Goal: Task Accomplishment & Management: Manage account settings

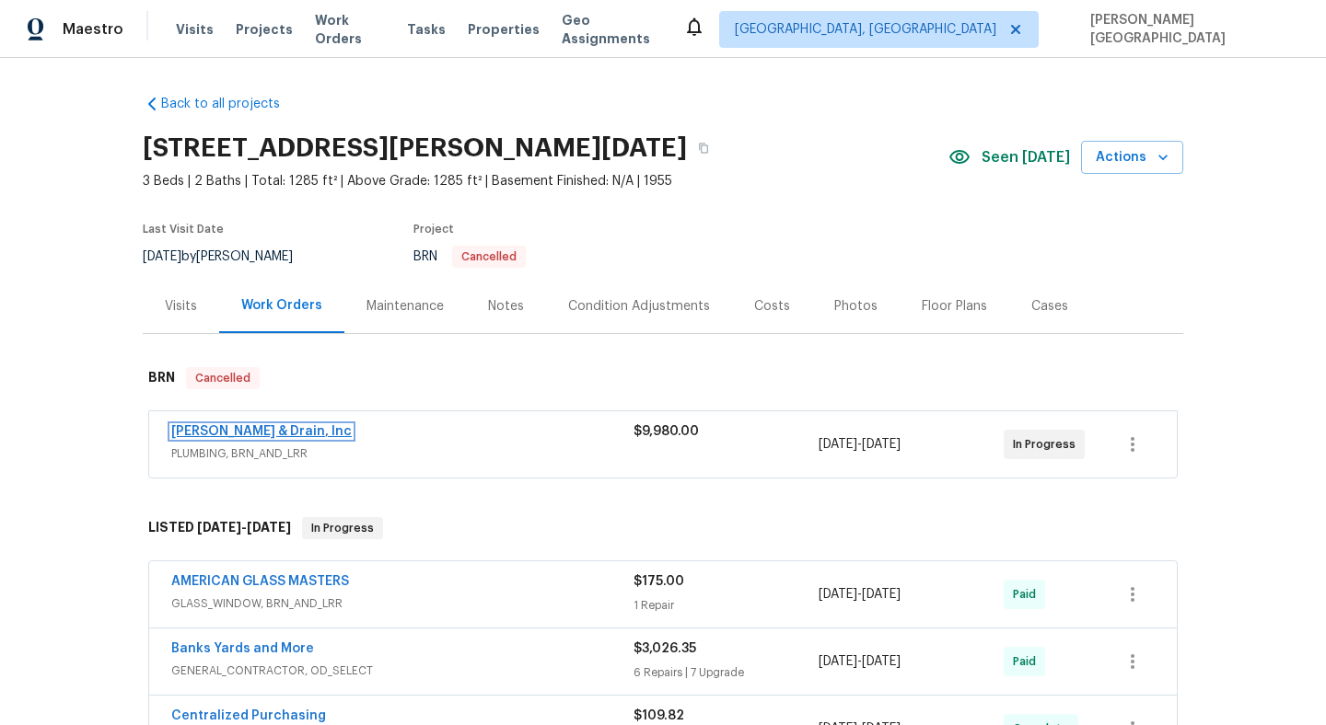
click at [279, 433] on link "[PERSON_NAME] & Drain, Inc" at bounding box center [261, 431] width 180 height 13
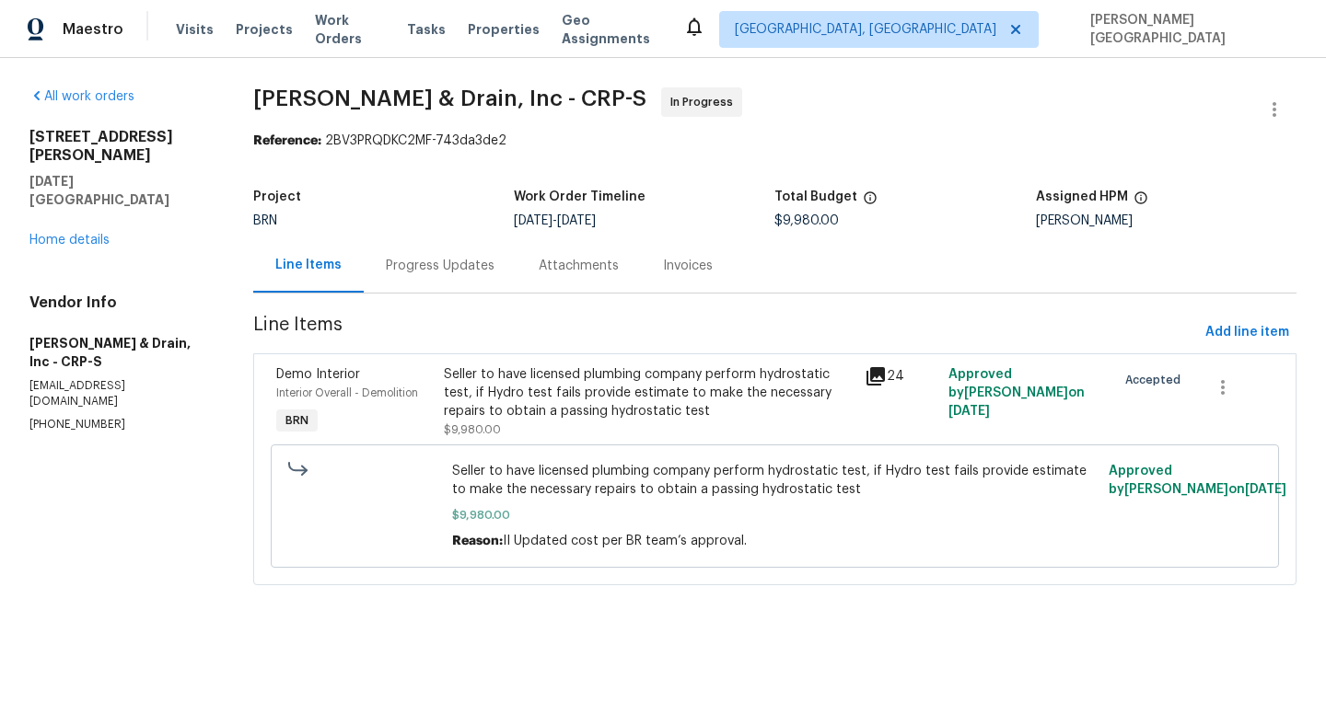
click at [422, 266] on div "Progress Updates" at bounding box center [440, 266] width 109 height 18
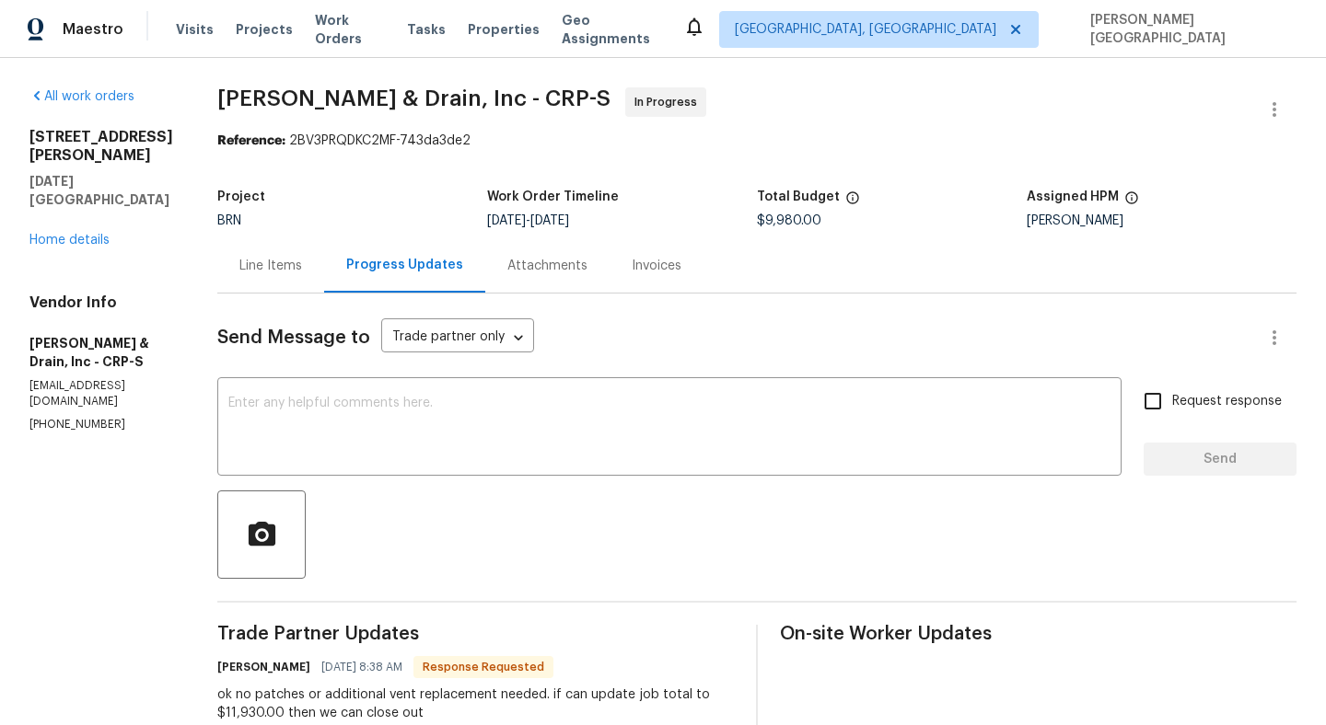
click at [271, 278] on div "Line Items" at bounding box center [270, 265] width 107 height 54
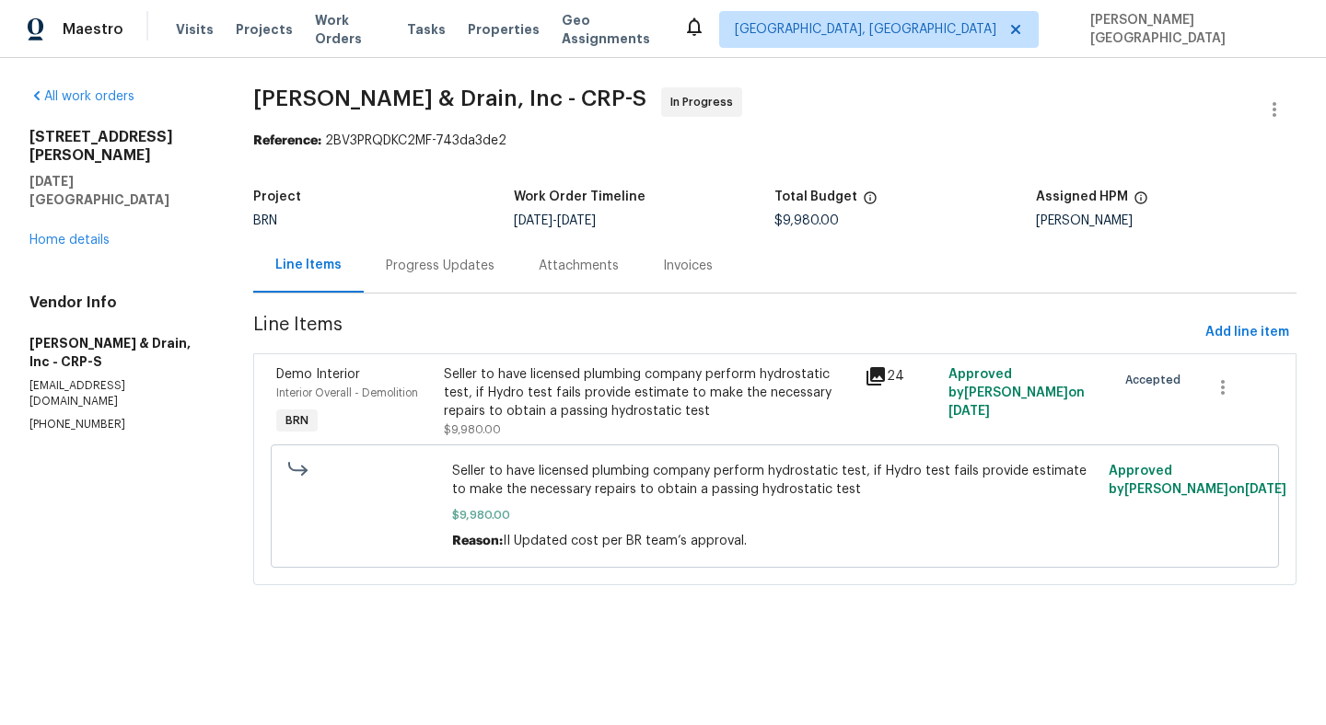
click at [599, 411] on div "Seller to have licensed plumbing company perform hydrostatic test, if Hydro tes…" at bounding box center [648, 392] width 409 height 55
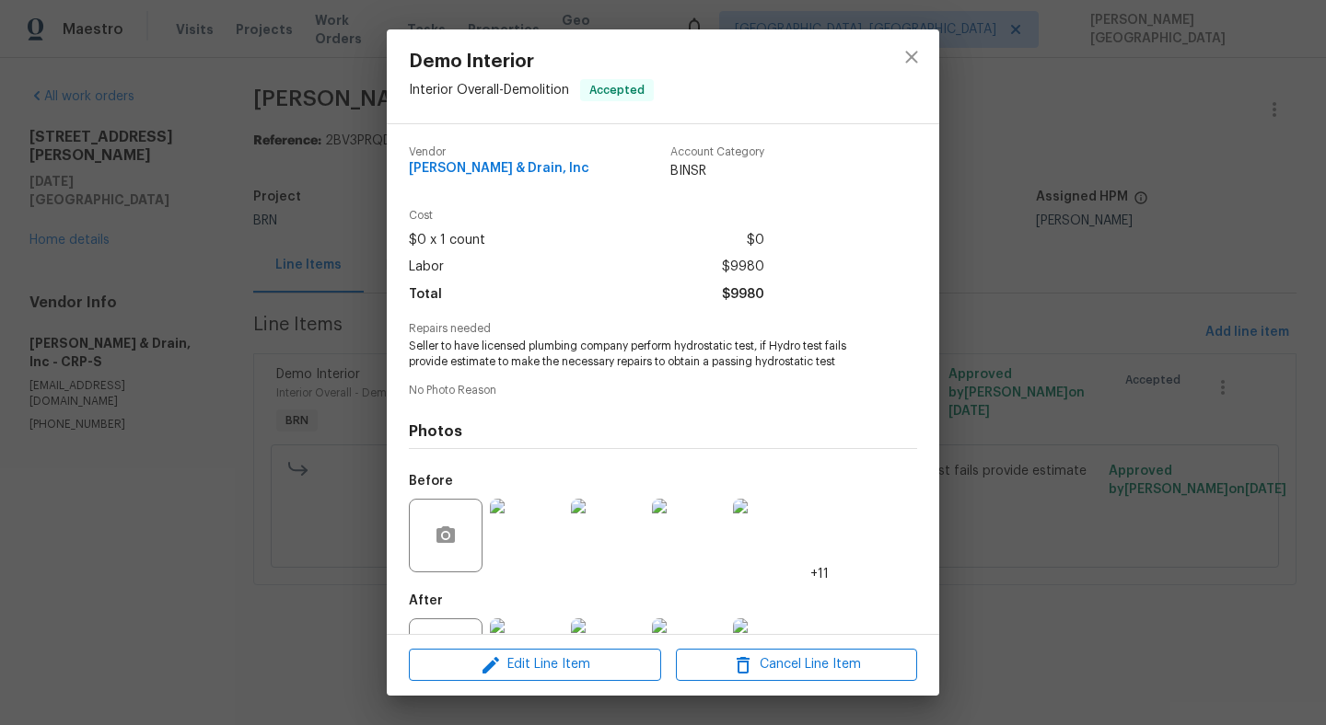
scroll to position [76, 0]
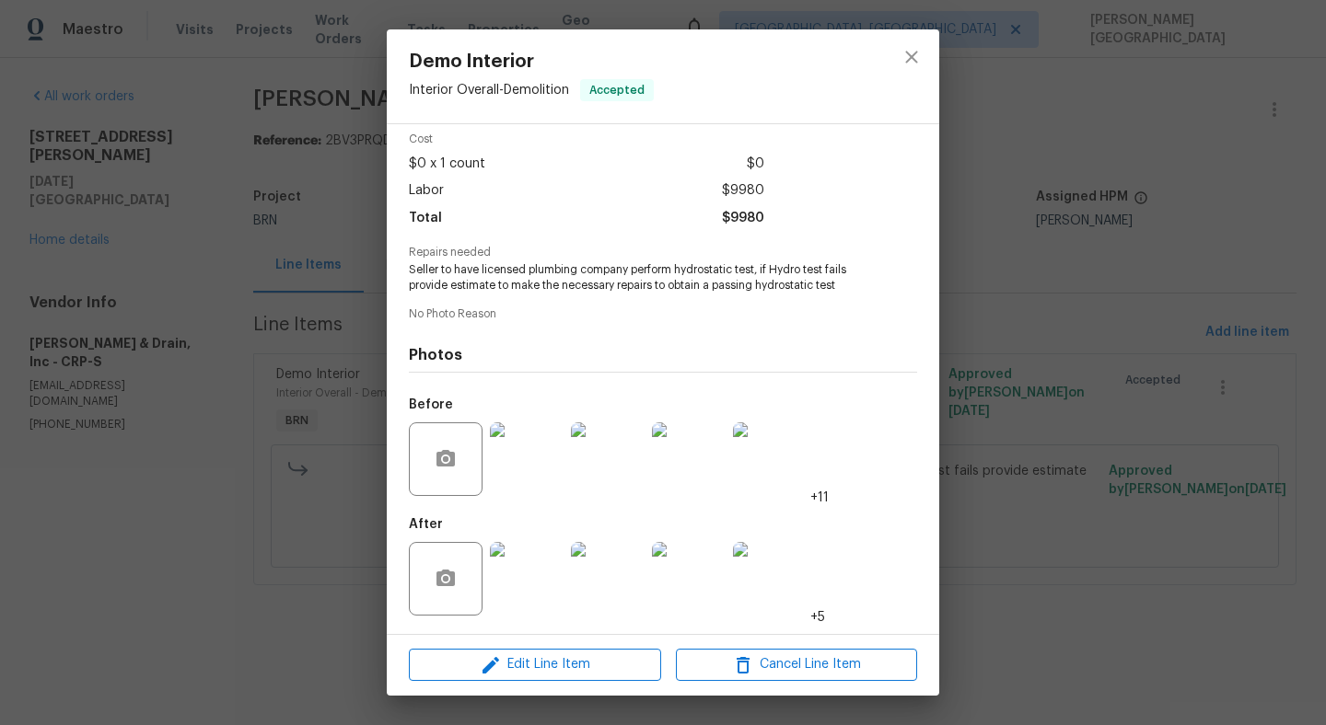
click at [528, 562] on img at bounding box center [527, 579] width 74 height 74
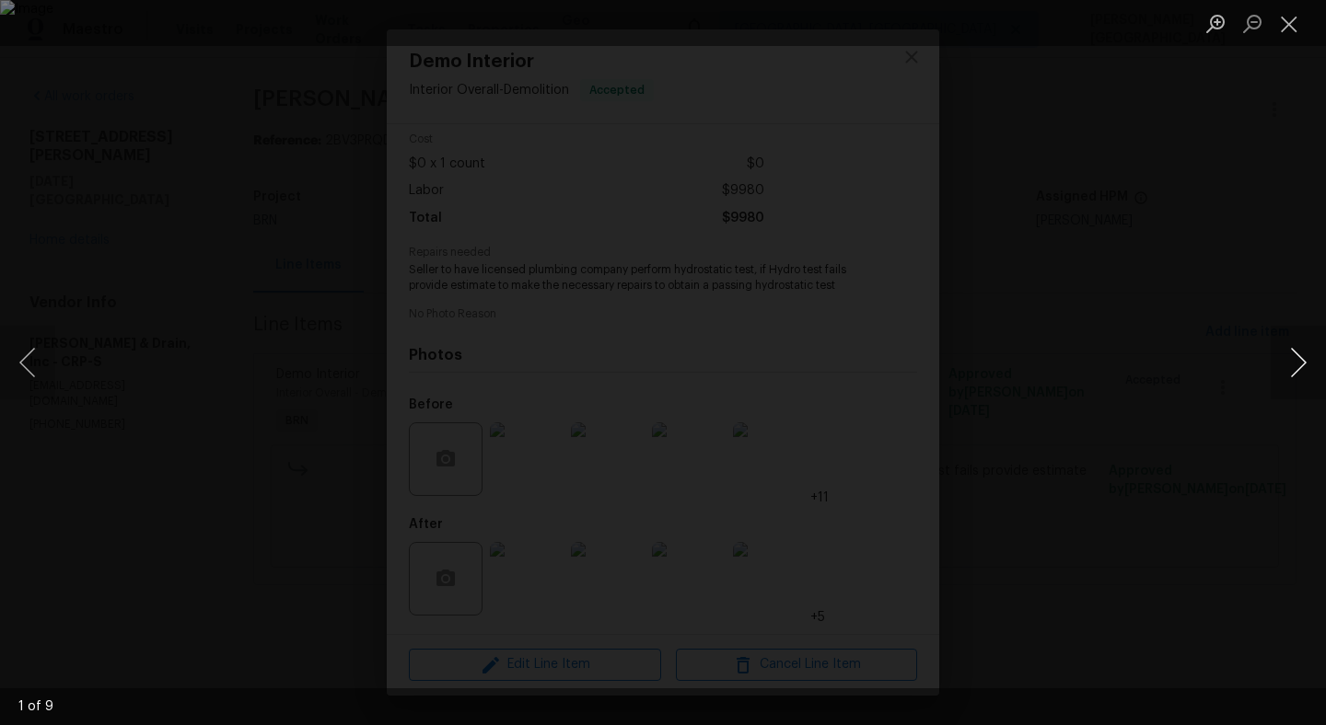
click at [1285, 357] on button "Next image" at bounding box center [1297, 363] width 55 height 74
click at [1114, 367] on div "Lightbox" at bounding box center [663, 362] width 1326 height 725
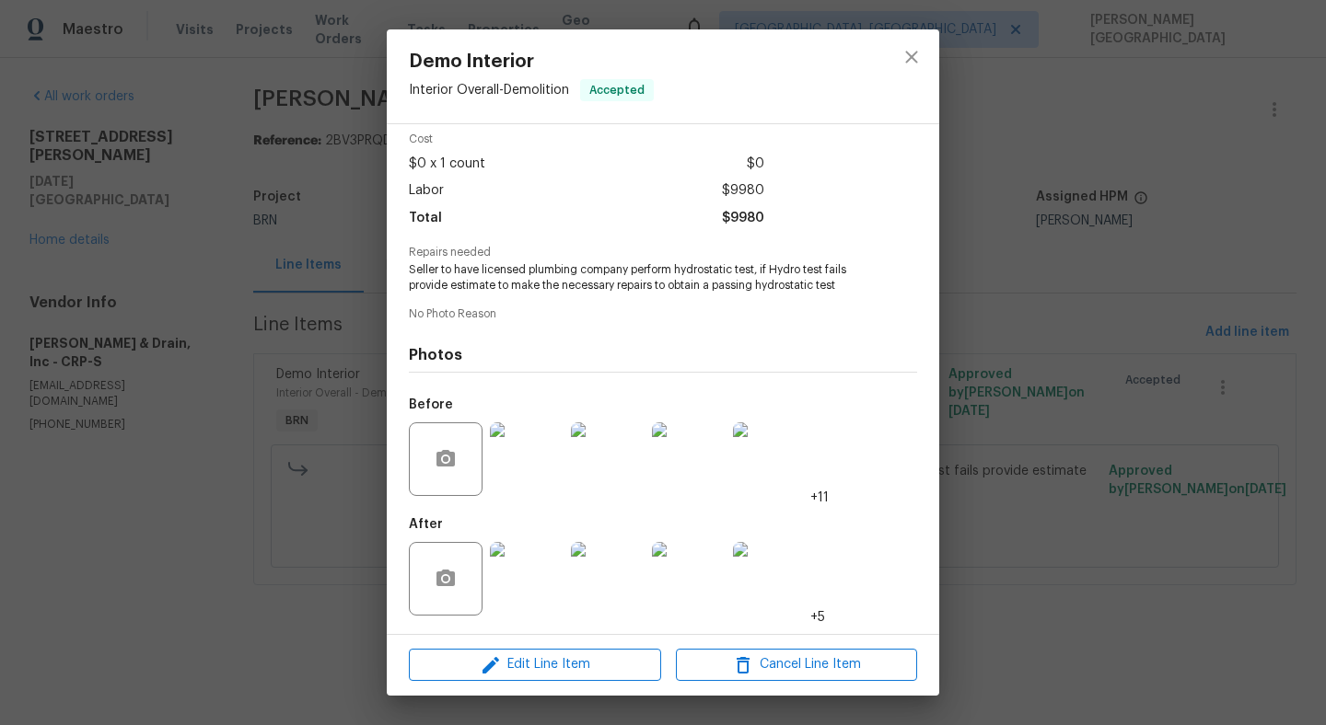
click at [314, 307] on div "Demo Interior Interior Overall - Demolition Accepted Vendor Owen Plumbing & Dra…" at bounding box center [663, 362] width 1326 height 725
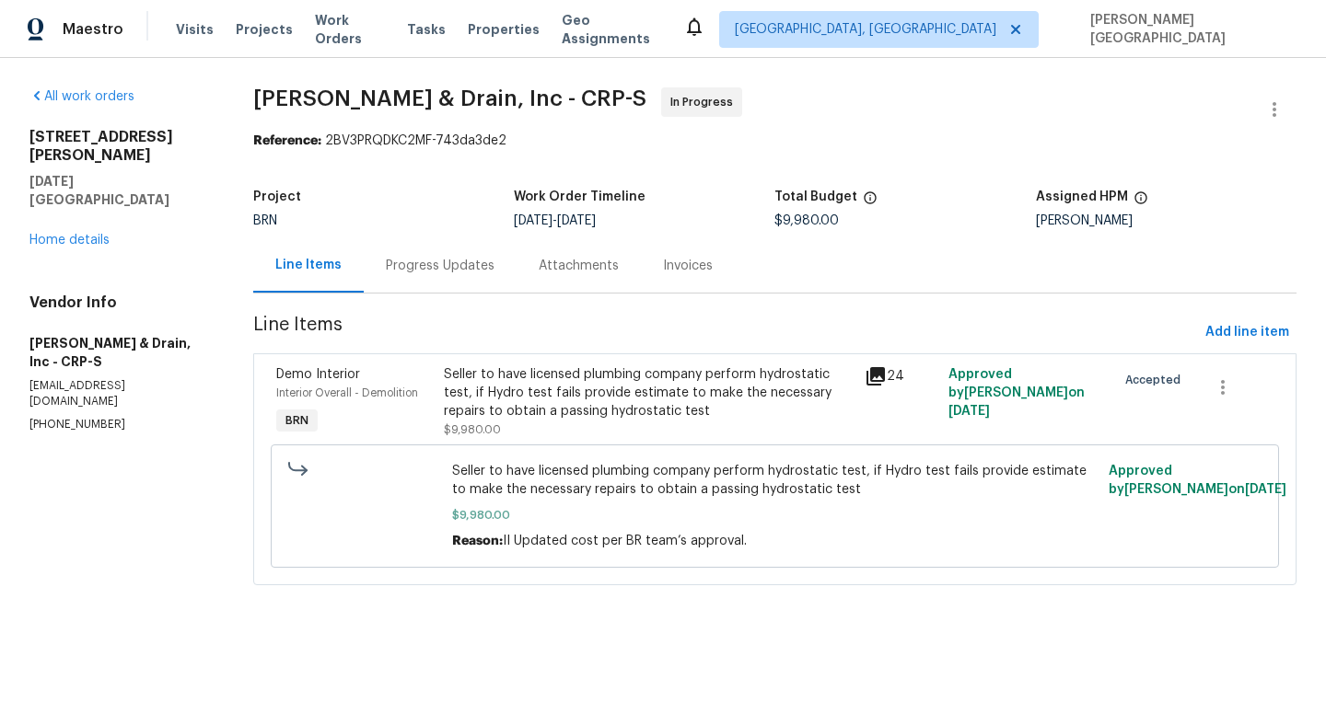
click at [383, 285] on div "Progress Updates" at bounding box center [440, 265] width 153 height 54
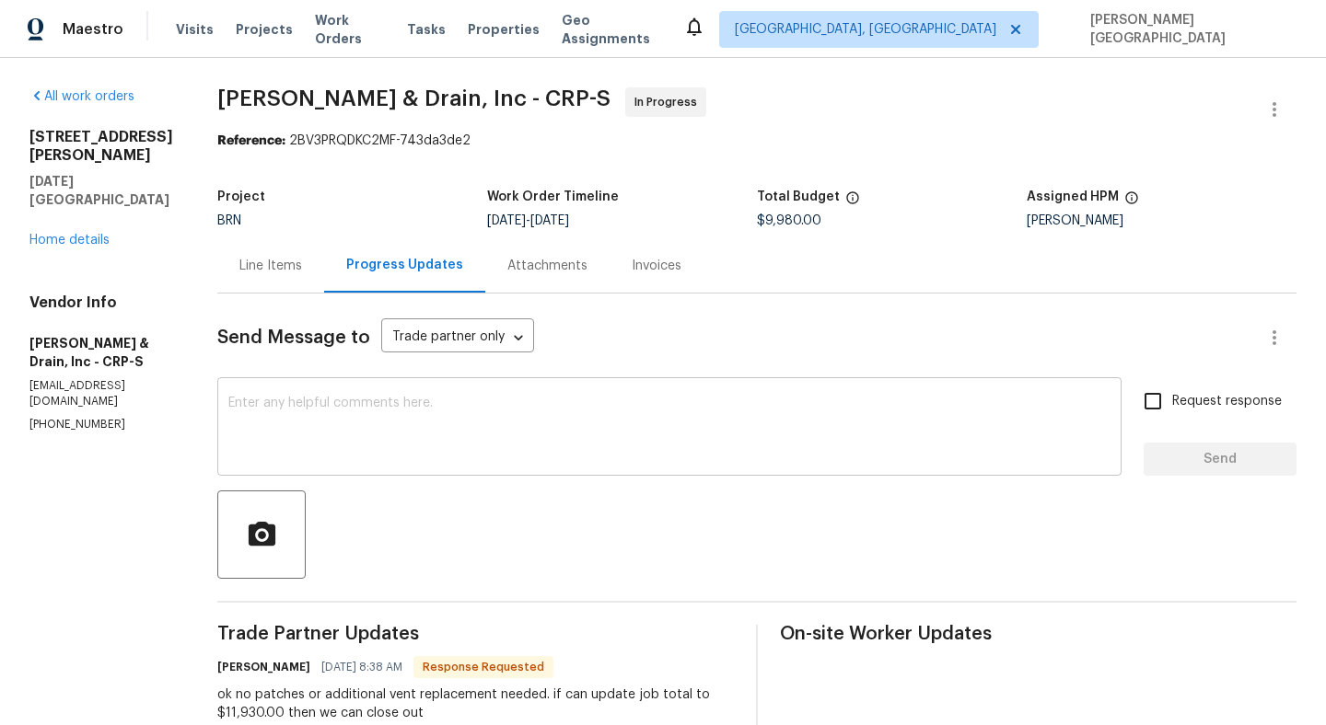
click at [374, 457] on textarea at bounding box center [669, 429] width 882 height 64
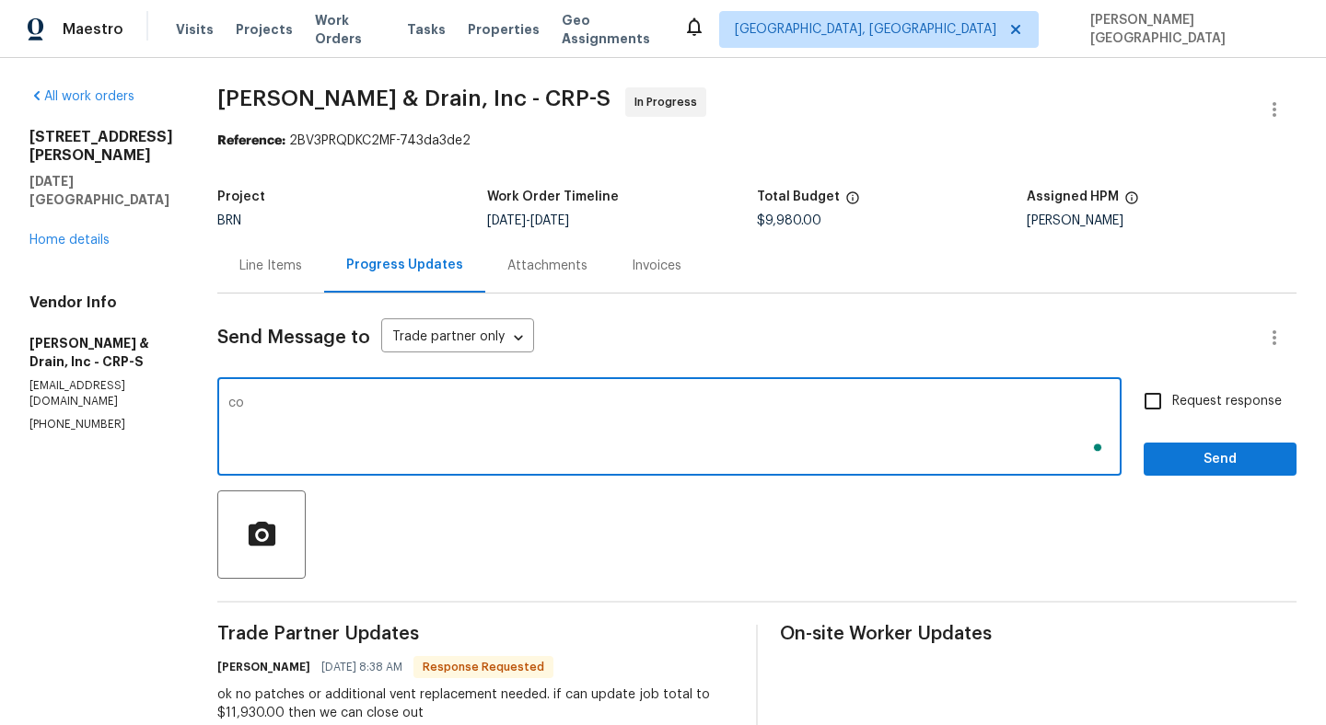
type textarea "c"
click at [441, 408] on textarea "Could you please upload the" at bounding box center [669, 429] width 882 height 64
paste textarea "passing test"
type textarea "Could you please upload the passing test soon and I will update the cost asap?"
click at [1198, 411] on label "Request response" at bounding box center [1207, 401] width 148 height 39
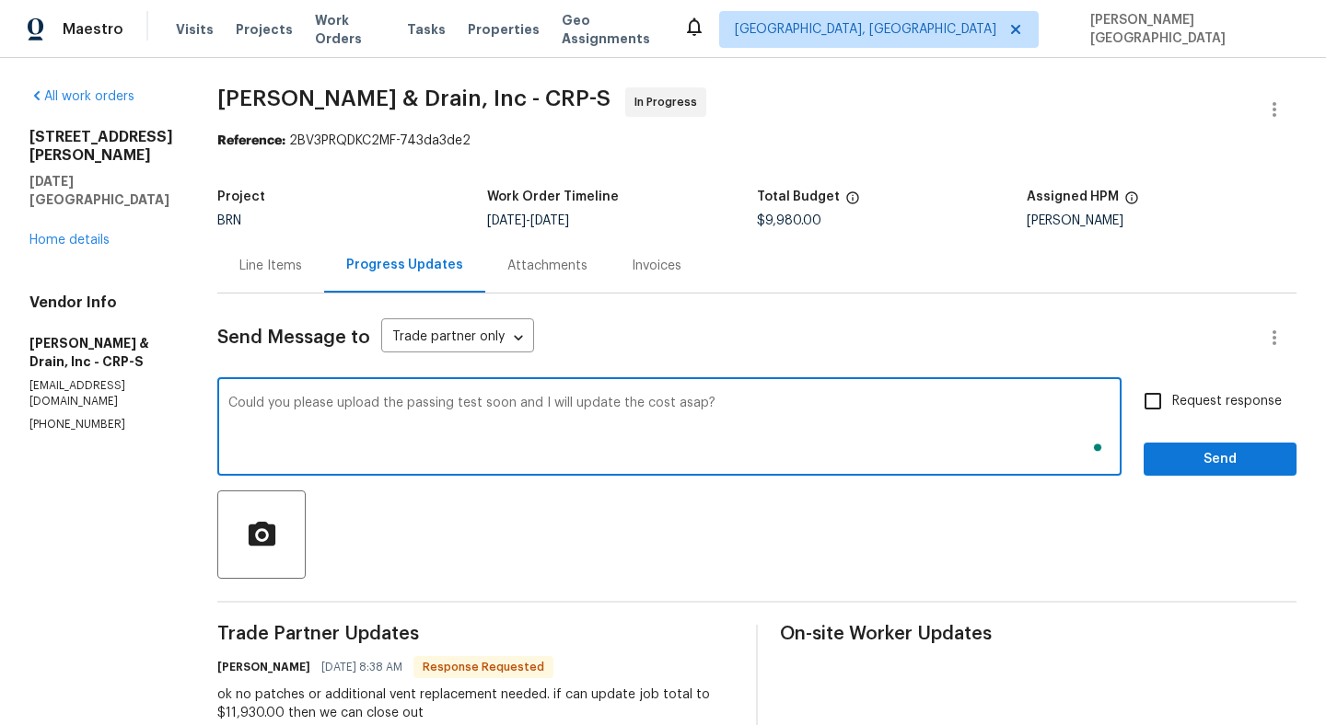
click at [1172, 411] on input "Request response" at bounding box center [1152, 401] width 39 height 39
checkbox input "true"
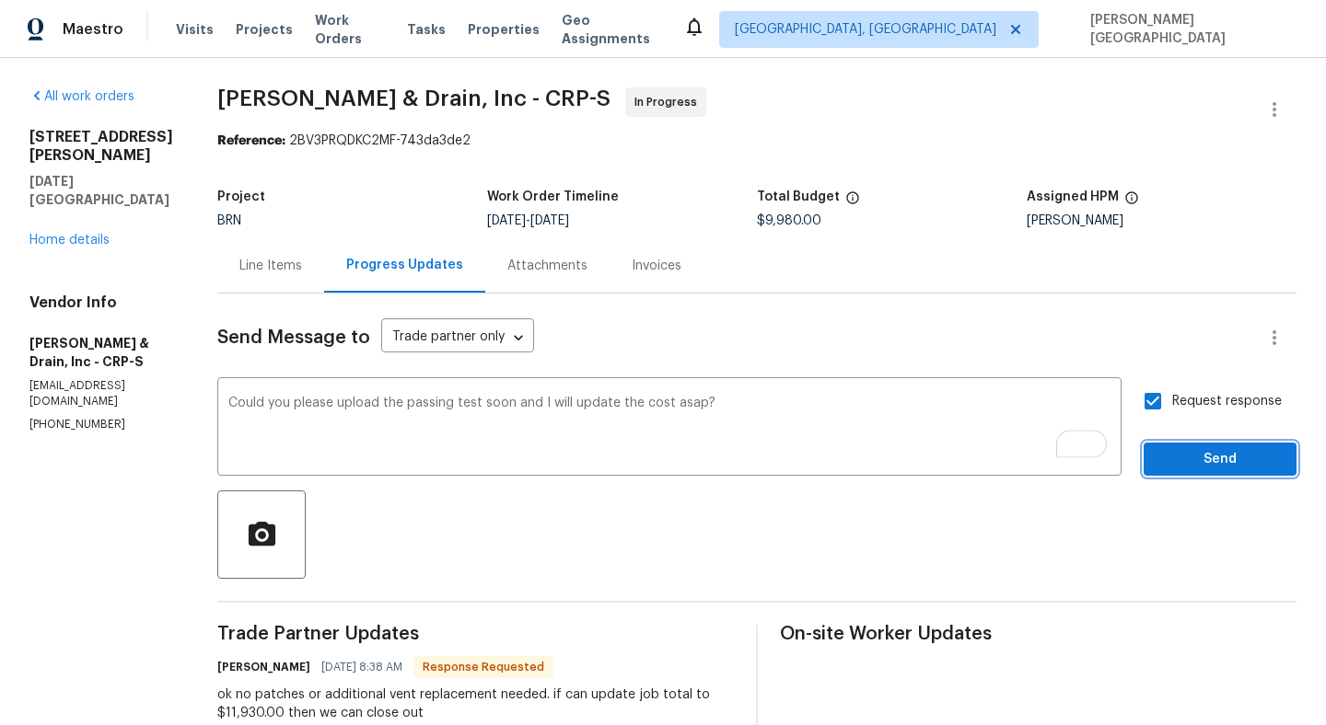
click at [1206, 466] on span "Send" at bounding box center [1219, 459] width 123 height 23
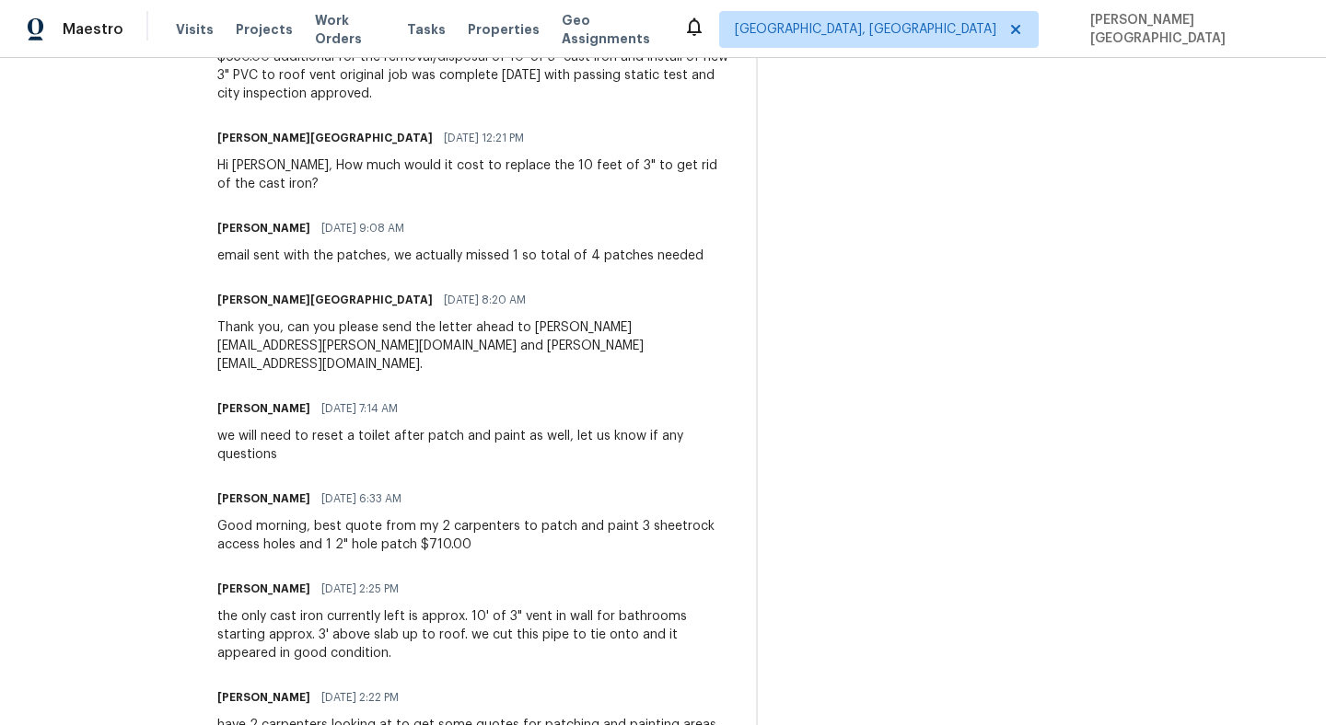
scroll to position [863, 0]
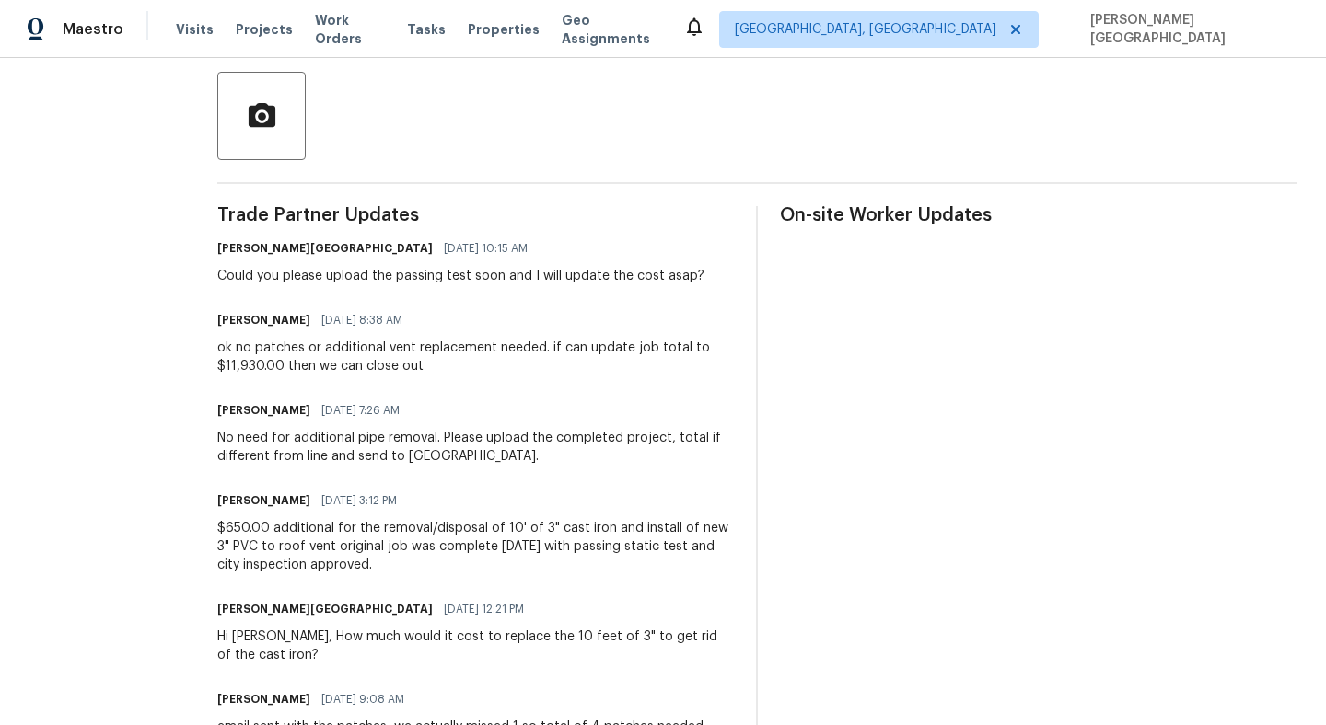
click at [313, 353] on div "ok no patches or additional vent replacement needed. if can update job total to…" at bounding box center [475, 357] width 516 height 37
click at [312, 353] on div "ok no patches or additional vent replacement needed. if can update job total to…" at bounding box center [475, 357] width 516 height 37
click at [310, 351] on div "ok no patches or additional vent replacement needed. if can update job total to…" at bounding box center [475, 357] width 516 height 37
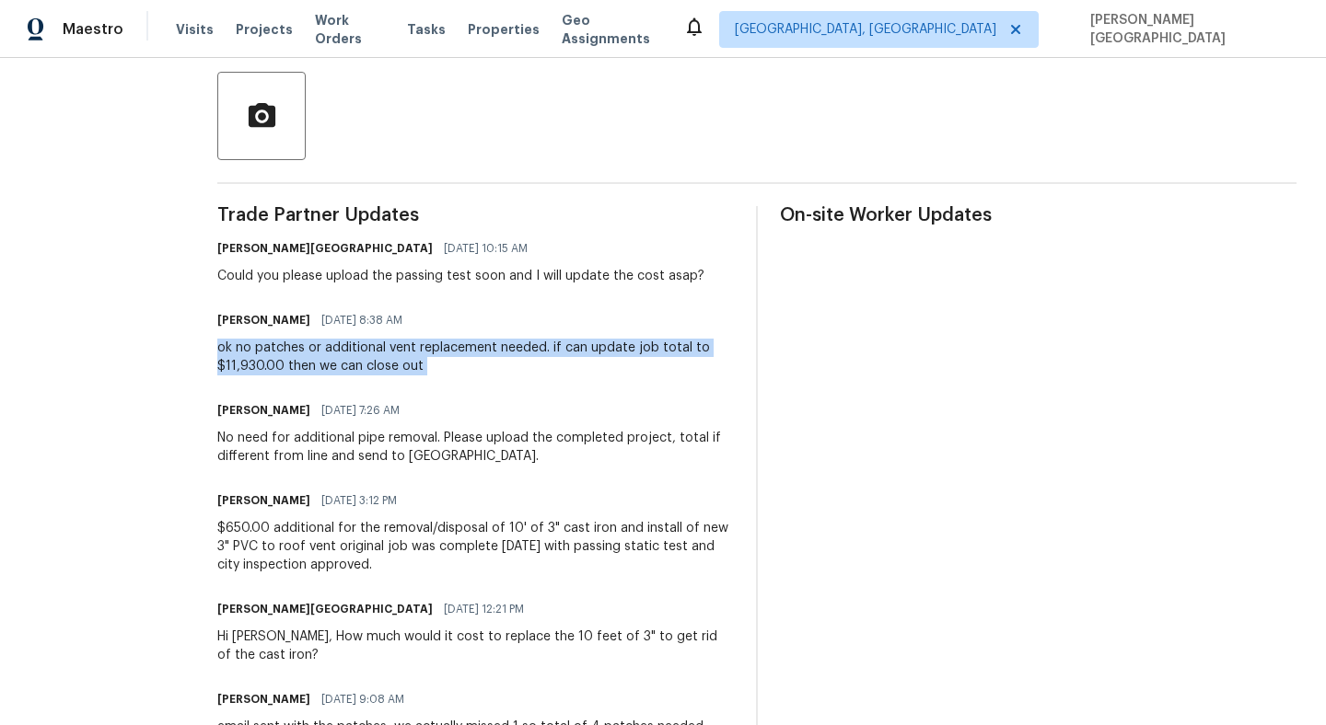
click at [310, 351] on div "ok no patches or additional vent replacement needed. if can update job total to…" at bounding box center [475, 357] width 516 height 37
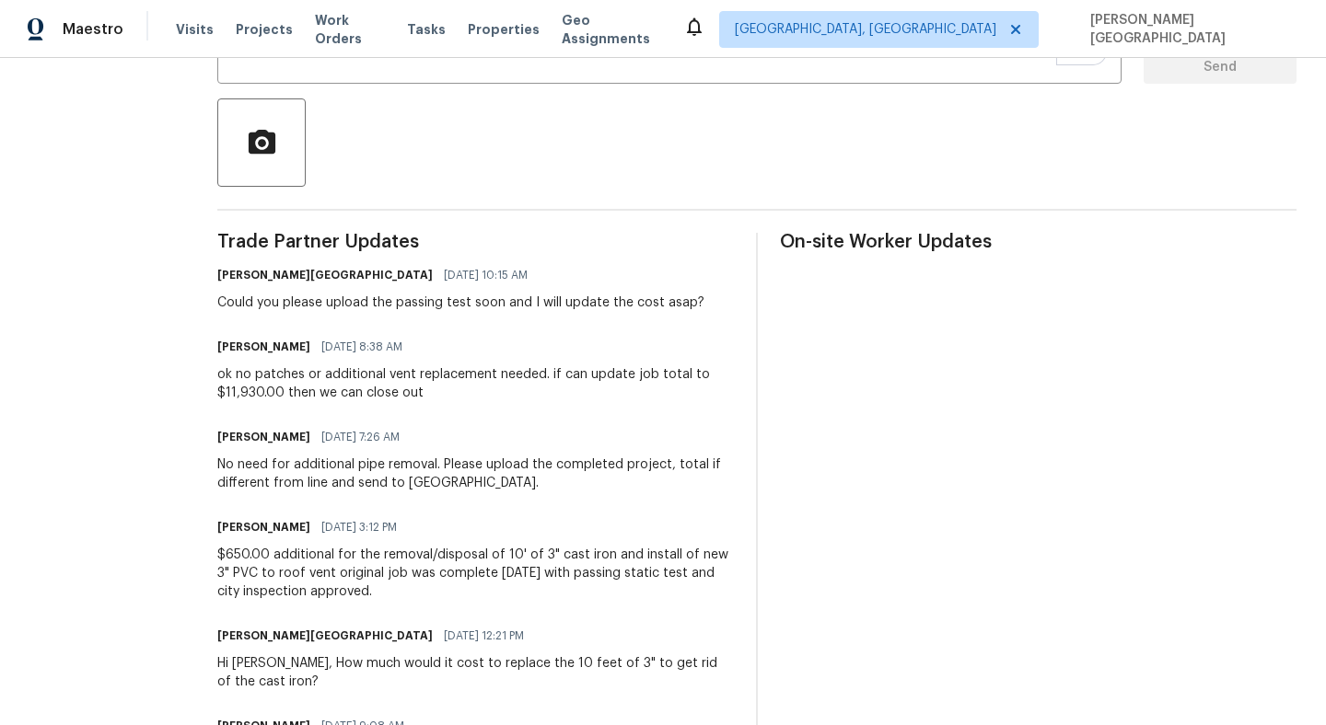
scroll to position [0, 0]
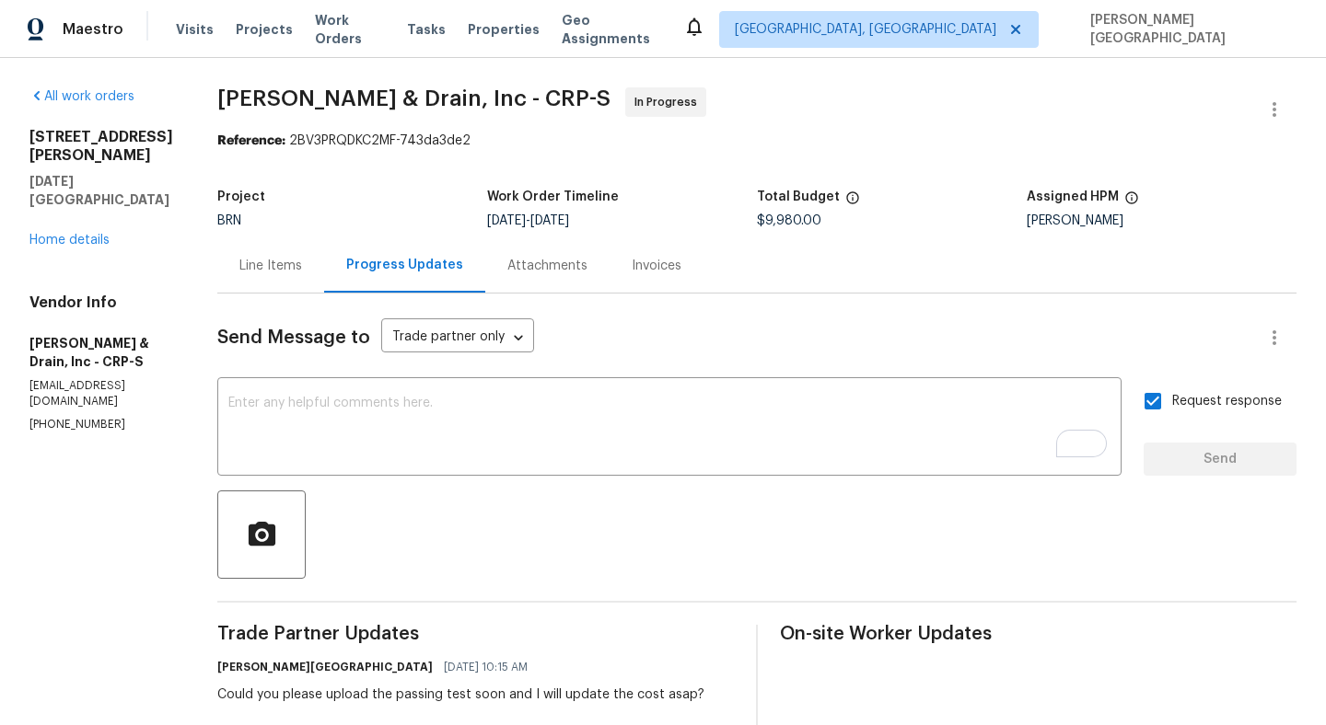
click at [73, 417] on p "(361) 854-0881" at bounding box center [101, 425] width 144 height 16
copy p "(361) 854-0881"
click at [79, 417] on p "(361) 854-0881" at bounding box center [101, 425] width 144 height 16
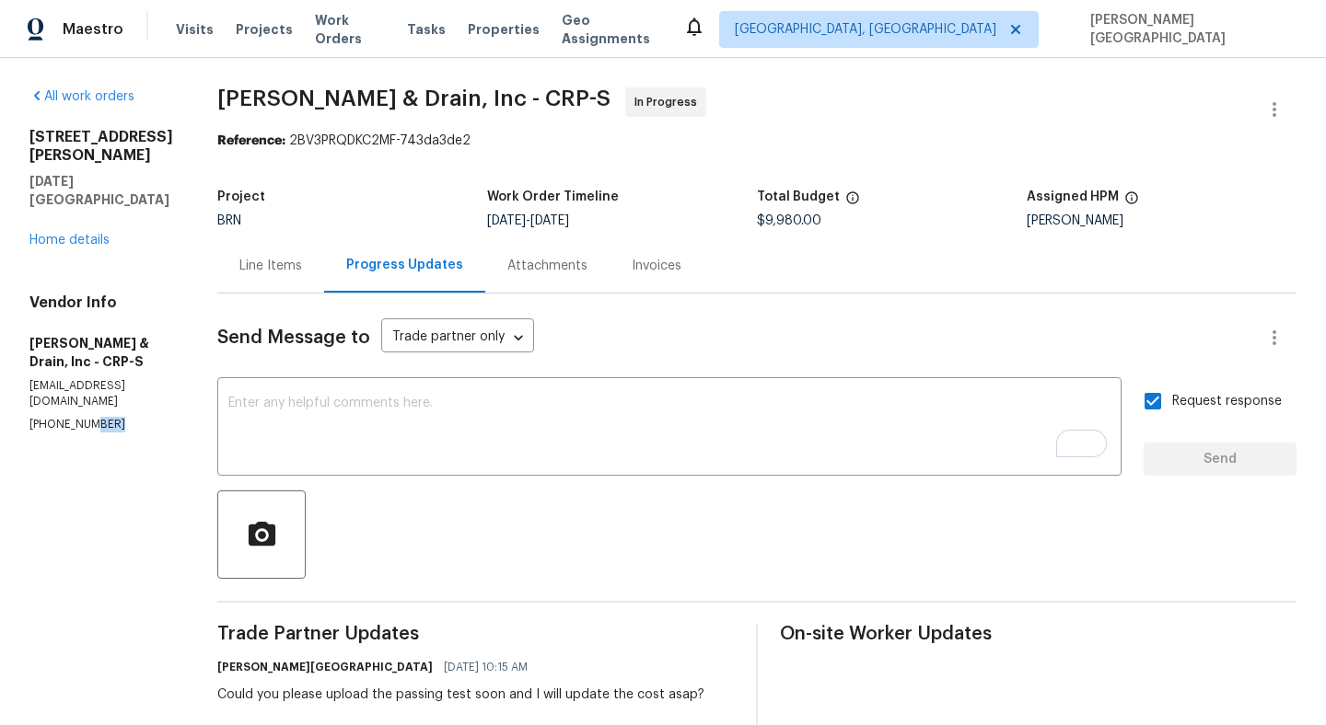
click at [79, 417] on p "(361) 854-0881" at bounding box center [101, 425] width 144 height 16
copy p "(361) 854-0881"
click at [256, 267] on div "Line Items" at bounding box center [270, 266] width 63 height 18
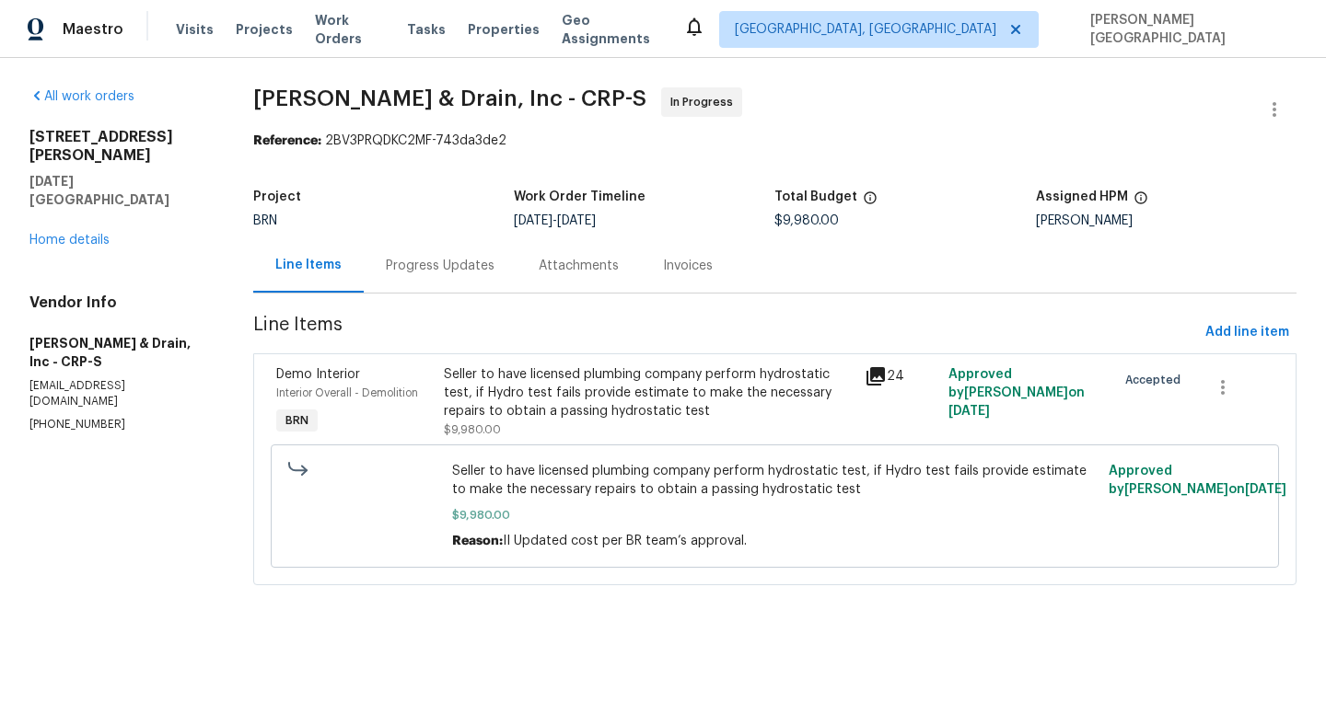
click at [551, 402] on div "Seller to have licensed plumbing company perform hydrostatic test, if Hydro tes…" at bounding box center [648, 392] width 409 height 55
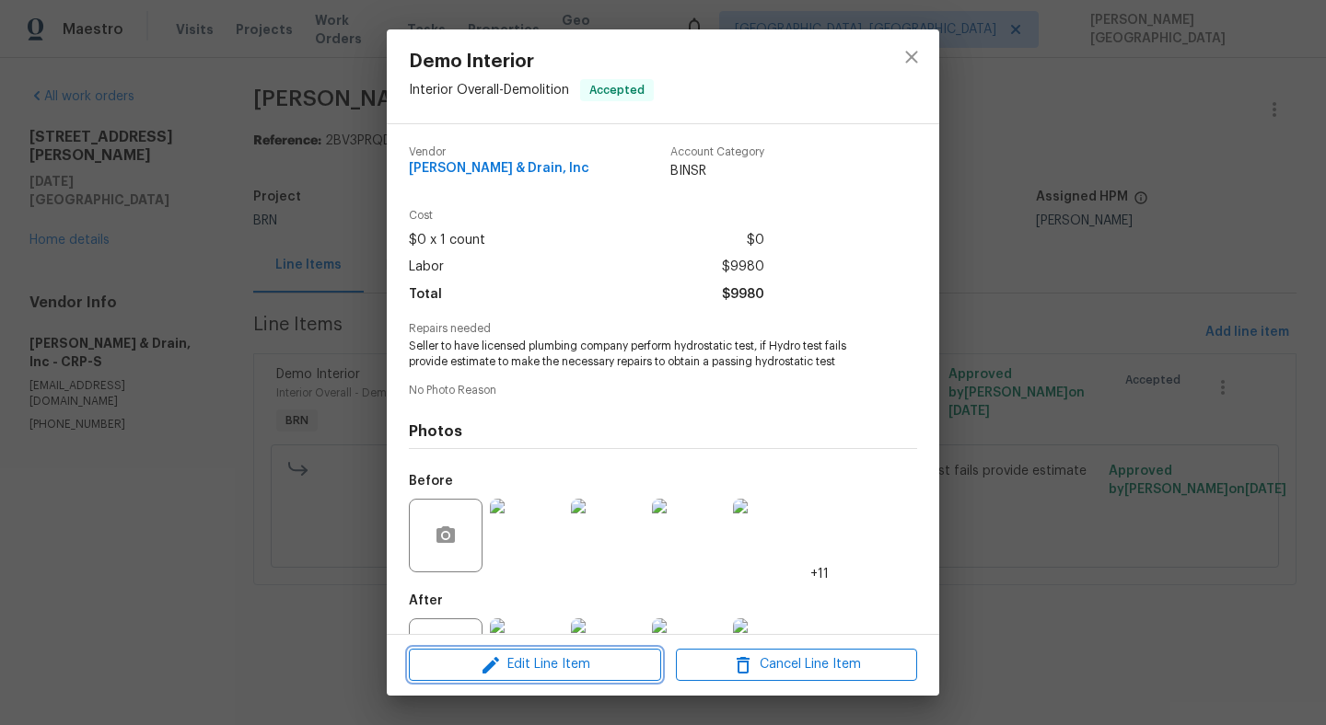
click at [500, 659] on icon "button" at bounding box center [491, 665] width 22 height 22
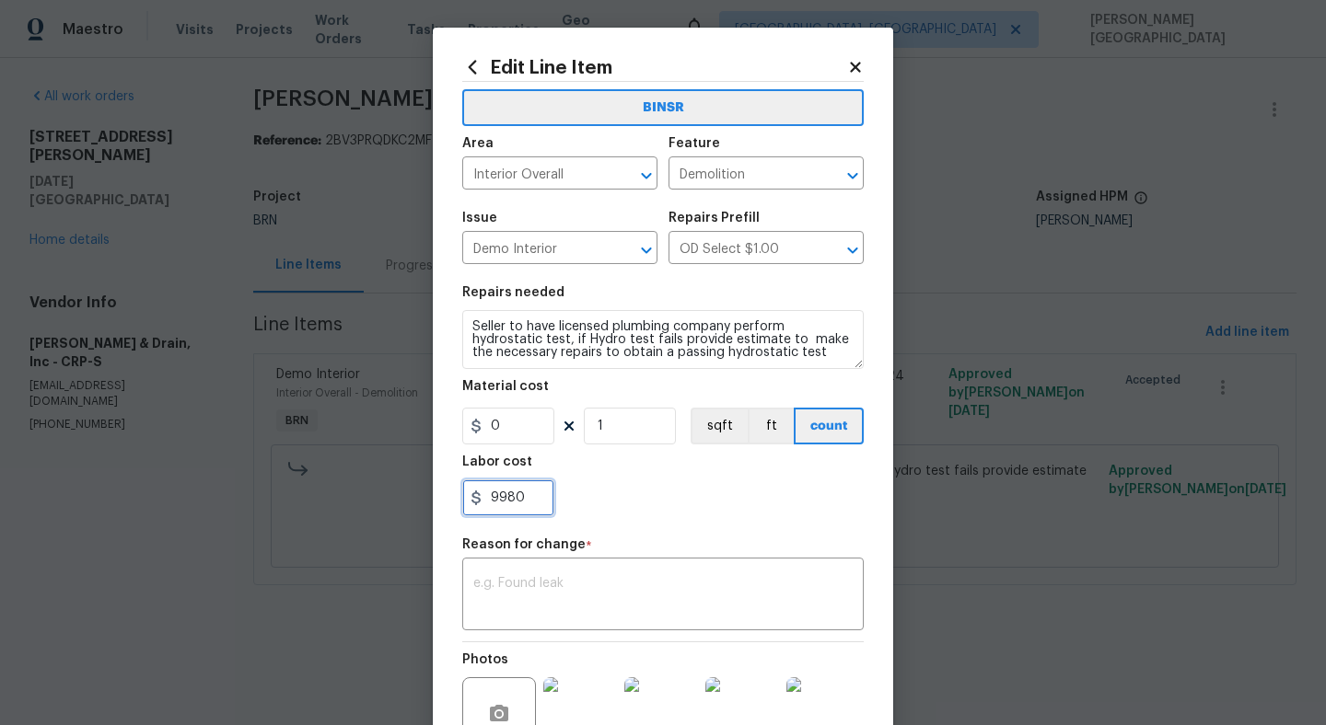
click at [508, 500] on input "9980" at bounding box center [508, 498] width 92 height 37
paste input "11930.0"
type input "11930"
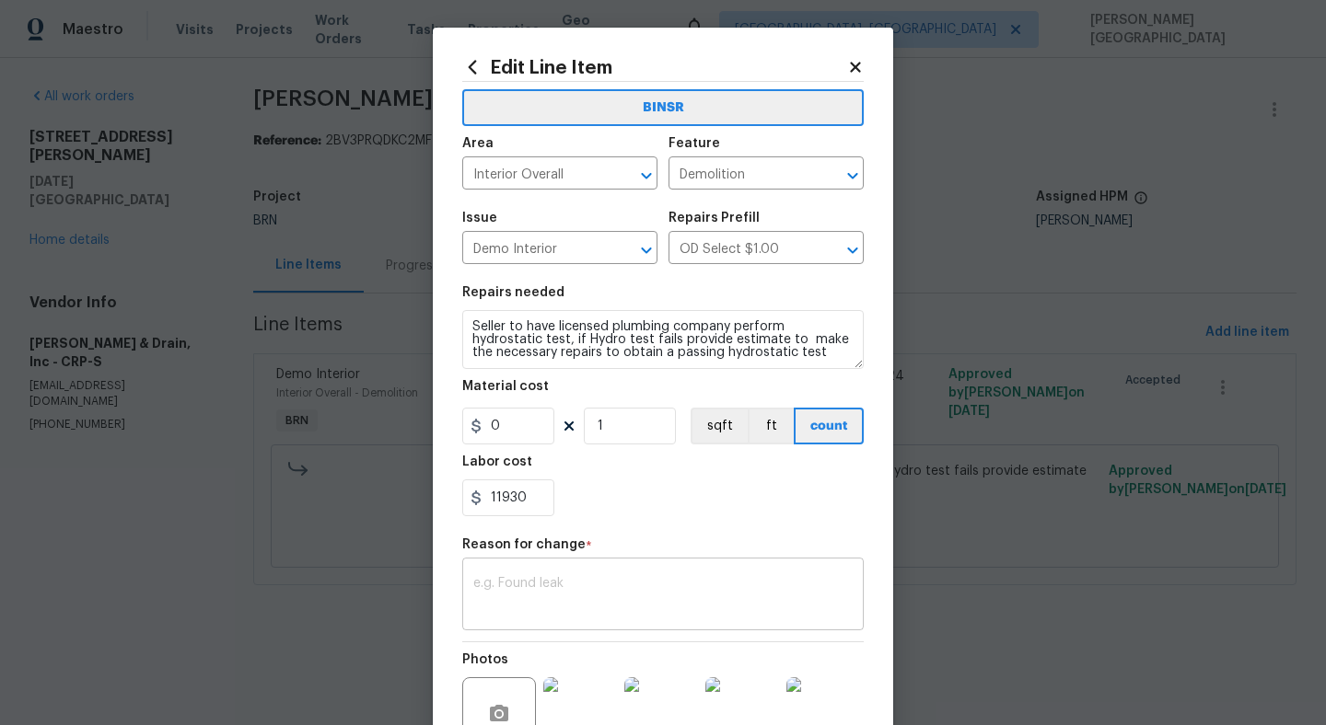
click at [501, 567] on div "x ​" at bounding box center [662, 596] width 401 height 68
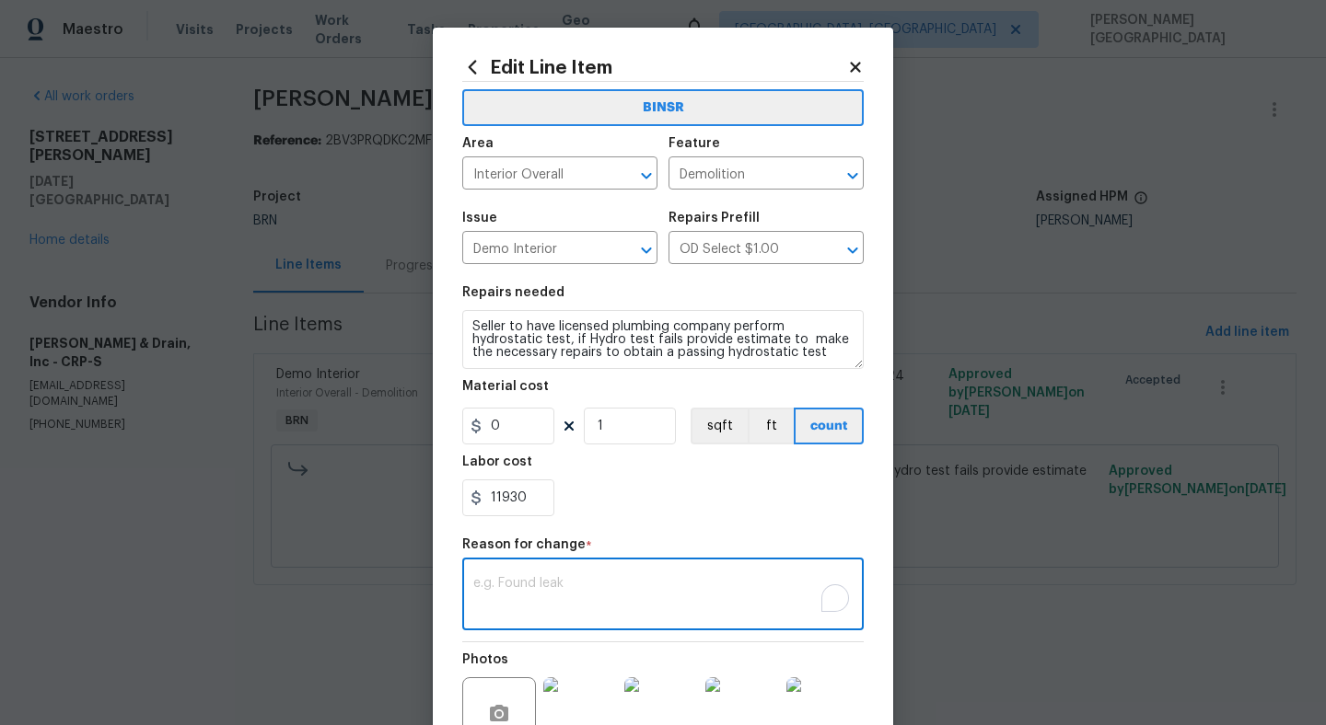
scroll to position [0, 0]
paste textarea "II Updated cost per BR team’s approval."
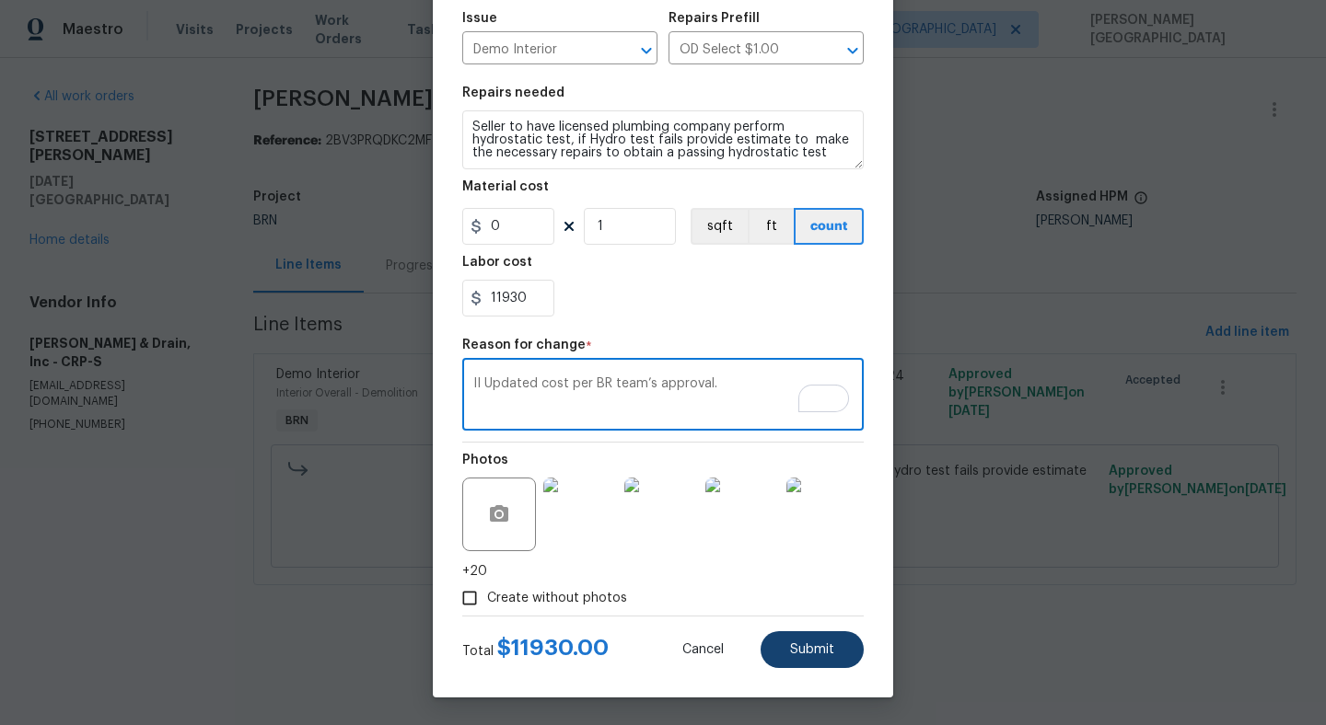
type textarea "II Updated cost per BR team’s approval."
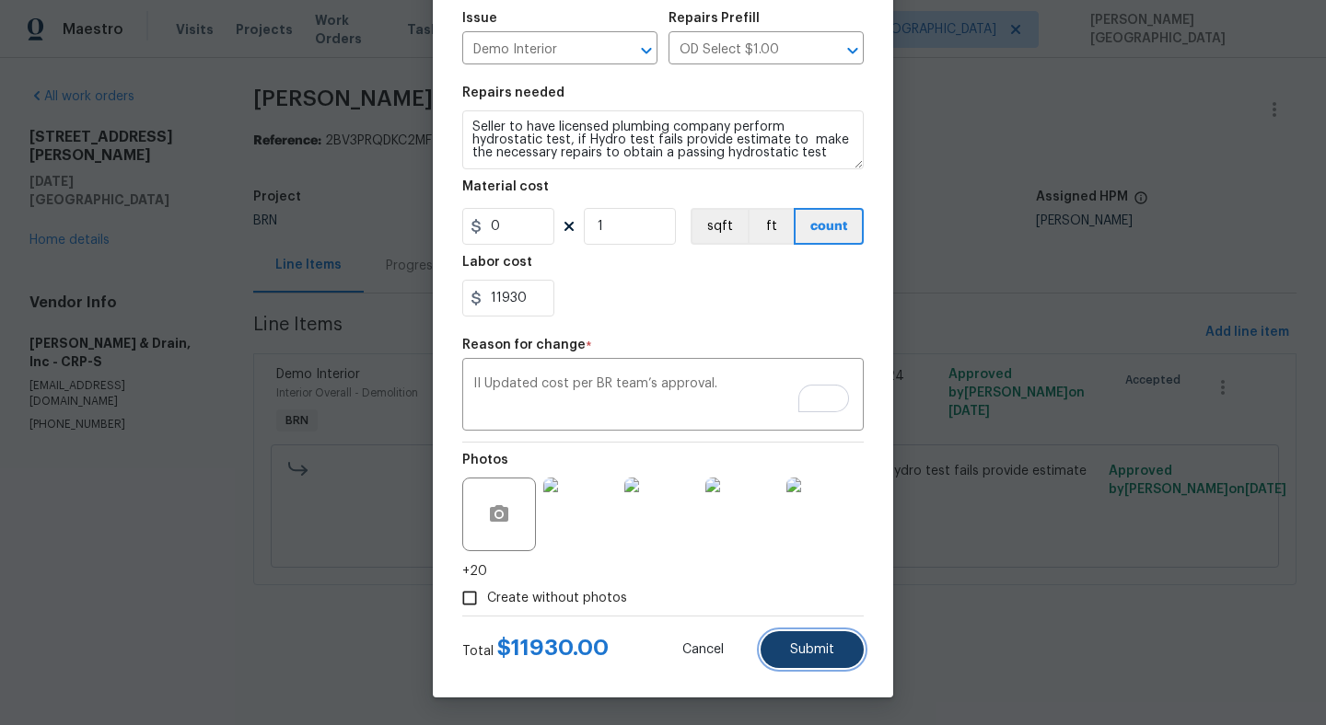
click at [809, 651] on span "Submit" at bounding box center [812, 650] width 44 height 14
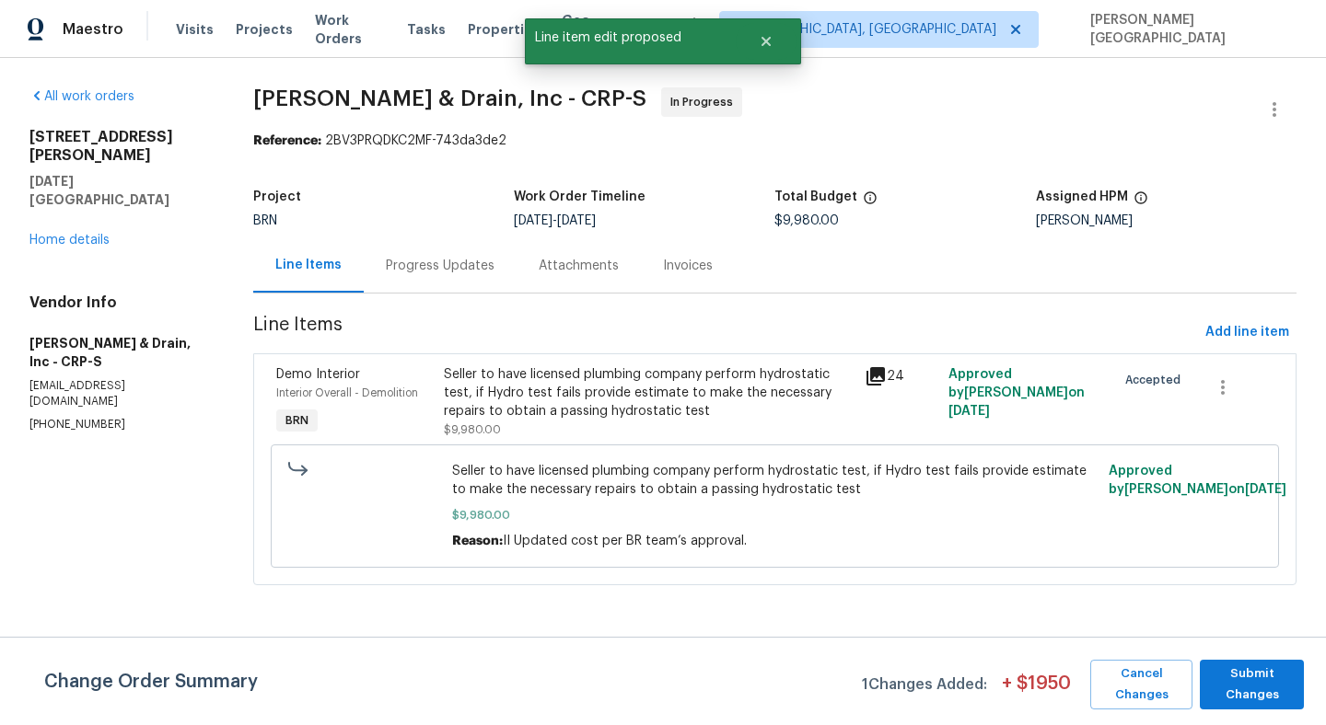
scroll to position [0, 0]
click at [1245, 679] on span "Submit Changes" at bounding box center [1252, 685] width 86 height 42
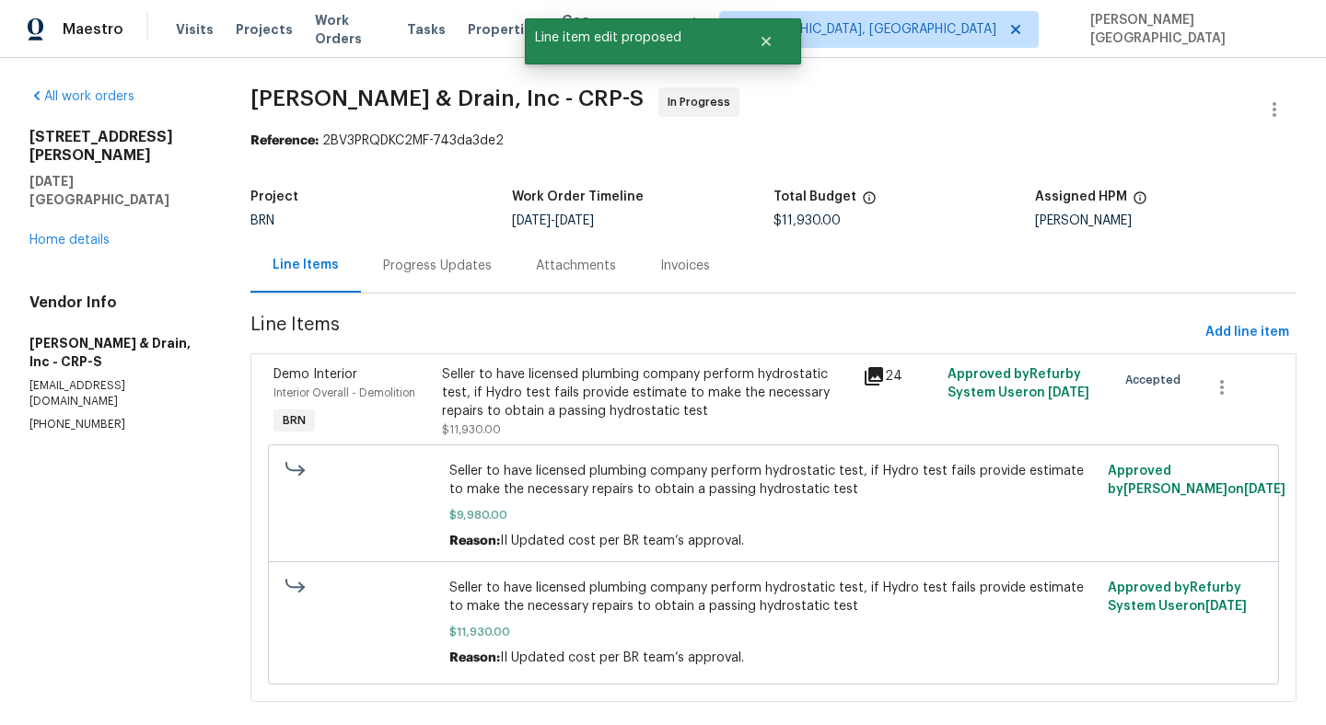
click at [419, 275] on div "Progress Updates" at bounding box center [437, 265] width 153 height 54
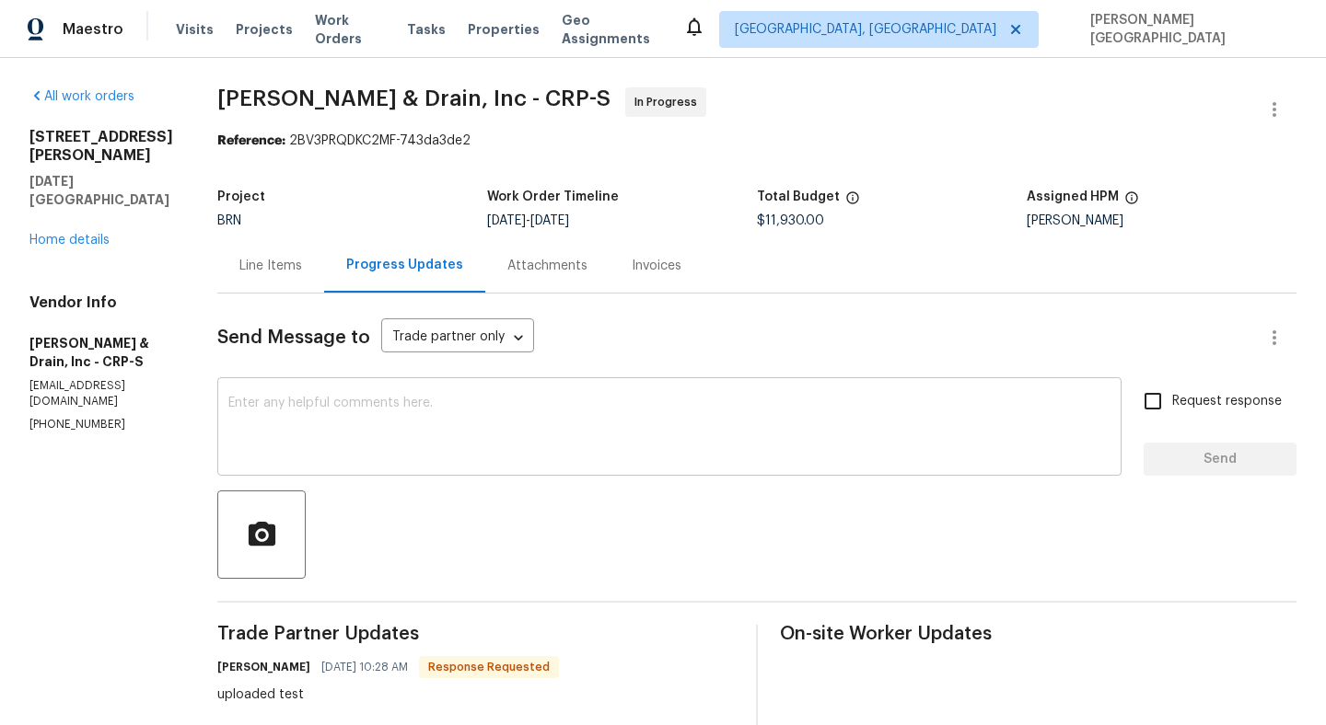
click at [304, 430] on textarea at bounding box center [669, 429] width 882 height 64
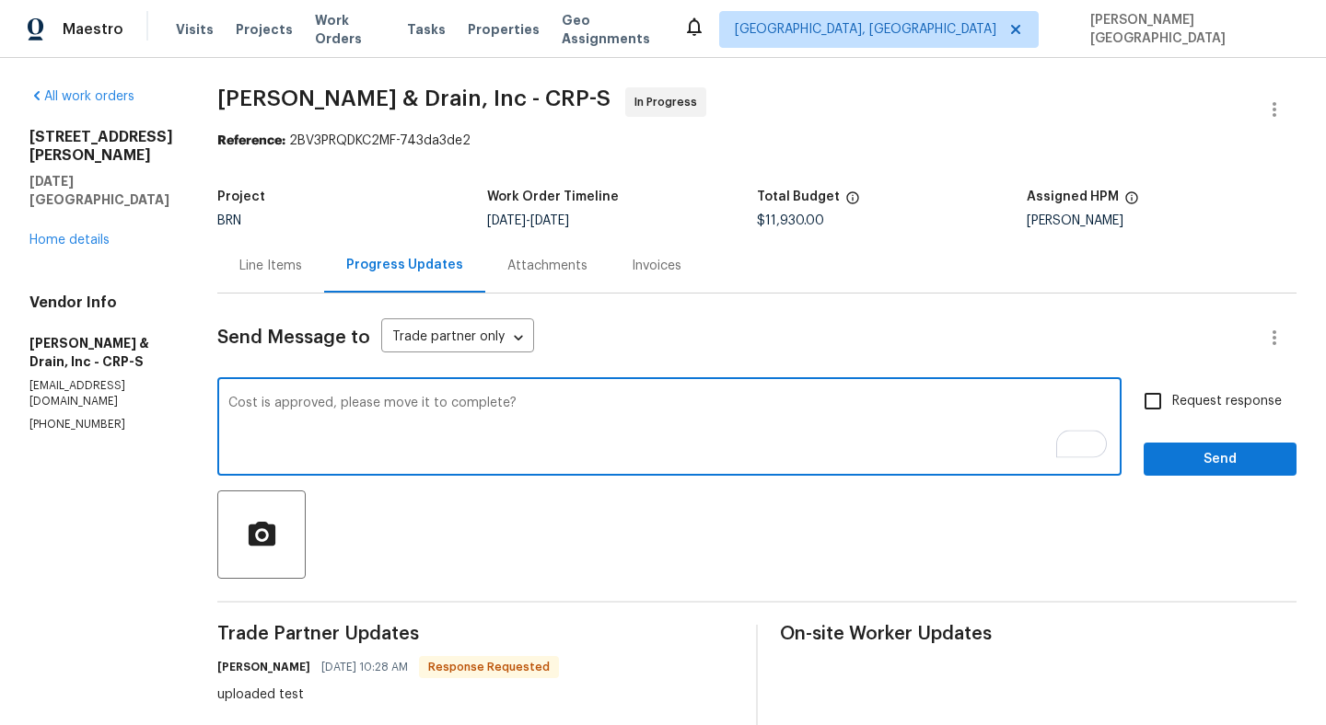
type textarea "Cost is approved, please move it to complete?"
click at [1206, 391] on label "Request response" at bounding box center [1207, 401] width 148 height 39
click at [1172, 391] on input "Request response" at bounding box center [1152, 401] width 39 height 39
checkbox input "true"
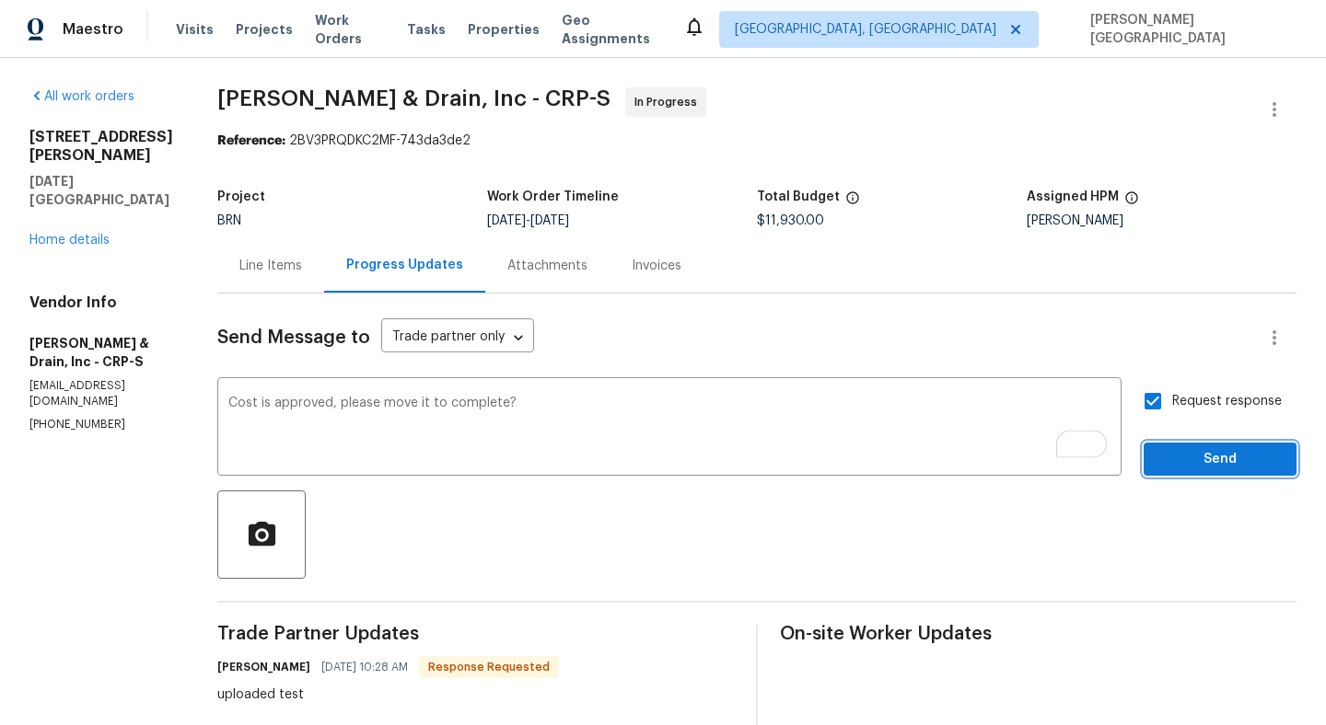
click at [1206, 446] on button "Send" at bounding box center [1219, 460] width 153 height 34
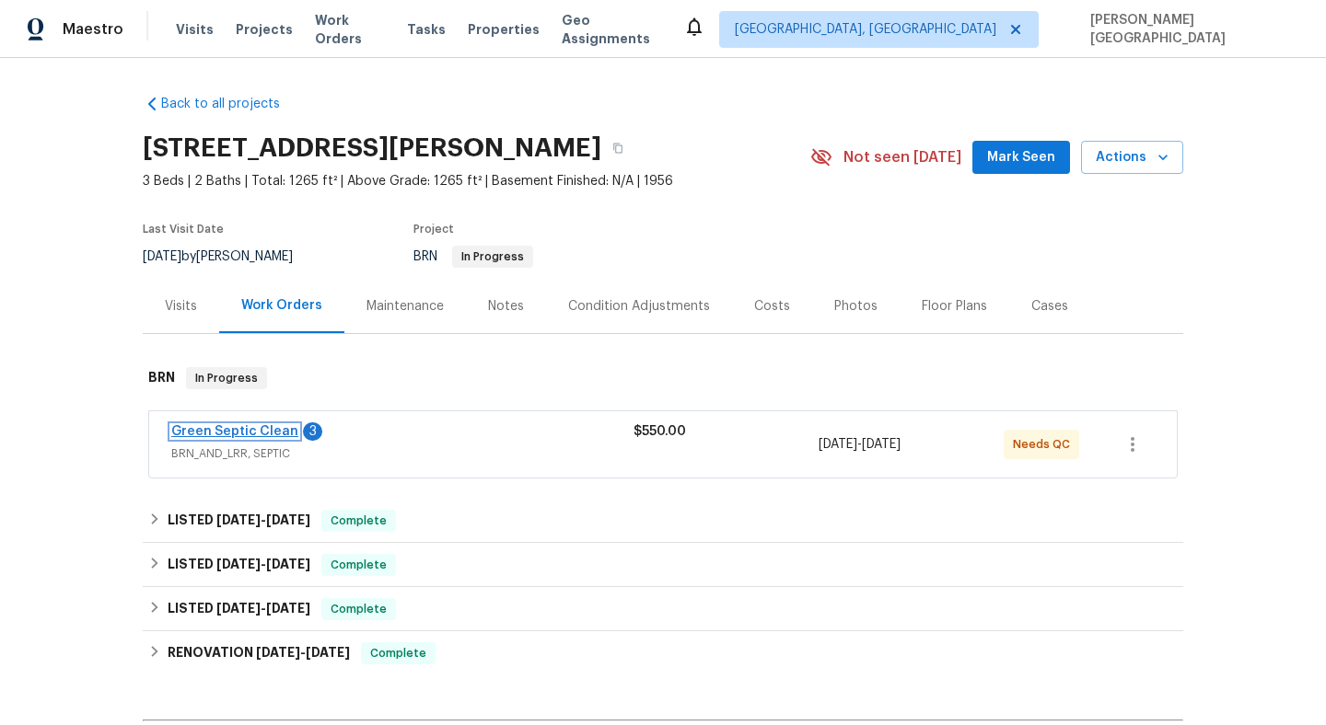
click at [240, 429] on link "Green Septic Clean" at bounding box center [234, 431] width 127 height 13
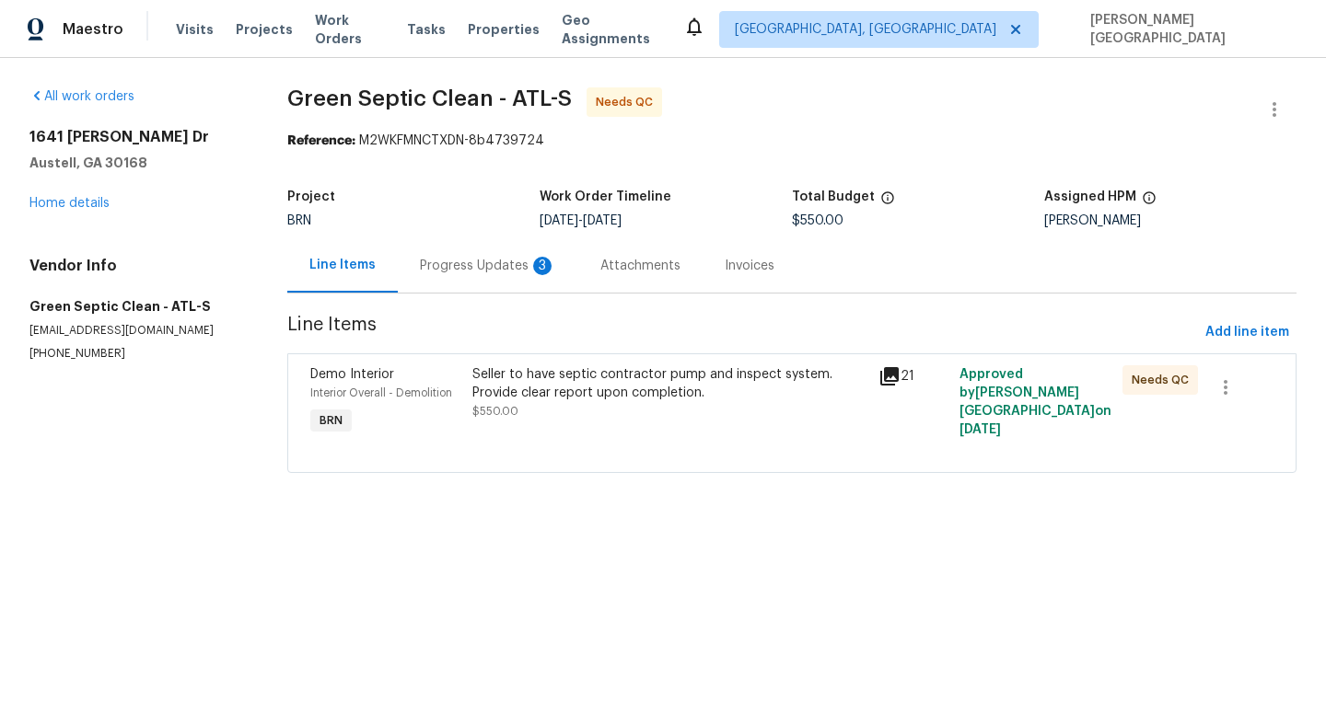
click at [508, 271] on div "Progress Updates 3" at bounding box center [488, 266] width 136 height 18
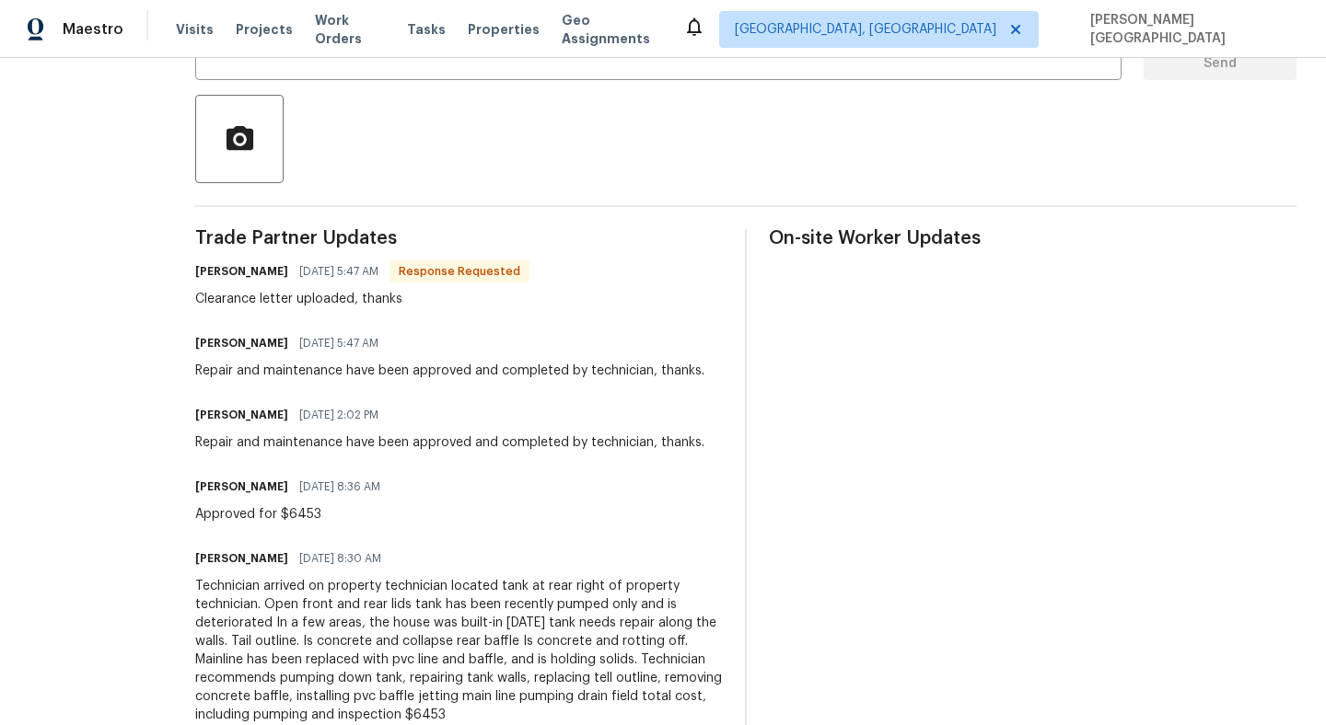
scroll to position [425, 0]
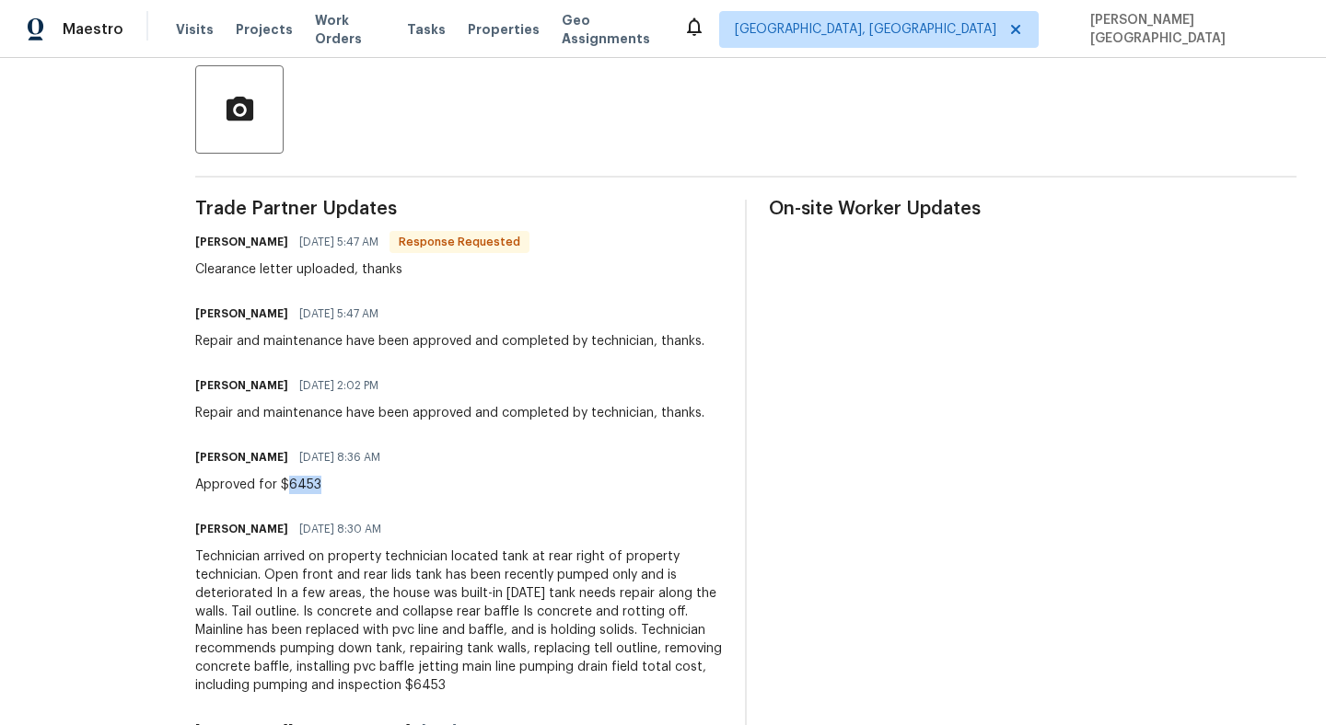
drag, startPoint x: 326, startPoint y: 482, endPoint x: 370, endPoint y: 484, distance: 44.2
click at [370, 484] on div "Approved for $6453" at bounding box center [293, 485] width 196 height 18
copy div "6453"
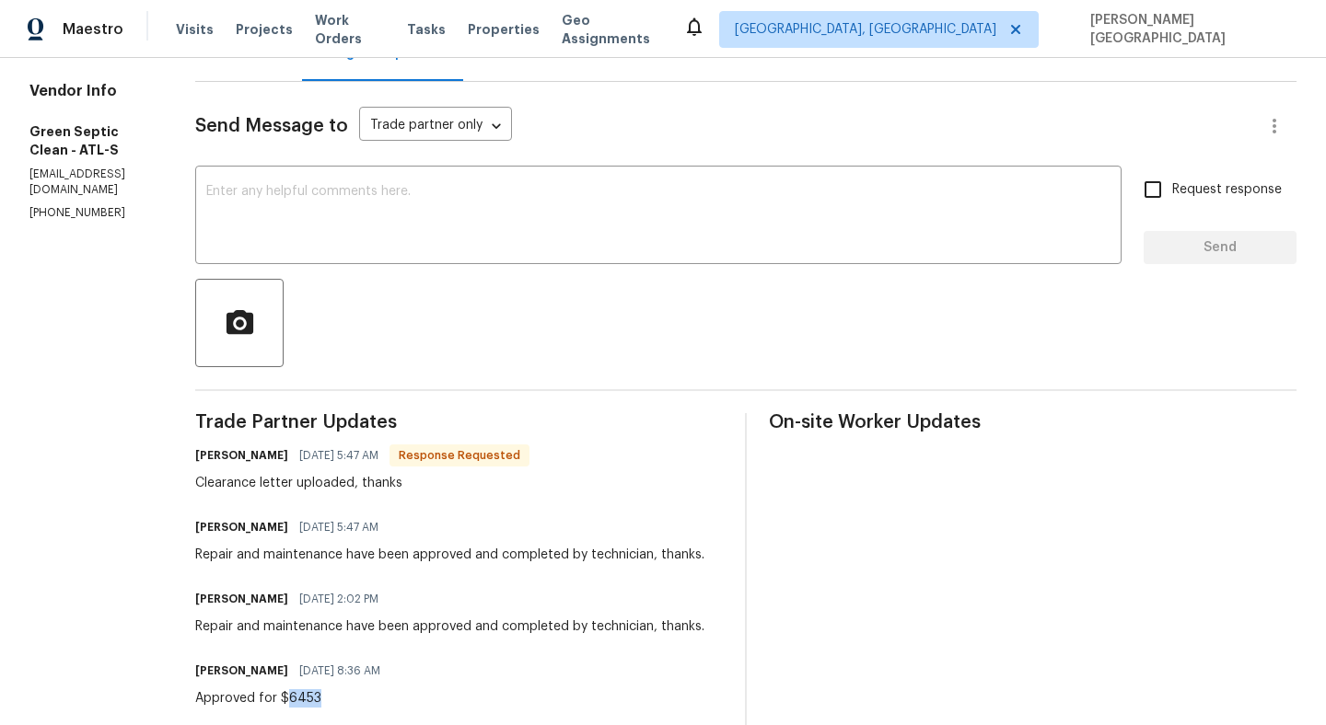
scroll to position [0, 0]
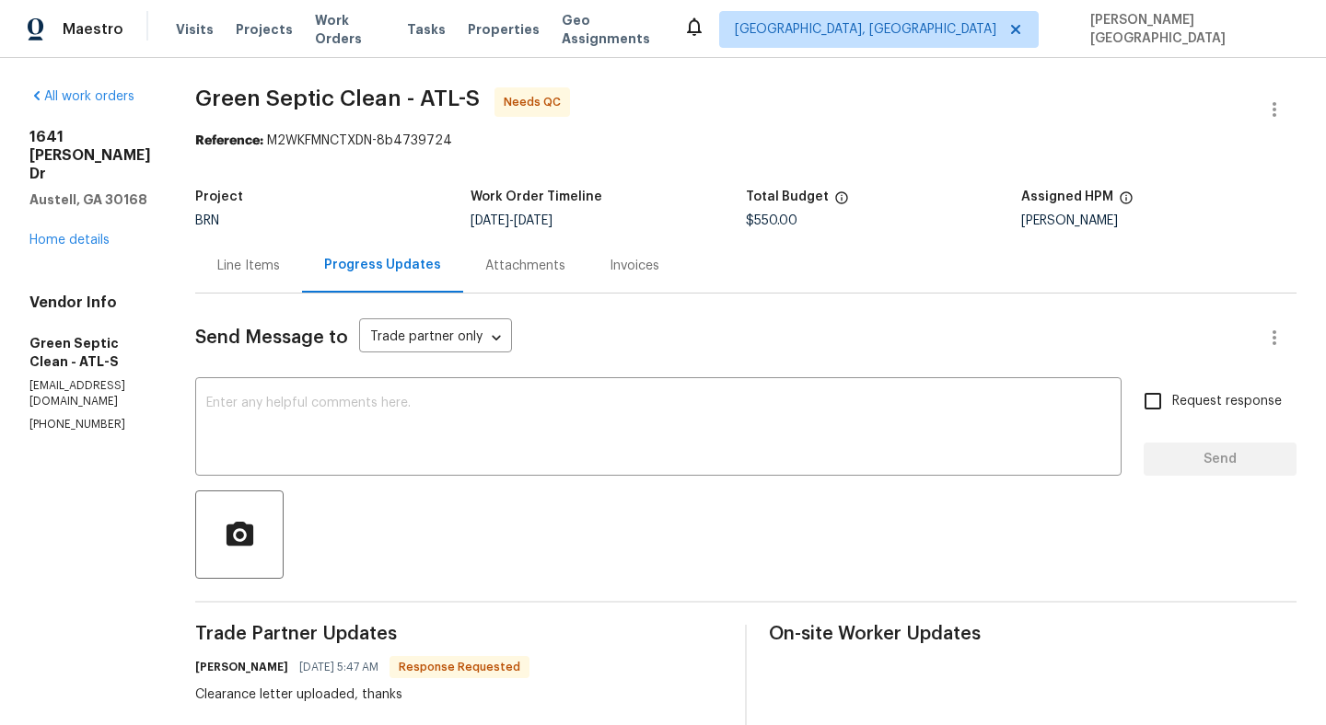
click at [280, 263] on div "Line Items" at bounding box center [248, 266] width 63 height 18
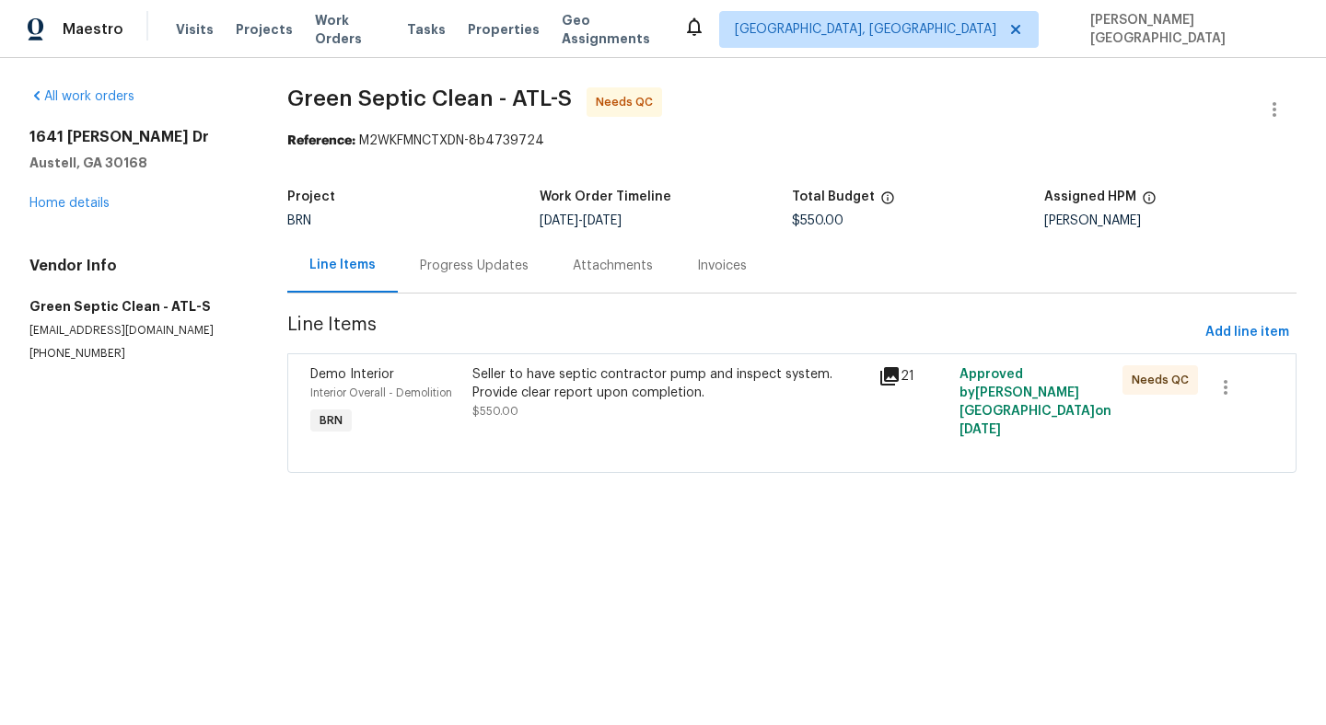
click at [562, 360] on div "Seller to have septic contractor pump and inspect system. Provide clear report …" at bounding box center [670, 402] width 406 height 85
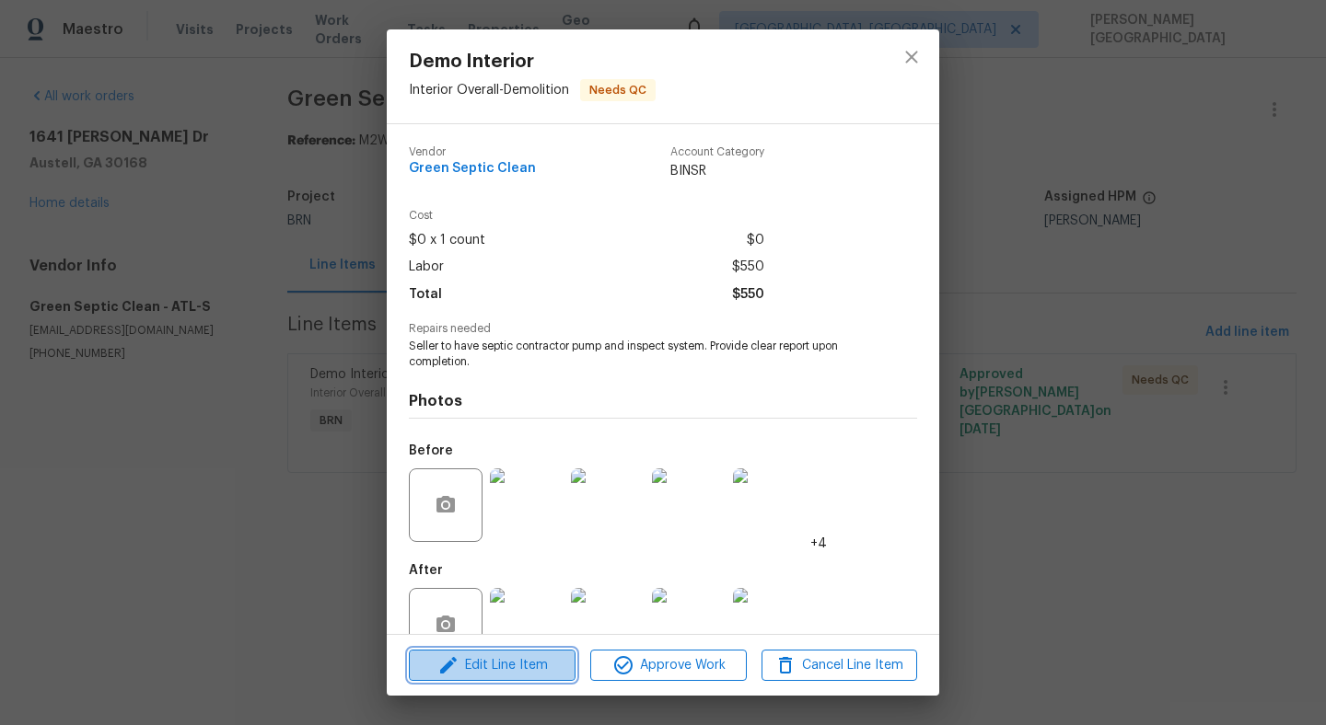
click at [524, 664] on span "Edit Line Item" at bounding box center [492, 665] width 156 height 23
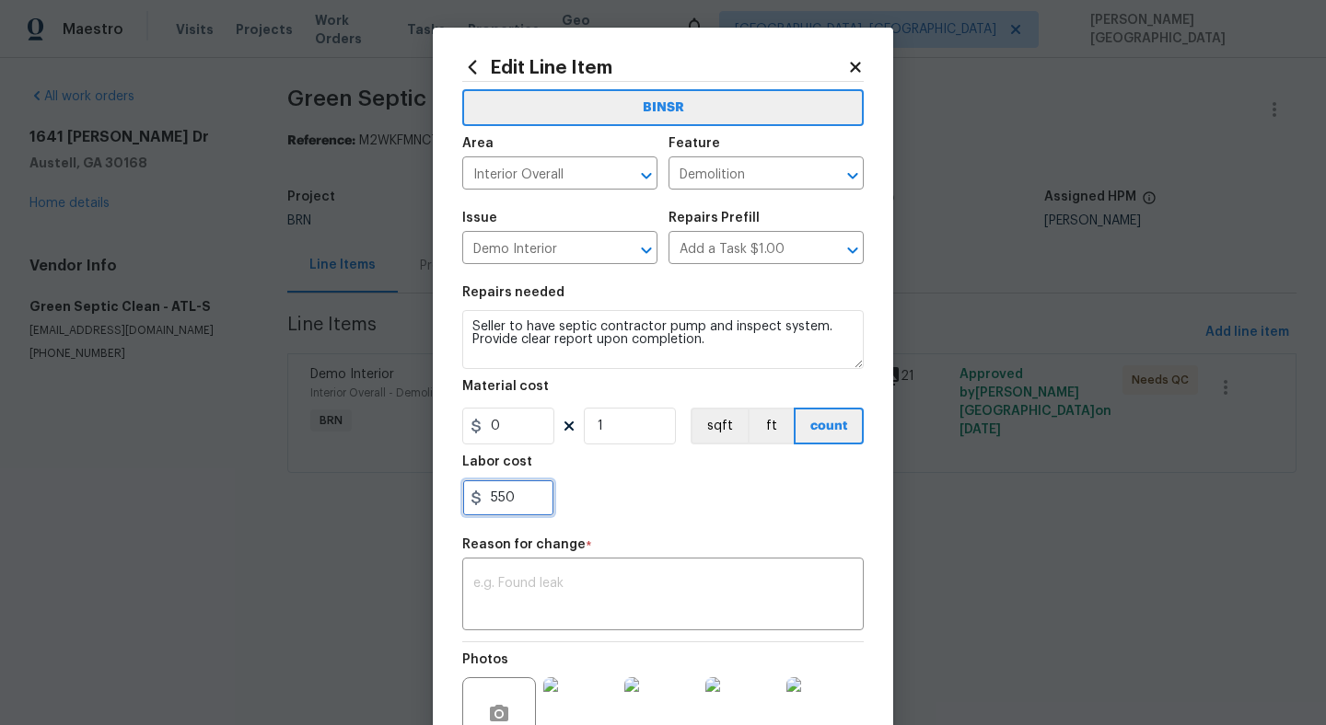
click at [526, 493] on input "550" at bounding box center [508, 498] width 92 height 37
paste input "6453"
paste input "text"
type input "6453"
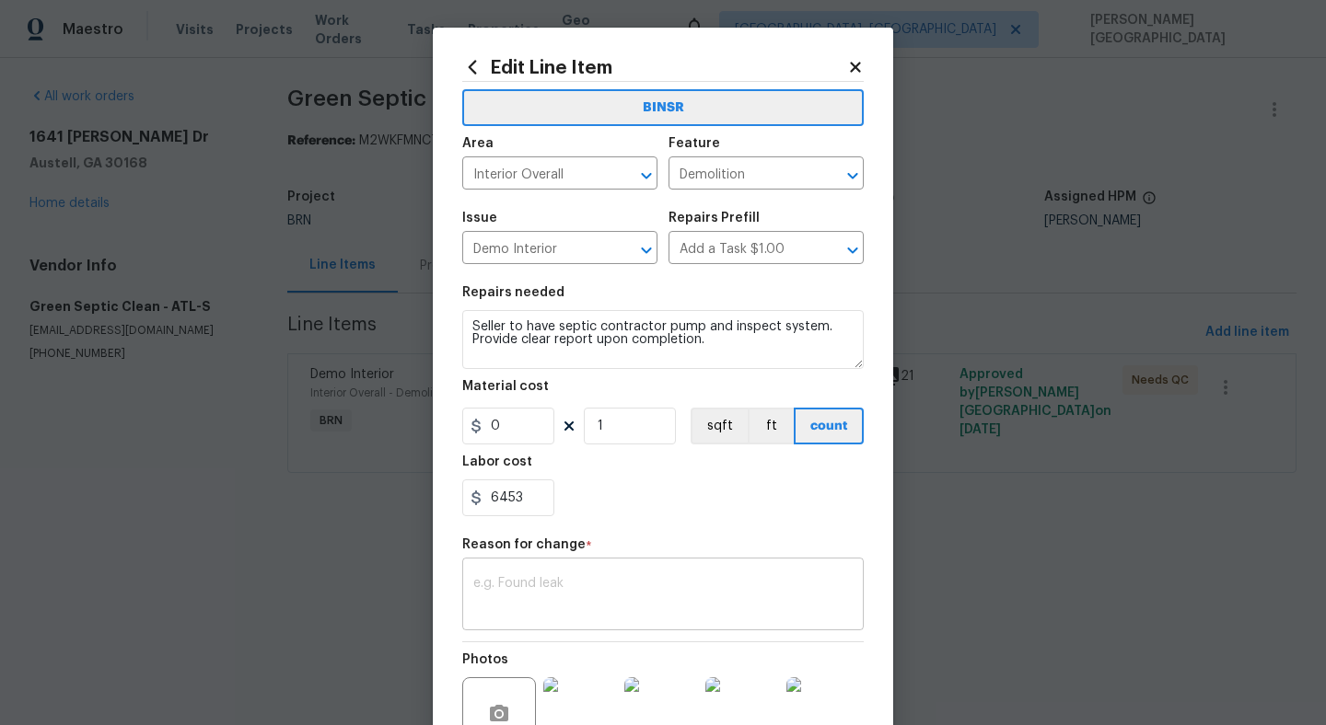
click at [572, 586] on textarea at bounding box center [662, 596] width 379 height 39
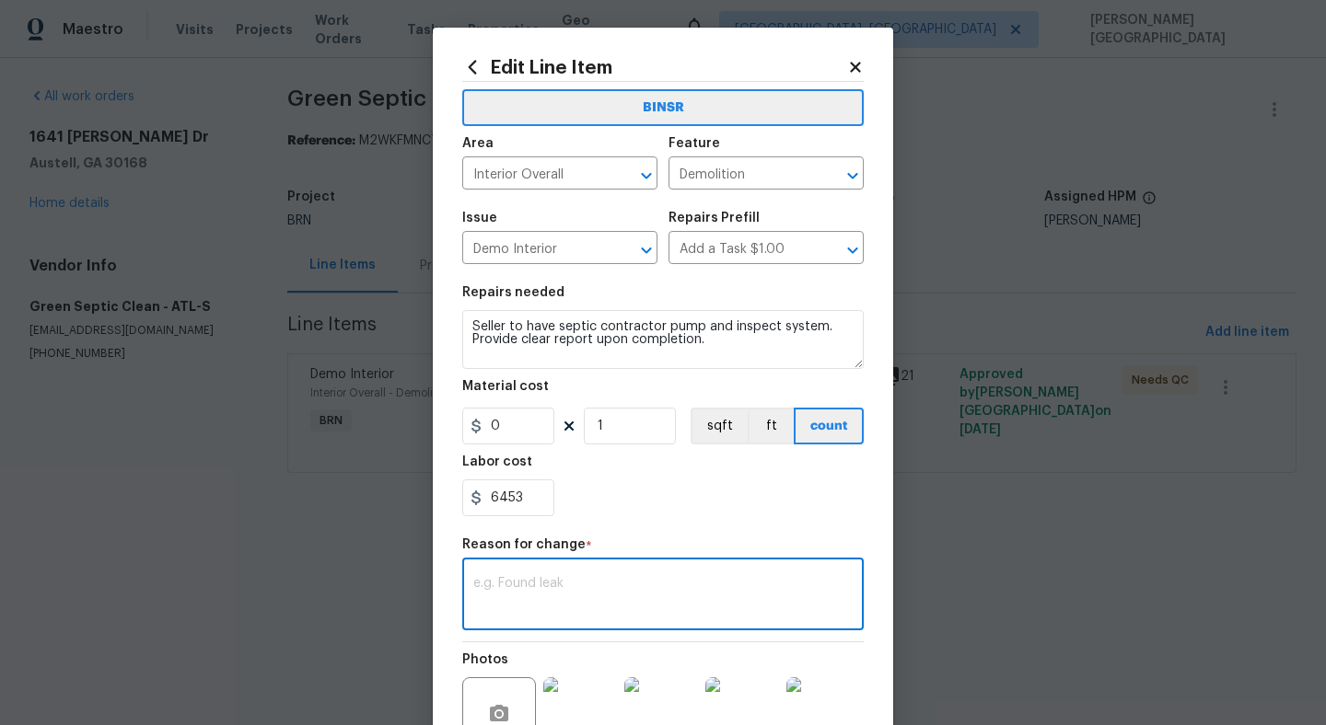
paste textarea "II Updated cost per BR team’s approval."
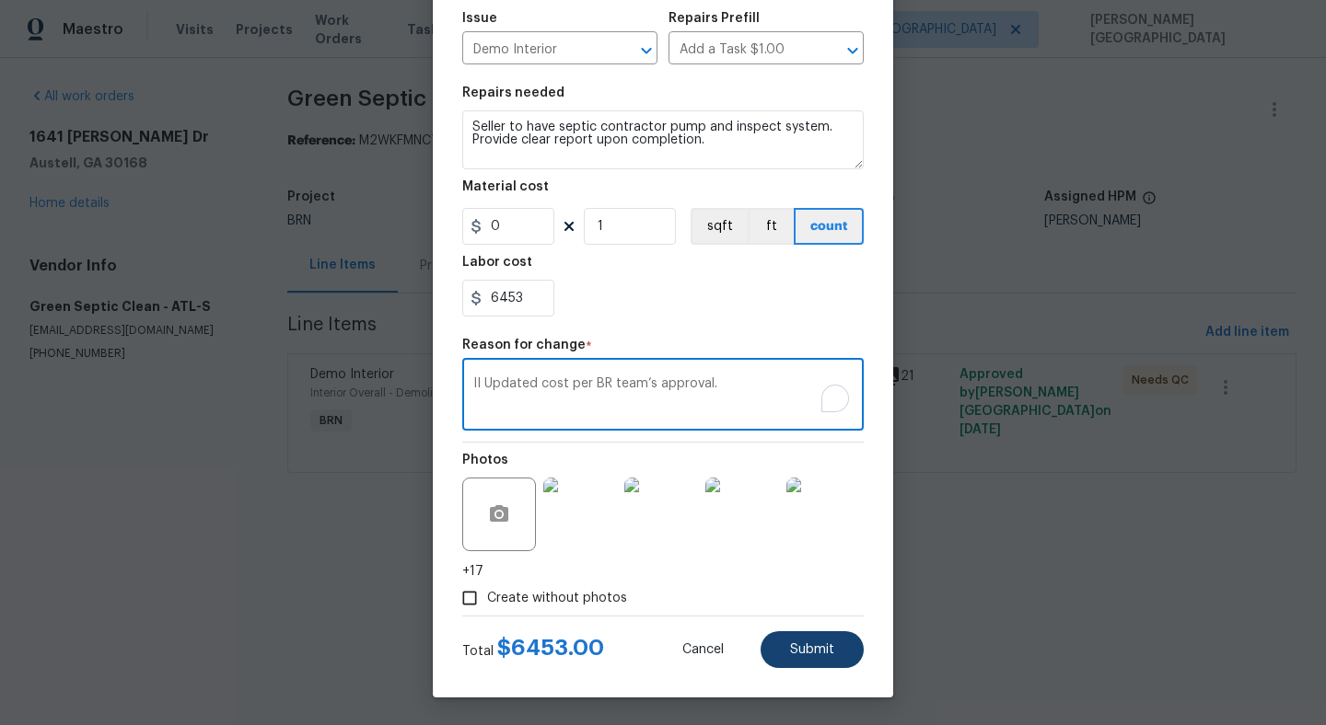
type textarea "II Updated cost per BR team’s approval."
click at [830, 649] on span "Submit" at bounding box center [812, 650] width 44 height 14
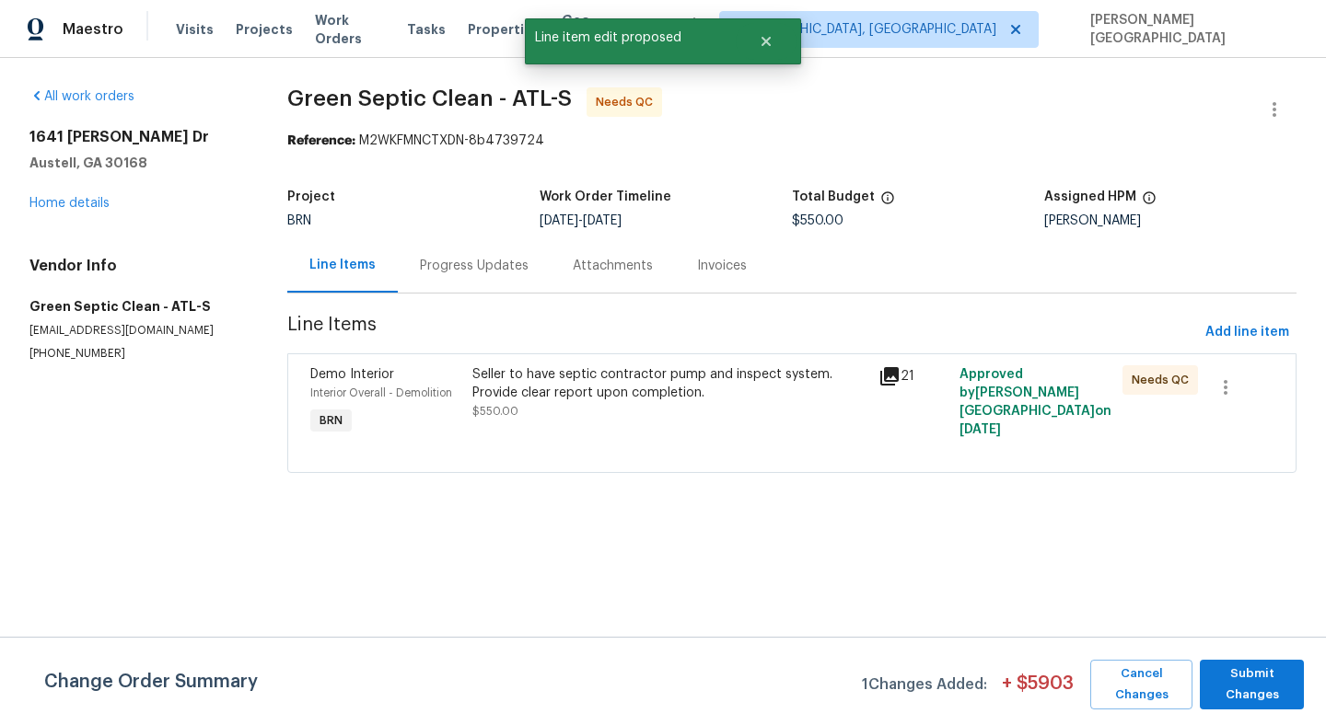
scroll to position [0, 0]
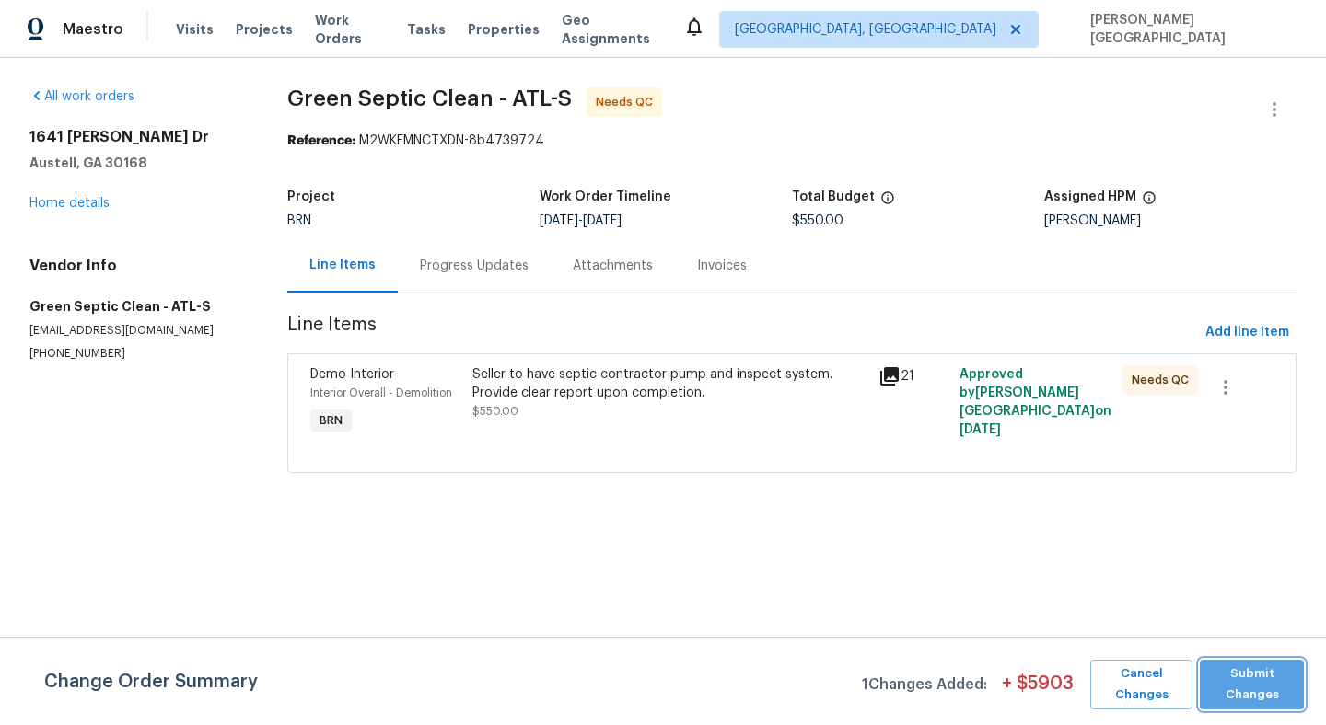
click at [1257, 681] on span "Submit Changes" at bounding box center [1252, 685] width 86 height 42
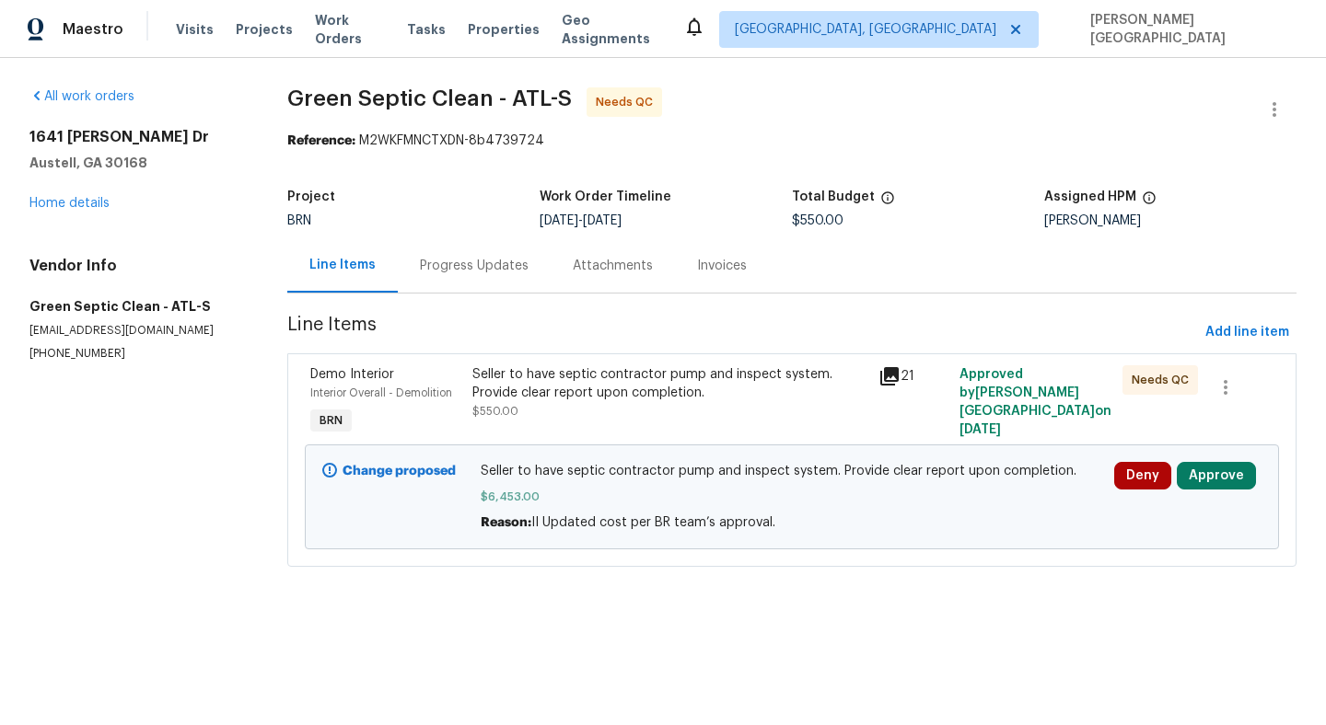
click at [495, 260] on div "Progress Updates" at bounding box center [474, 266] width 109 height 18
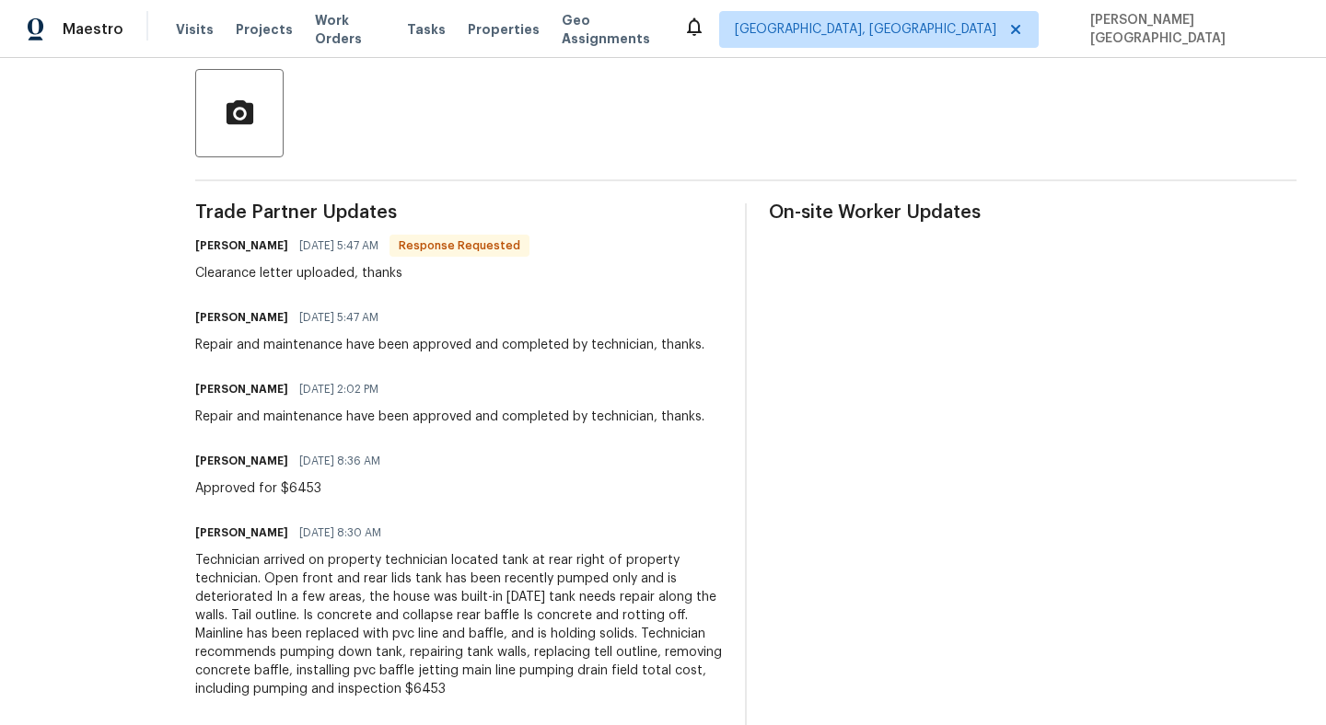
scroll to position [241, 0]
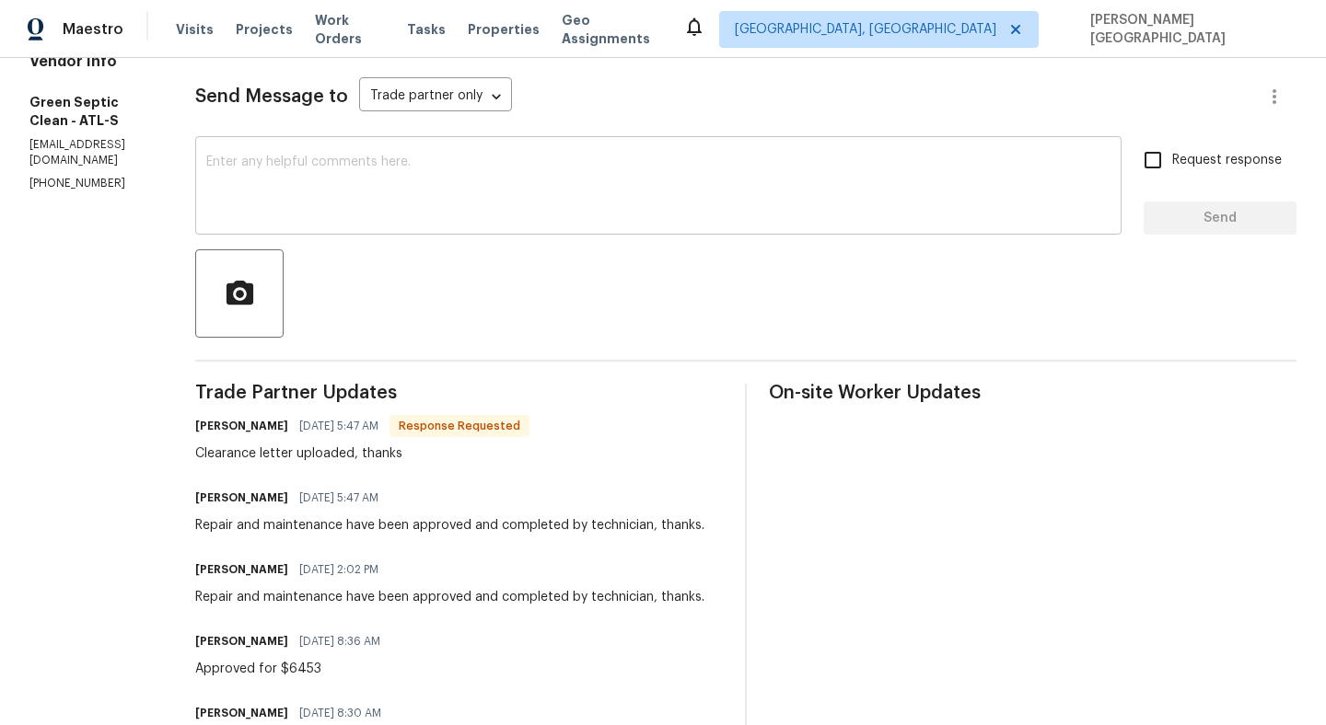
click at [312, 191] on textarea at bounding box center [658, 188] width 904 height 64
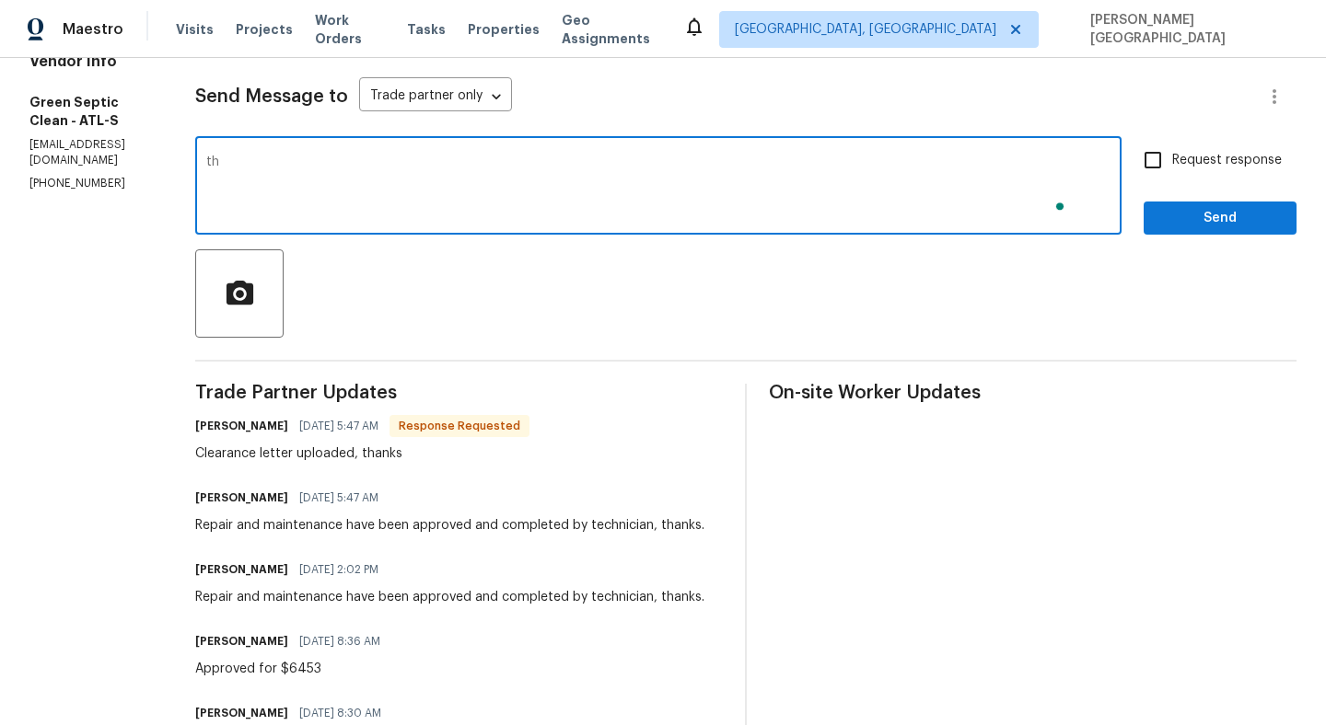
type textarea "t"
type textarea "thnak you"
type textarea "Thank you so much!"
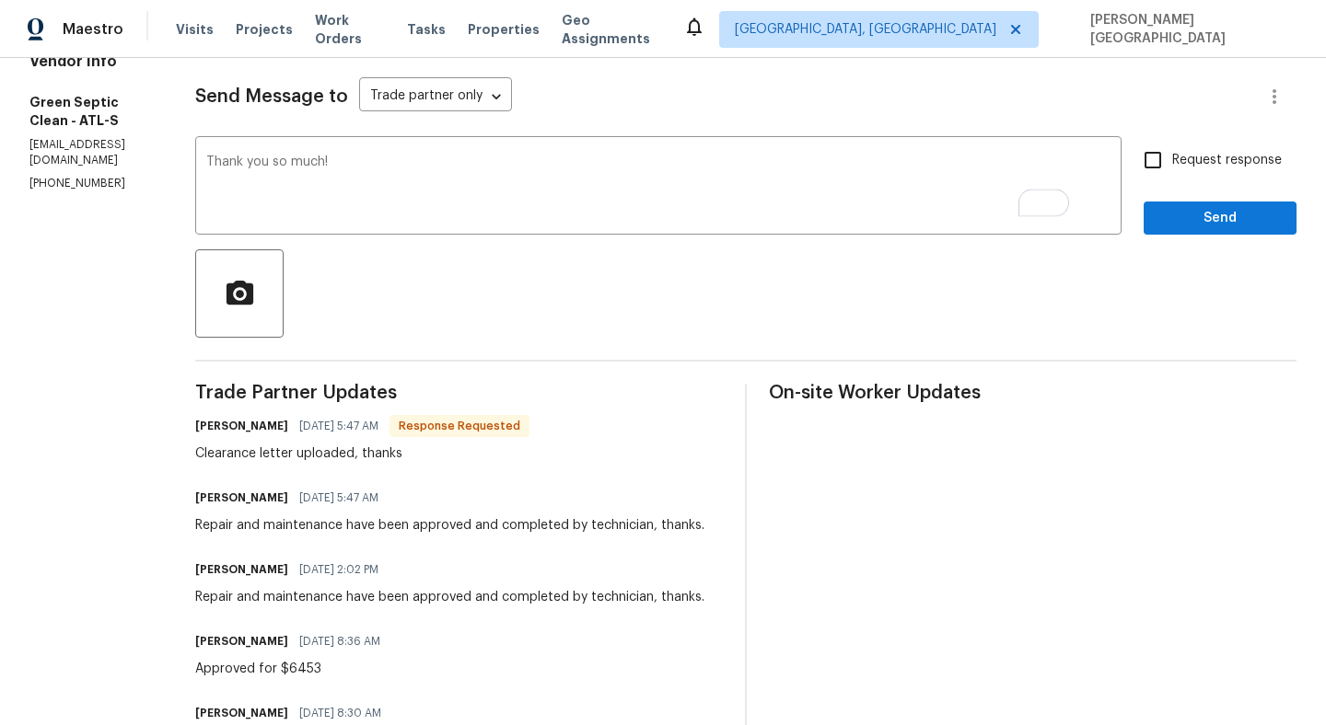
click at [1185, 167] on span "Request response" at bounding box center [1227, 160] width 110 height 19
click at [1172, 167] on input "Request response" at bounding box center [1152, 160] width 39 height 39
checkbox input "true"
click at [1197, 229] on span "Send" at bounding box center [1219, 218] width 123 height 23
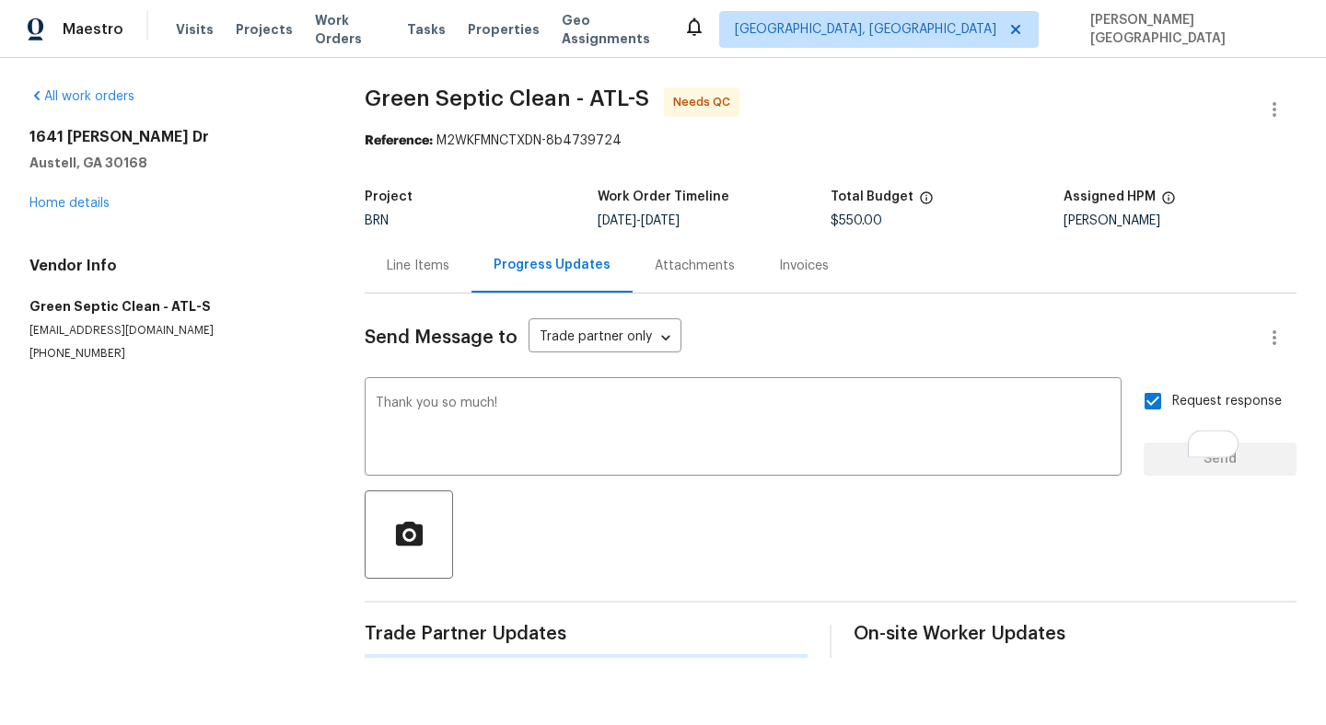
scroll to position [0, 0]
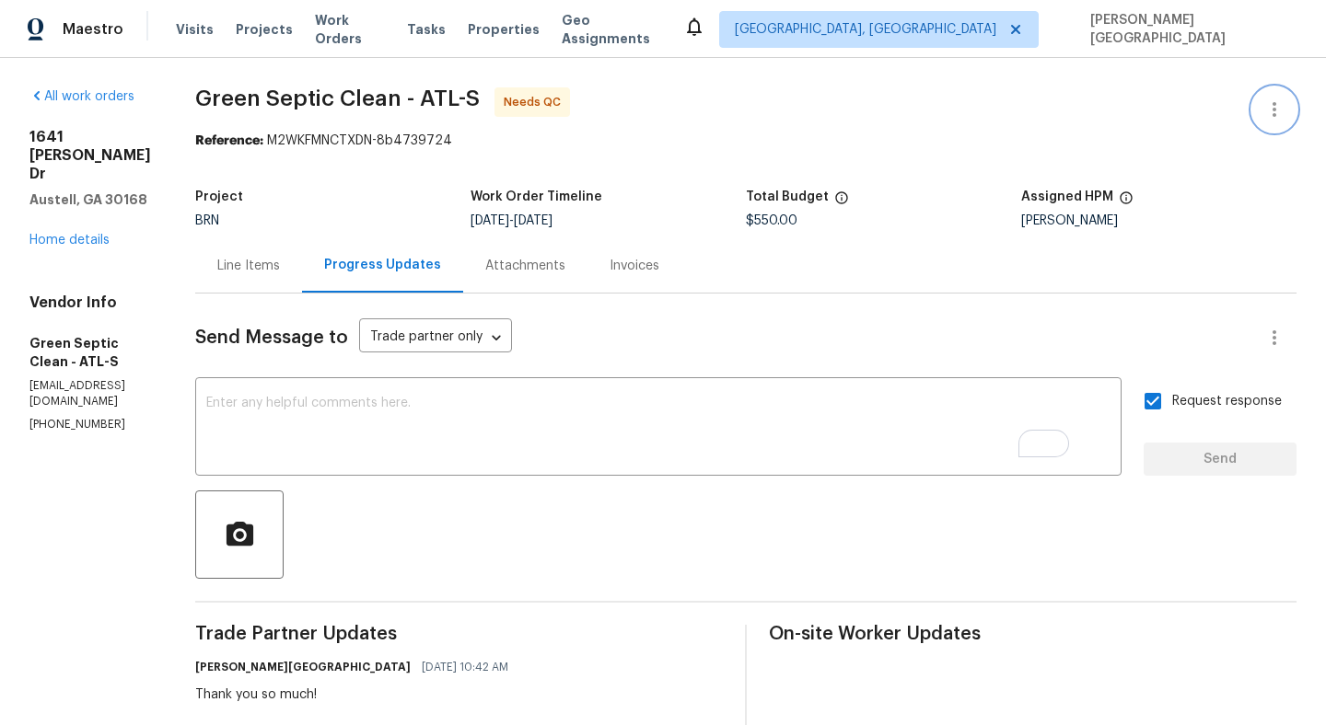
click at [1273, 98] on icon "button" at bounding box center [1274, 109] width 22 height 22
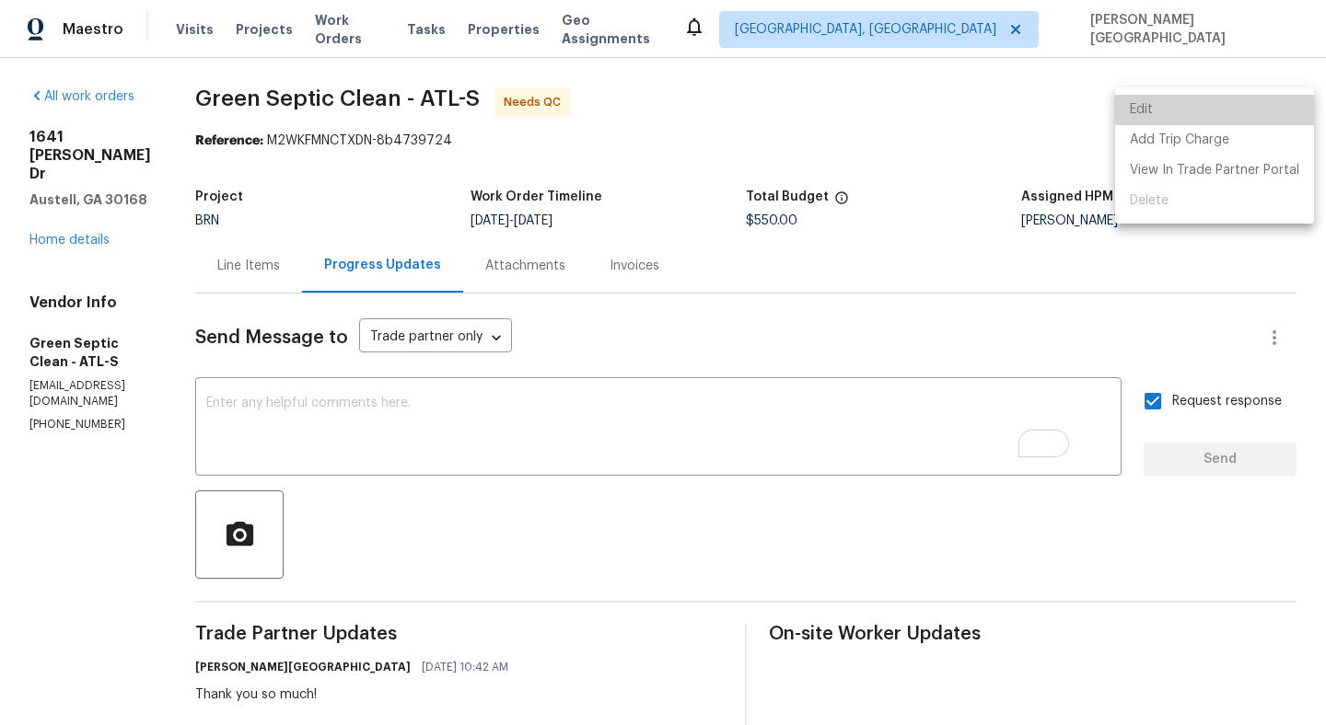
click at [1228, 101] on li "Edit" at bounding box center [1214, 110] width 199 height 30
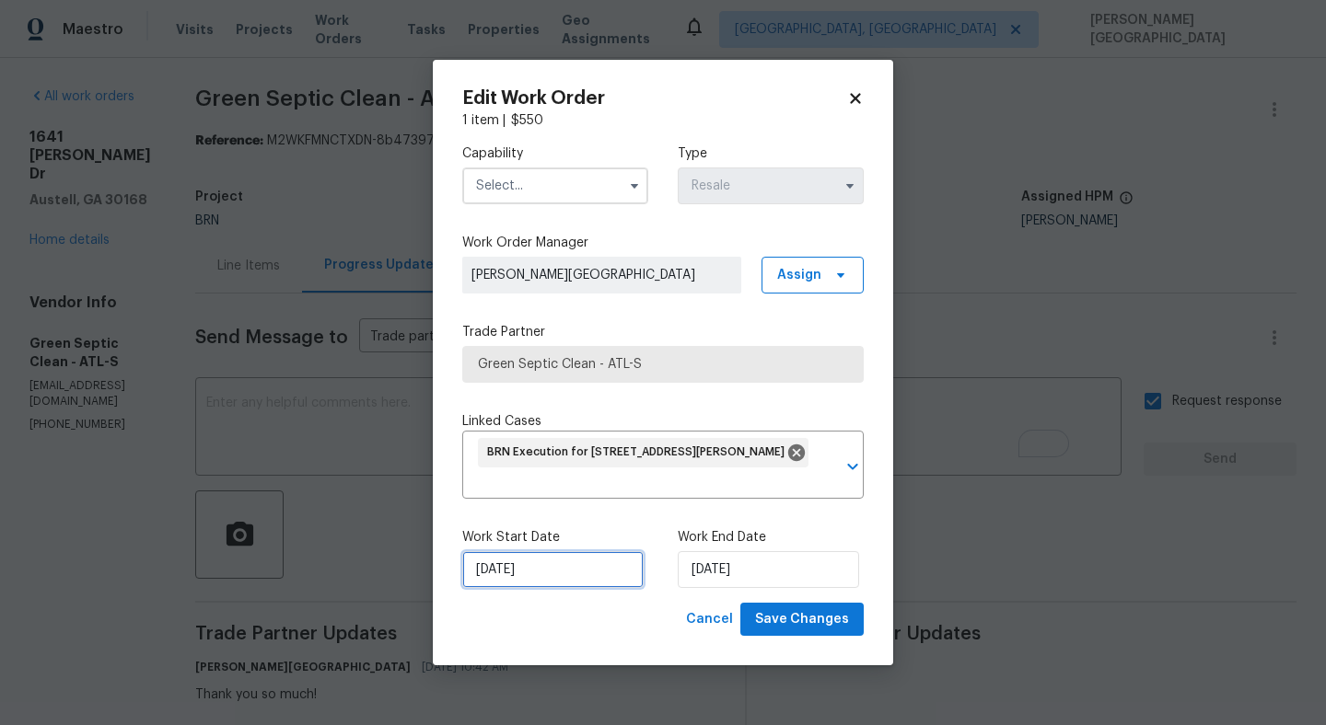
click at [513, 570] on input "9/15/2025" at bounding box center [552, 569] width 181 height 37
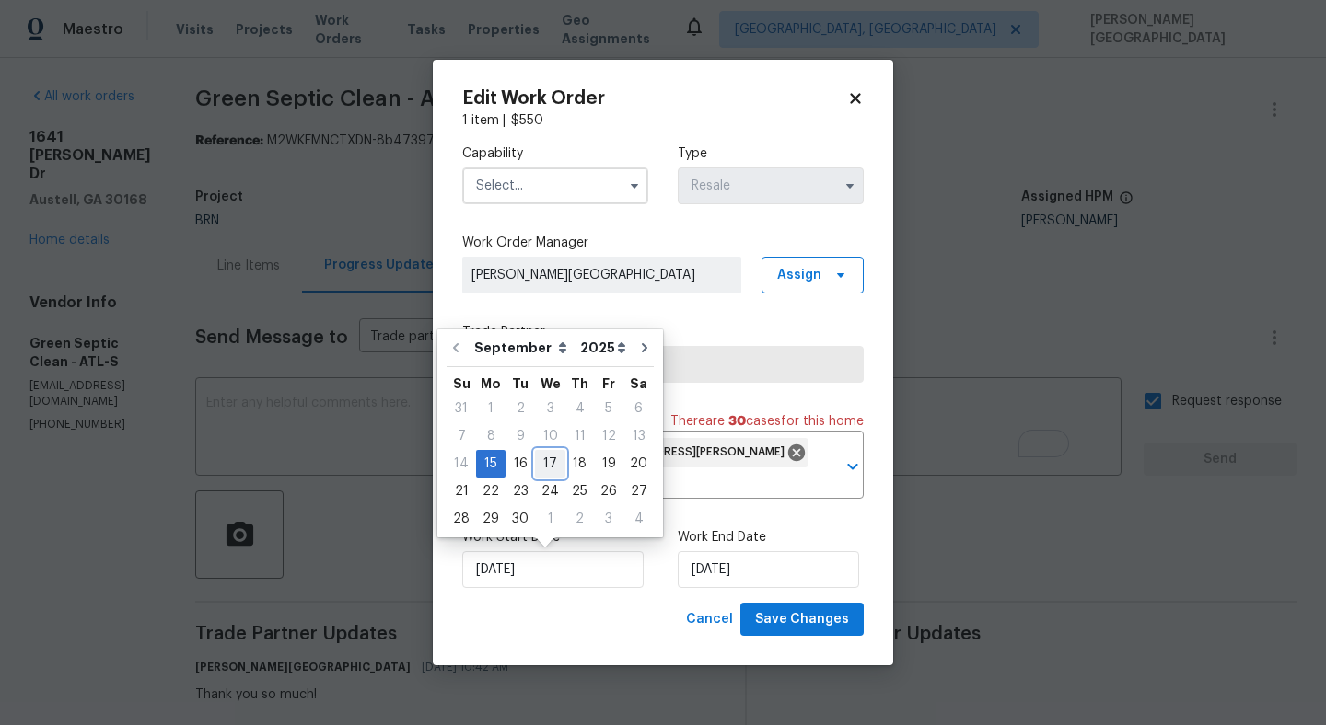
click at [550, 458] on div "17" at bounding box center [550, 464] width 30 height 26
type input "9/17/2025"
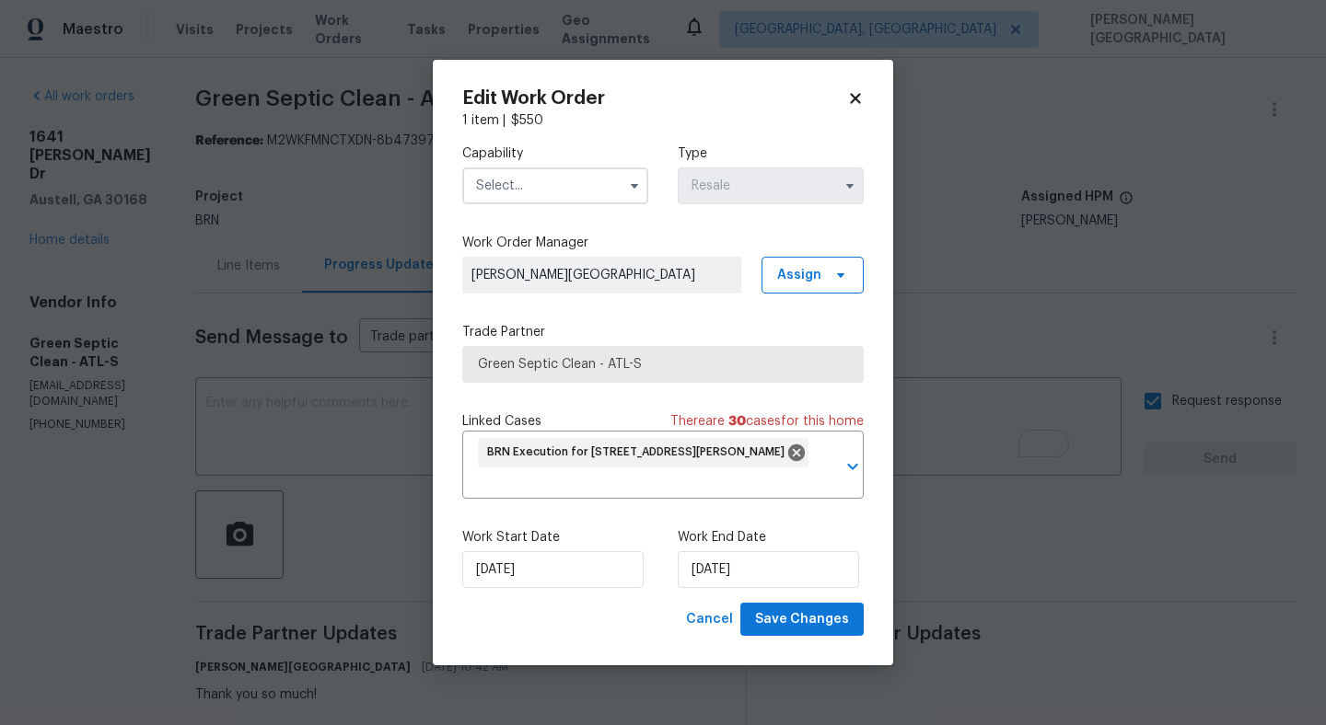
click at [506, 181] on input "text" at bounding box center [555, 186] width 186 height 37
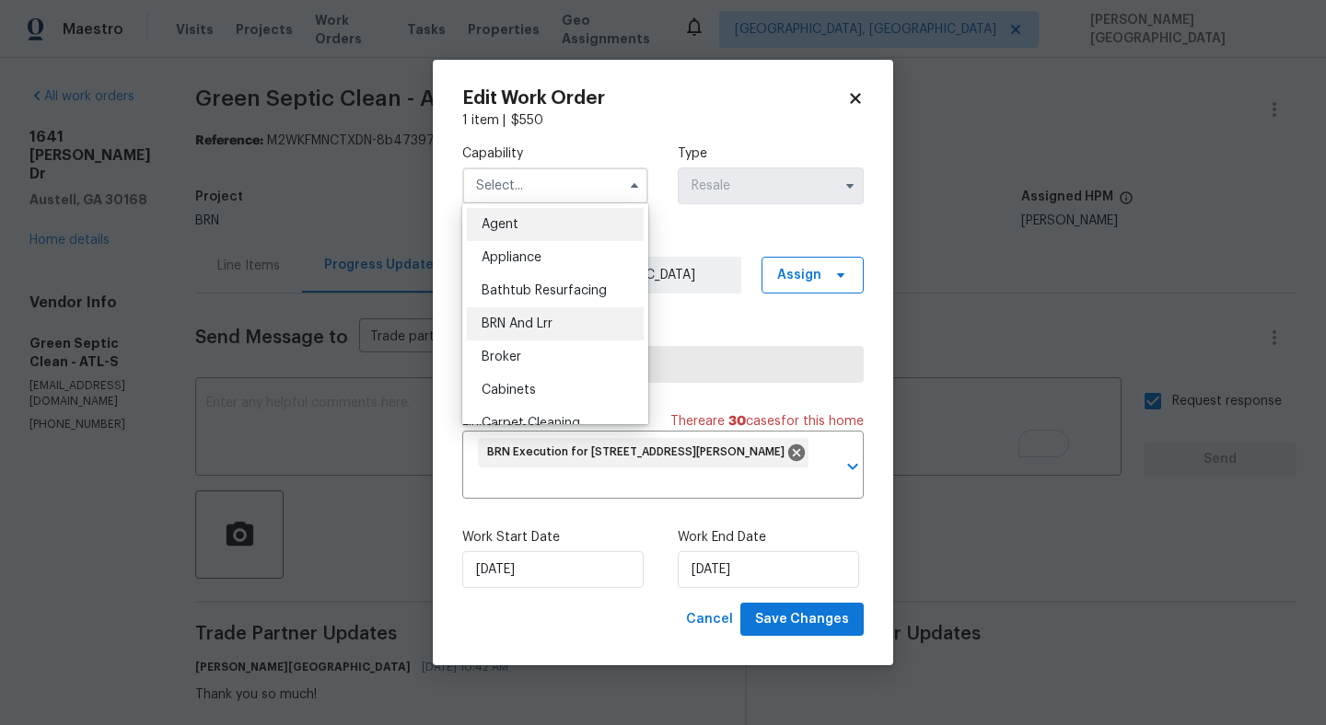
click at [512, 318] on span "BRN And Lrr" at bounding box center [516, 324] width 71 height 13
type input "BRN And Lrr"
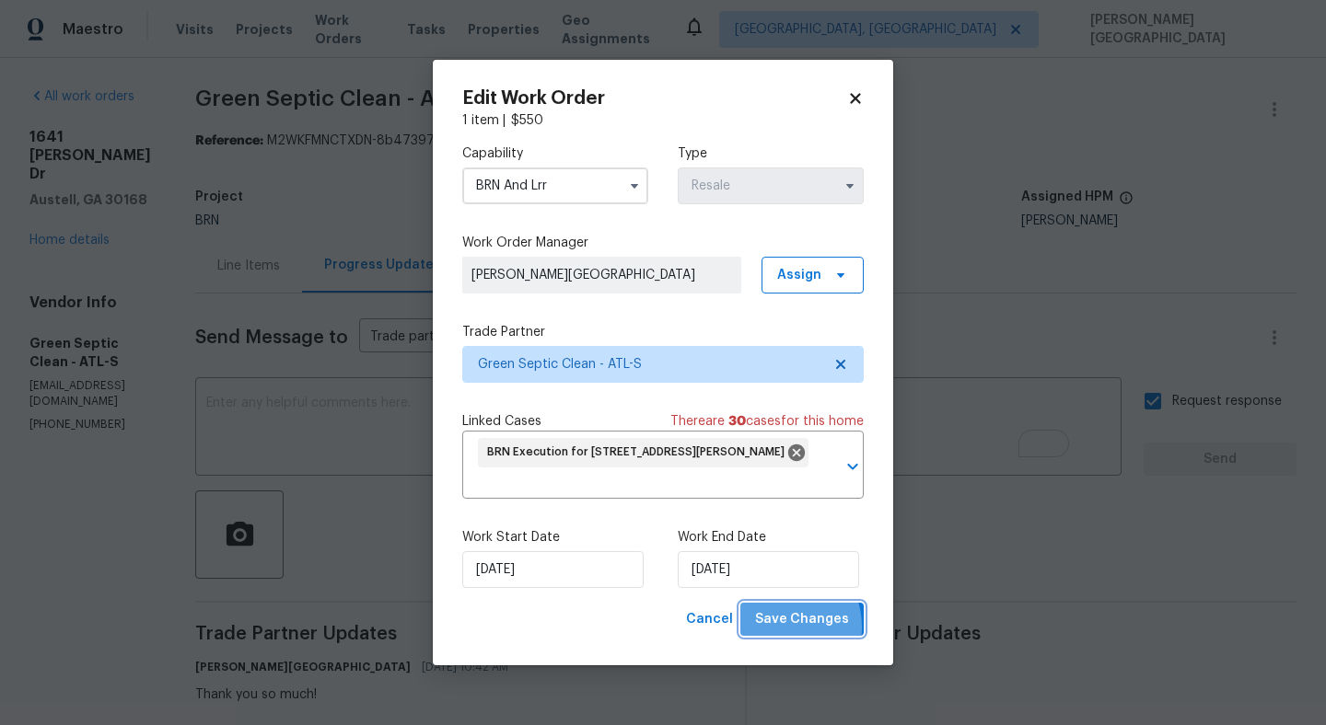
click at [783, 628] on span "Save Changes" at bounding box center [802, 619] width 94 height 23
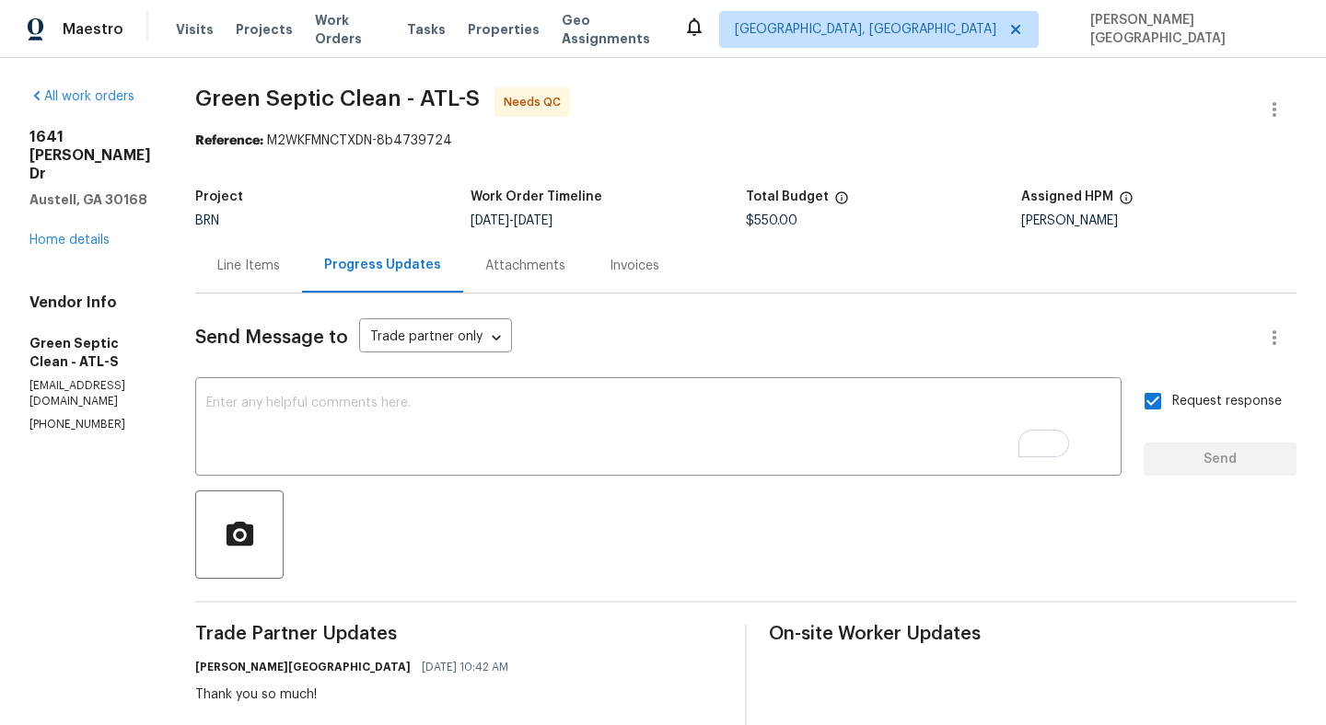
click at [280, 260] on div "Line Items" at bounding box center [248, 266] width 63 height 18
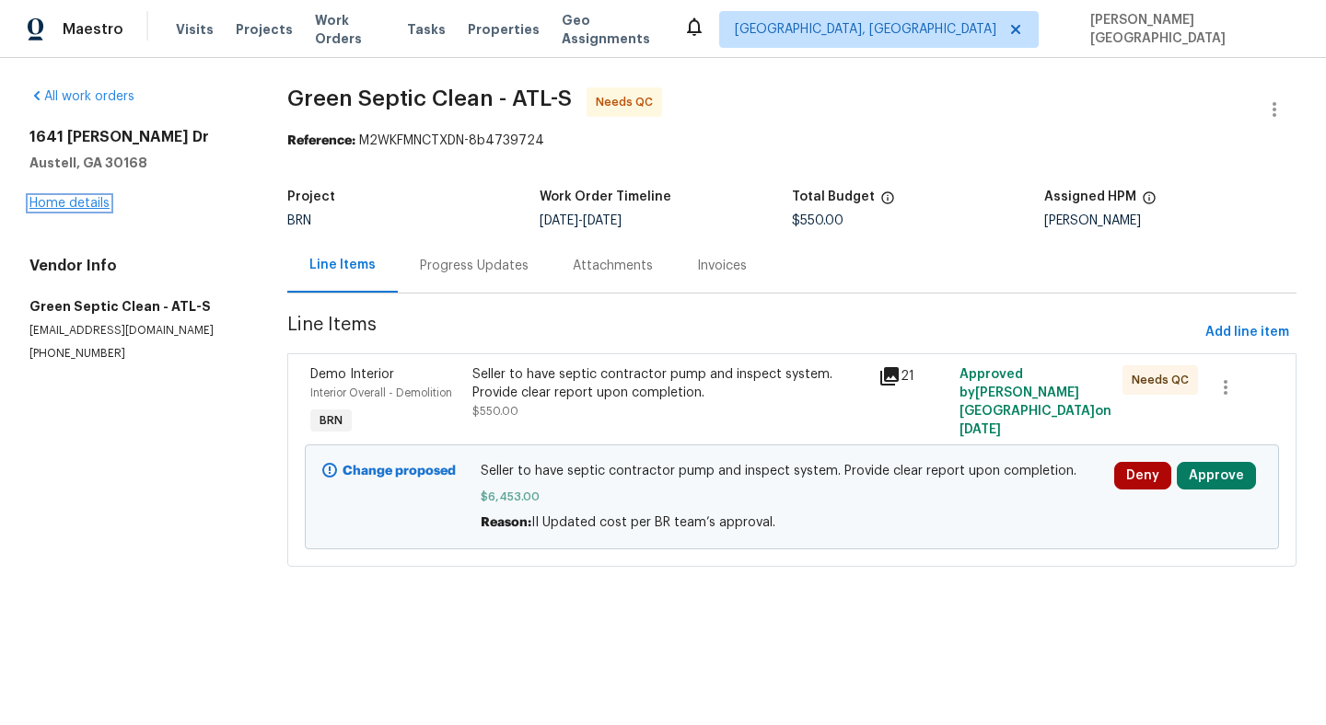
click at [42, 202] on link "Home details" at bounding box center [69, 203] width 80 height 13
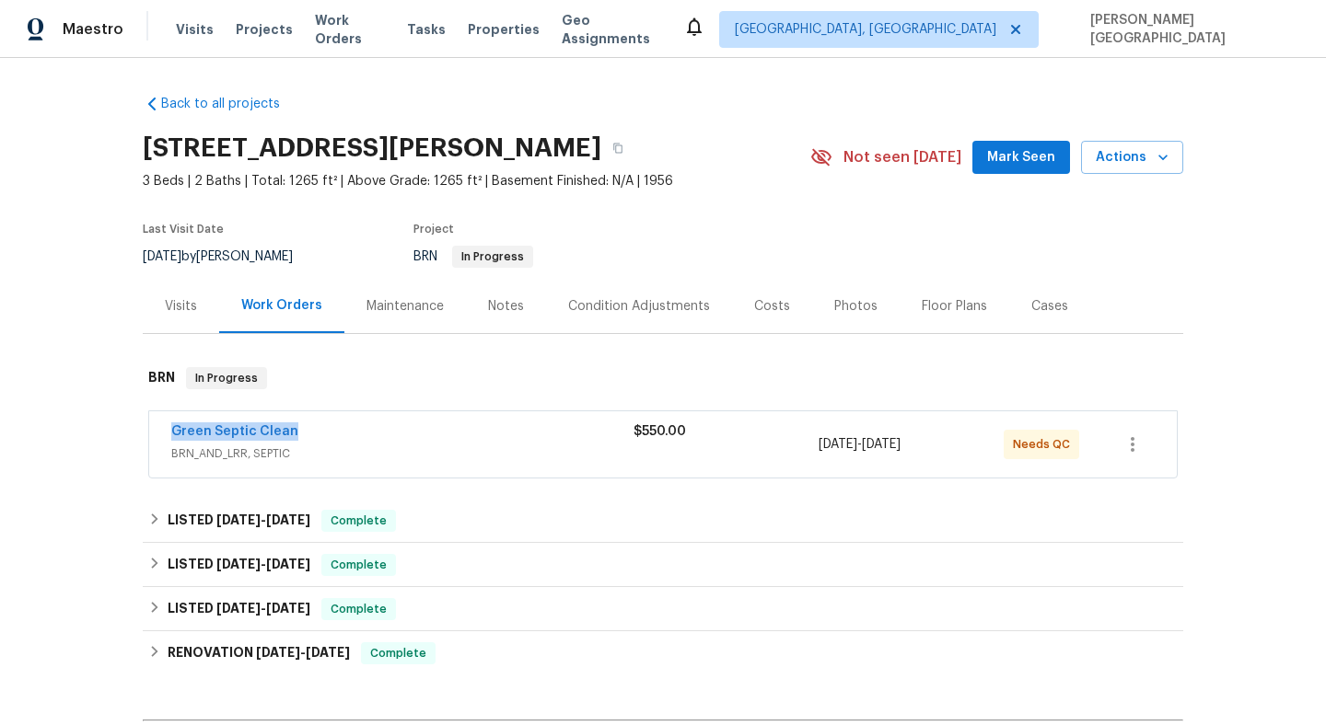
drag, startPoint x: 309, startPoint y: 436, endPoint x: 52, endPoint y: 435, distance: 256.8
click at [52, 436] on div "Back to all projects 1641 Pendley Dr, Austell, GA 30168 3 Beds | 2 Baths | Tota…" at bounding box center [663, 391] width 1326 height 667
copy link "Green Septic Clean"
click at [248, 433] on link "Green Septic Clean" at bounding box center [234, 431] width 127 height 13
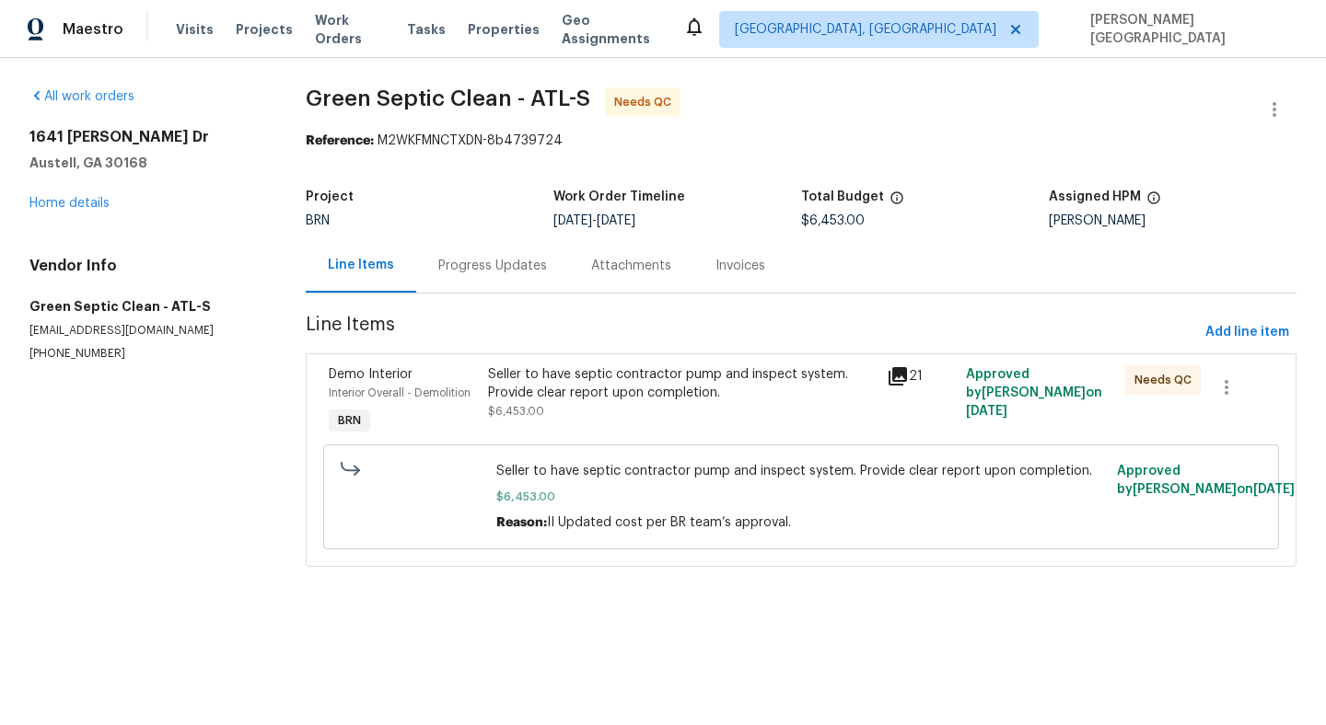
click at [597, 395] on div "Seller to have septic contractor pump and inspect system. Provide clear report …" at bounding box center [681, 383] width 387 height 37
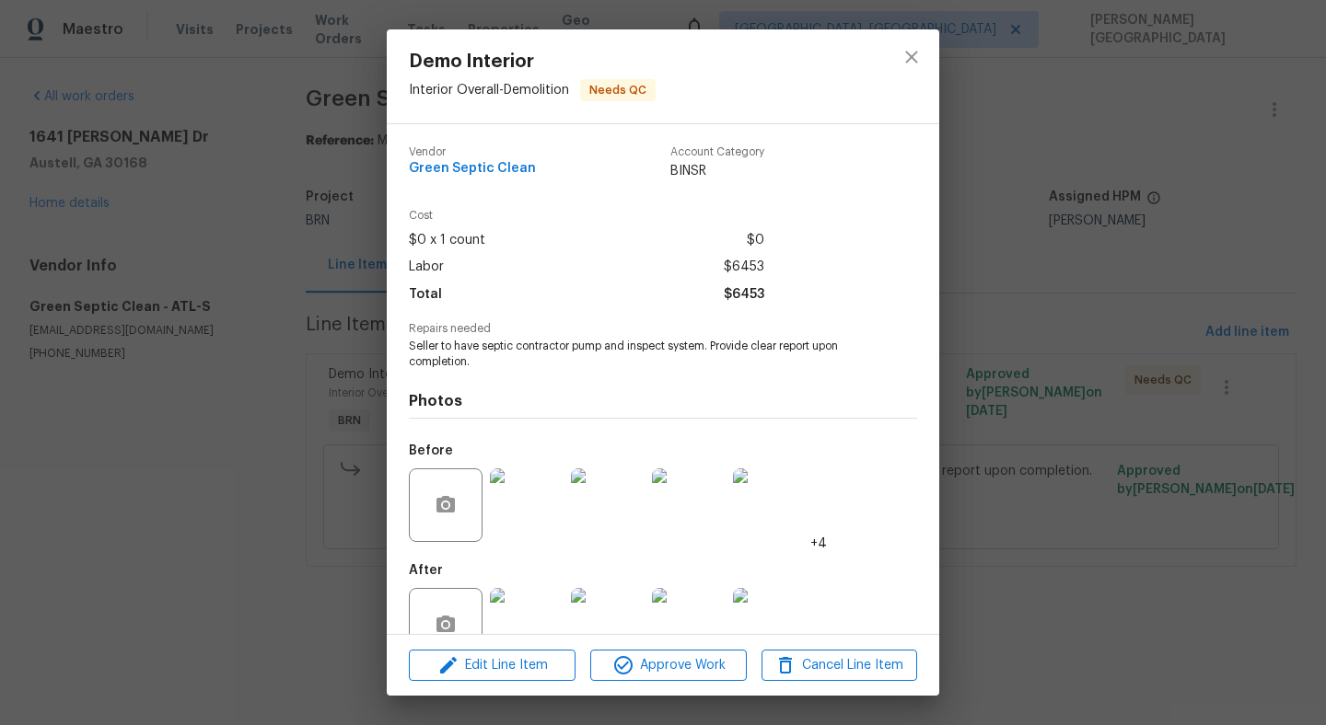
click at [537, 621] on img at bounding box center [527, 625] width 74 height 74
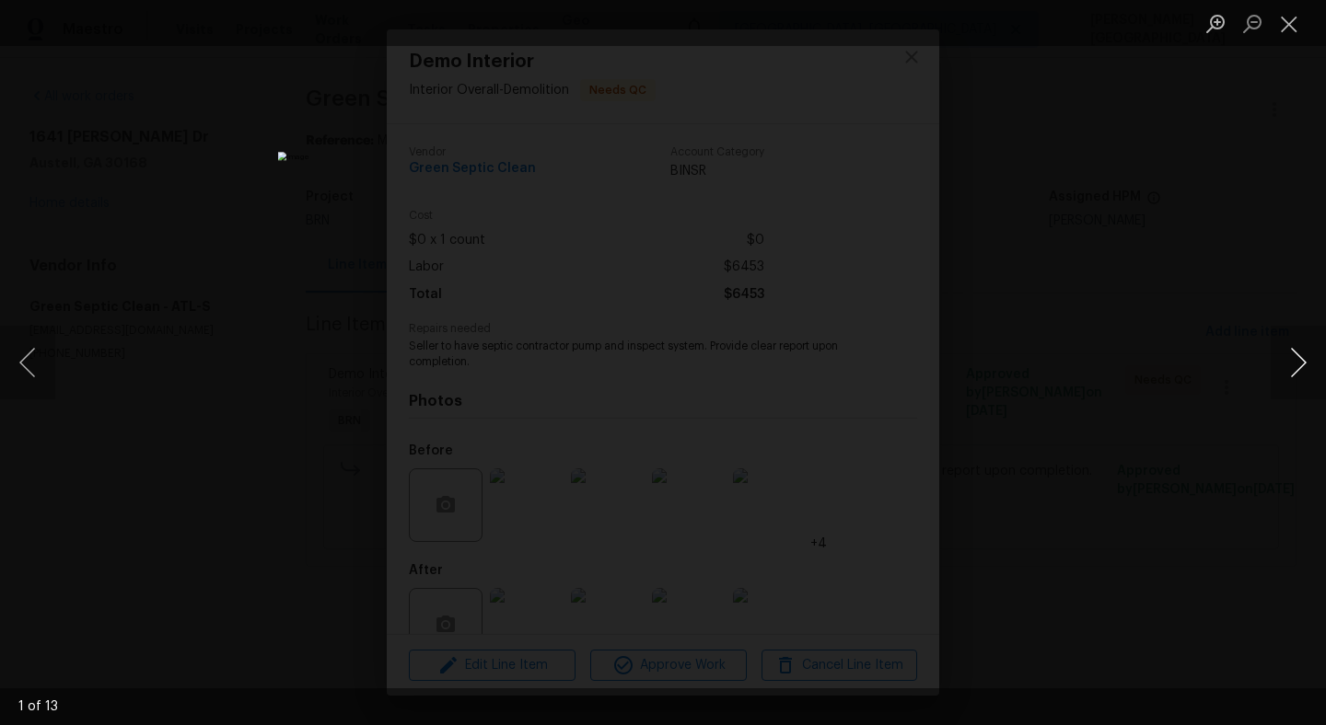
click at [1290, 353] on button "Next image" at bounding box center [1297, 363] width 55 height 74
click at [1290, 355] on button "Next image" at bounding box center [1297, 363] width 55 height 74
click at [1290, 354] on button "Next image" at bounding box center [1297, 363] width 55 height 74
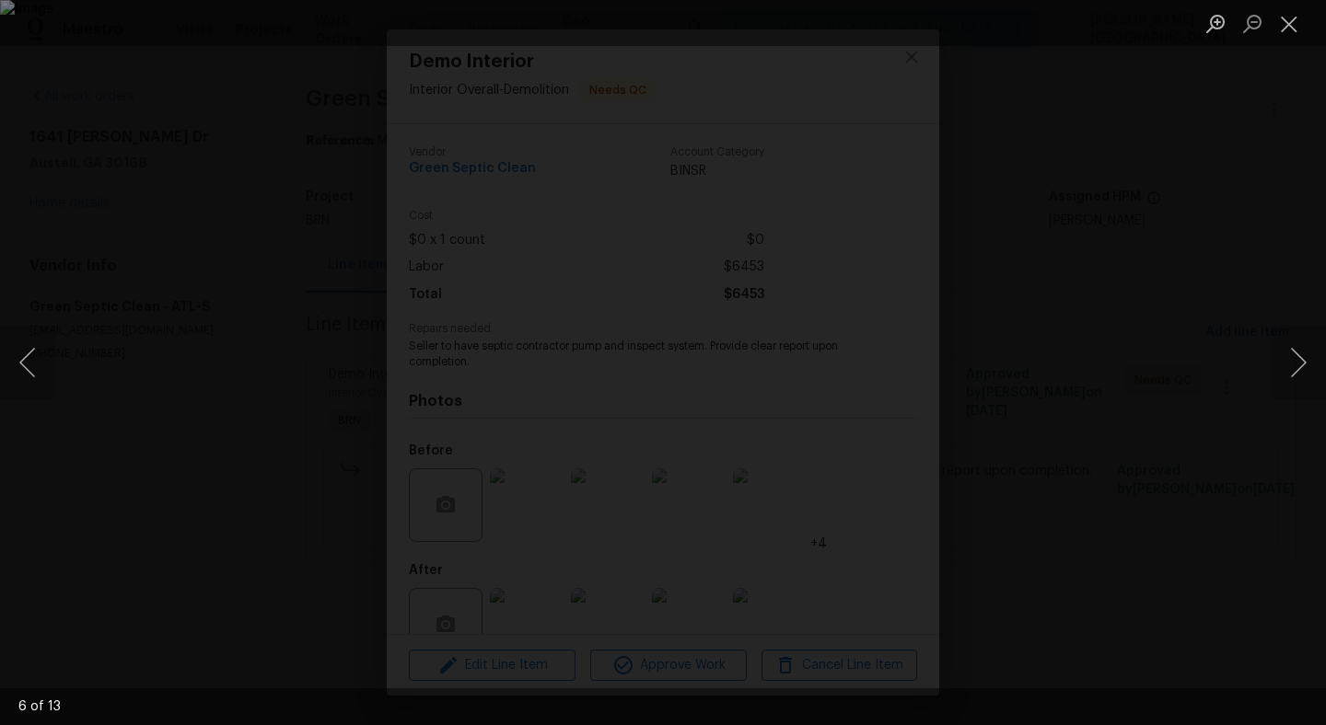
click at [1165, 215] on div "Lightbox" at bounding box center [663, 362] width 1326 height 725
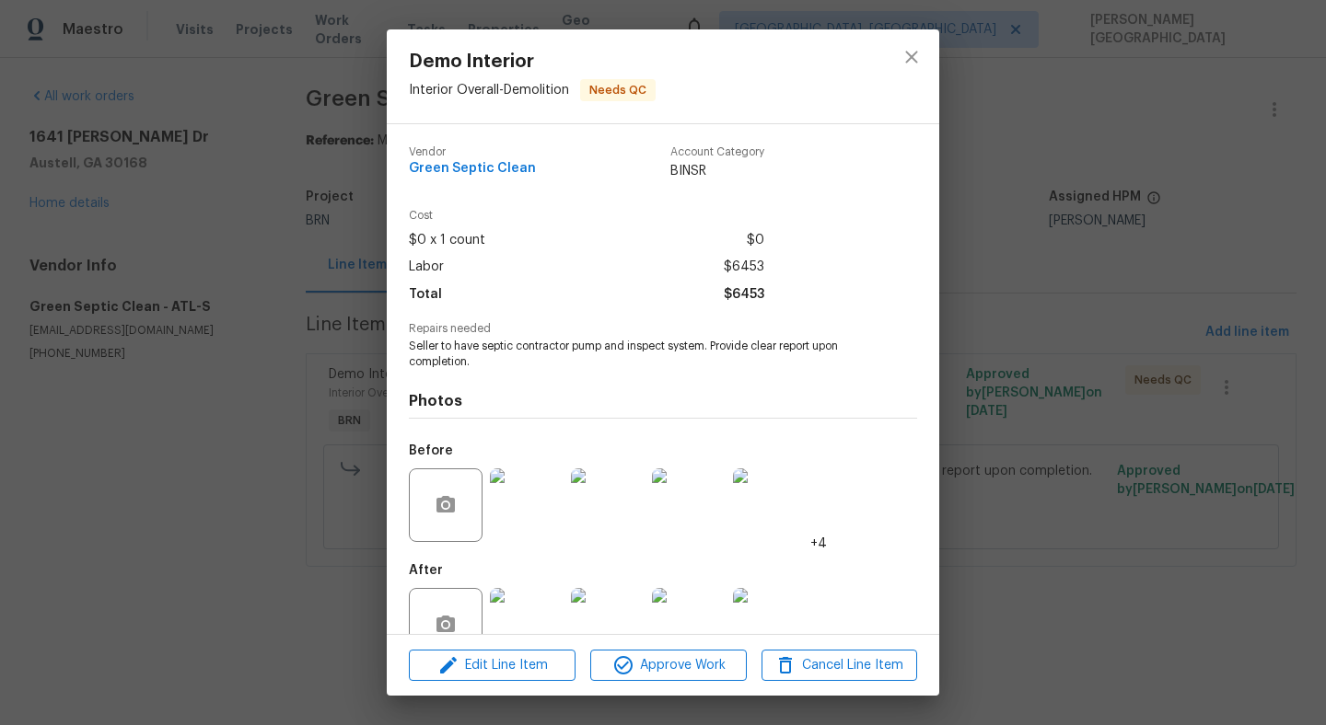
click at [1138, 475] on div "Demo Interior Interior Overall - Demolition Needs QC Vendor Green Septic Clean …" at bounding box center [663, 362] width 1326 height 725
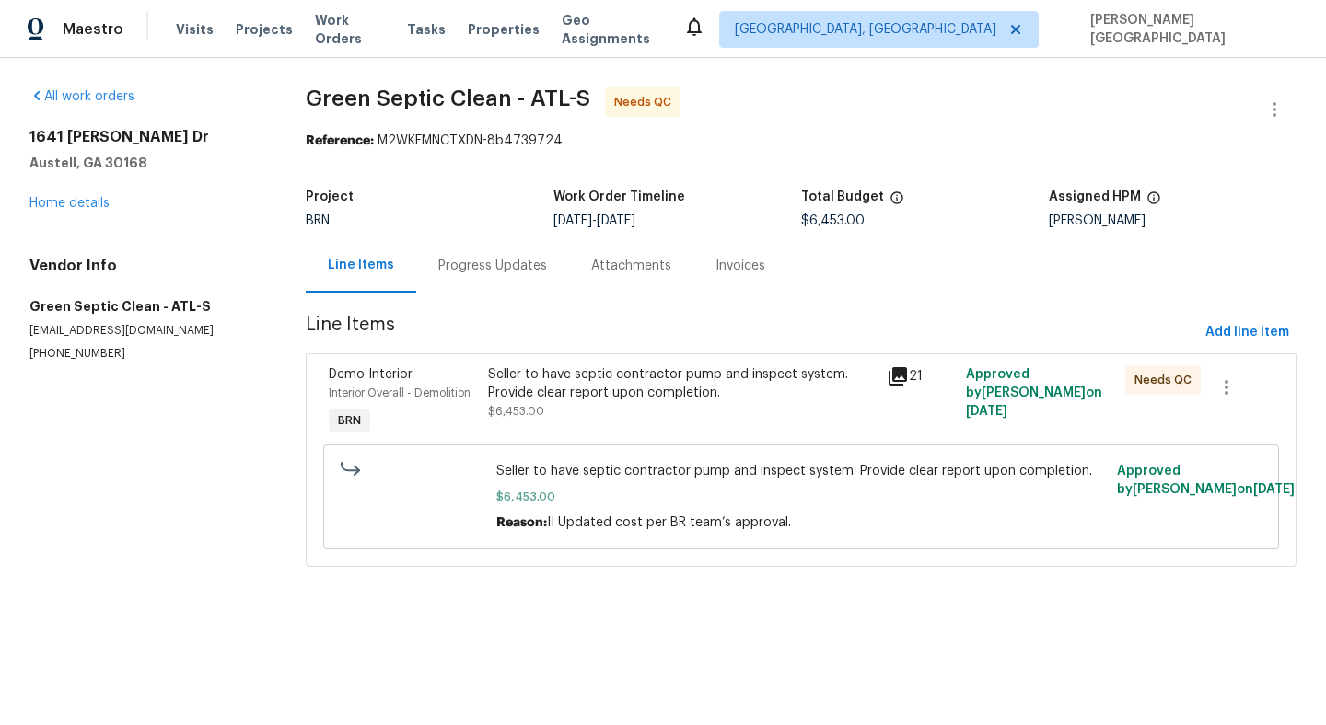
click at [622, 411] on div "Seller to have septic contractor pump and inspect system. Provide clear report …" at bounding box center [681, 392] width 387 height 55
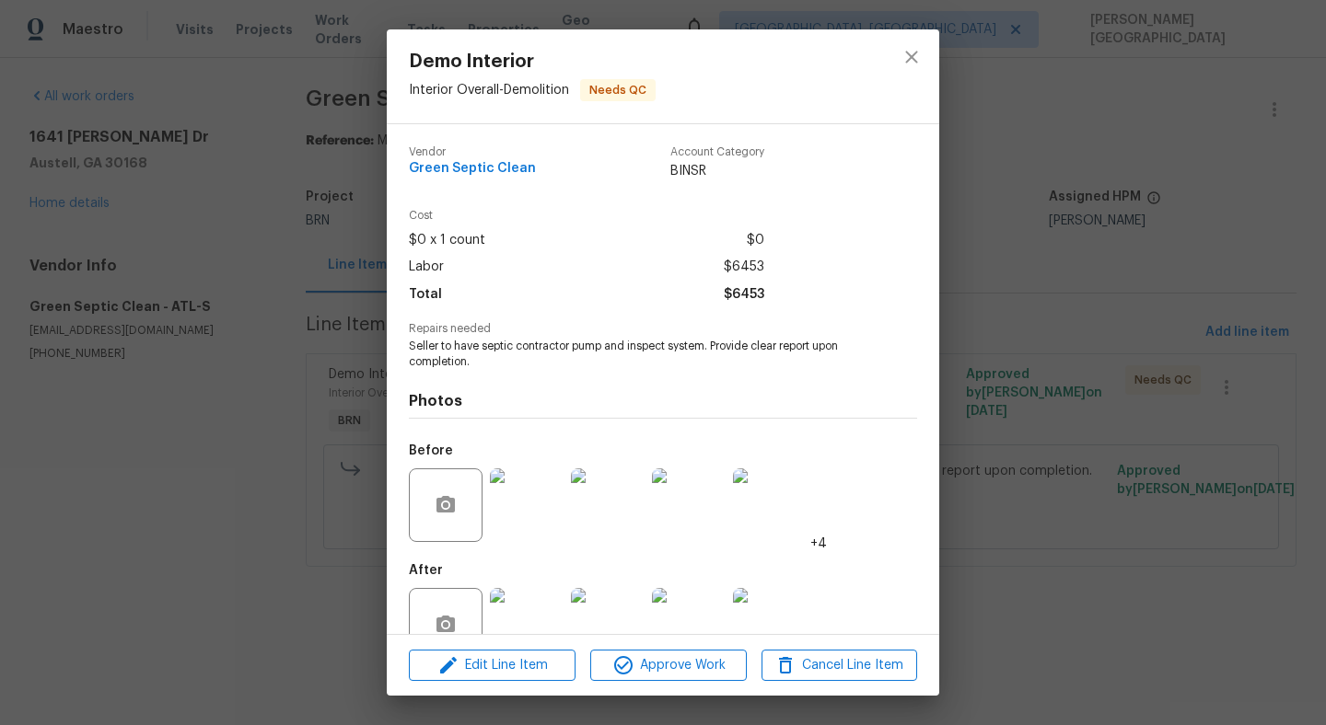
click at [537, 603] on img at bounding box center [527, 625] width 74 height 74
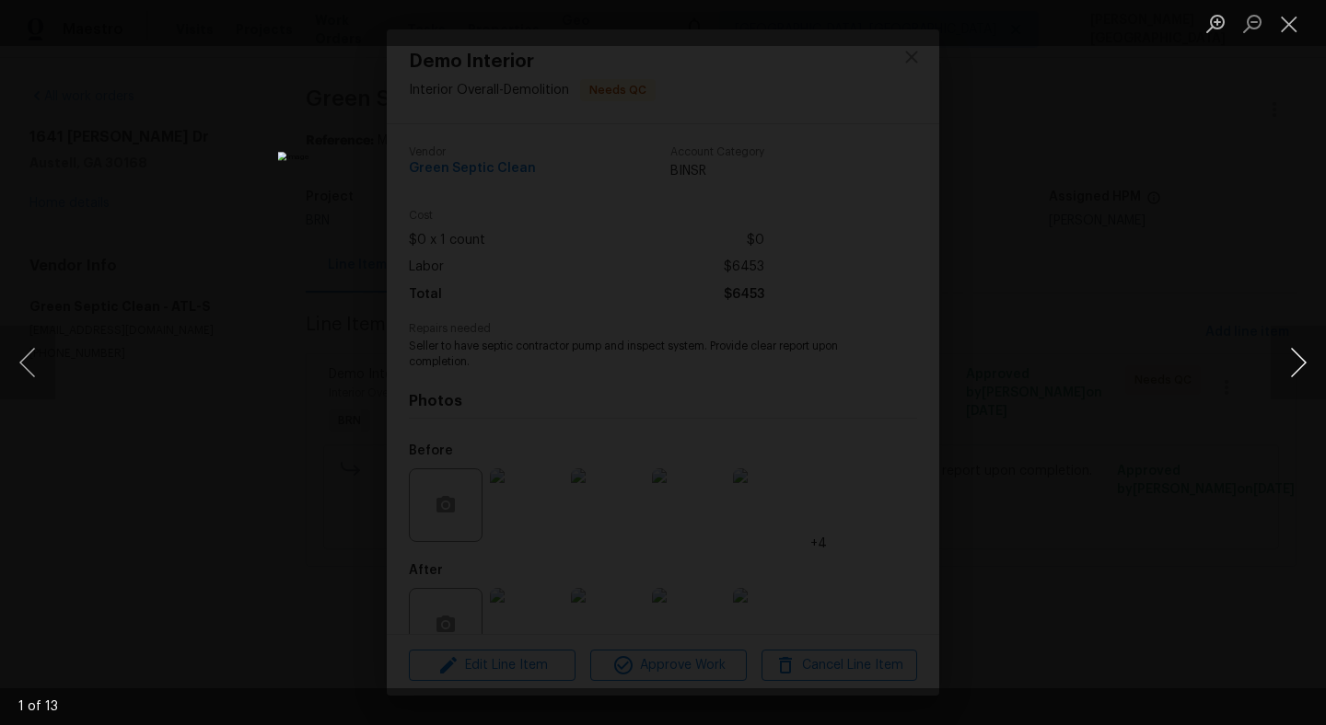
click at [1292, 359] on button "Next image" at bounding box center [1297, 363] width 55 height 74
click at [1292, 361] on button "Next image" at bounding box center [1297, 363] width 55 height 74
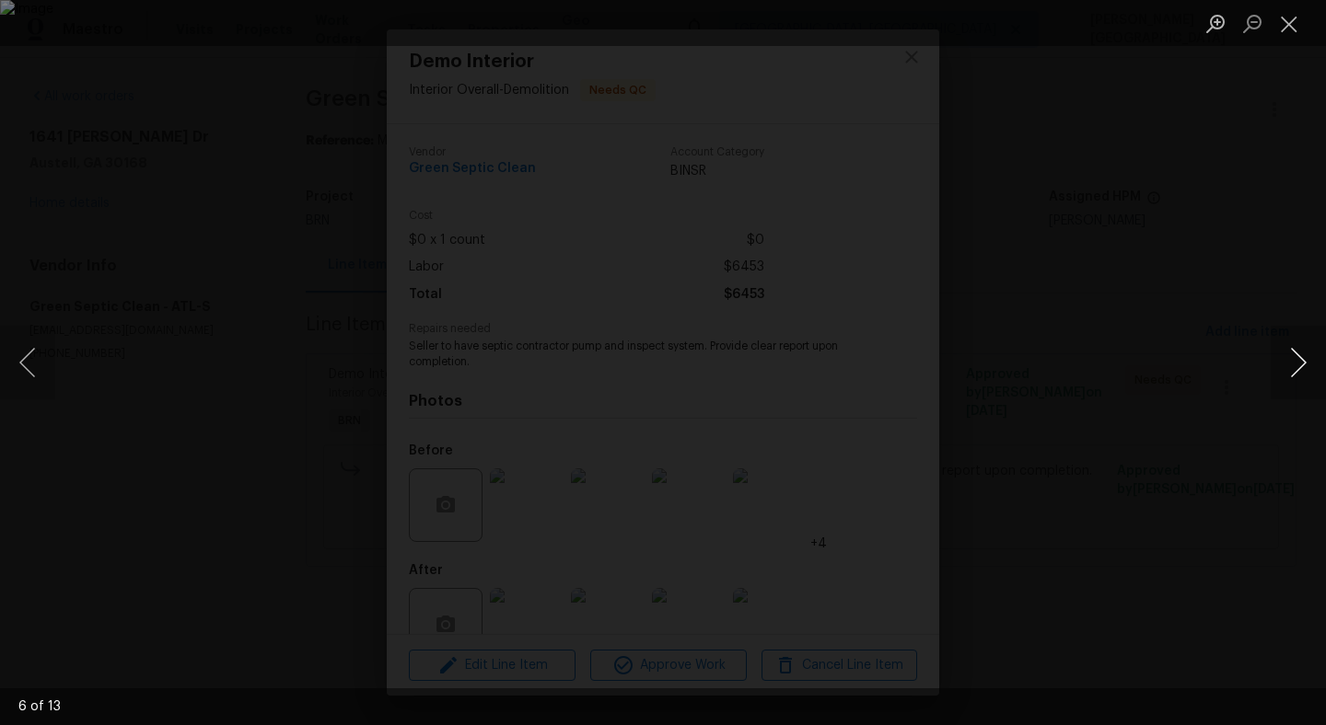
click at [1292, 365] on button "Next image" at bounding box center [1297, 363] width 55 height 74
click at [1292, 367] on button "Next image" at bounding box center [1297, 363] width 55 height 74
click at [1292, 368] on button "Next image" at bounding box center [1297, 363] width 55 height 74
click at [1292, 365] on button "Next image" at bounding box center [1297, 363] width 55 height 74
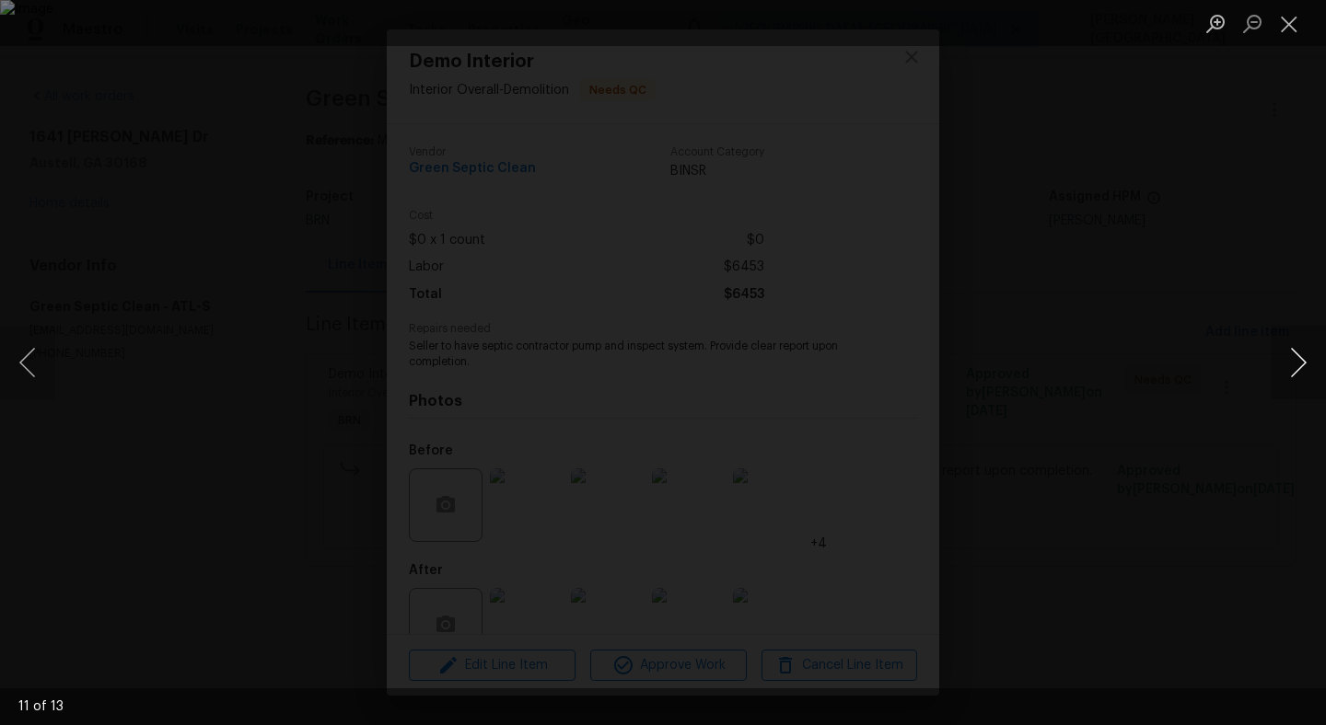
click at [1292, 367] on button "Next image" at bounding box center [1297, 363] width 55 height 74
click at [1222, 380] on div "Lightbox" at bounding box center [663, 362] width 1326 height 725
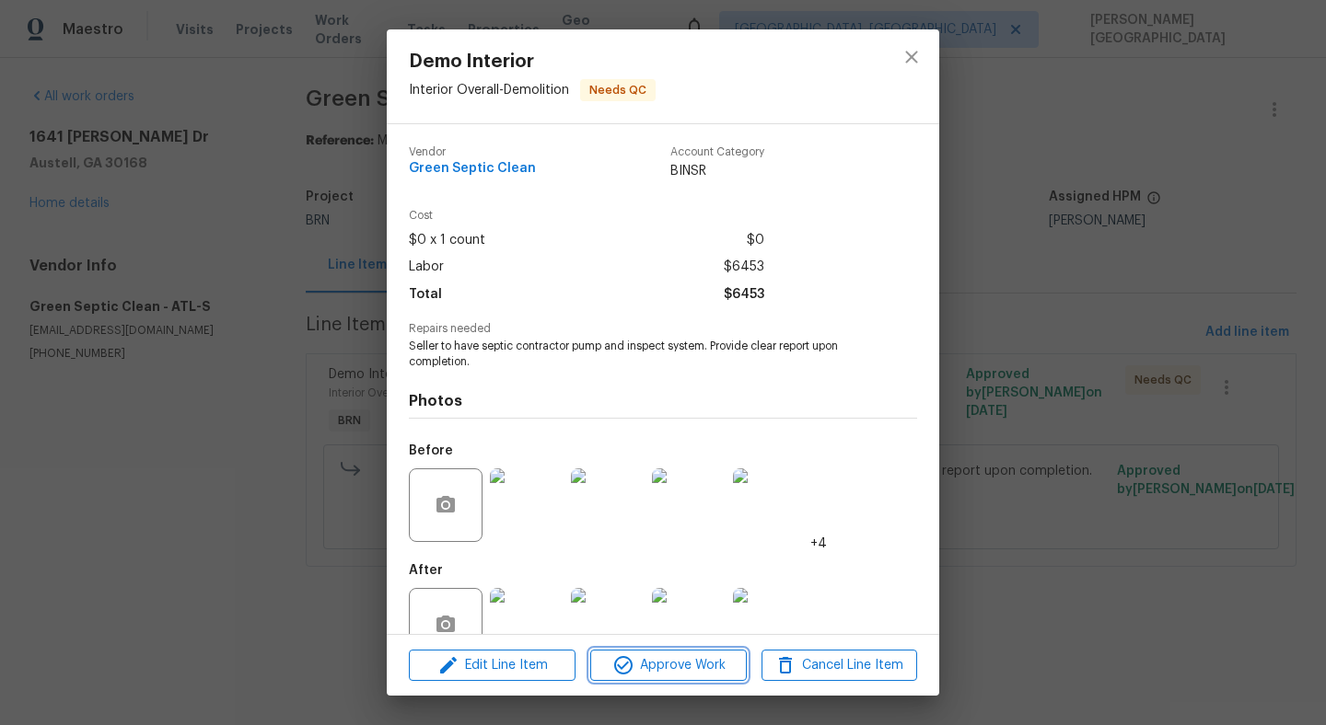
click at [674, 665] on span "Approve Work" at bounding box center [668, 665] width 145 height 23
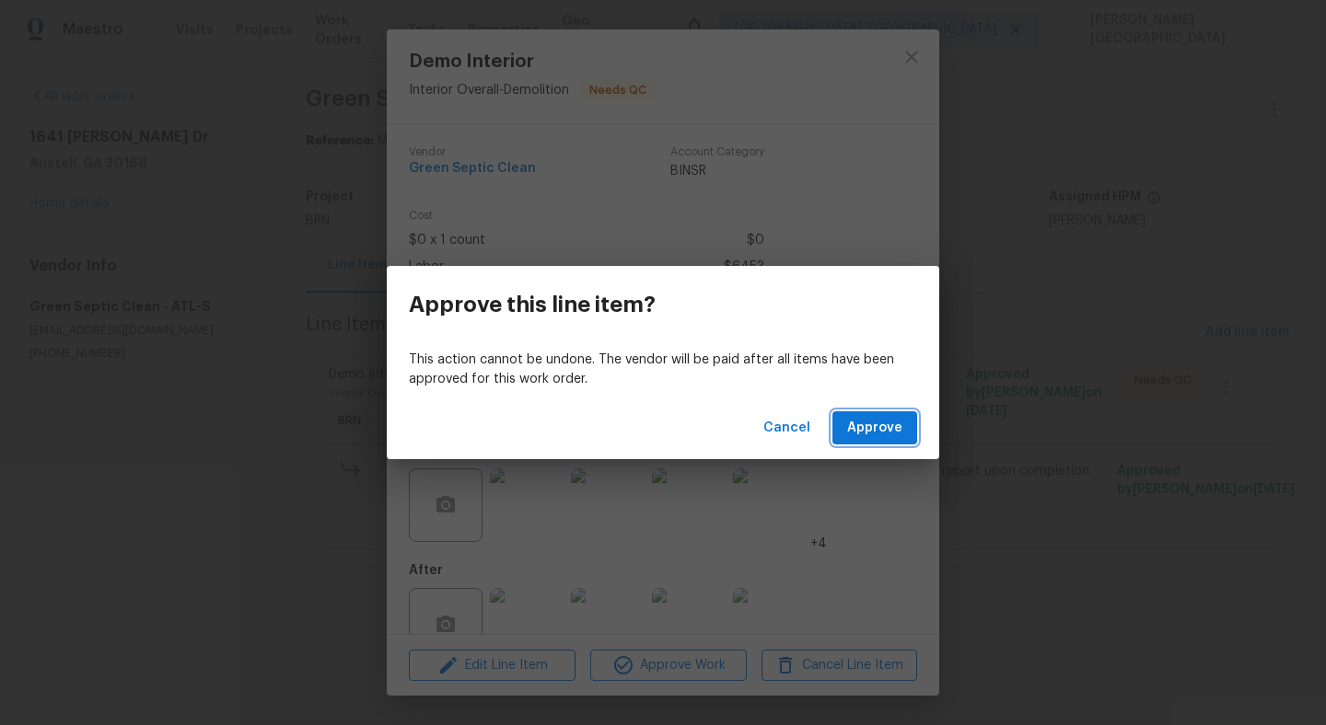
click at [852, 430] on span "Approve" at bounding box center [874, 428] width 55 height 23
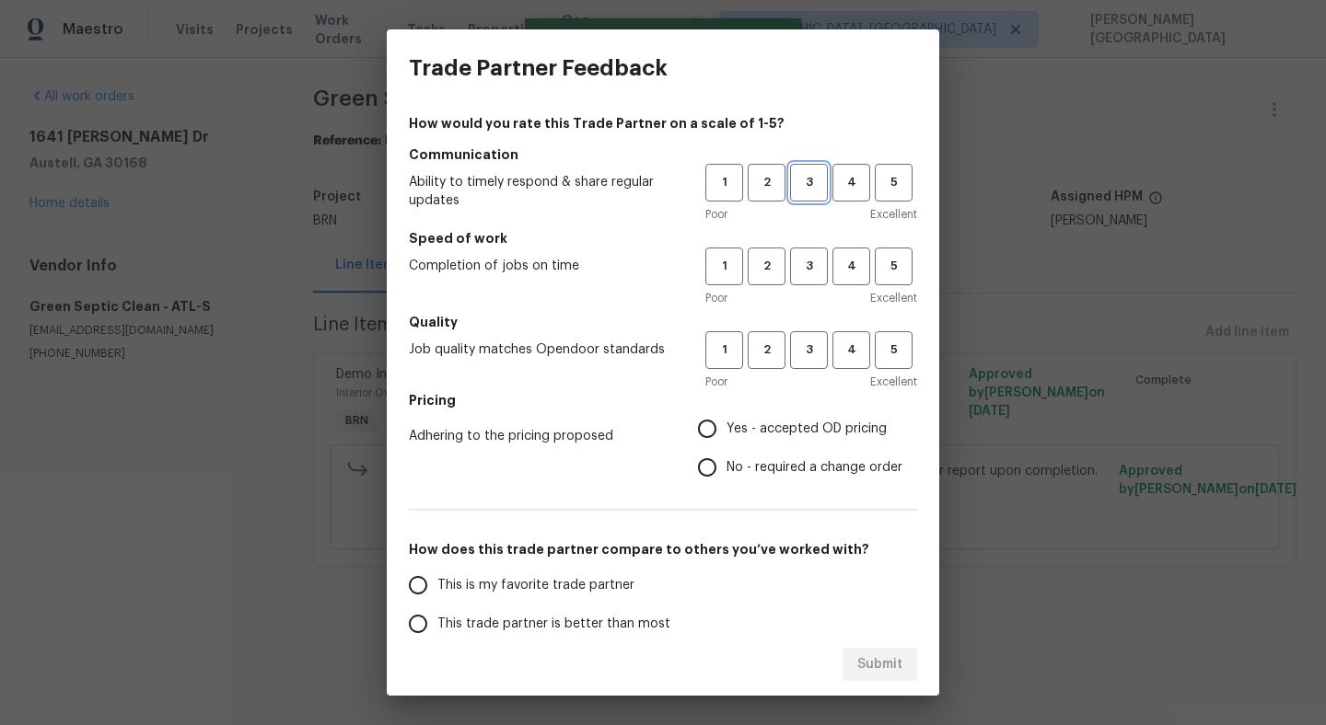
click at [805, 191] on span "3" at bounding box center [809, 182] width 34 height 21
click at [807, 266] on span "3" at bounding box center [809, 266] width 34 height 21
click at [810, 353] on span "3" at bounding box center [809, 350] width 34 height 21
click at [710, 467] on input "No - required a change order" at bounding box center [707, 467] width 39 height 39
radio input "true"
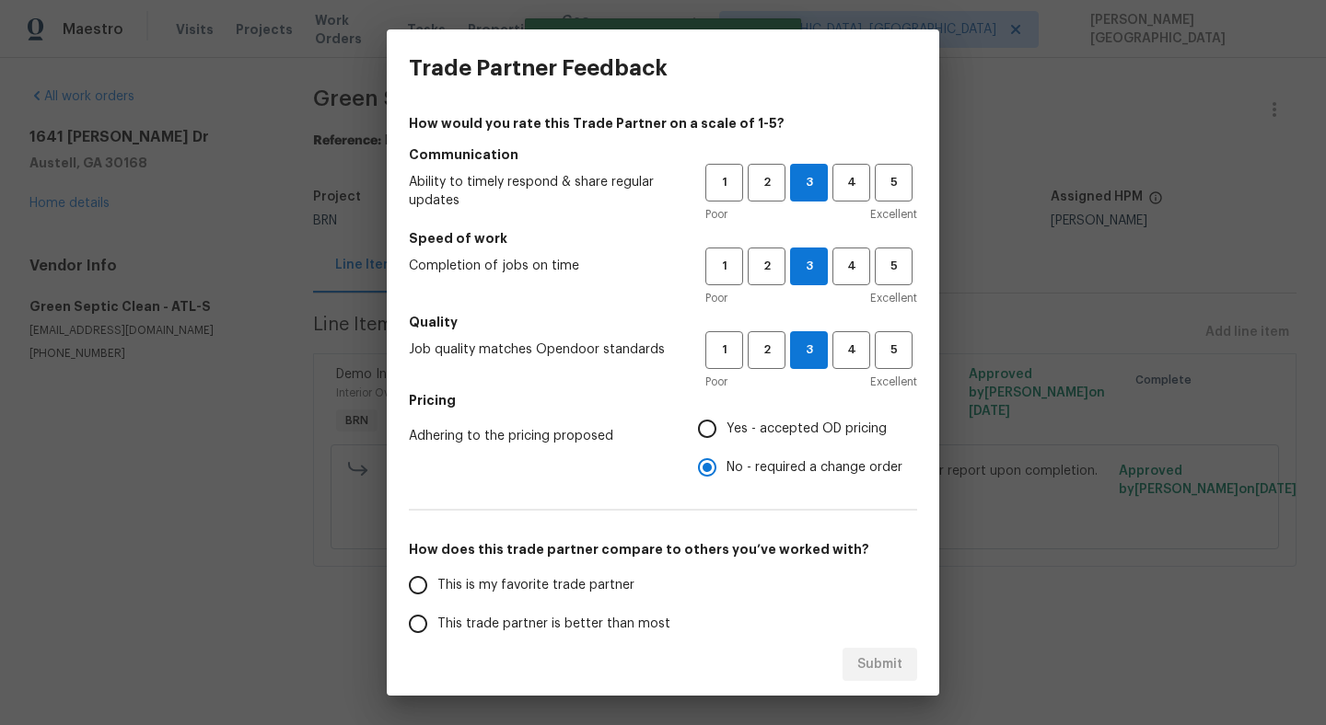
click at [536, 619] on span "This trade partner is better than most" at bounding box center [553, 624] width 233 height 19
click at [437, 619] on input "This trade partner is better than most" at bounding box center [418, 624] width 39 height 39
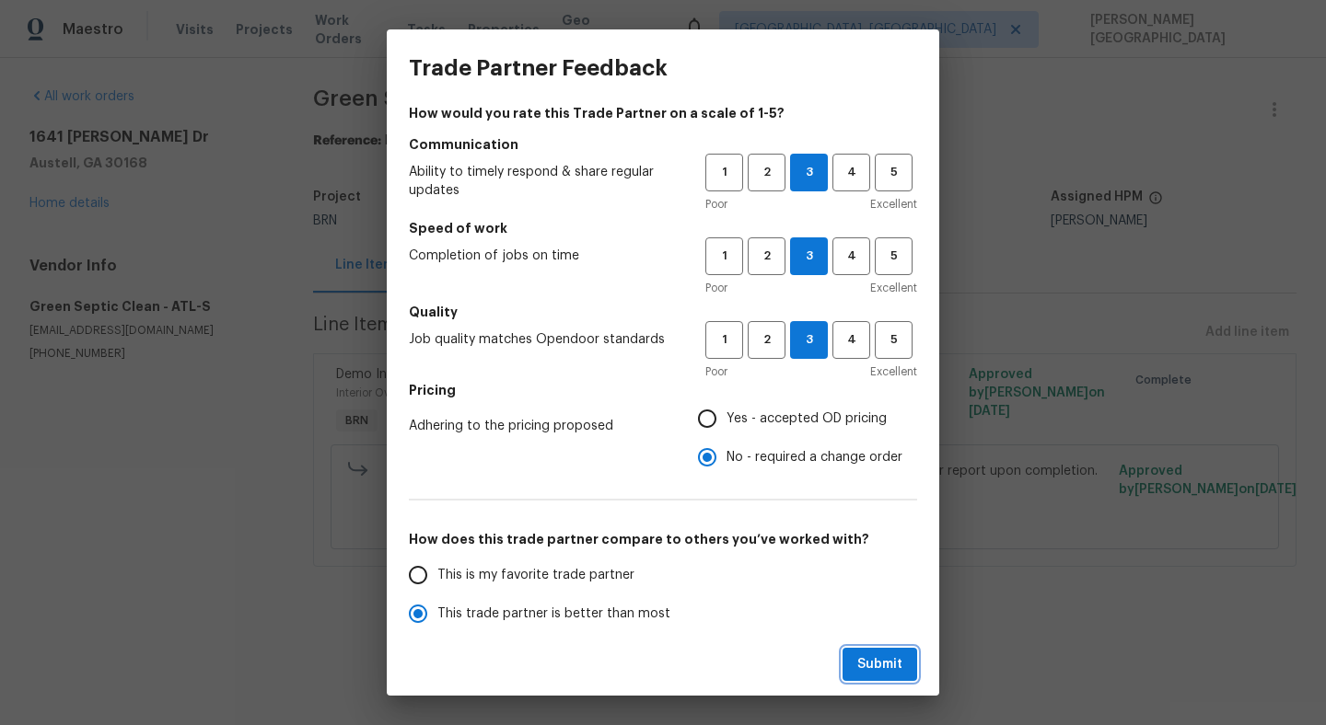
click at [852, 666] on button "Submit" at bounding box center [879, 665] width 75 height 34
radio input "true"
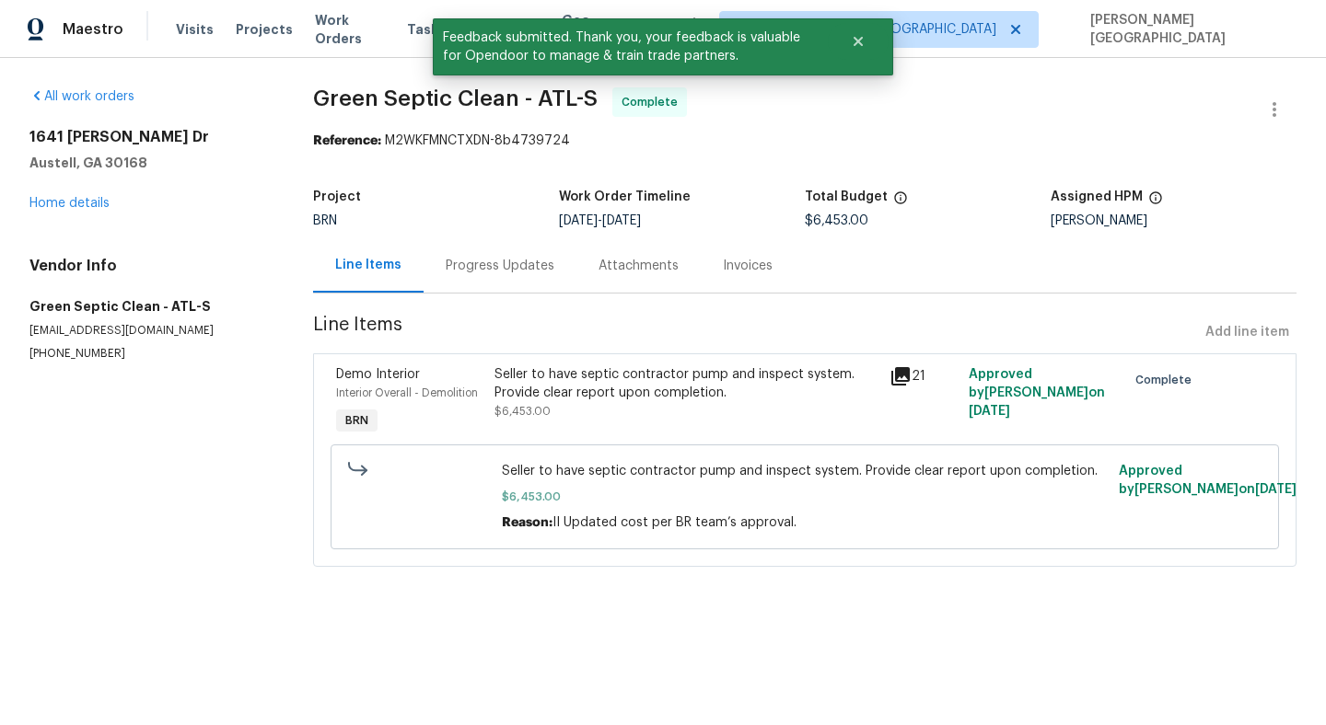
click at [752, 275] on div "Invoices" at bounding box center [748, 265] width 94 height 54
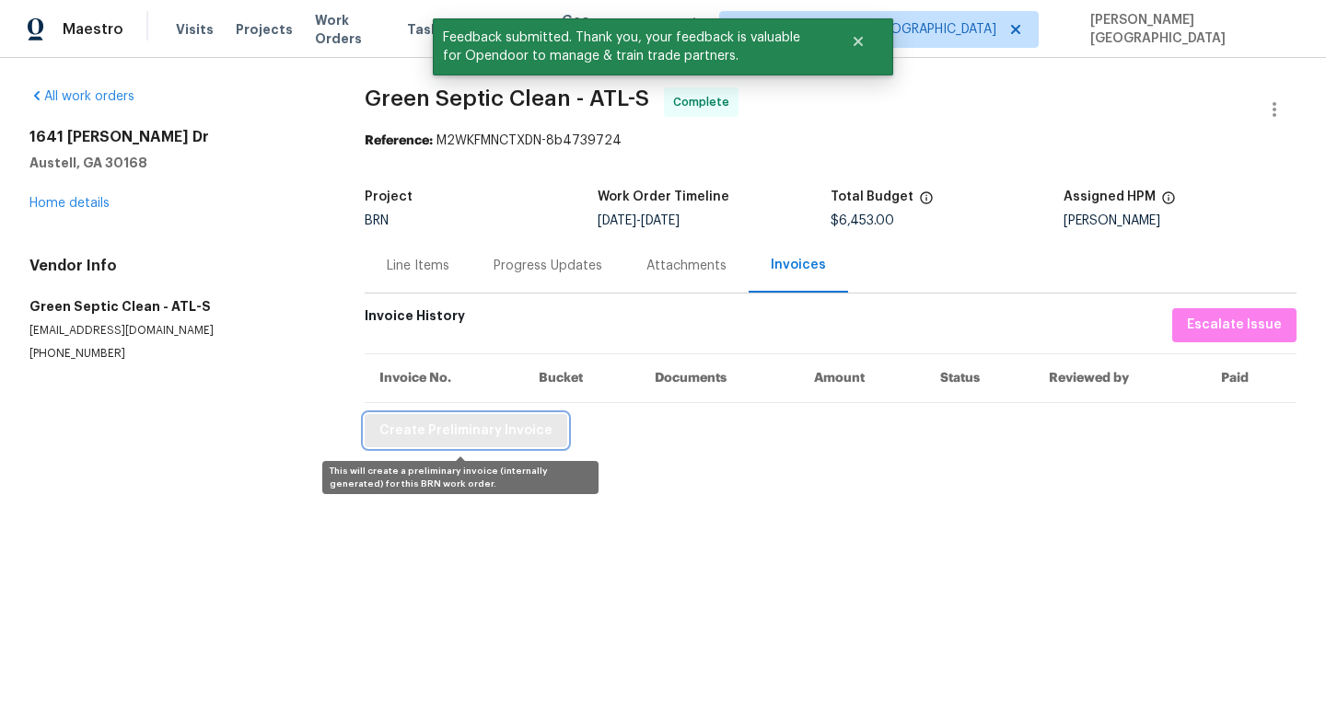
click at [442, 417] on button "Create Preliminary Invoice" at bounding box center [466, 431] width 203 height 34
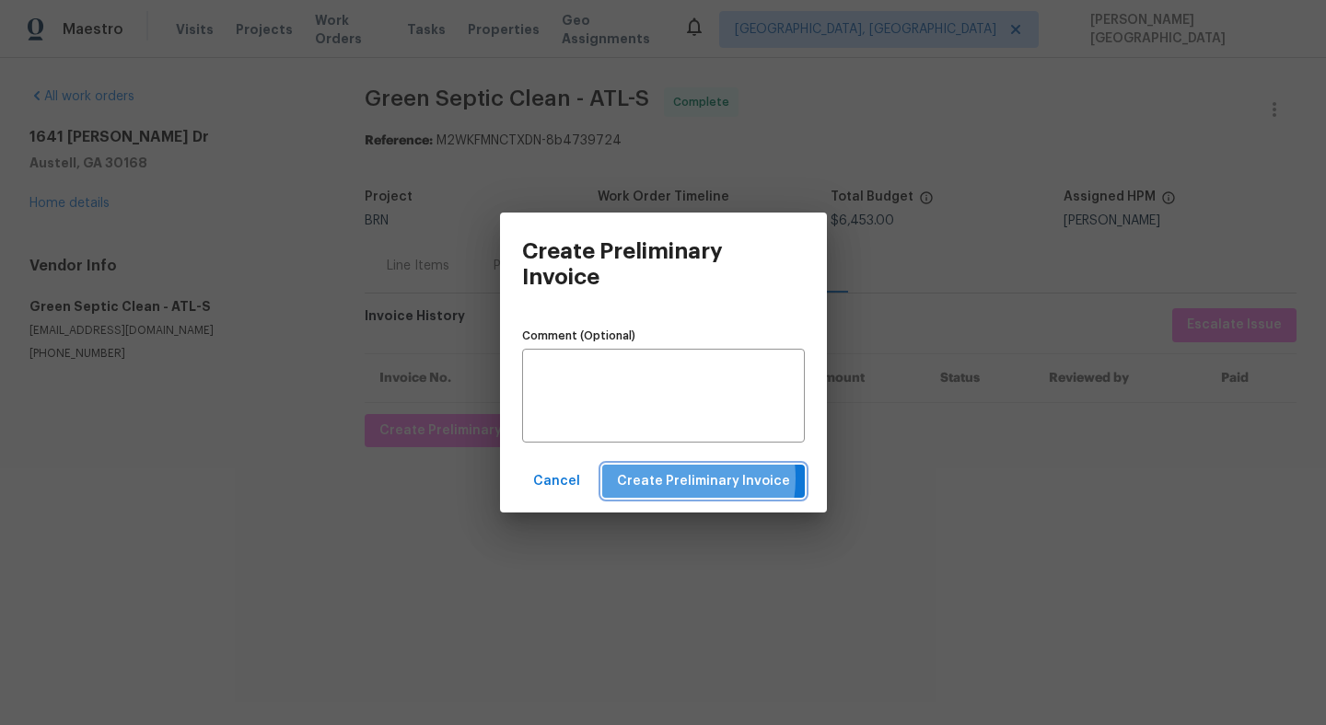
click at [679, 480] on span "Create Preliminary Invoice" at bounding box center [703, 481] width 173 height 23
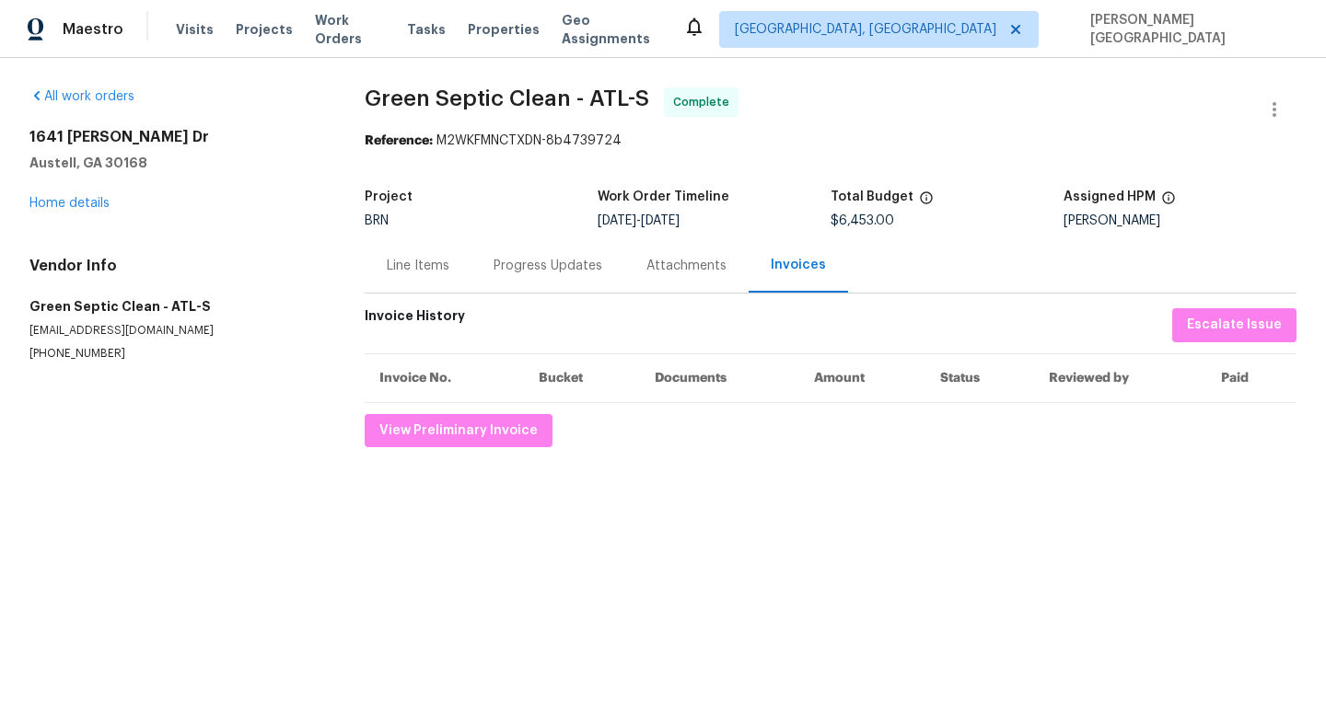
click at [369, 105] on span "Green Septic Clean - ATL-S" at bounding box center [507, 98] width 284 height 22
click at [393, 99] on span "Green Septic Clean - ATL-S" at bounding box center [507, 98] width 284 height 22
click at [534, 107] on span "Green Septic Clean - ATL-S" at bounding box center [507, 98] width 284 height 22
copy span "Green Septic Clean"
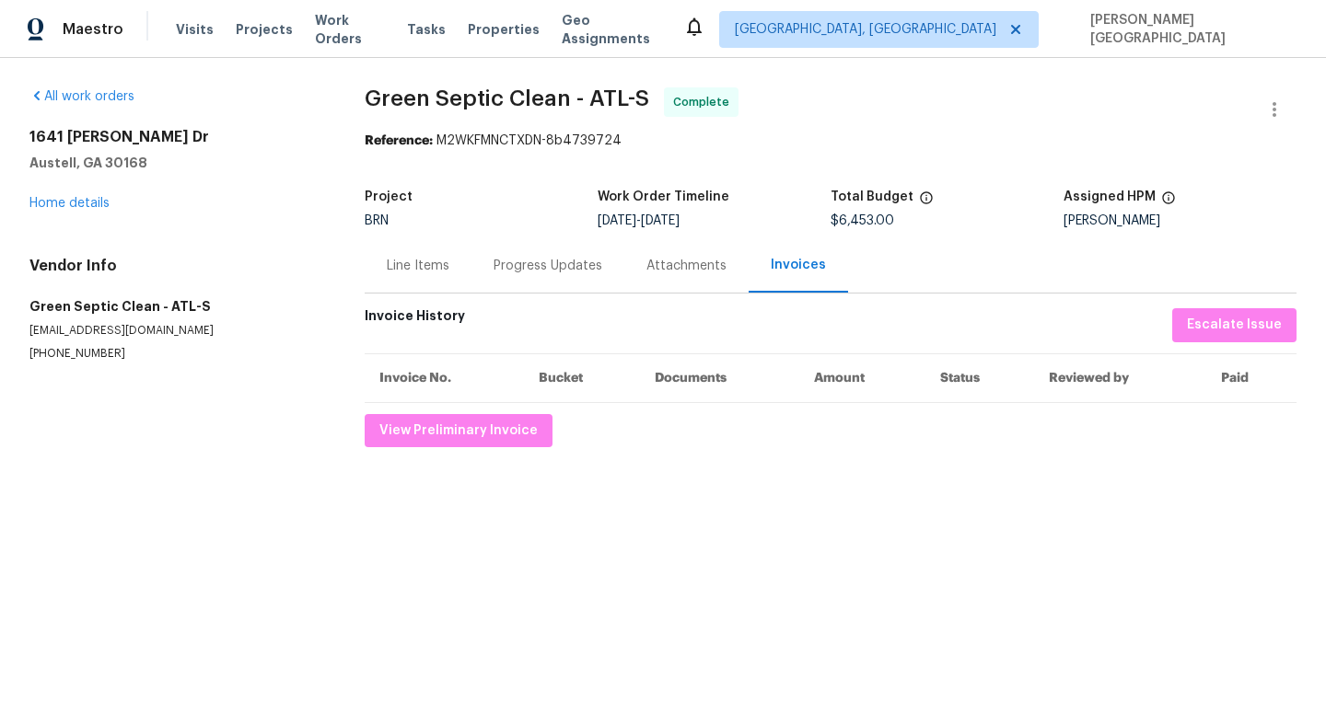
click at [399, 249] on div "Line Items" at bounding box center [418, 265] width 107 height 54
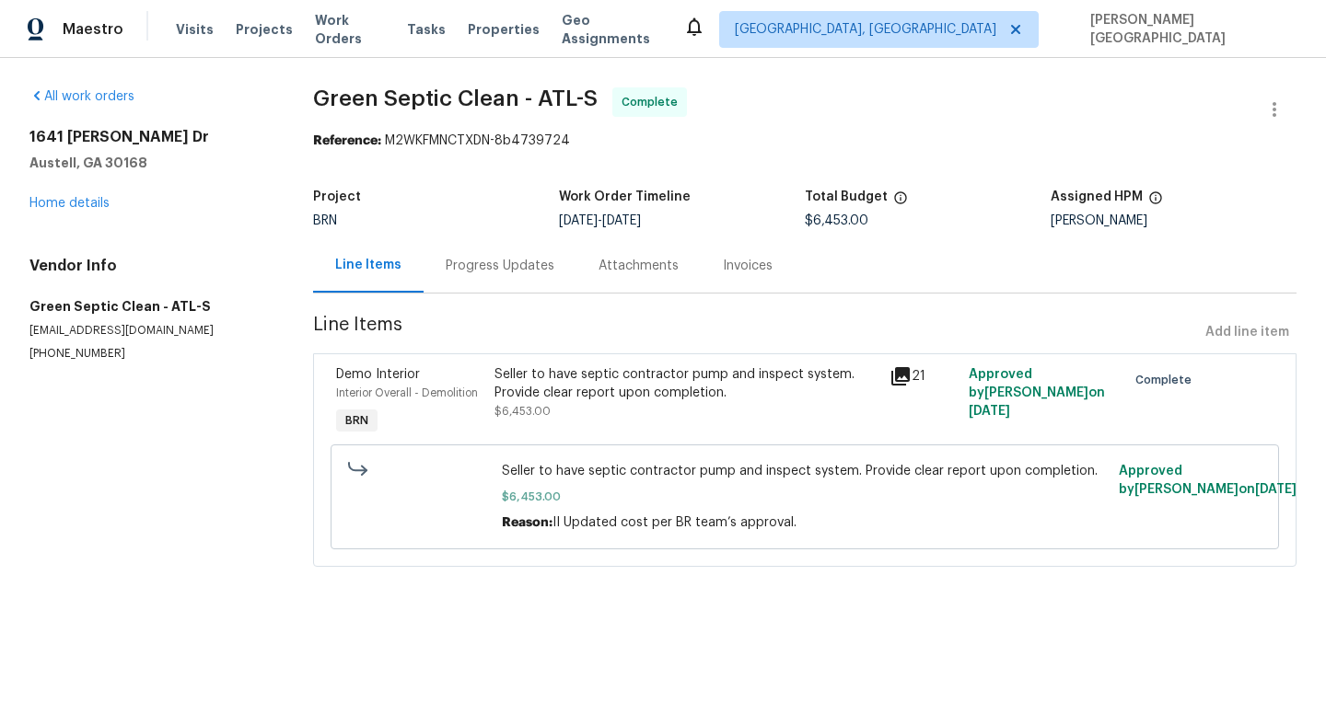
click at [577, 401] on div "Seller to have septic contractor pump and inspect system. Provide clear report …" at bounding box center [686, 383] width 384 height 37
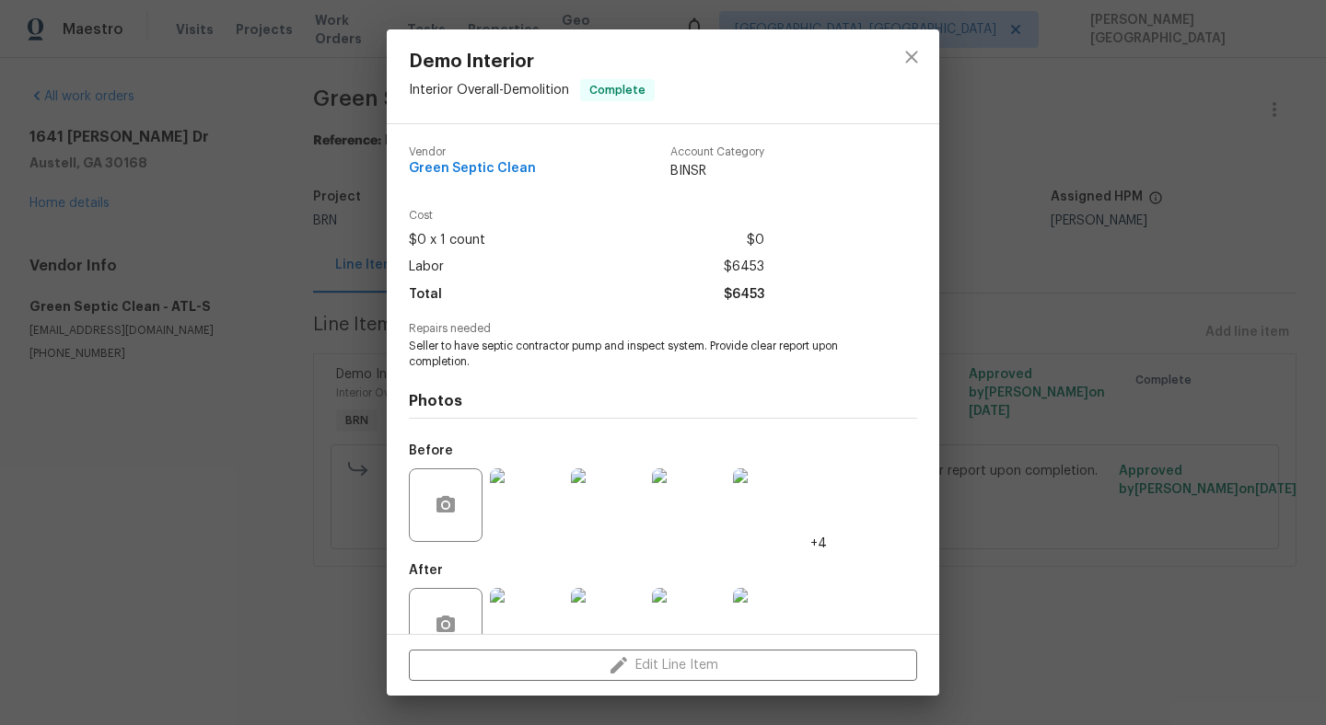
click at [537, 359] on span "Seller to have septic contractor pump and inspect system. Provide clear report …" at bounding box center [637, 354] width 457 height 31
copy span "Seller to have septic contractor pump and inspect system. Provide clear report …"
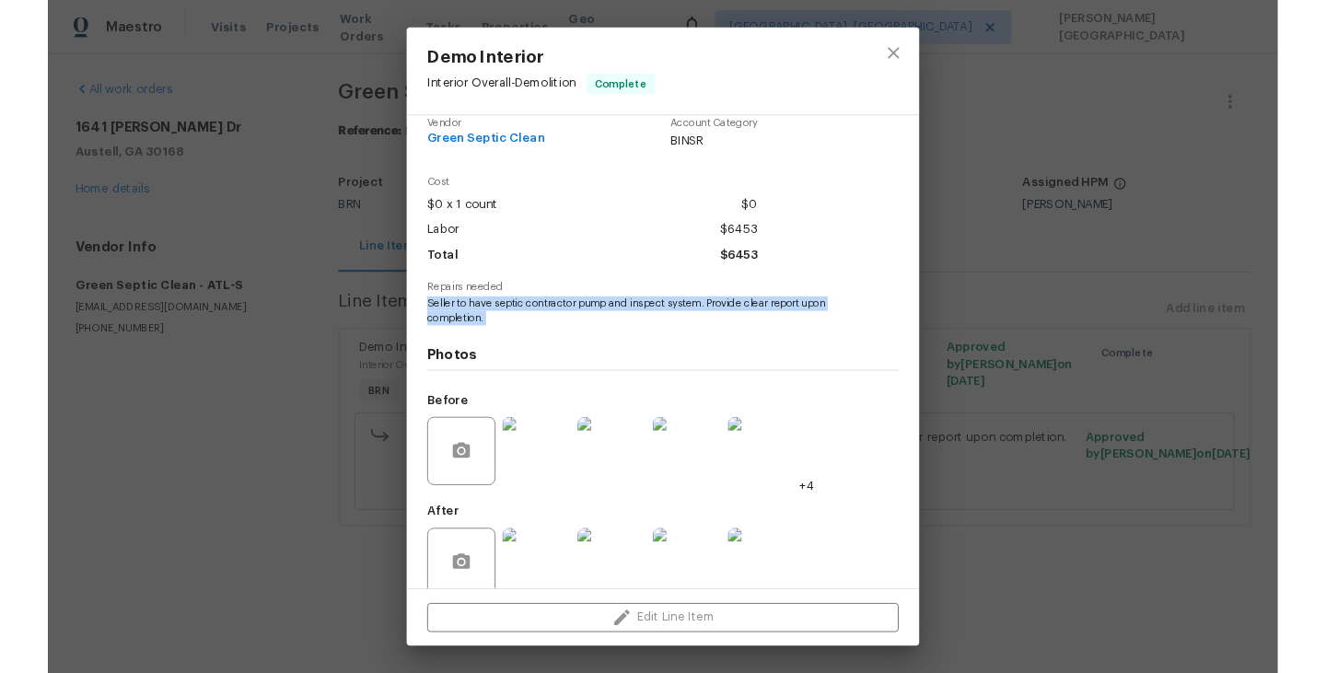
scroll to position [46, 0]
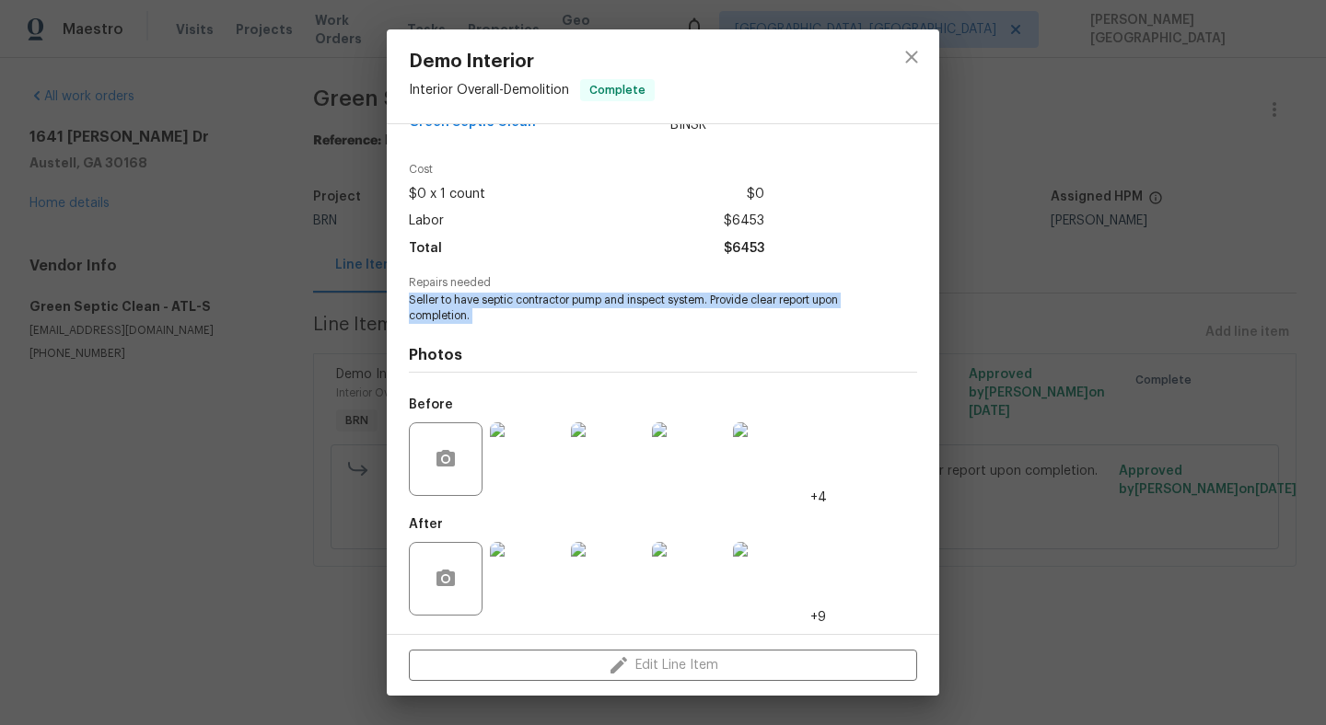
click at [603, 466] on img at bounding box center [608, 460] width 74 height 74
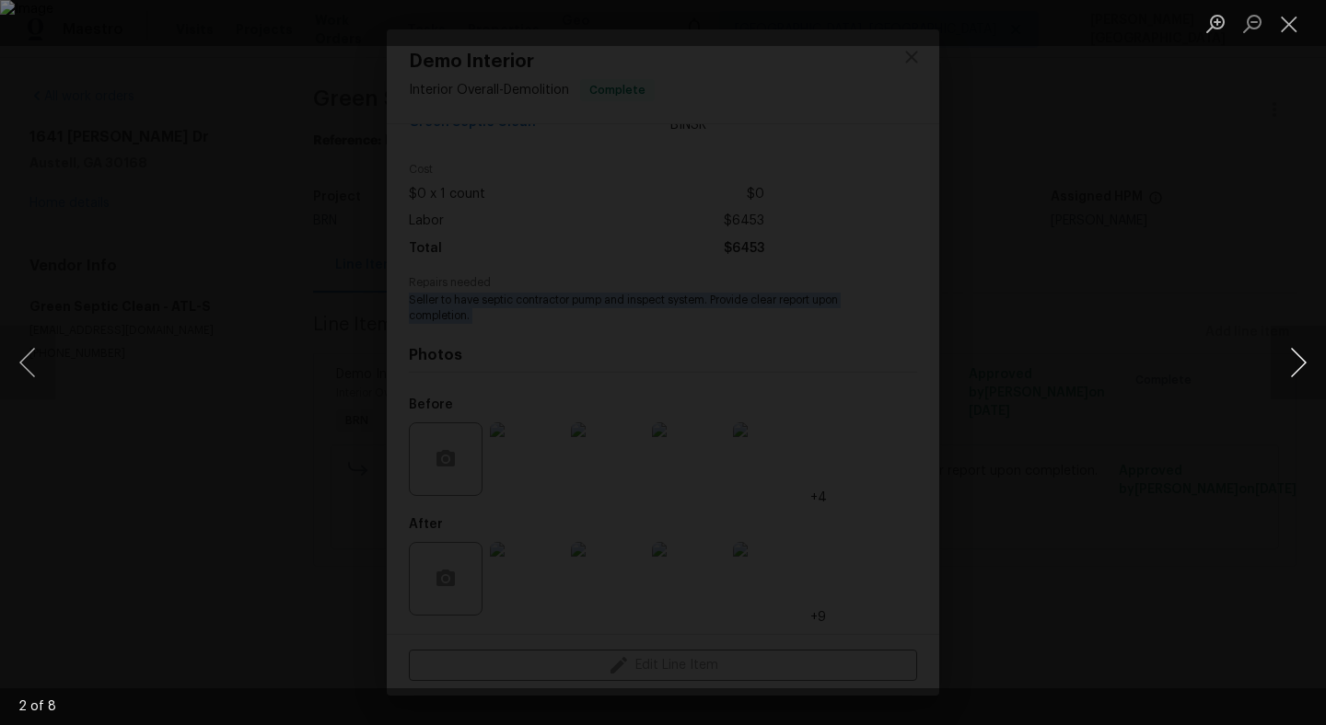
click at [1308, 364] on button "Next image" at bounding box center [1297, 363] width 55 height 74
click at [1308, 365] on button "Next image" at bounding box center [1297, 363] width 55 height 74
click at [1306, 349] on button "Next image" at bounding box center [1297, 363] width 55 height 74
click at [1307, 350] on button "Next image" at bounding box center [1297, 363] width 55 height 74
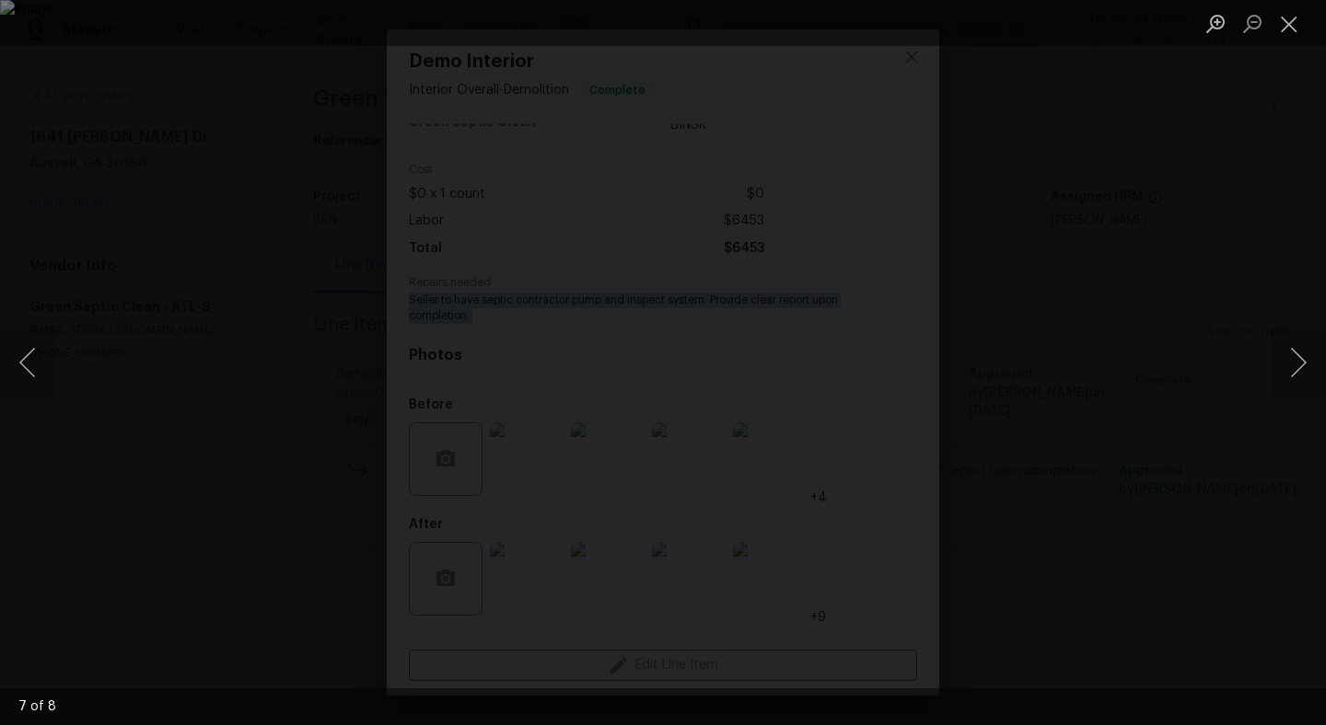
click at [1158, 547] on div "Lightbox" at bounding box center [663, 362] width 1326 height 725
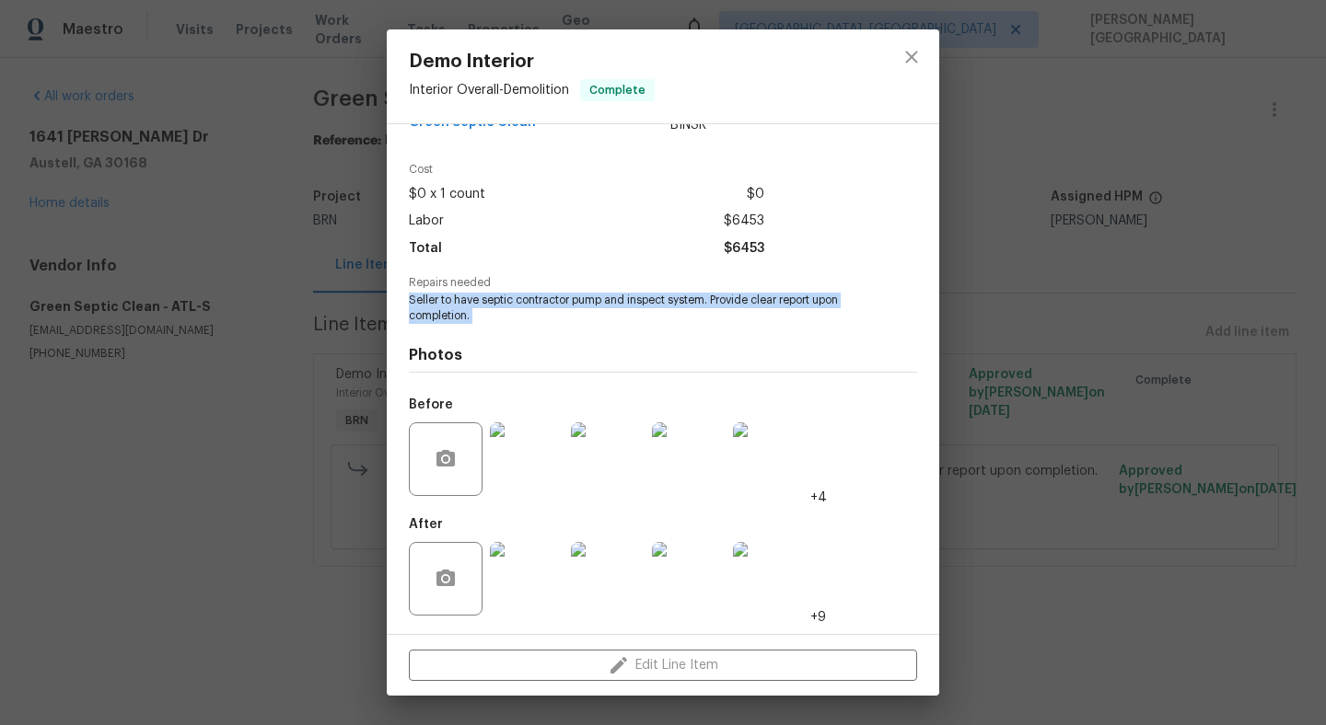
click at [615, 570] on img at bounding box center [608, 579] width 74 height 74
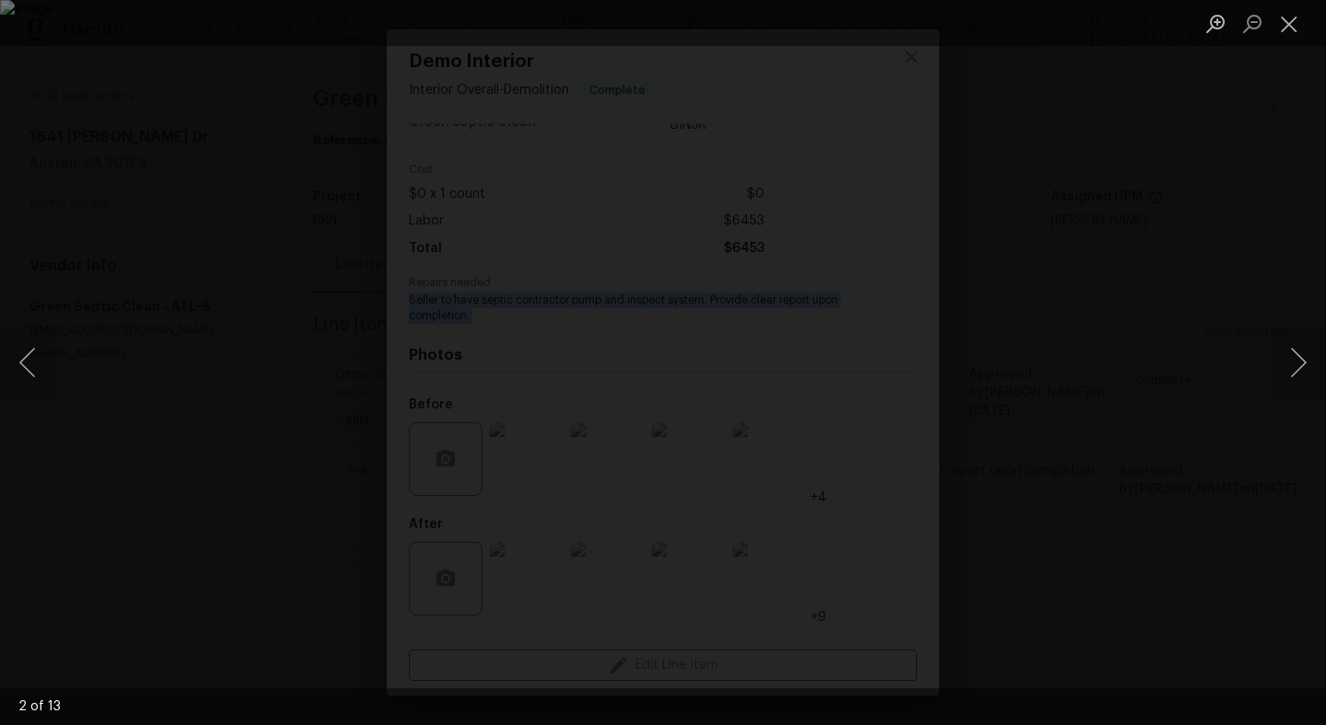
click at [995, 30] on div "Lightbox" at bounding box center [663, 23] width 1326 height 46
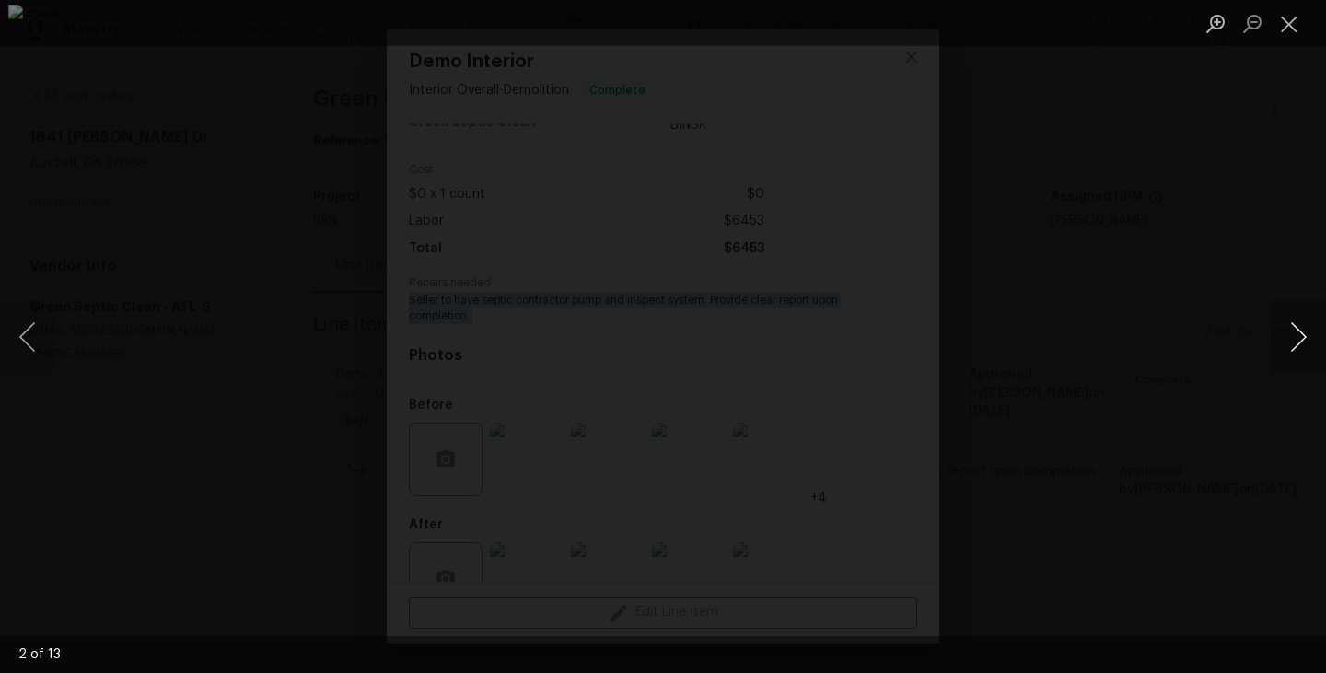
click at [1293, 331] on button "Next image" at bounding box center [1297, 337] width 55 height 74
click at [1305, 338] on button "Next image" at bounding box center [1297, 337] width 55 height 74
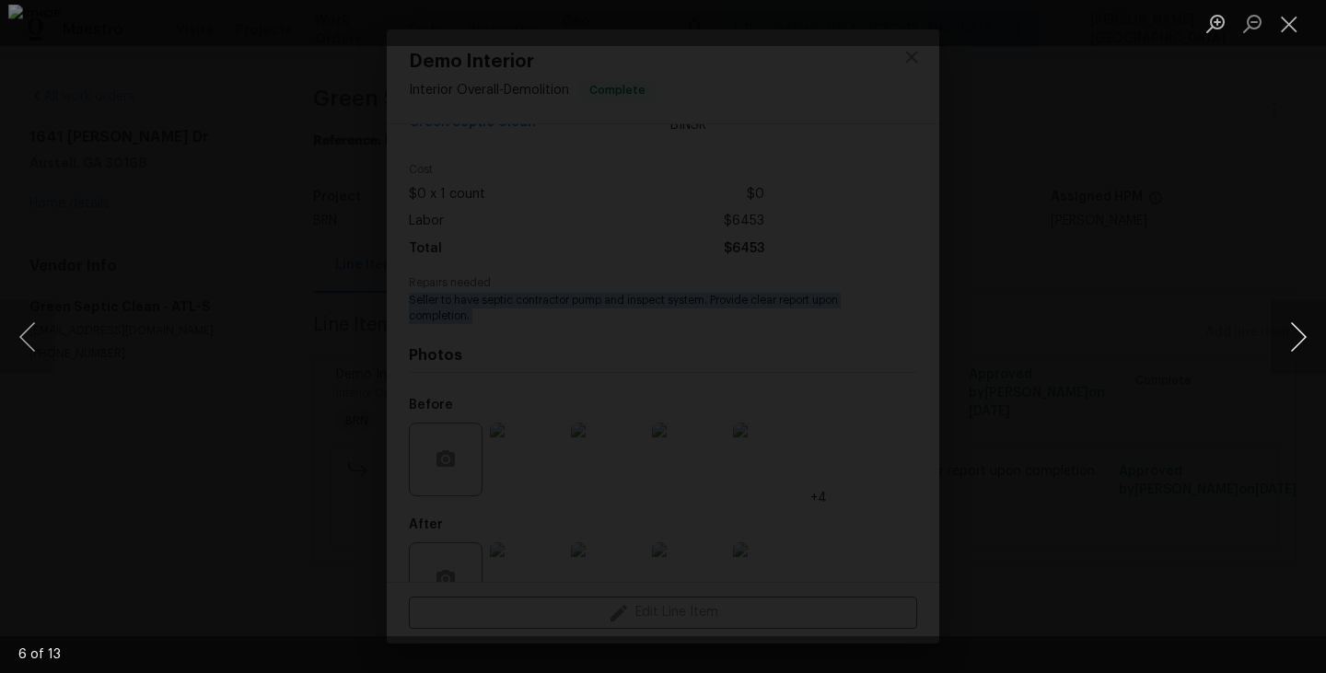
click at [1305, 338] on button "Next image" at bounding box center [1297, 337] width 55 height 74
click at [1295, 315] on button "Next image" at bounding box center [1297, 337] width 55 height 74
click at [1295, 316] on button "Next image" at bounding box center [1297, 337] width 55 height 74
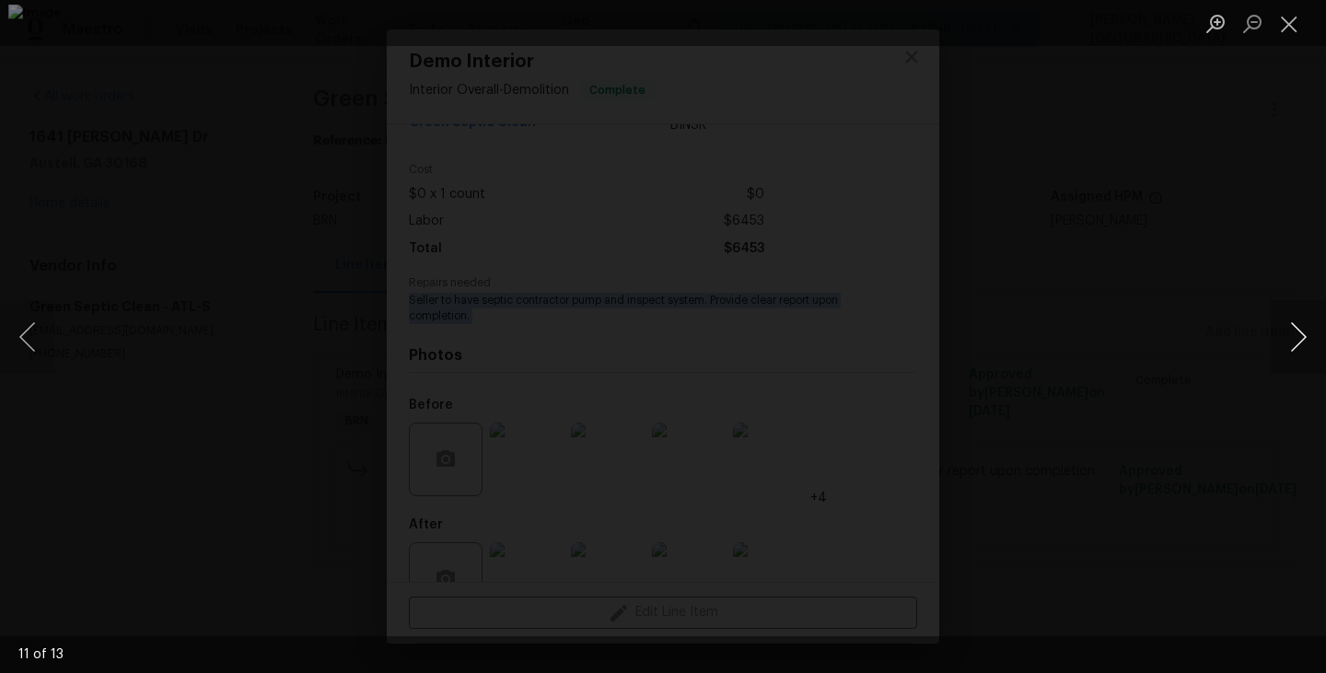
click at [1300, 318] on button "Next image" at bounding box center [1297, 337] width 55 height 74
click at [1300, 309] on button "Next image" at bounding box center [1297, 337] width 55 height 74
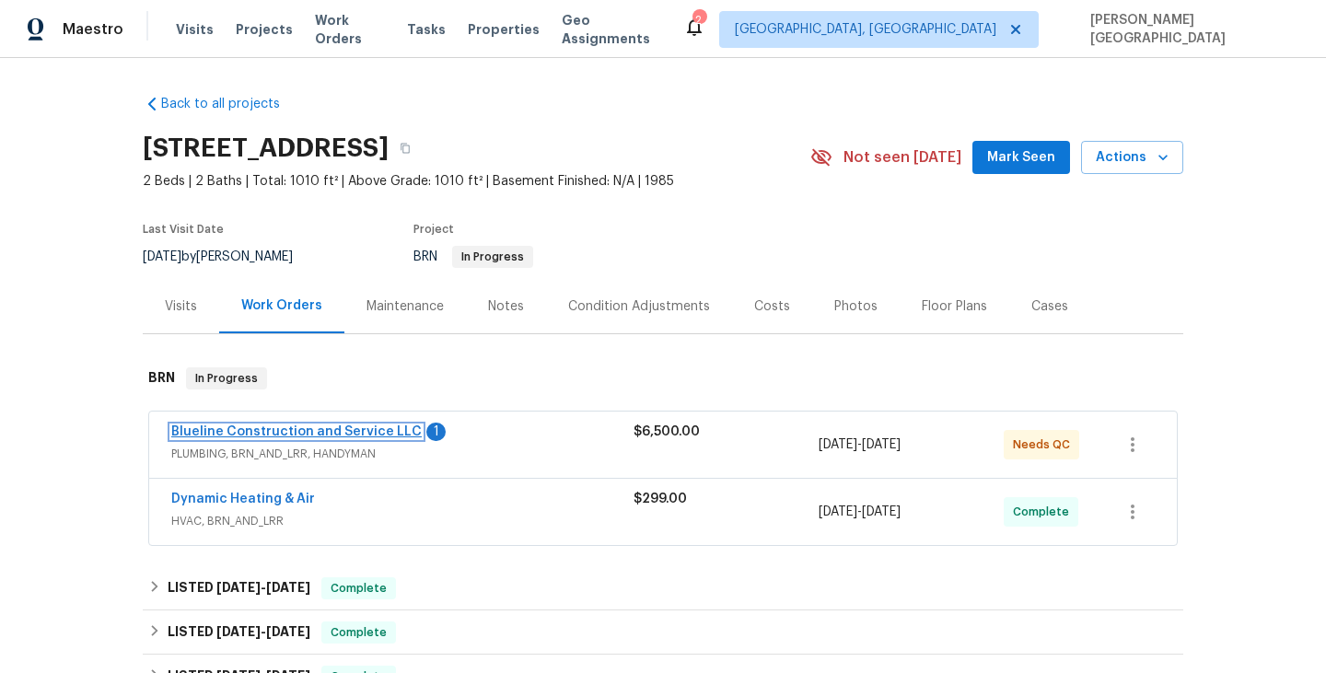
click at [332, 438] on link "Blueline Construction and Service LLC" at bounding box center [296, 431] width 250 height 13
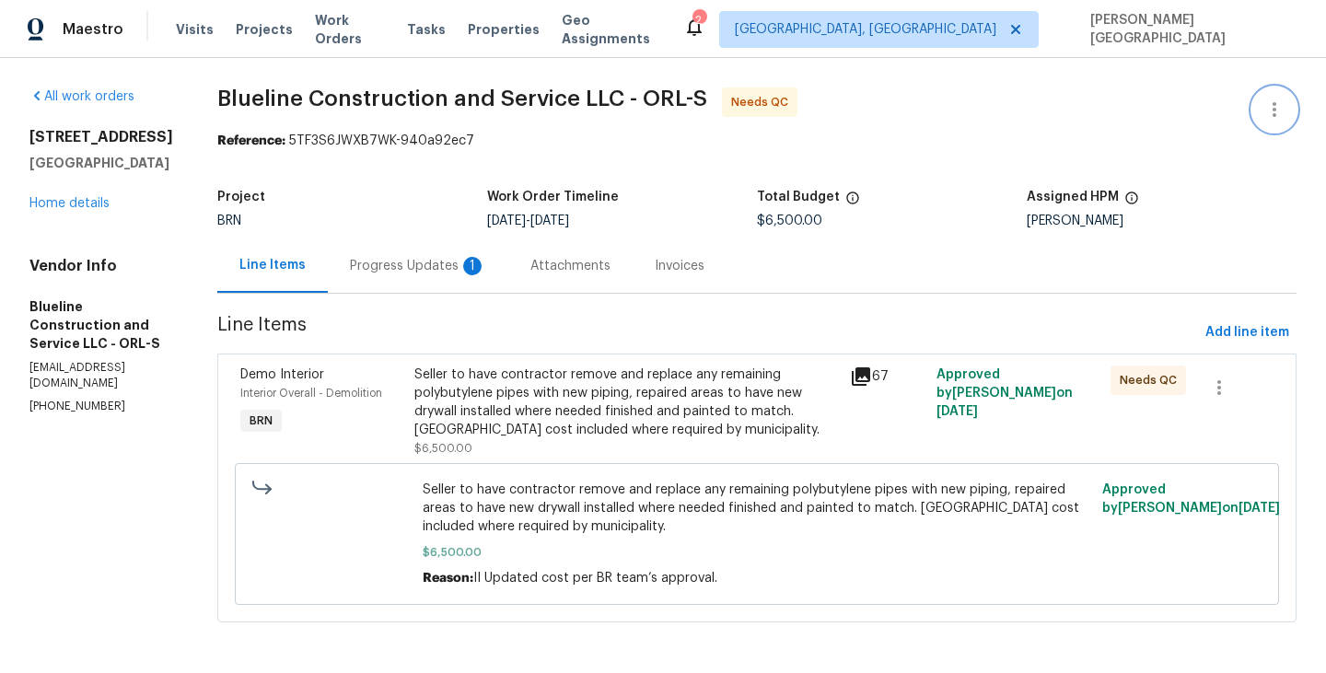
click at [1280, 110] on icon "button" at bounding box center [1274, 109] width 22 height 22
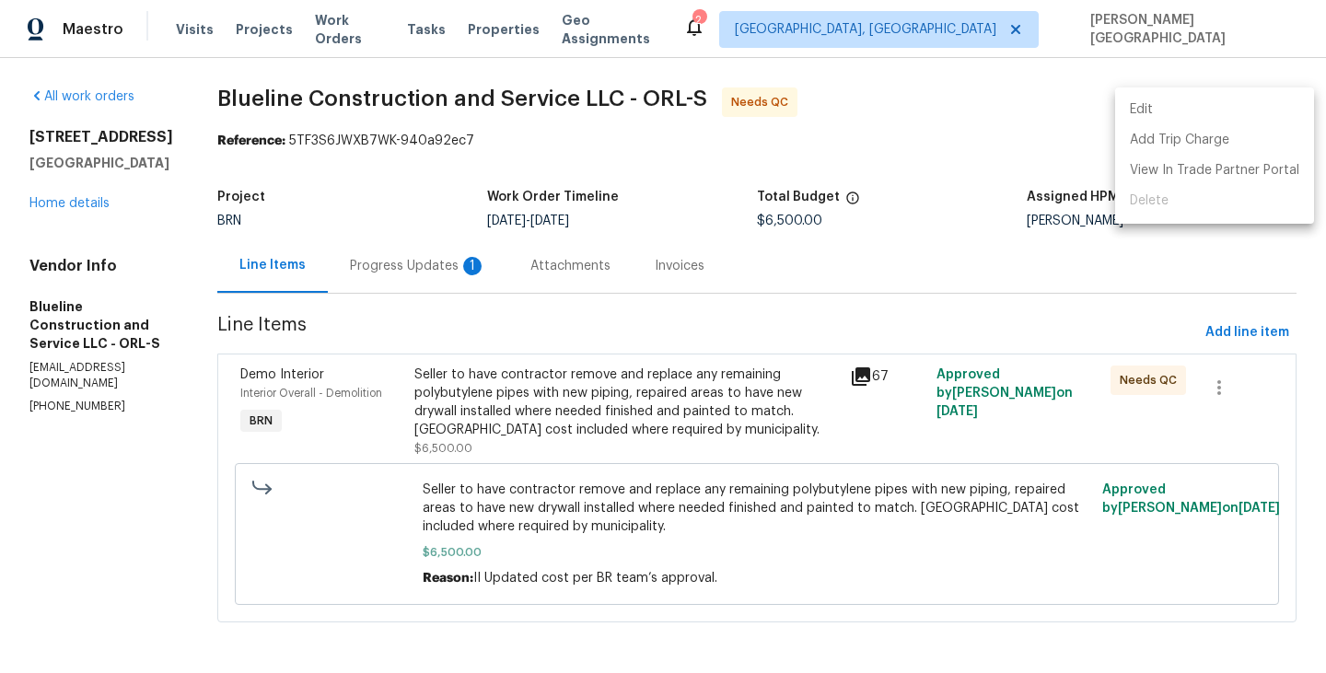
click at [1206, 106] on li "Edit" at bounding box center [1214, 110] width 199 height 30
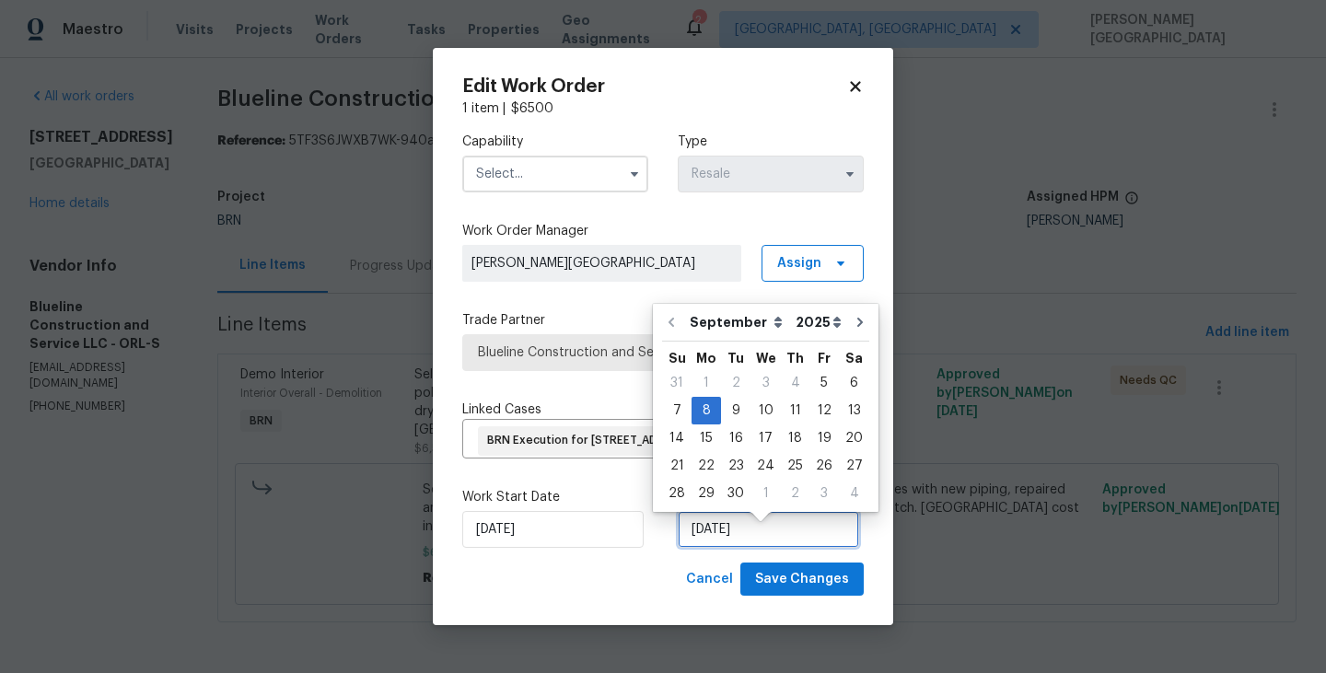
click at [730, 543] on input "[DATE]" at bounding box center [767, 529] width 181 height 37
click at [787, 435] on div "18" at bounding box center [795, 438] width 29 height 26
type input "[DATE]"
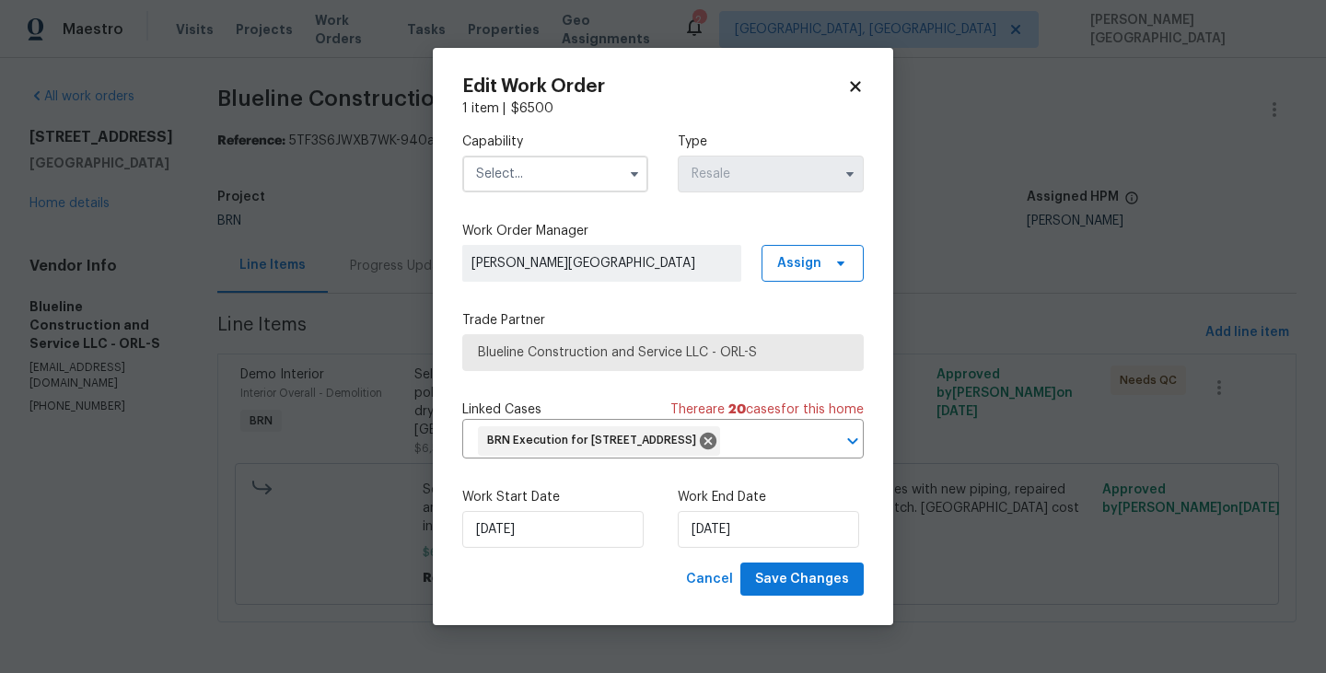
click at [555, 158] on input "text" at bounding box center [555, 174] width 186 height 37
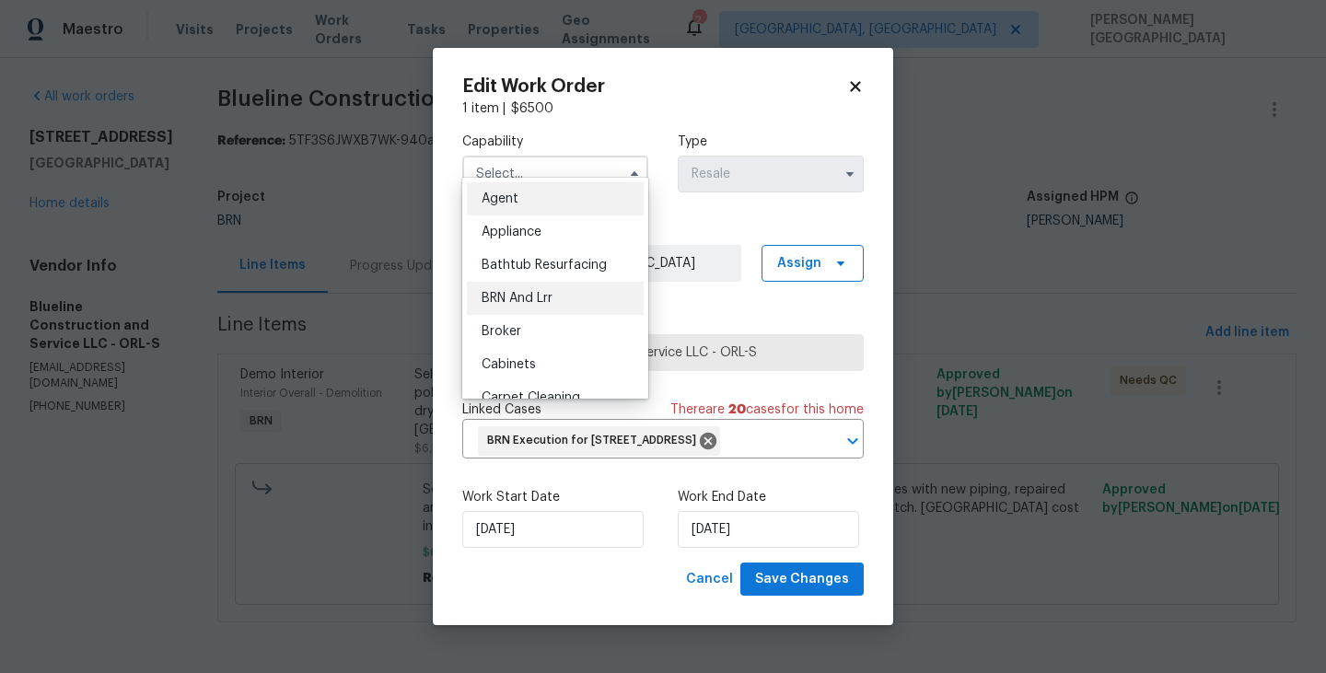
click at [552, 306] on div "BRN And Lrr" at bounding box center [555, 298] width 177 height 33
type input "BRN And Lrr"
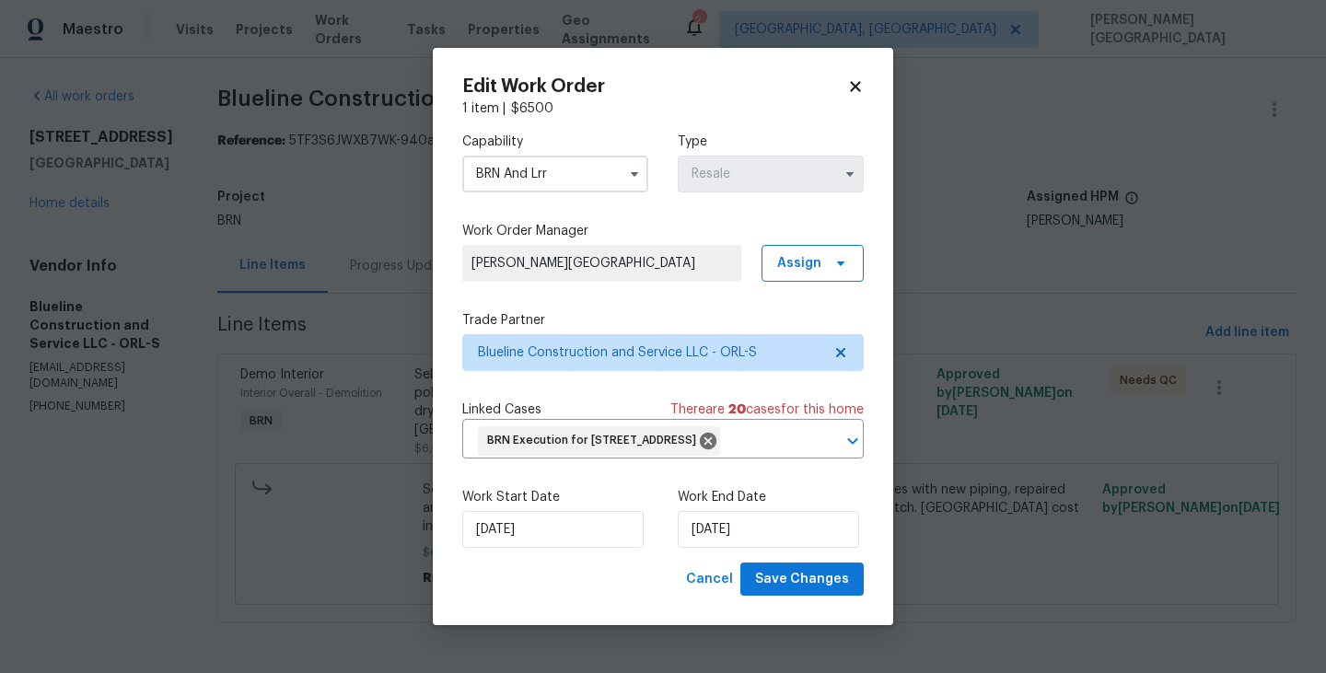
click at [790, 616] on div "Edit Work Order 1 item | $ 6500 Capability BRN And Lrr Type Resale Work Order M…" at bounding box center [663, 337] width 460 height 578
click at [789, 591] on span "Save Changes" at bounding box center [802, 579] width 94 height 23
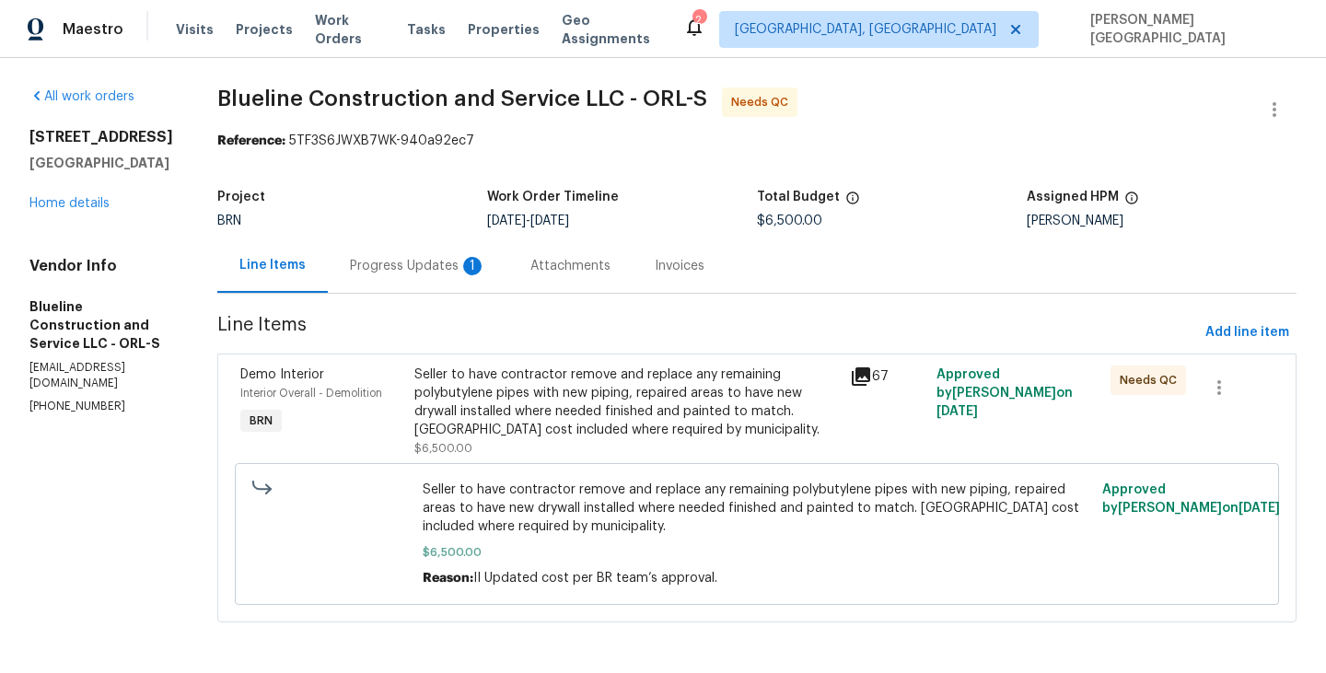
click at [455, 261] on div "Progress Updates 1" at bounding box center [418, 266] width 136 height 18
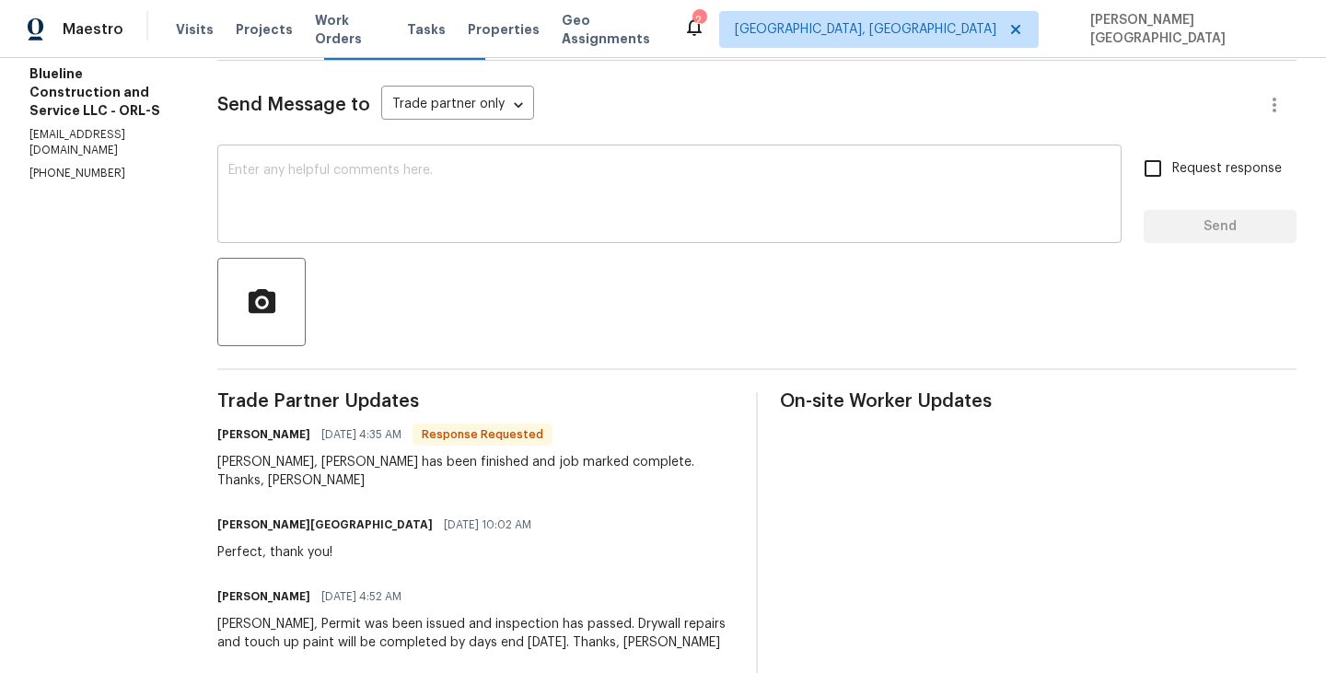
scroll to position [275, 0]
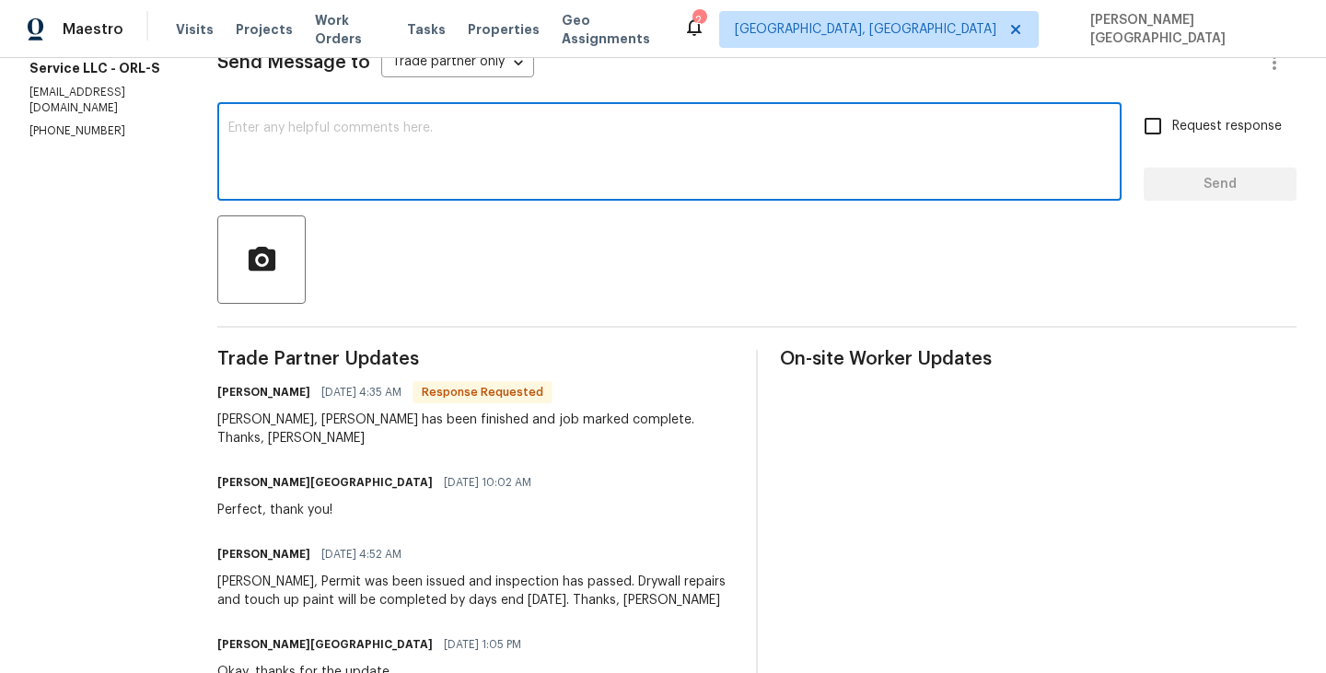
click at [320, 168] on textarea at bounding box center [669, 154] width 882 height 64
type textarea "Thank you so much [PERSON_NAME]."
click at [1204, 122] on span "Request response" at bounding box center [1227, 126] width 110 height 19
click at [1172, 122] on input "Request response" at bounding box center [1152, 126] width 39 height 39
checkbox input "true"
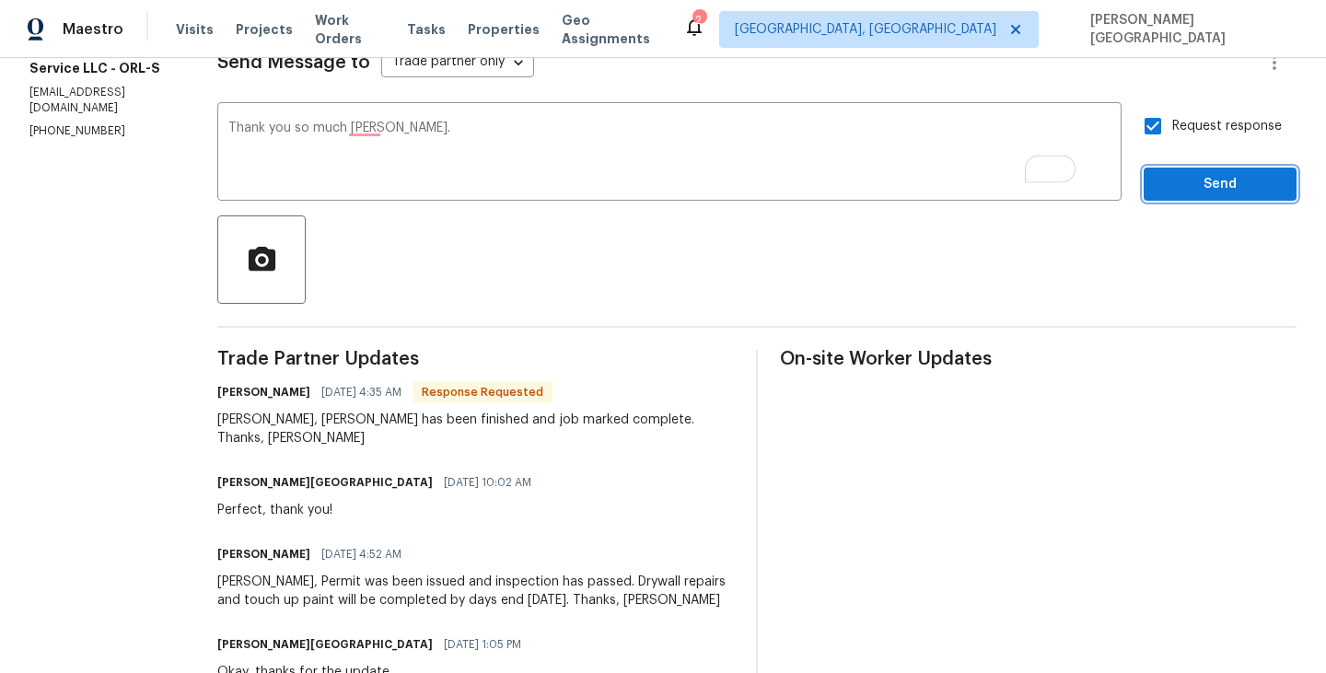
click at [1204, 194] on span "Send" at bounding box center [1219, 184] width 123 height 23
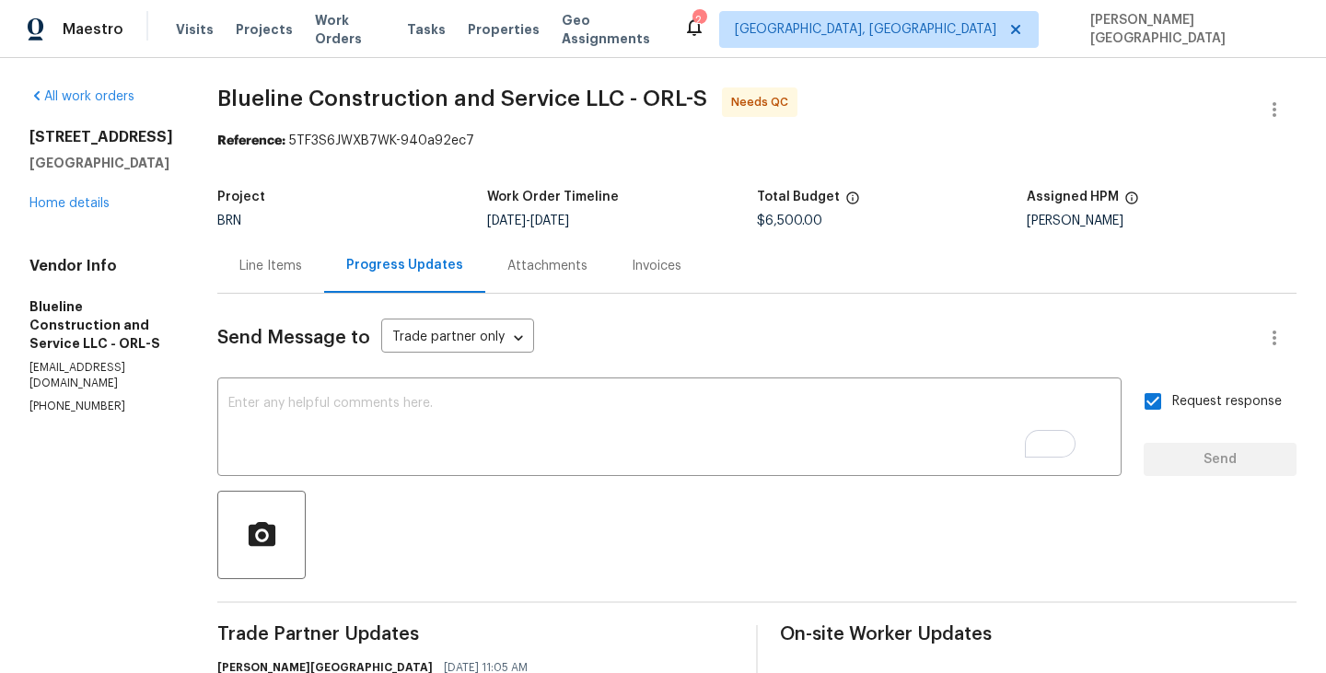
scroll to position [0, 0]
click at [302, 266] on div "Line Items" at bounding box center [270, 266] width 63 height 18
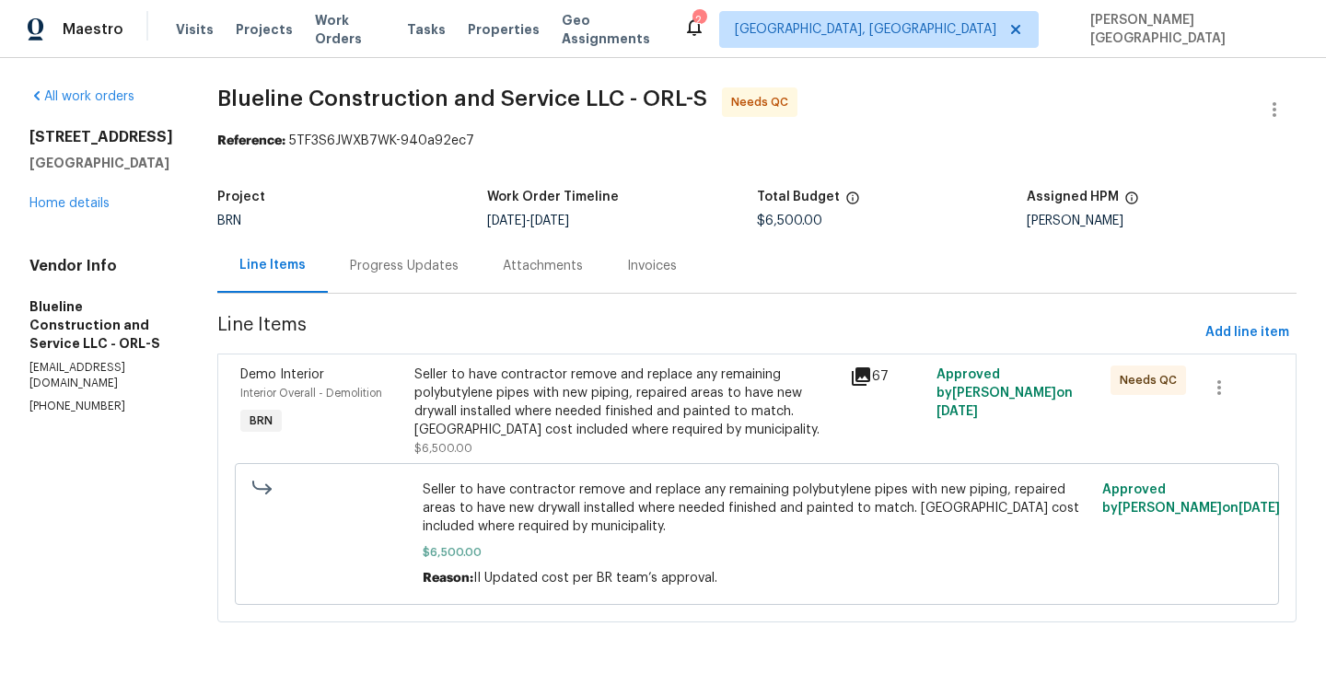
click at [552, 446] on div "Seller to have contractor remove and replace any remaining polybutylene pipes w…" at bounding box center [626, 411] width 424 height 92
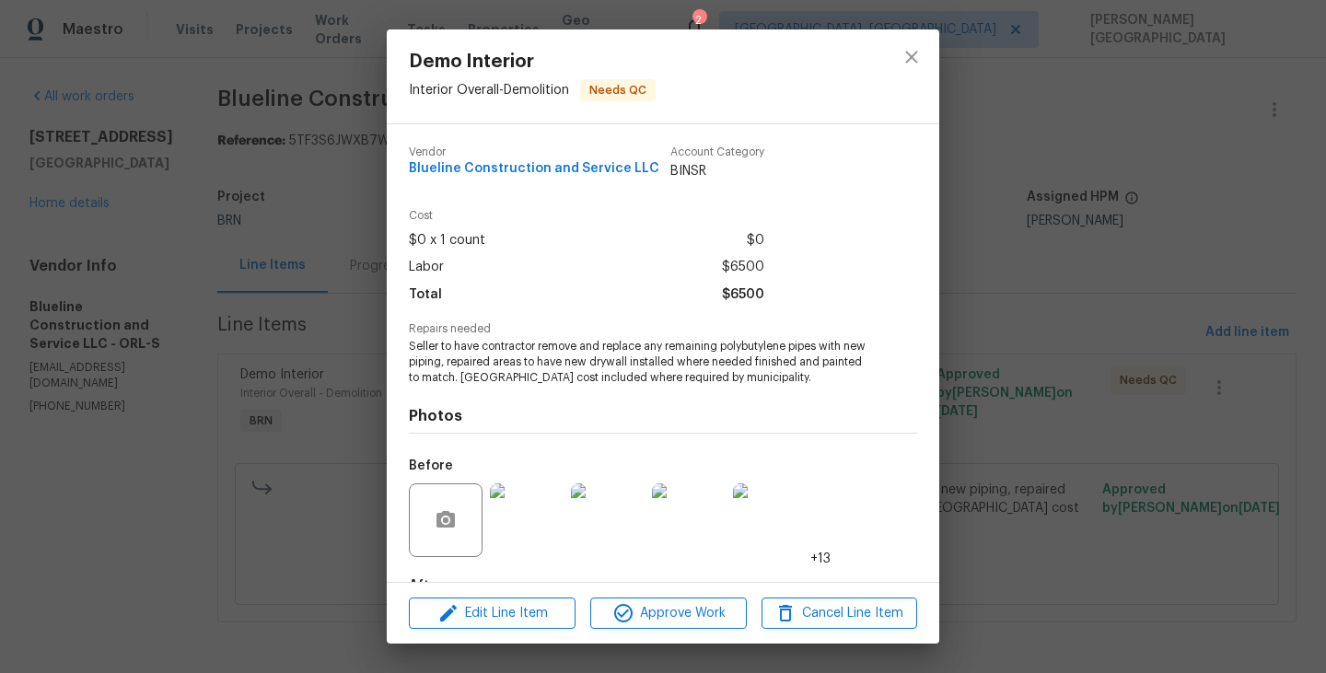
scroll to position [113, 0]
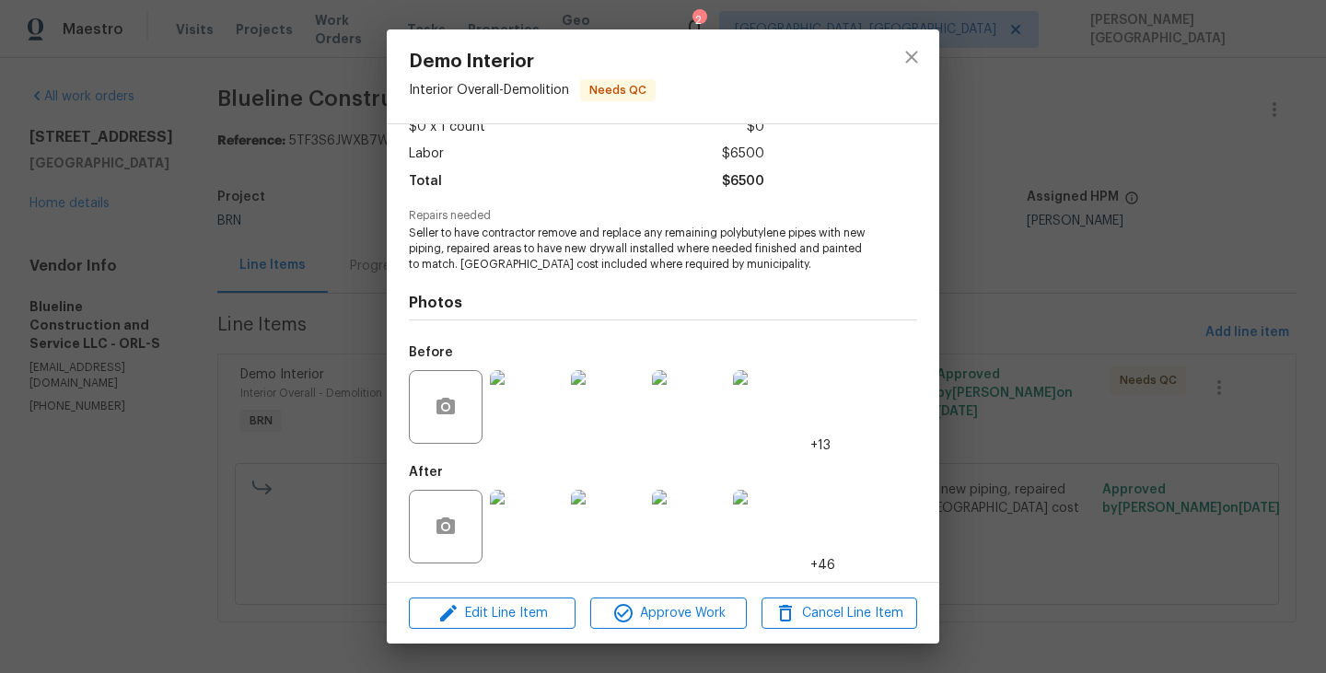
click at [514, 407] on img at bounding box center [527, 407] width 74 height 74
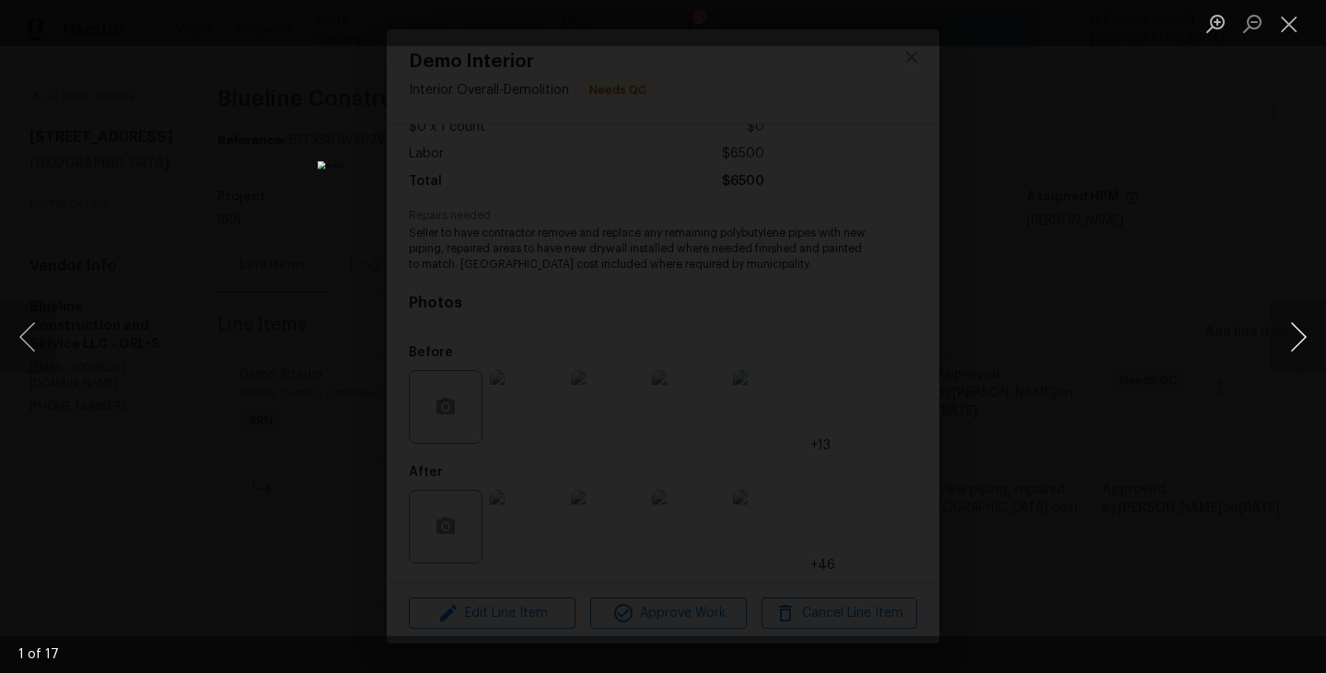
click at [1290, 350] on button "Next image" at bounding box center [1297, 337] width 55 height 74
click at [1298, 327] on button "Next image" at bounding box center [1297, 337] width 55 height 74
click at [1298, 328] on button "Next image" at bounding box center [1297, 337] width 55 height 74
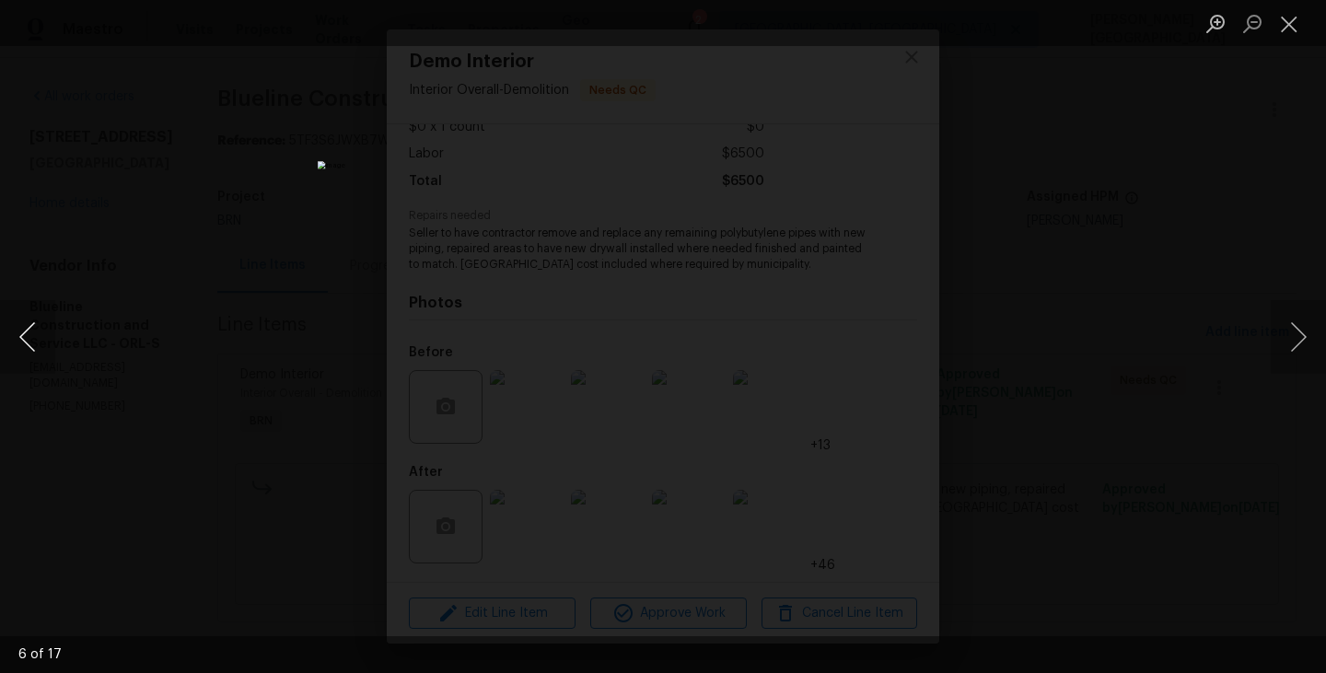
click at [23, 352] on button "Previous image" at bounding box center [27, 337] width 55 height 74
click at [22, 352] on button "Previous image" at bounding box center [27, 337] width 55 height 74
click at [1296, 330] on button "Next image" at bounding box center [1297, 337] width 55 height 74
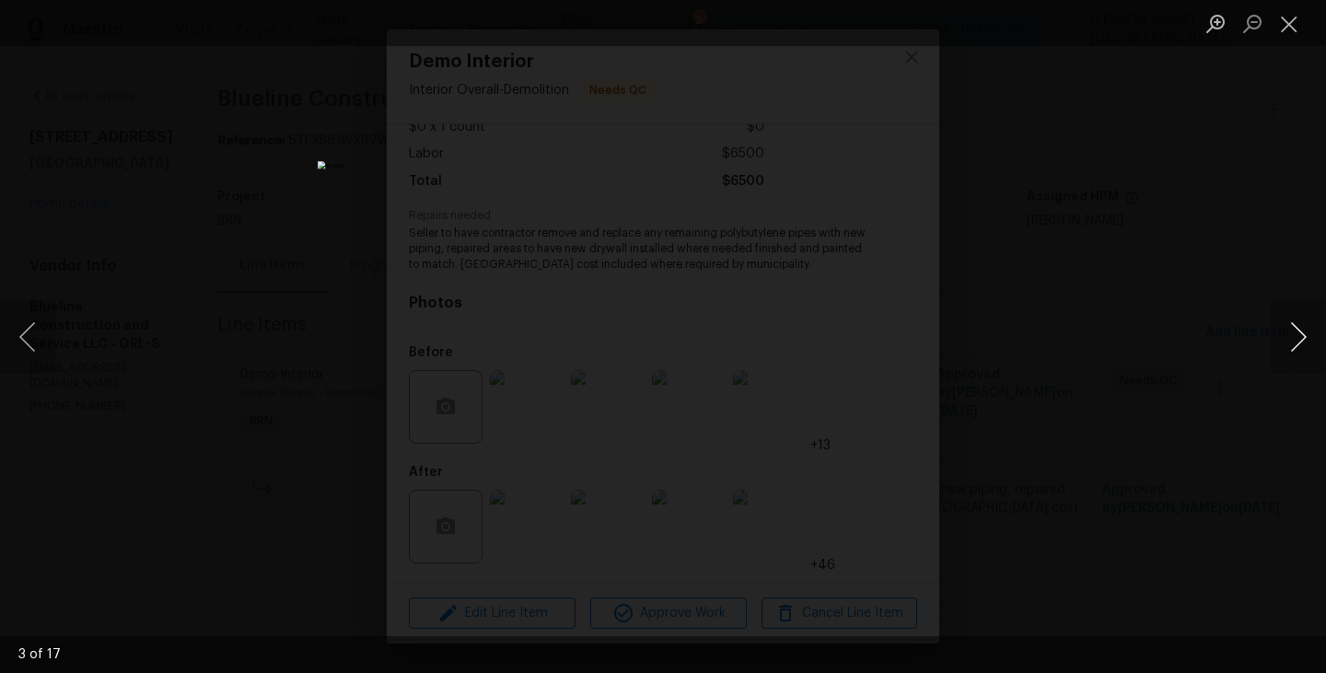
click at [1296, 330] on button "Next image" at bounding box center [1297, 337] width 55 height 74
click at [1288, 329] on button "Next image" at bounding box center [1297, 337] width 55 height 74
click at [1288, 330] on button "Next image" at bounding box center [1297, 337] width 55 height 74
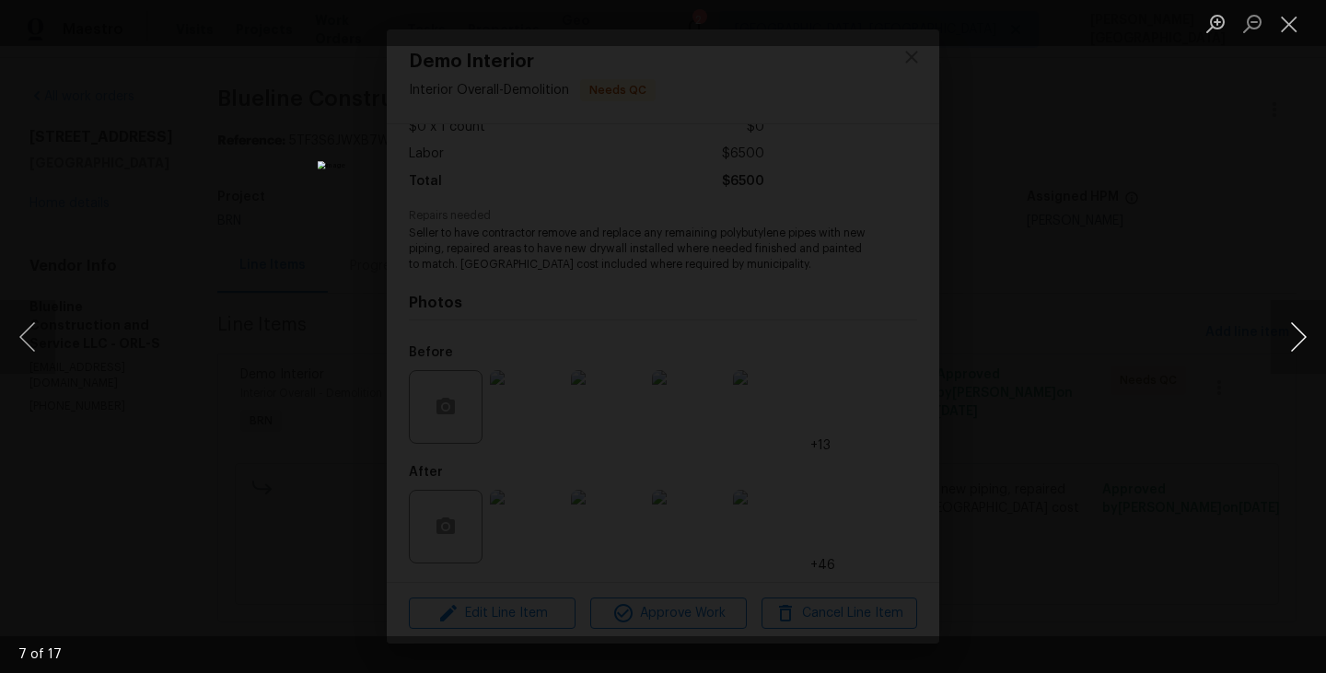
click at [1288, 330] on button "Next image" at bounding box center [1297, 337] width 55 height 74
click at [1287, 330] on button "Next image" at bounding box center [1297, 337] width 55 height 74
click at [1307, 338] on button "Next image" at bounding box center [1297, 337] width 55 height 74
click at [1307, 341] on button "Next image" at bounding box center [1297, 337] width 55 height 74
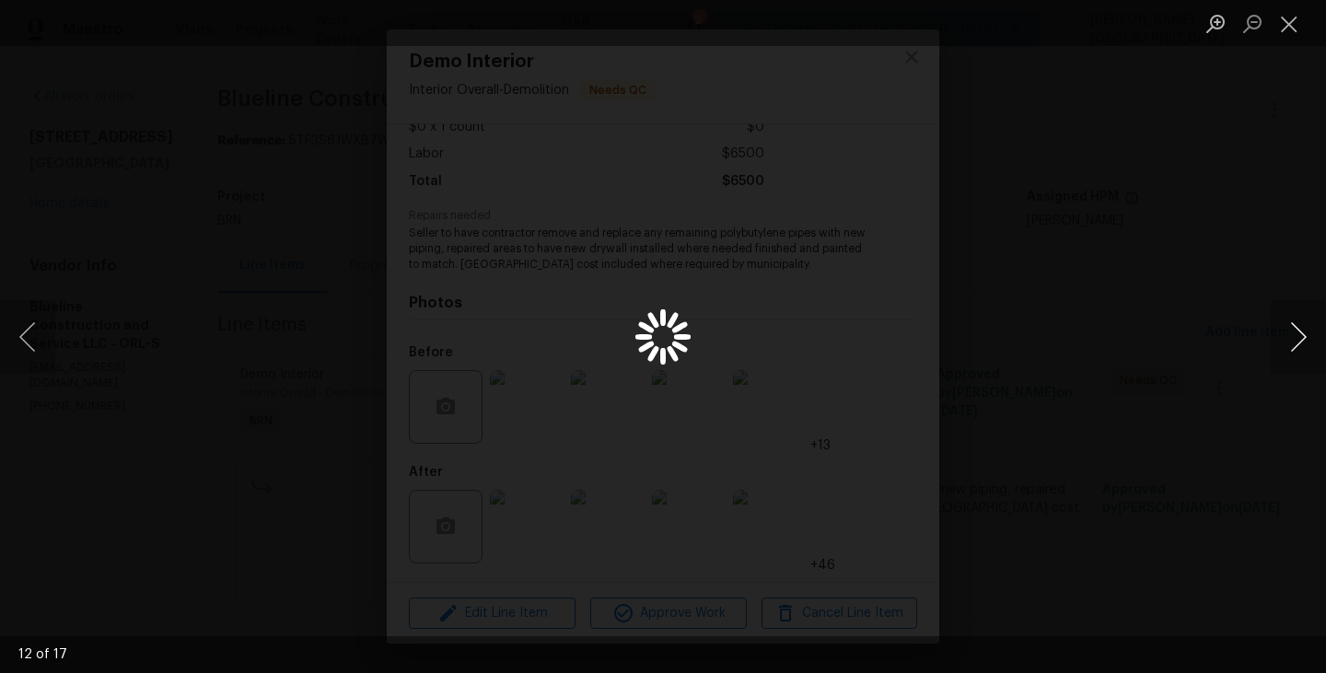
click at [1307, 341] on button "Next image" at bounding box center [1297, 337] width 55 height 74
click at [1307, 328] on button "Next image" at bounding box center [1297, 337] width 55 height 74
click at [1307, 325] on button "Next image" at bounding box center [1297, 337] width 55 height 74
click at [1307, 326] on button "Next image" at bounding box center [1297, 337] width 55 height 74
click at [396, 144] on div "Lightbox" at bounding box center [663, 336] width 1326 height 673
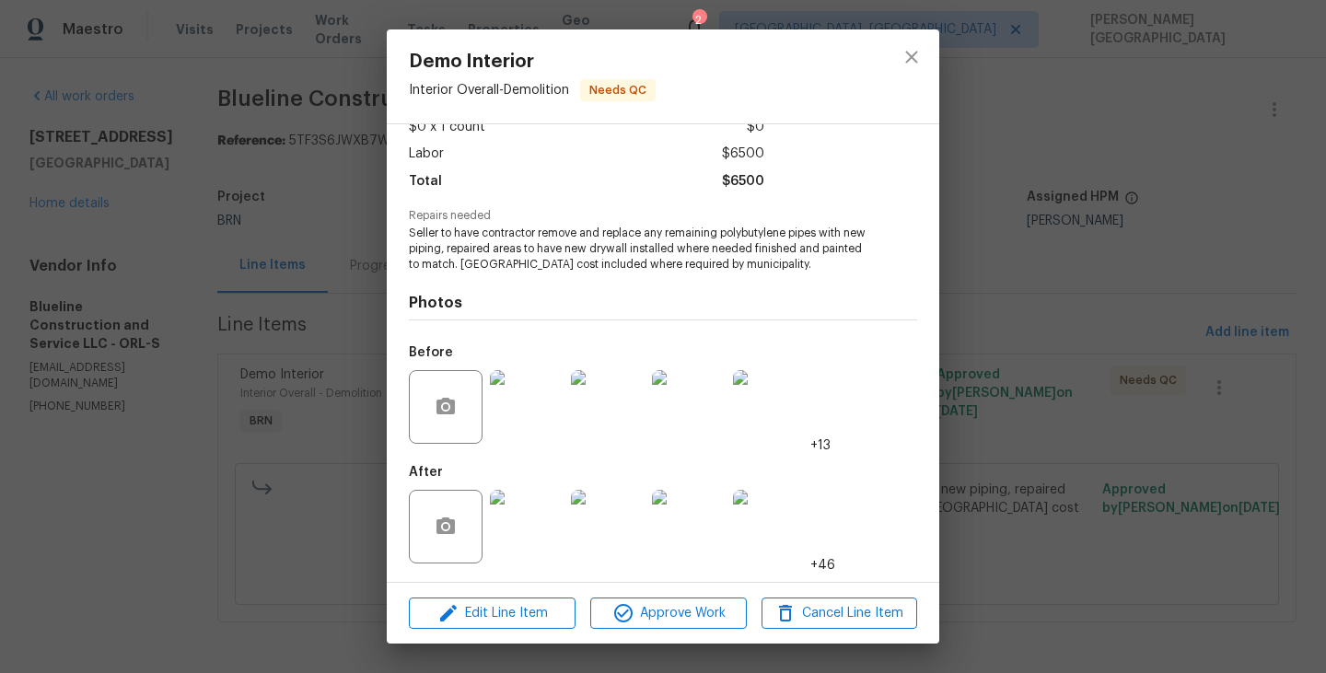
click at [533, 535] on img at bounding box center [527, 527] width 74 height 74
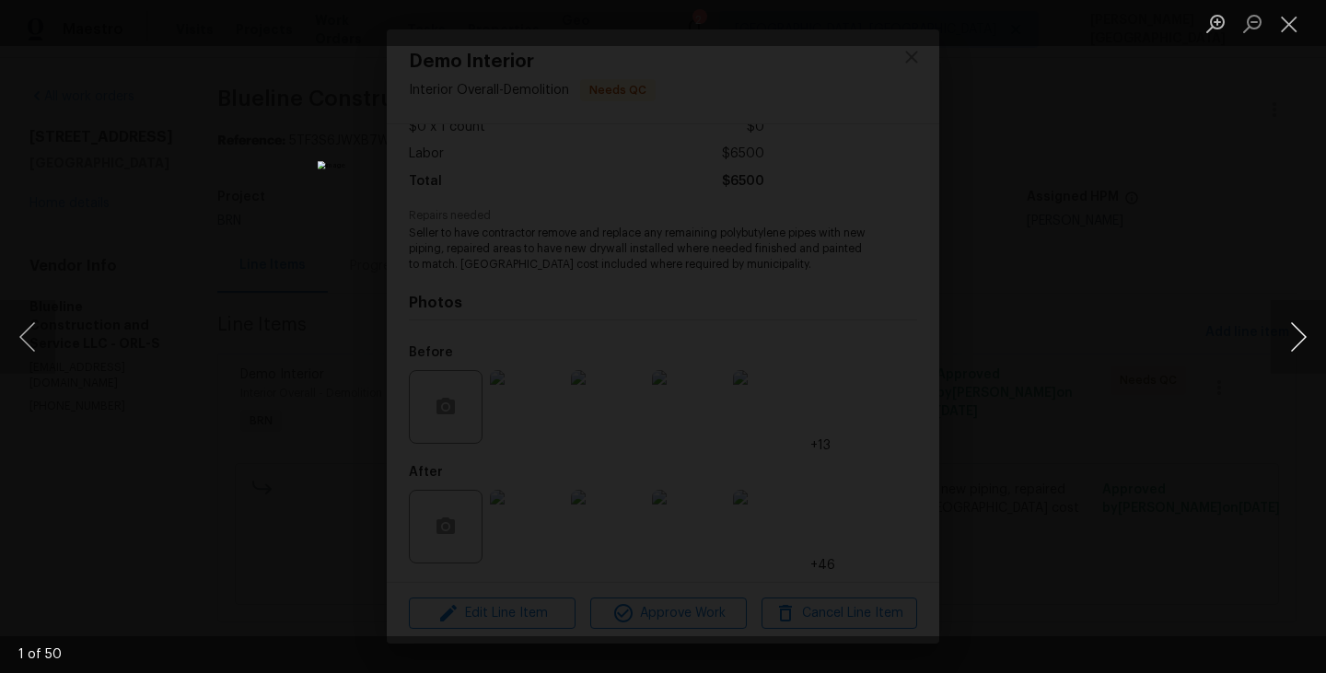
click at [1295, 339] on button "Next image" at bounding box center [1297, 337] width 55 height 74
click at [1289, 349] on button "Next image" at bounding box center [1297, 337] width 55 height 74
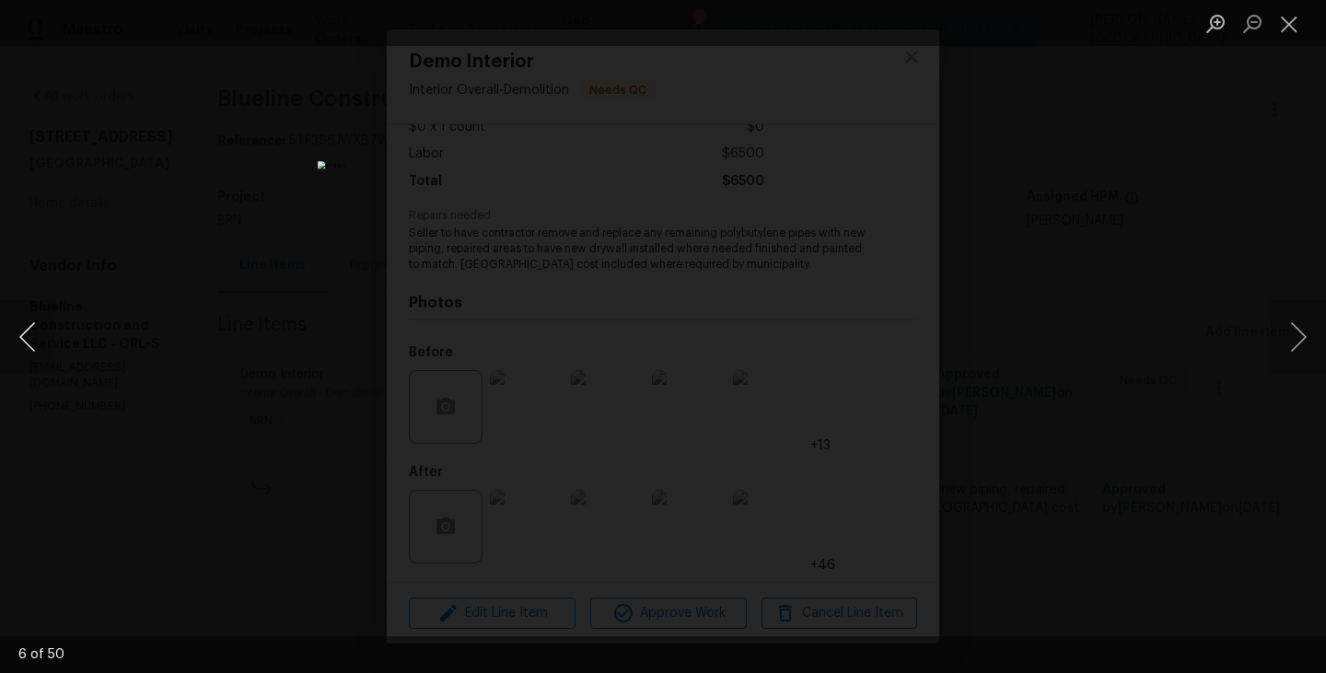
click at [20, 350] on button "Previous image" at bounding box center [27, 337] width 55 height 74
click at [1289, 339] on button "Next image" at bounding box center [1297, 337] width 55 height 74
click at [1289, 336] on button "Next image" at bounding box center [1297, 337] width 55 height 74
click at [1299, 345] on button "Next image" at bounding box center [1297, 337] width 55 height 74
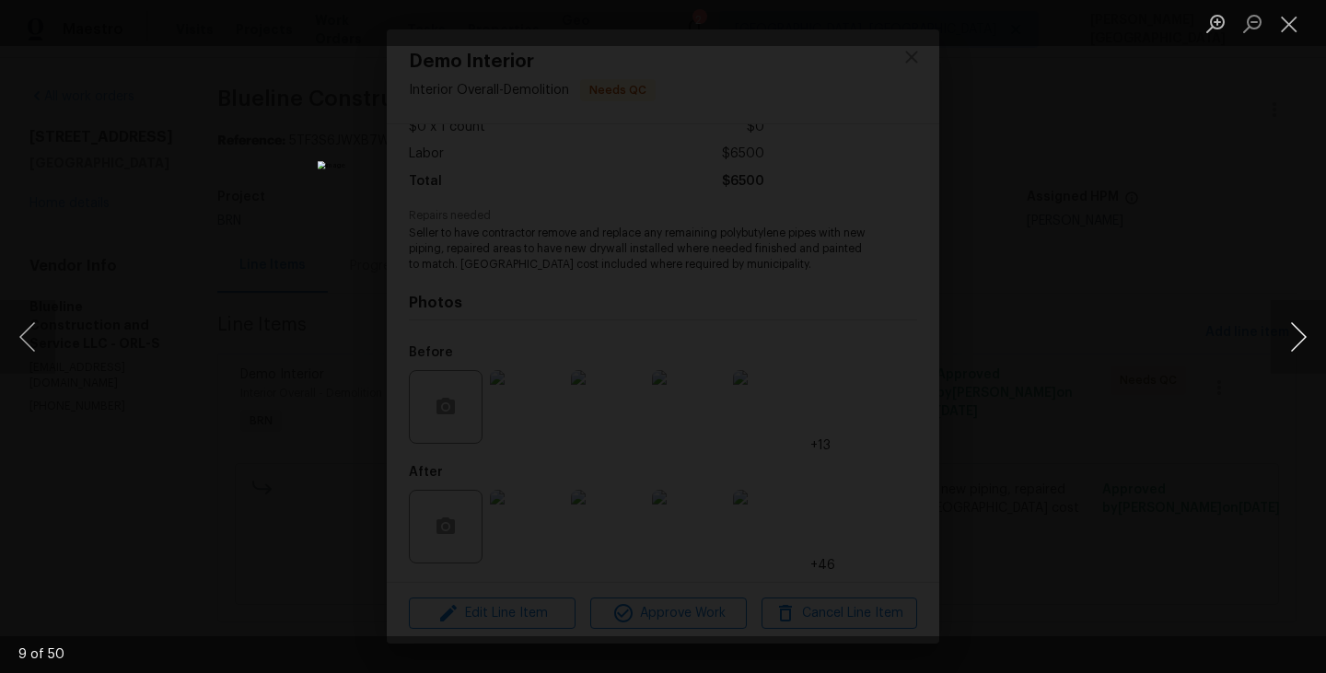
click at [1299, 346] on button "Next image" at bounding box center [1297, 337] width 55 height 74
click at [1300, 348] on button "Next image" at bounding box center [1297, 337] width 55 height 74
click at [1300, 347] on button "Next image" at bounding box center [1297, 337] width 55 height 74
click at [1302, 338] on button "Next image" at bounding box center [1297, 337] width 55 height 74
click at [1302, 339] on button "Next image" at bounding box center [1297, 337] width 55 height 74
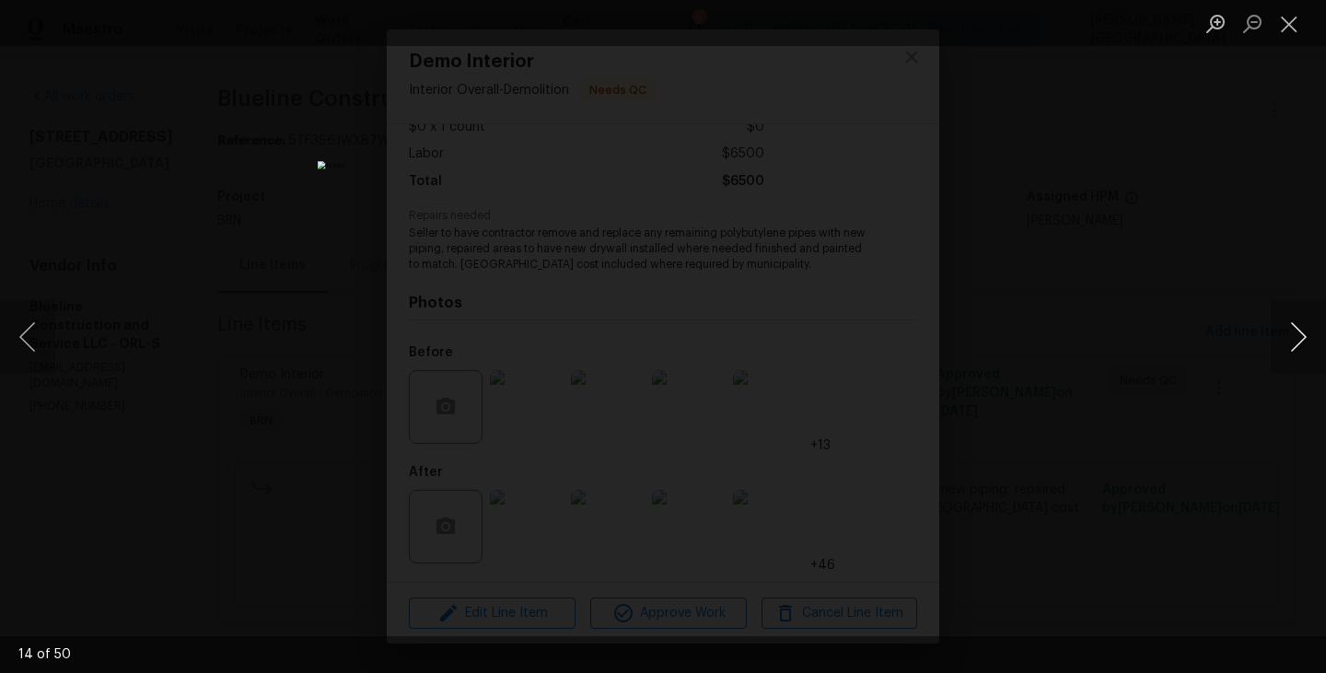
click at [1292, 320] on button "Next image" at bounding box center [1297, 337] width 55 height 74
click at [1293, 324] on button "Next image" at bounding box center [1297, 337] width 55 height 74
click at [1295, 330] on button "Next image" at bounding box center [1297, 337] width 55 height 74
click at [1288, 361] on button "Next image" at bounding box center [1297, 337] width 55 height 74
click at [1288, 364] on button "Next image" at bounding box center [1297, 337] width 55 height 74
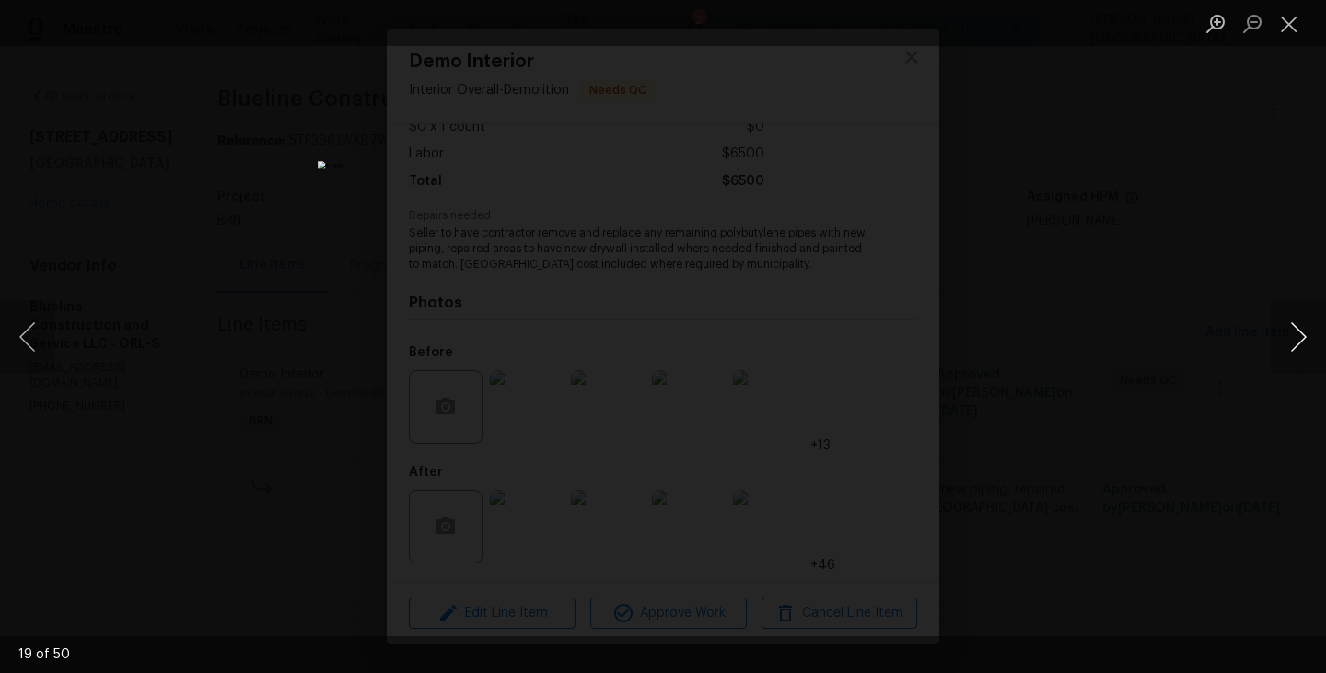
click at [1289, 366] on button "Next image" at bounding box center [1297, 337] width 55 height 74
click at [1298, 336] on button "Next image" at bounding box center [1297, 337] width 55 height 74
click at [1298, 339] on button "Next image" at bounding box center [1297, 337] width 55 height 74
click at [1298, 331] on button "Next image" at bounding box center [1297, 337] width 55 height 74
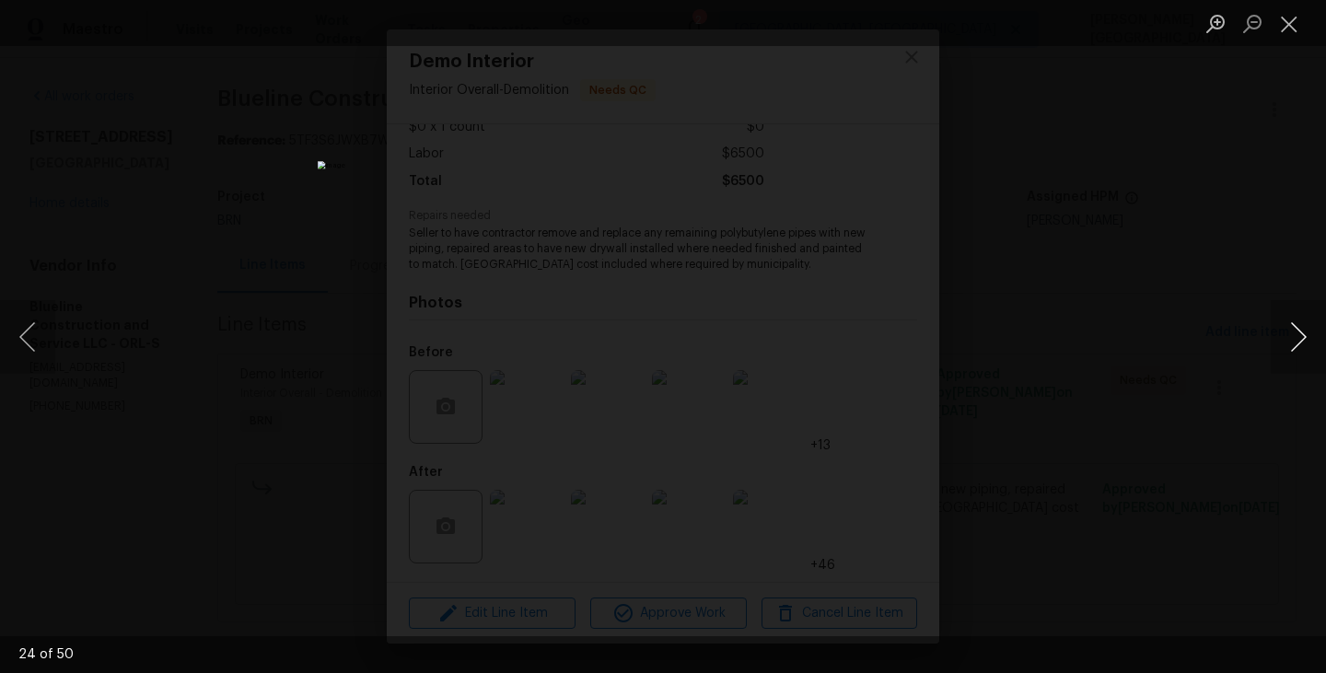
click at [1298, 331] on button "Next image" at bounding box center [1297, 337] width 55 height 74
click at [1299, 334] on button "Next image" at bounding box center [1297, 337] width 55 height 74
click at [1299, 344] on button "Next image" at bounding box center [1297, 337] width 55 height 74
click at [1299, 346] on button "Next image" at bounding box center [1297, 337] width 55 height 74
click at [1300, 349] on button "Next image" at bounding box center [1297, 337] width 55 height 74
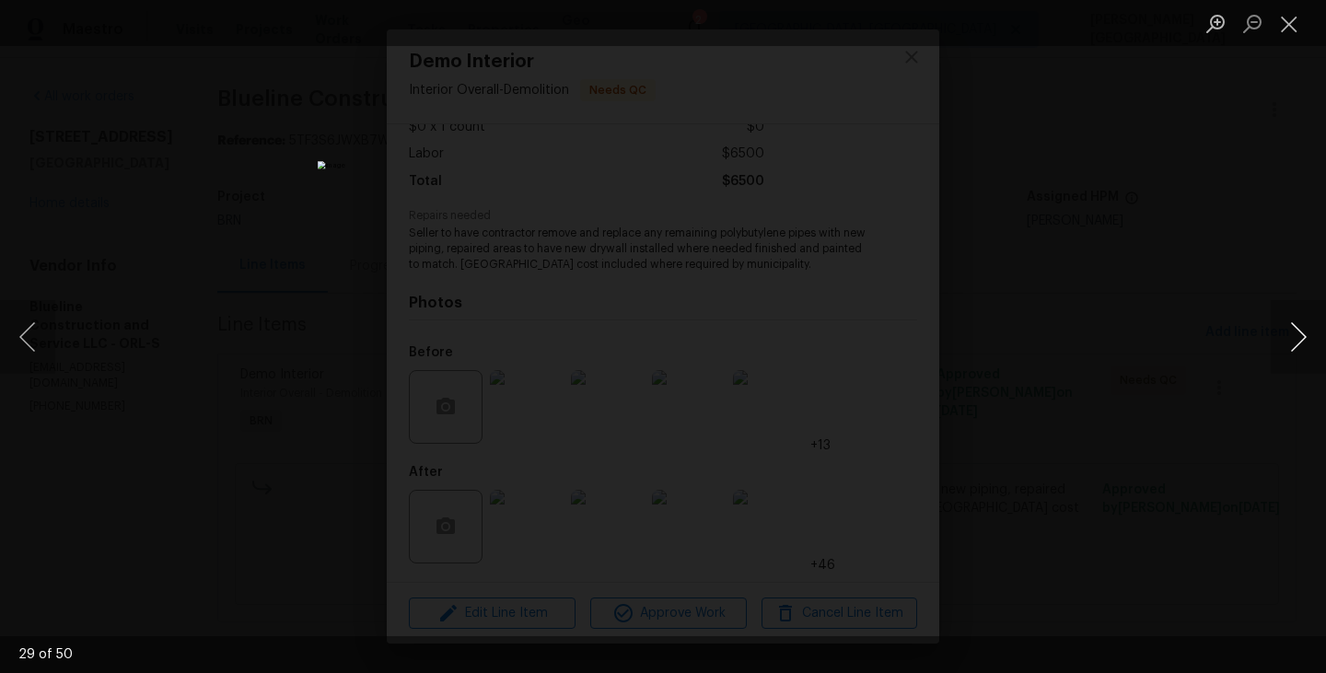
click at [1299, 349] on button "Next image" at bounding box center [1297, 337] width 55 height 74
click at [1290, 349] on button "Next image" at bounding box center [1297, 337] width 55 height 74
click at [1289, 345] on button "Next image" at bounding box center [1297, 337] width 55 height 74
click at [1290, 353] on button "Next image" at bounding box center [1297, 337] width 55 height 74
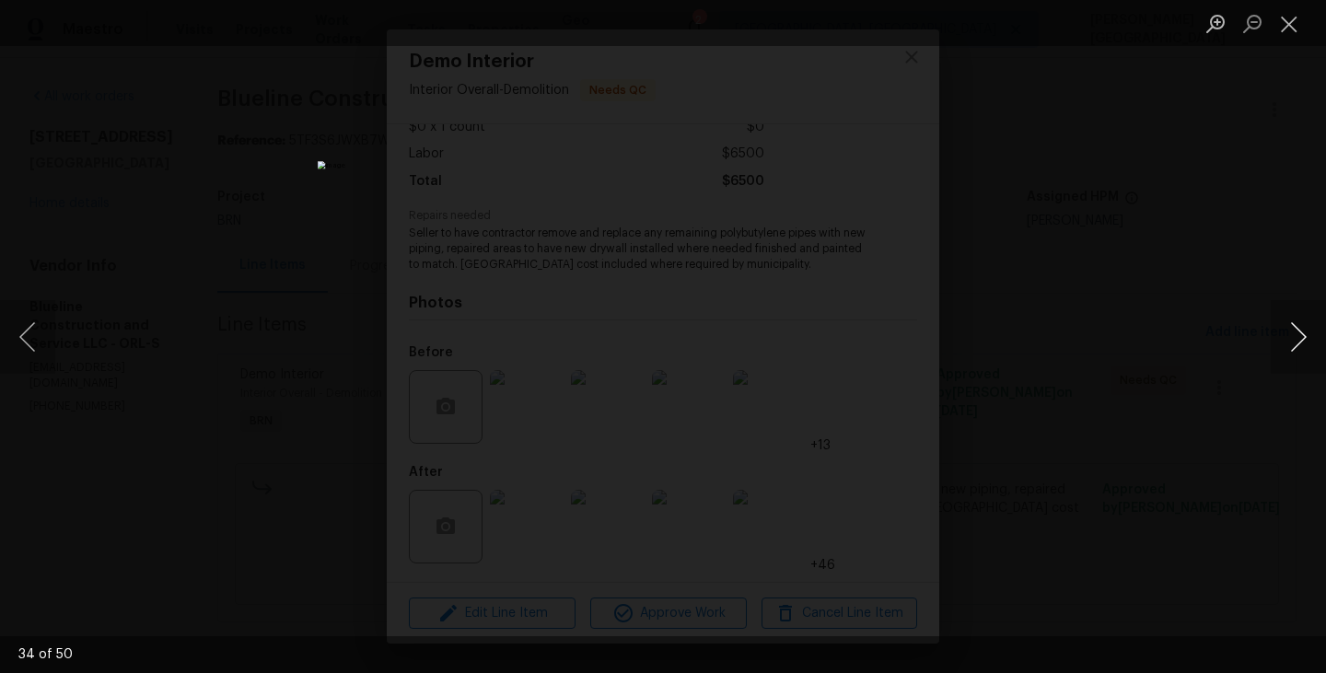
click at [1290, 353] on button "Next image" at bounding box center [1297, 337] width 55 height 74
click at [1311, 338] on button "Next image" at bounding box center [1297, 337] width 55 height 74
click at [1312, 342] on button "Next image" at bounding box center [1297, 337] width 55 height 74
click at [1313, 346] on button "Next image" at bounding box center [1297, 337] width 55 height 74
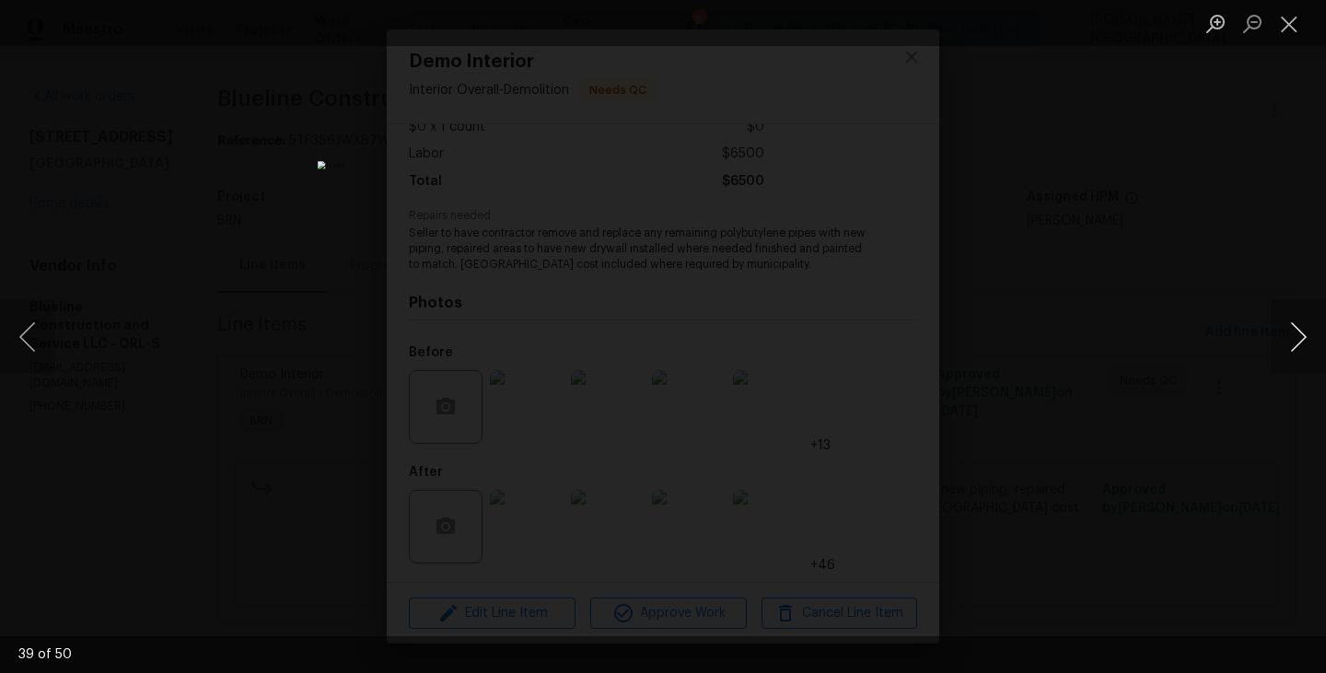
click at [1293, 333] on button "Next image" at bounding box center [1297, 337] width 55 height 74
click at [1293, 363] on button "Next image" at bounding box center [1297, 337] width 55 height 74
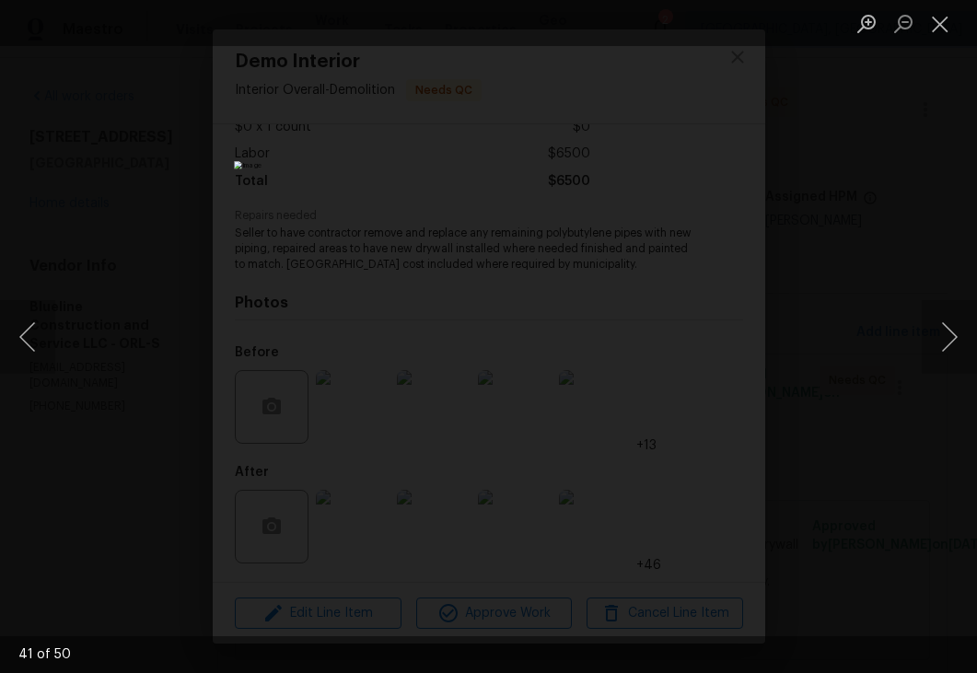
click at [532, 417] on img "Lightbox" at bounding box center [488, 336] width 509 height 351
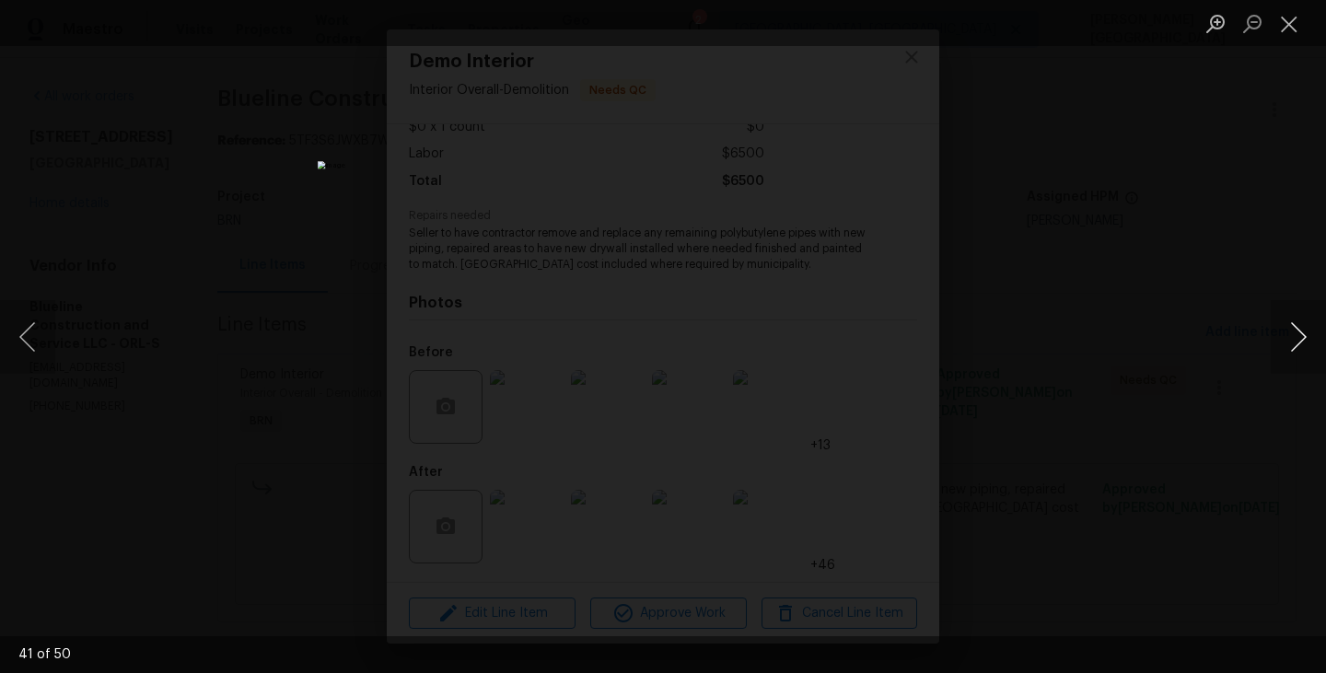
click at [1302, 329] on button "Next image" at bounding box center [1297, 337] width 55 height 74
click at [1303, 332] on button "Next image" at bounding box center [1297, 337] width 55 height 74
click at [1209, 418] on div "Lightbox" at bounding box center [663, 336] width 1326 height 673
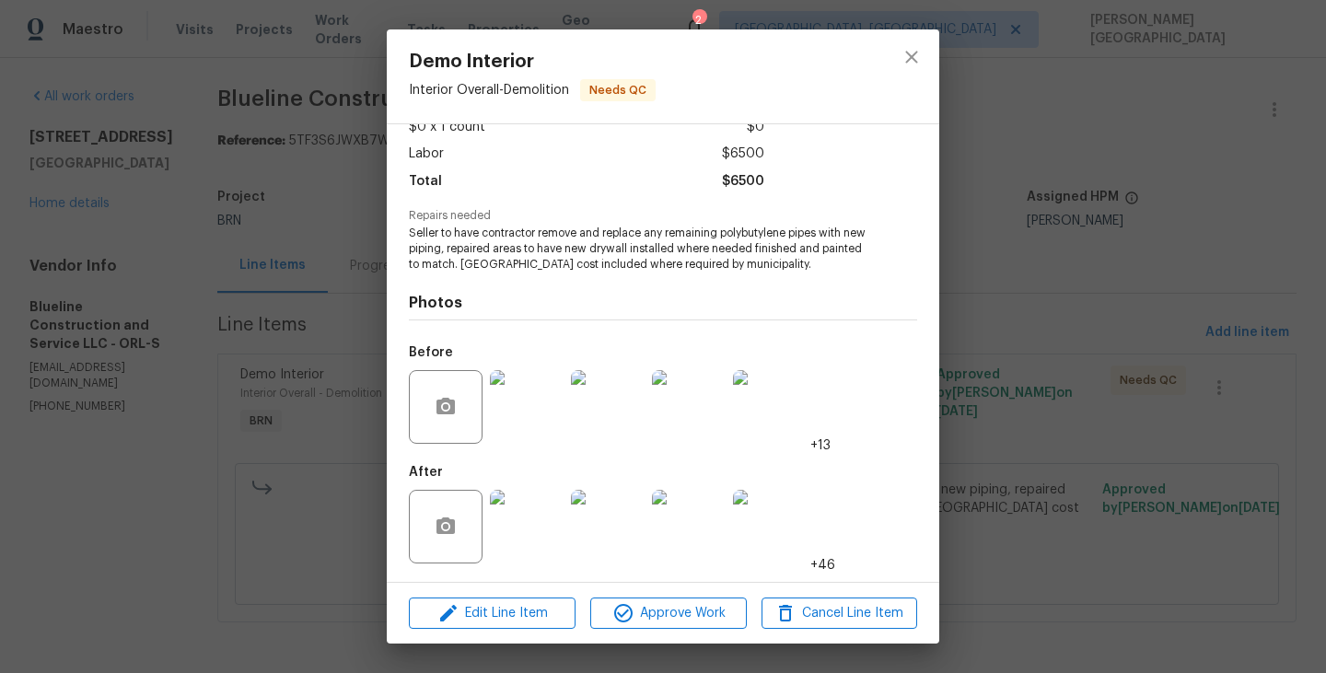
click at [530, 528] on img at bounding box center [527, 527] width 74 height 74
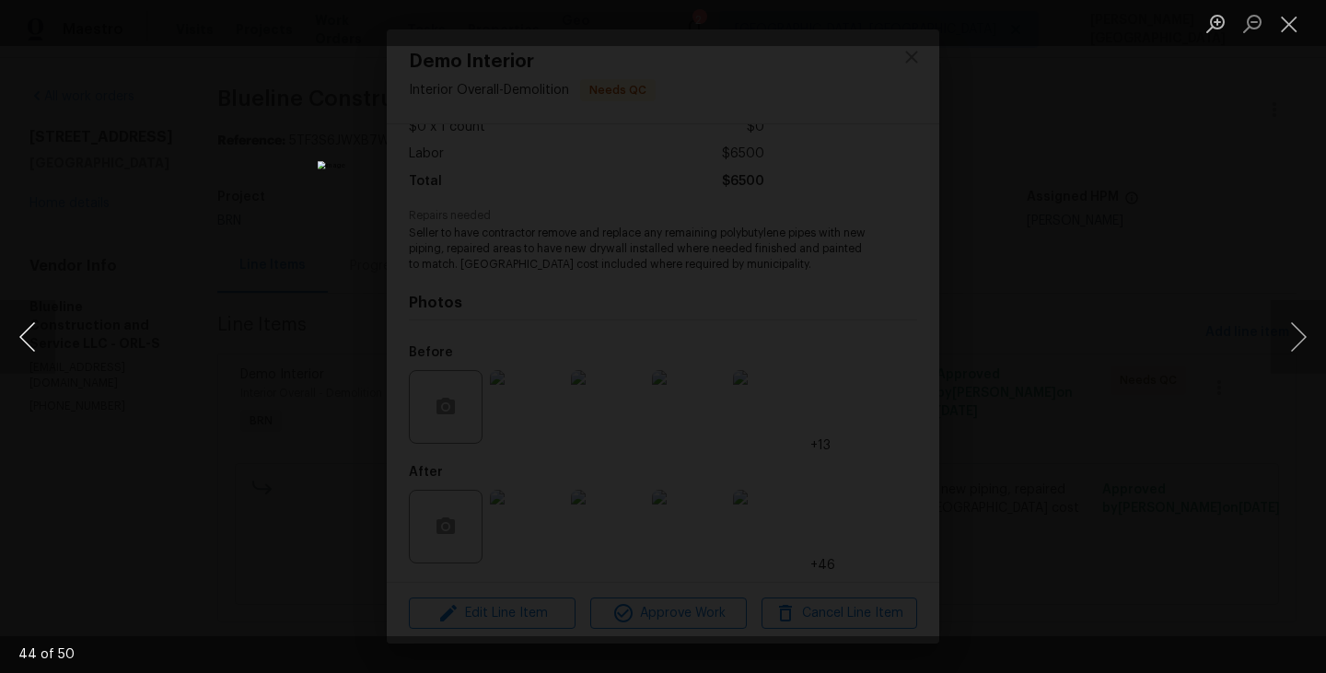
click at [11, 358] on button "Previous image" at bounding box center [27, 337] width 55 height 74
click at [1285, 341] on button "Next image" at bounding box center [1297, 337] width 55 height 74
click at [1287, 346] on button "Next image" at bounding box center [1297, 337] width 55 height 74
click at [1287, 347] on button "Next image" at bounding box center [1297, 337] width 55 height 74
click at [351, 90] on div "Lightbox" at bounding box center [663, 336] width 1326 height 673
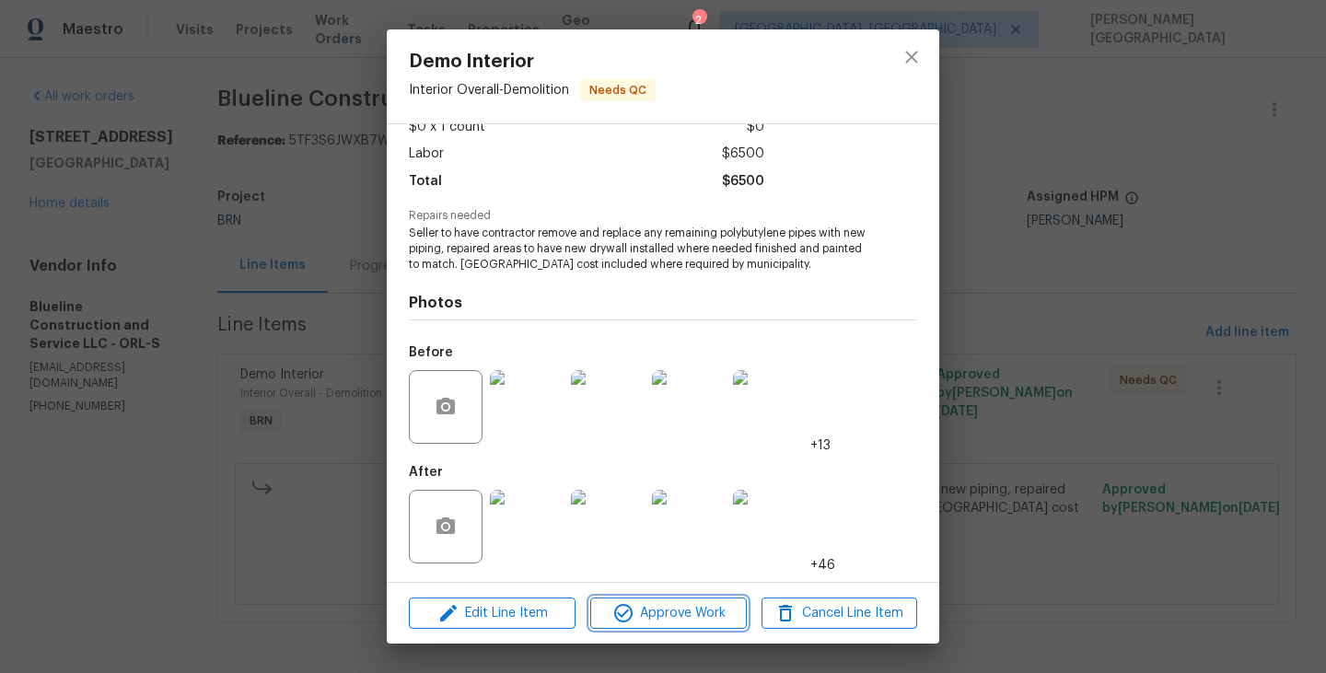
click at [670, 605] on span "Approve Work" at bounding box center [668, 613] width 145 height 23
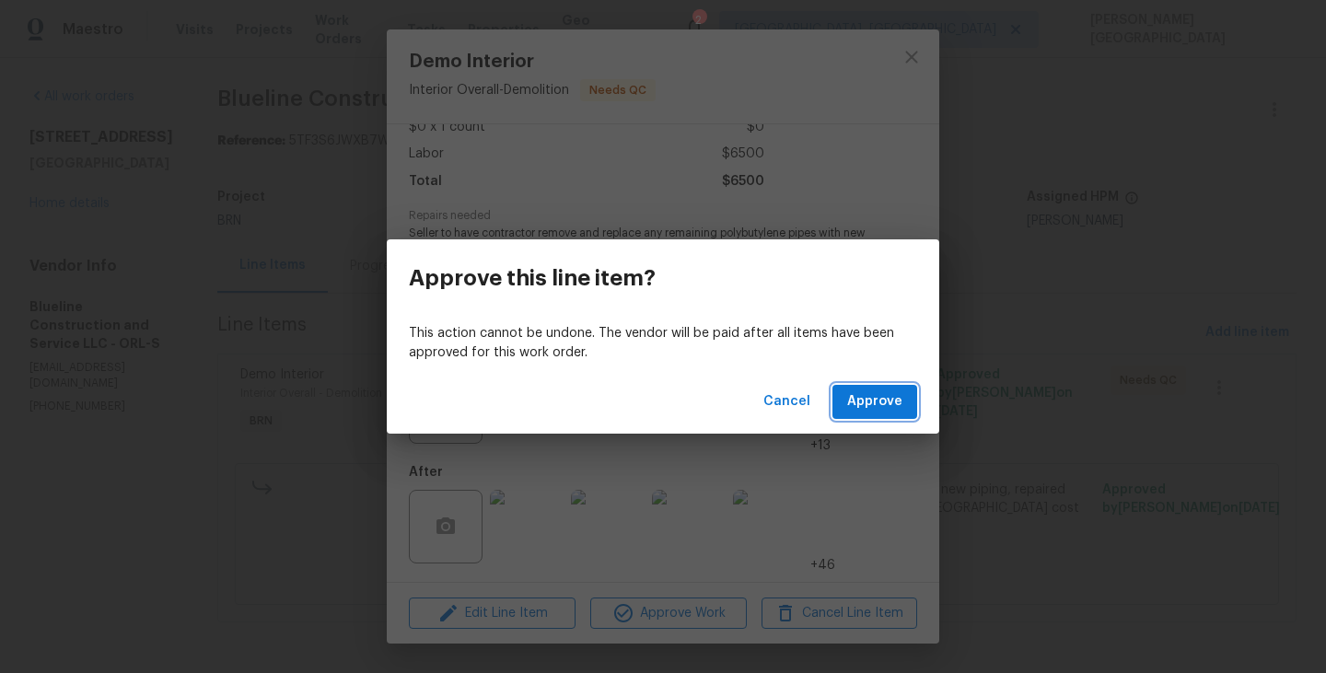
click at [865, 405] on span "Approve" at bounding box center [874, 401] width 55 height 23
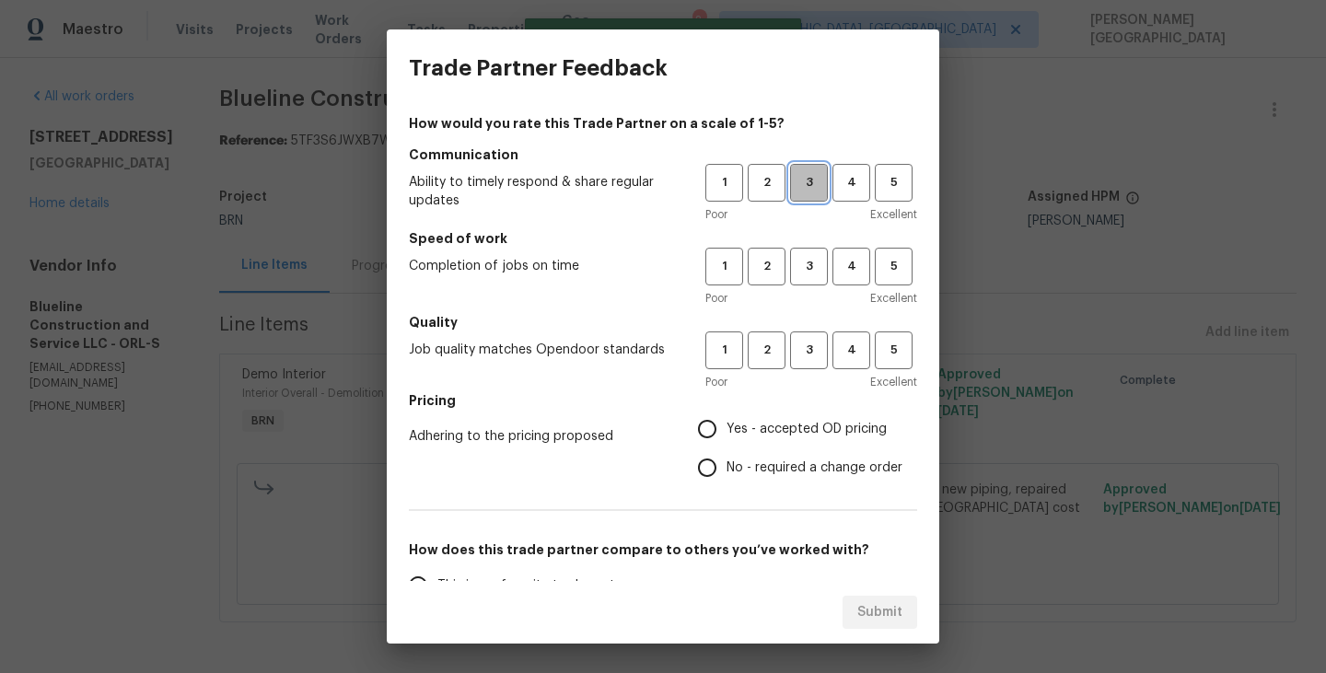
drag, startPoint x: 802, startPoint y: 179, endPoint x: 802, endPoint y: 239, distance: 60.8
click at [802, 179] on span "3" at bounding box center [809, 182] width 34 height 21
click at [803, 272] on span "3" at bounding box center [809, 266] width 34 height 21
click at [803, 332] on button "3" at bounding box center [809, 350] width 38 height 38
click at [730, 471] on span "No - required a change order" at bounding box center [814, 467] width 176 height 19
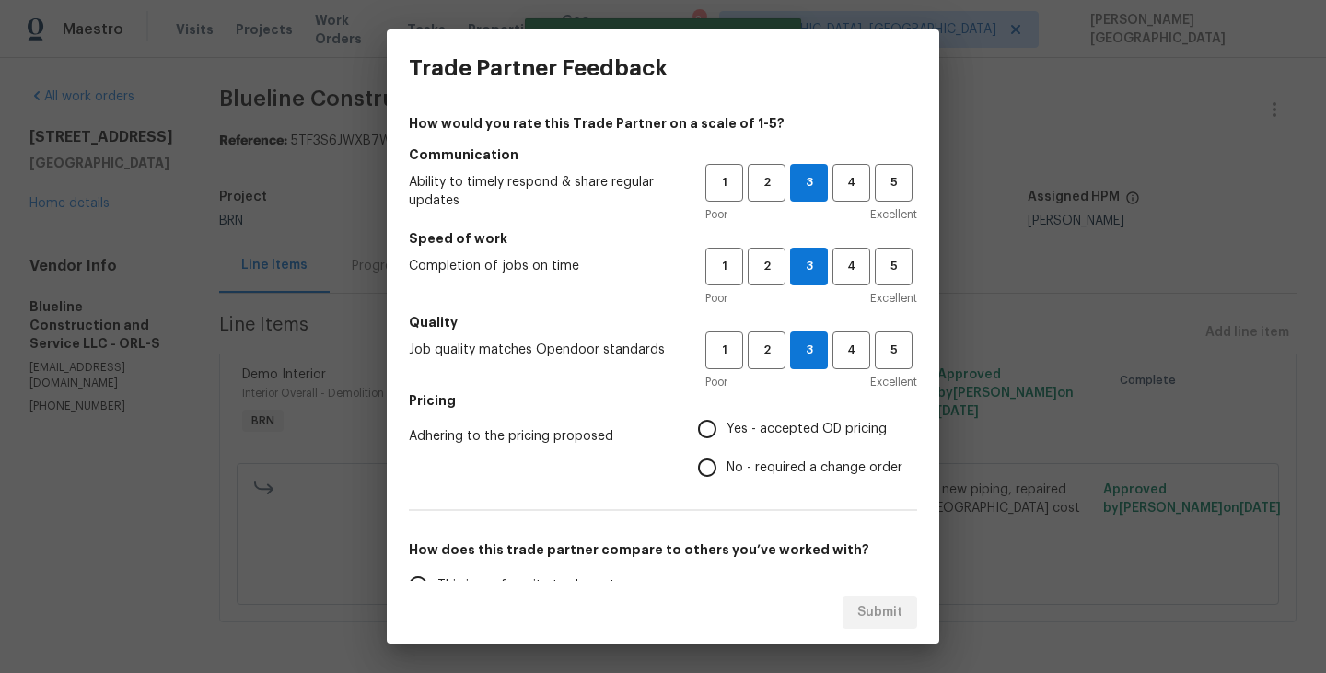
click at [726, 471] on input "No - required a change order" at bounding box center [707, 467] width 39 height 39
radio input "true"
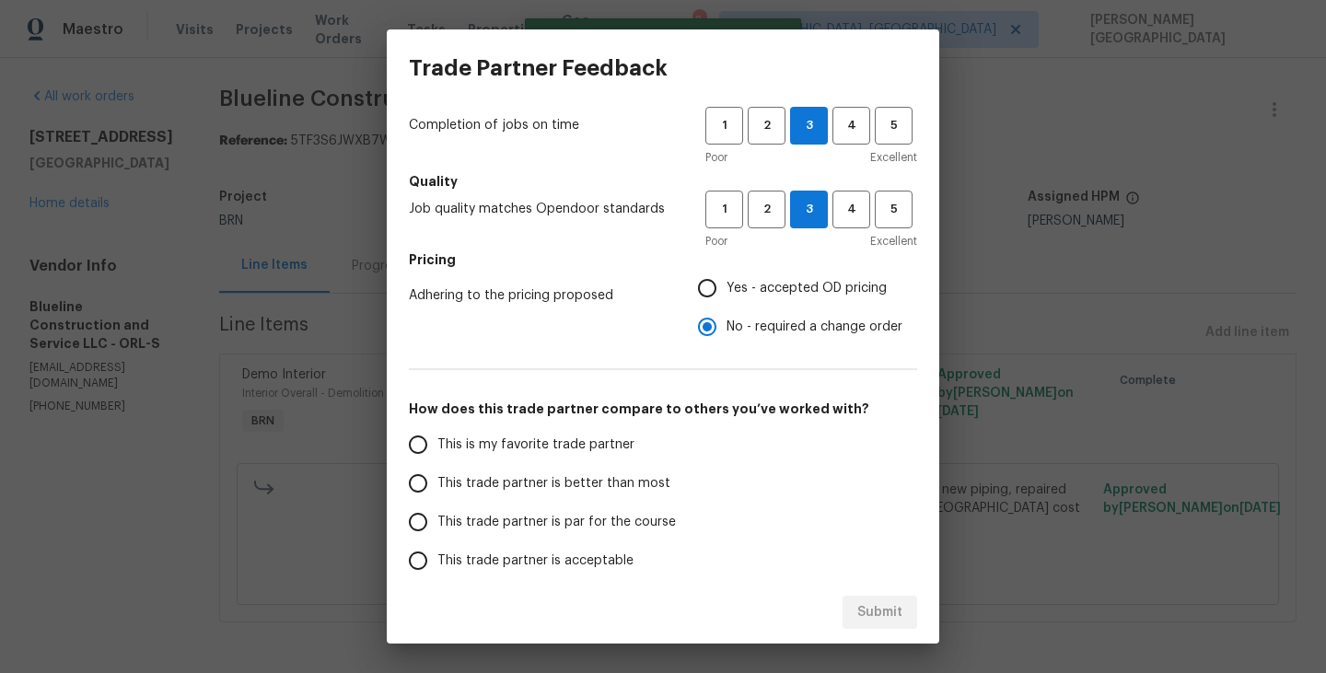
scroll to position [156, 0]
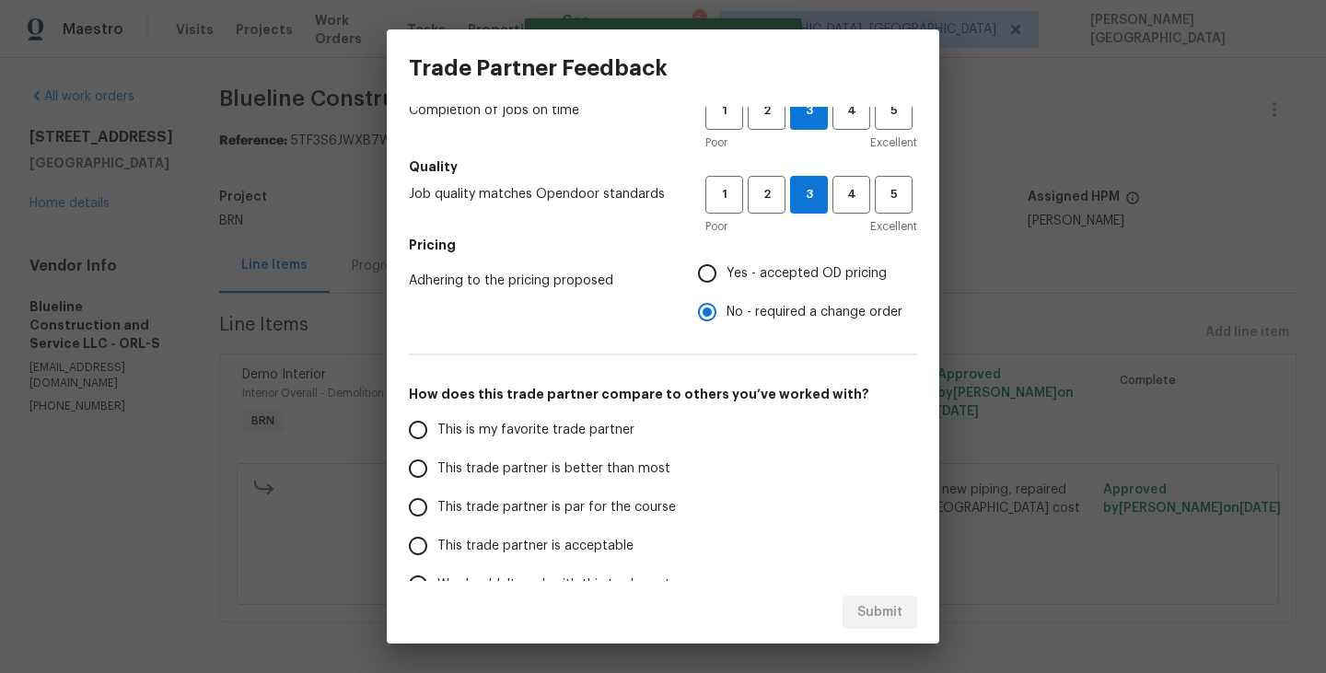
click at [485, 469] on span "This trade partner is better than most" at bounding box center [553, 468] width 233 height 19
click at [437, 469] on input "This trade partner is better than most" at bounding box center [418, 468] width 39 height 39
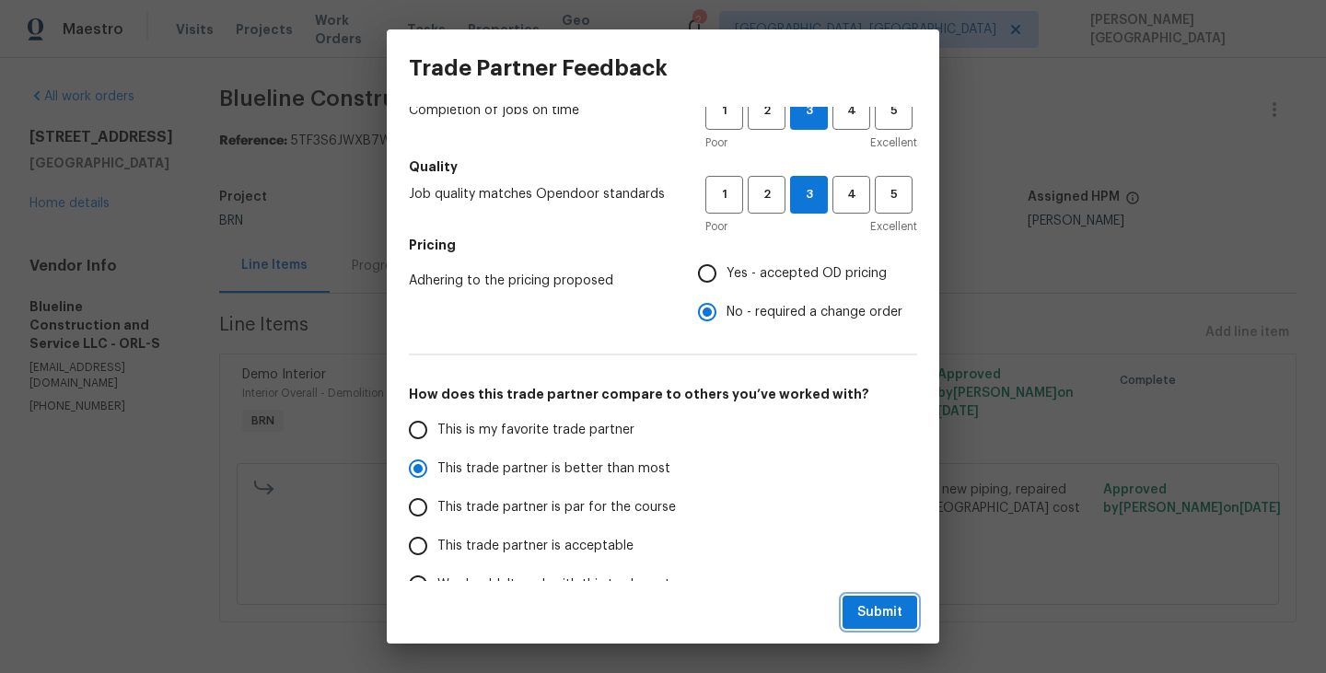
click at [890, 608] on span "Submit" at bounding box center [879, 612] width 45 height 23
radio input "true"
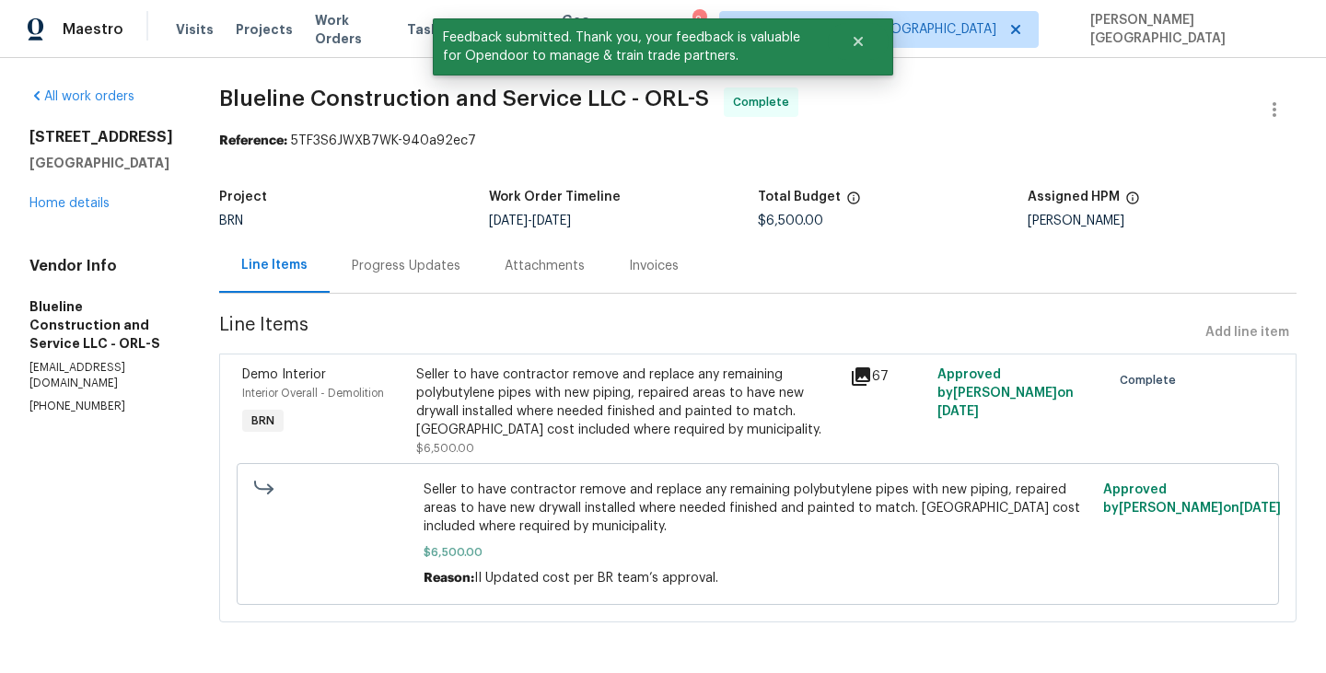
click at [682, 275] on div "Invoices" at bounding box center [654, 265] width 94 height 54
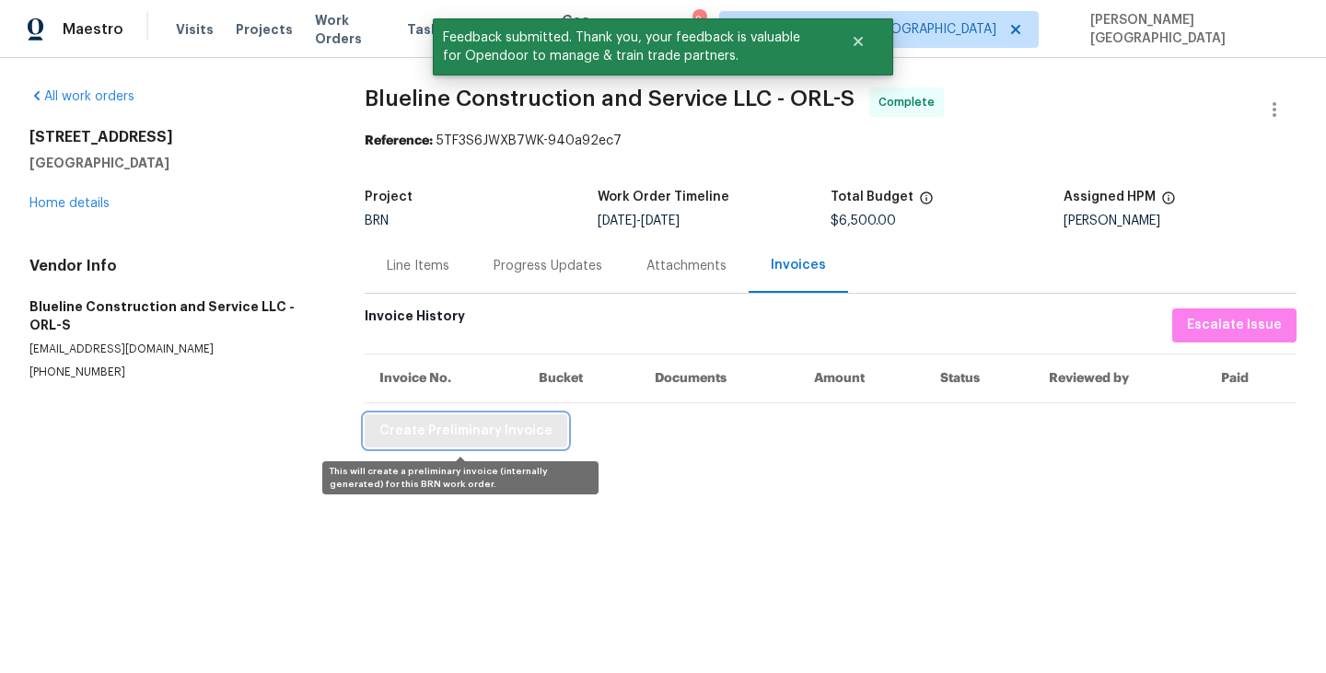
click at [441, 415] on button "Create Preliminary Invoice" at bounding box center [466, 431] width 203 height 34
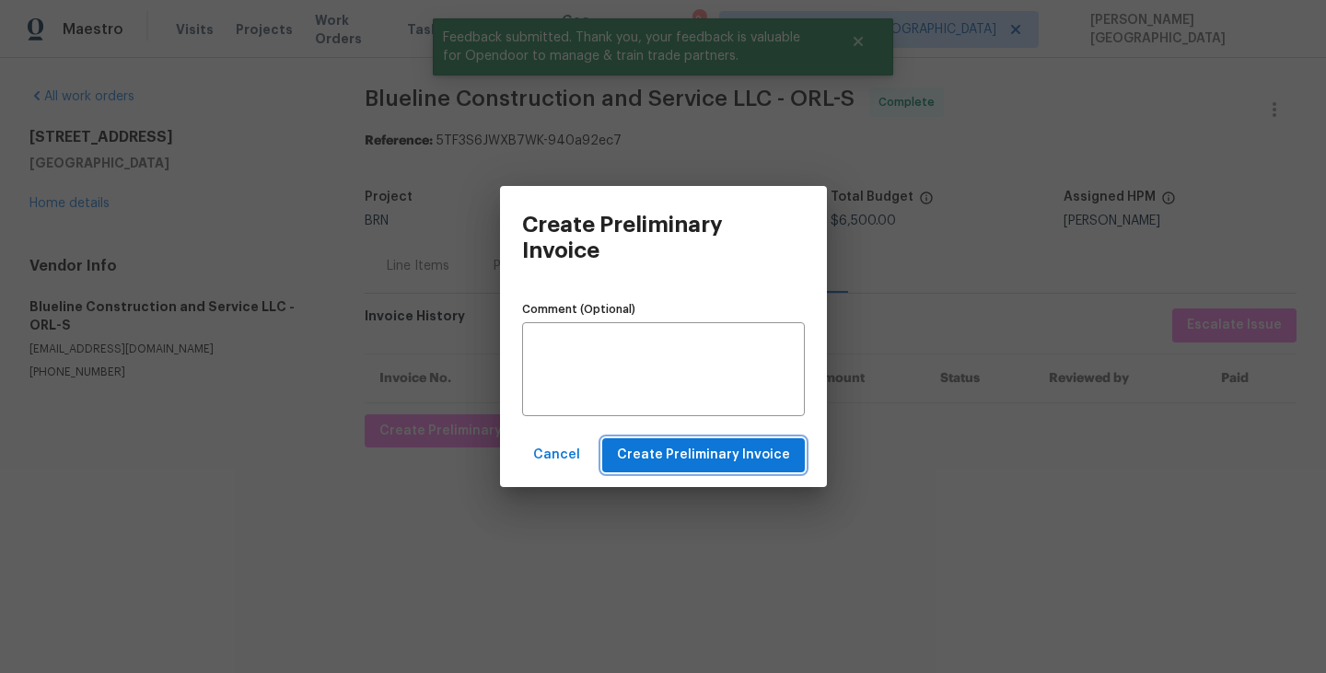
click at [687, 448] on span "Create Preliminary Invoice" at bounding box center [703, 455] width 173 height 23
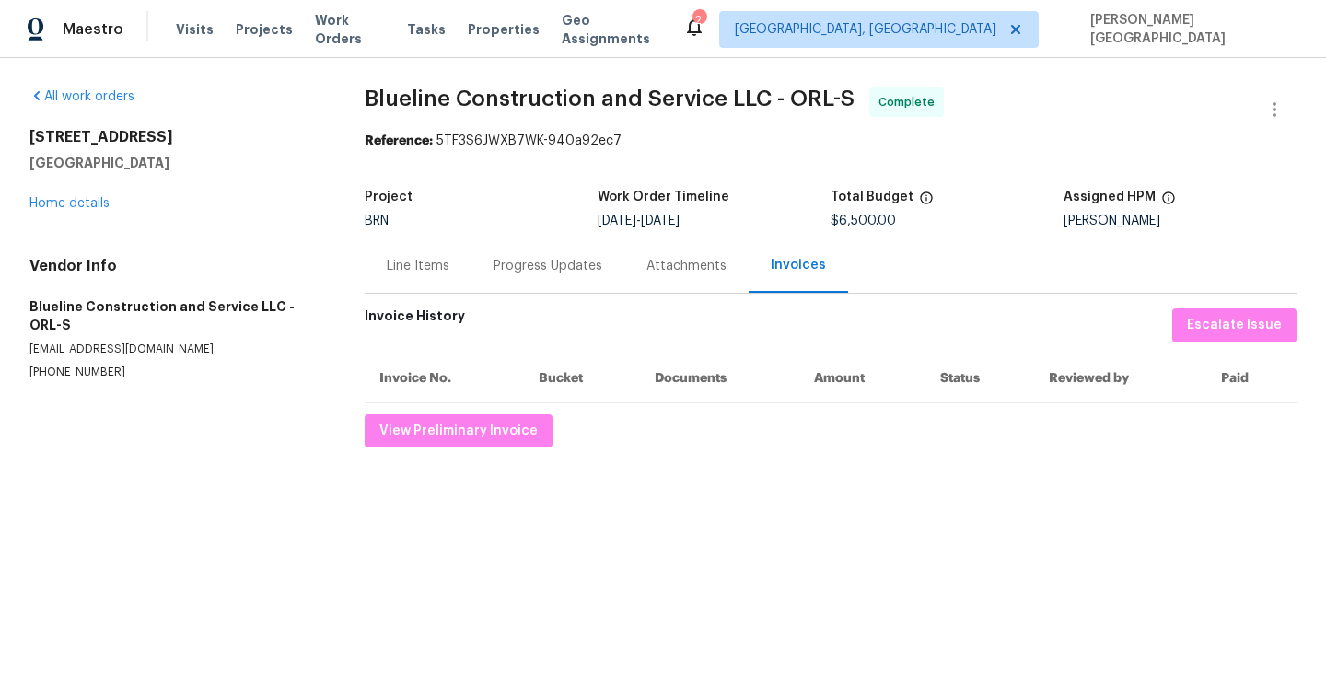
click at [365, 261] on div "Line Items" at bounding box center [418, 265] width 107 height 54
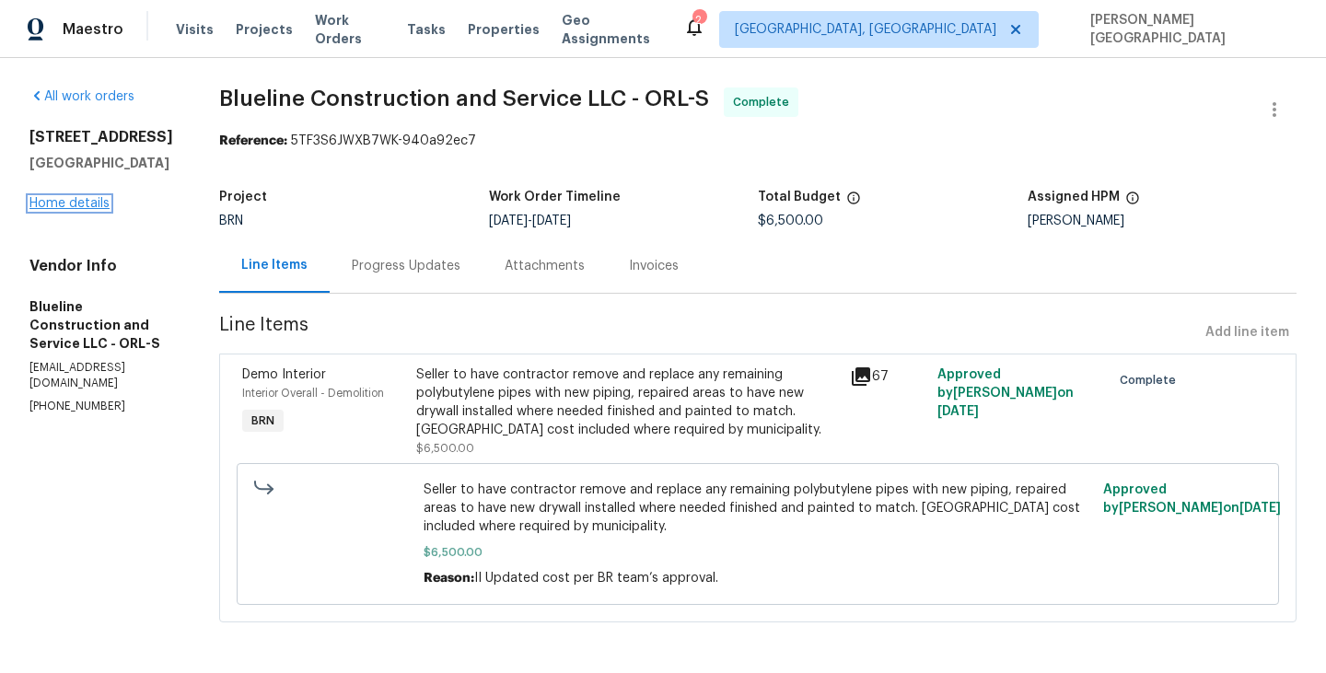
click at [83, 210] on link "Home details" at bounding box center [69, 203] width 80 height 13
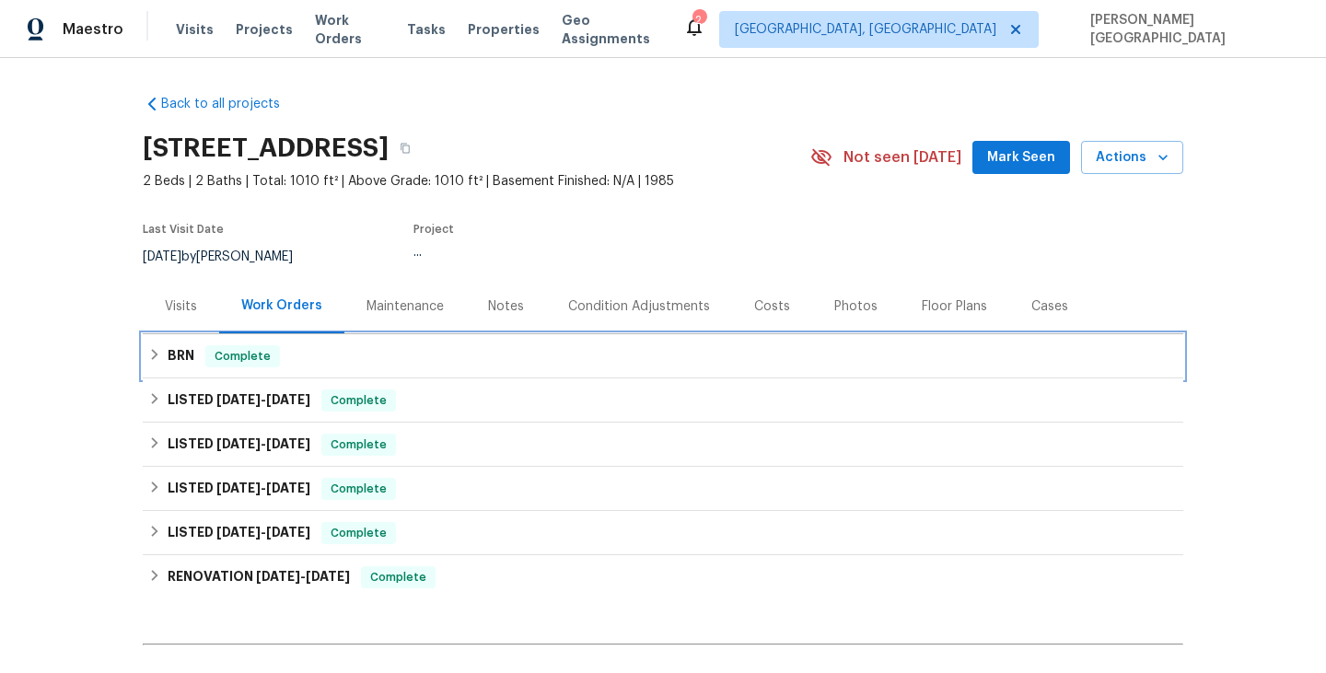
click at [170, 367] on h6 "BRN" at bounding box center [181, 356] width 27 height 22
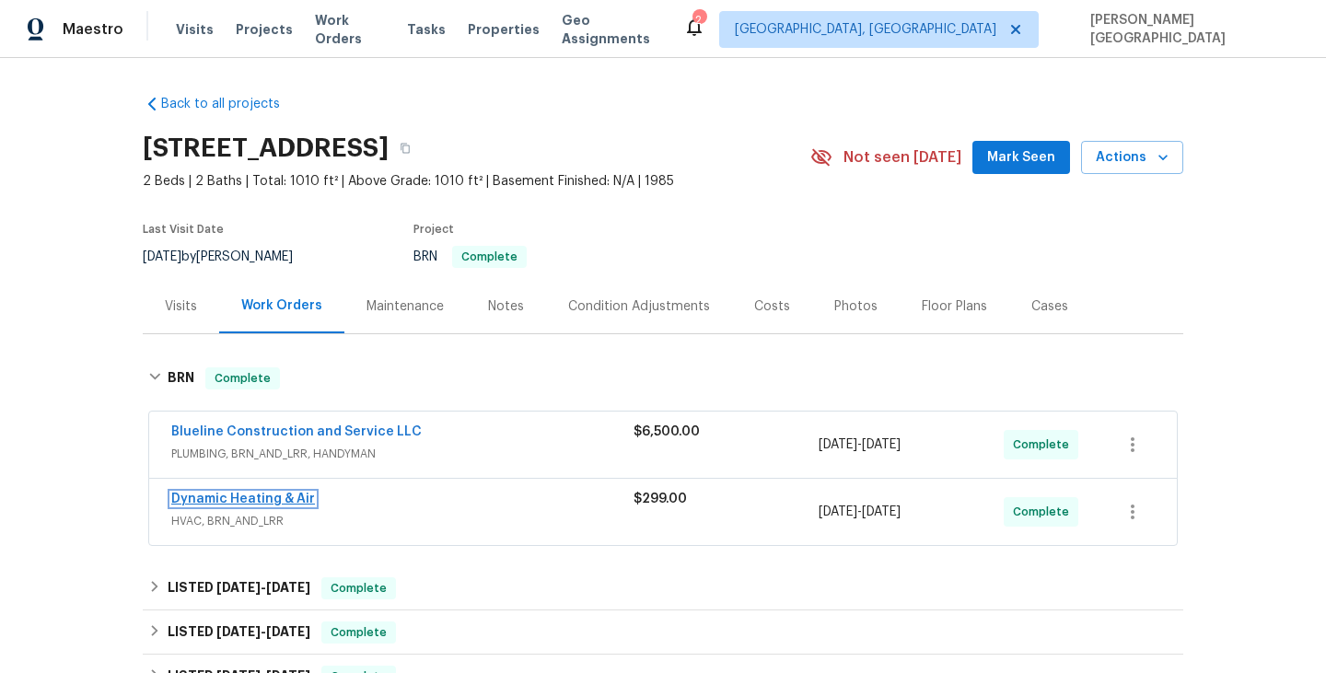
click at [226, 505] on link "Dynamic Heating & Air" at bounding box center [243, 498] width 144 height 13
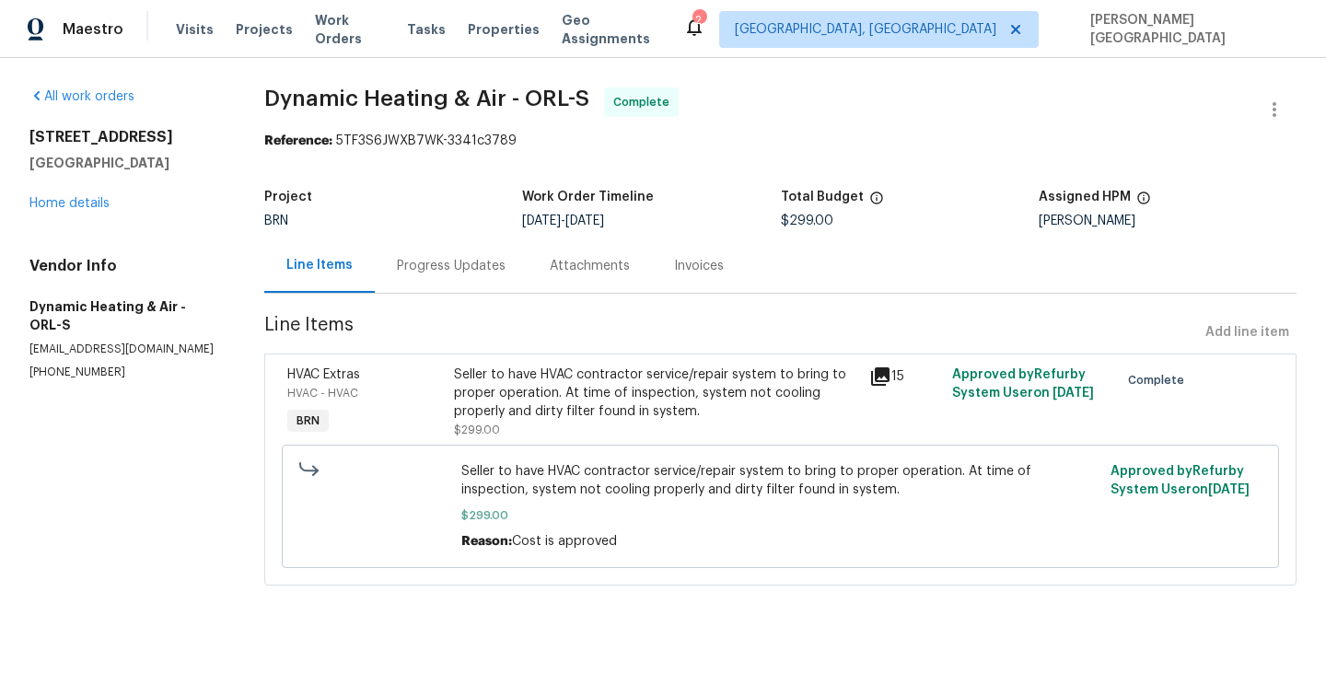
click at [287, 95] on span "Dynamic Heating & Air - ORL-S" at bounding box center [426, 98] width 325 height 22
click at [491, 101] on span "Dynamic Heating & Air - ORL-S" at bounding box center [426, 98] width 325 height 22
copy span "Dynamic Heating & Air"
click at [491, 400] on div "Seller to have HVAC contractor service/repair system to bring to proper operati…" at bounding box center [656, 392] width 404 height 55
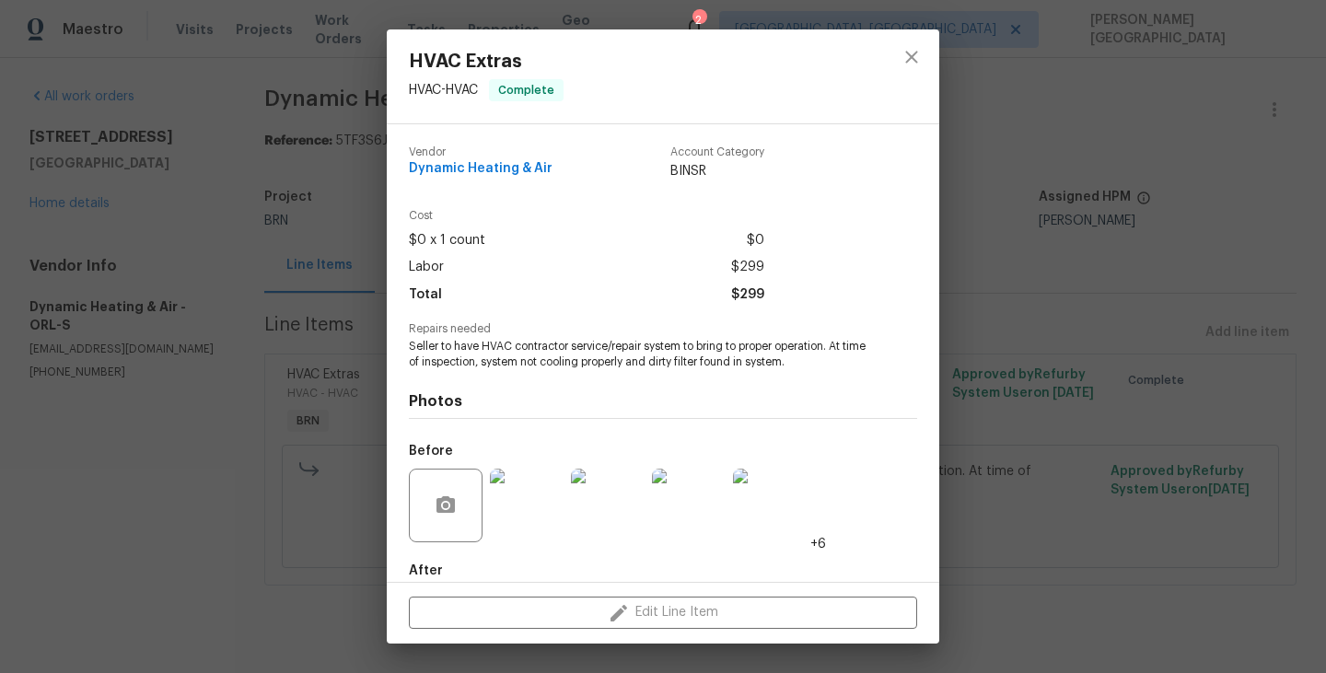
click at [473, 359] on span "Seller to have HVAC contractor service/repair system to bring to proper operati…" at bounding box center [637, 354] width 457 height 31
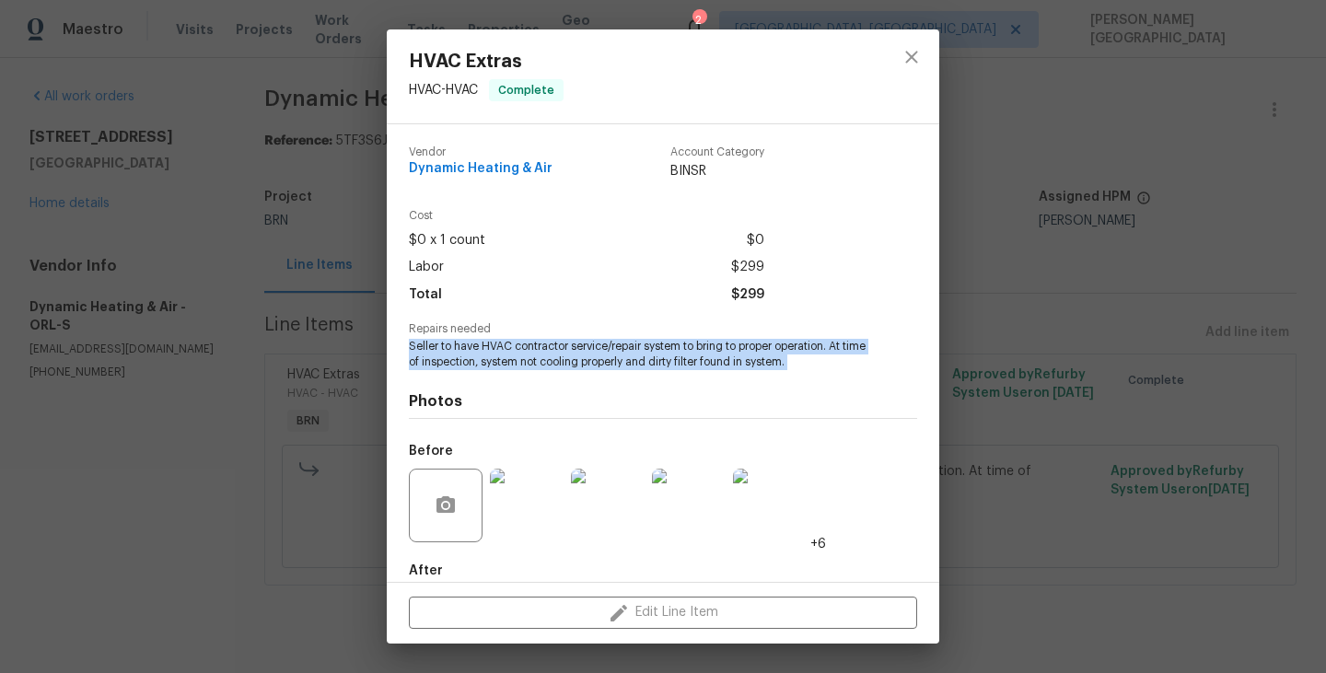
click at [473, 359] on span "Seller to have HVAC contractor service/repair system to bring to proper operati…" at bounding box center [637, 354] width 457 height 31
copy span "Seller to have HVAC contractor service/repair system to bring to proper operati…"
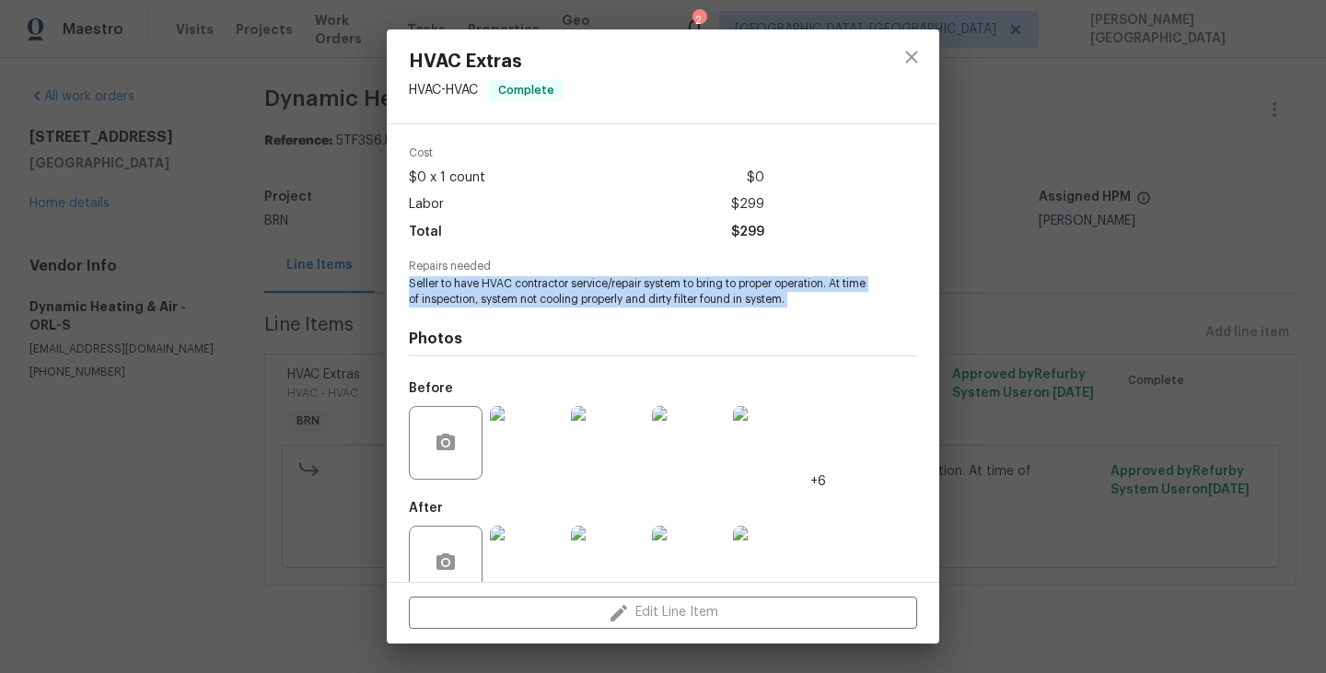
scroll to position [98, 0]
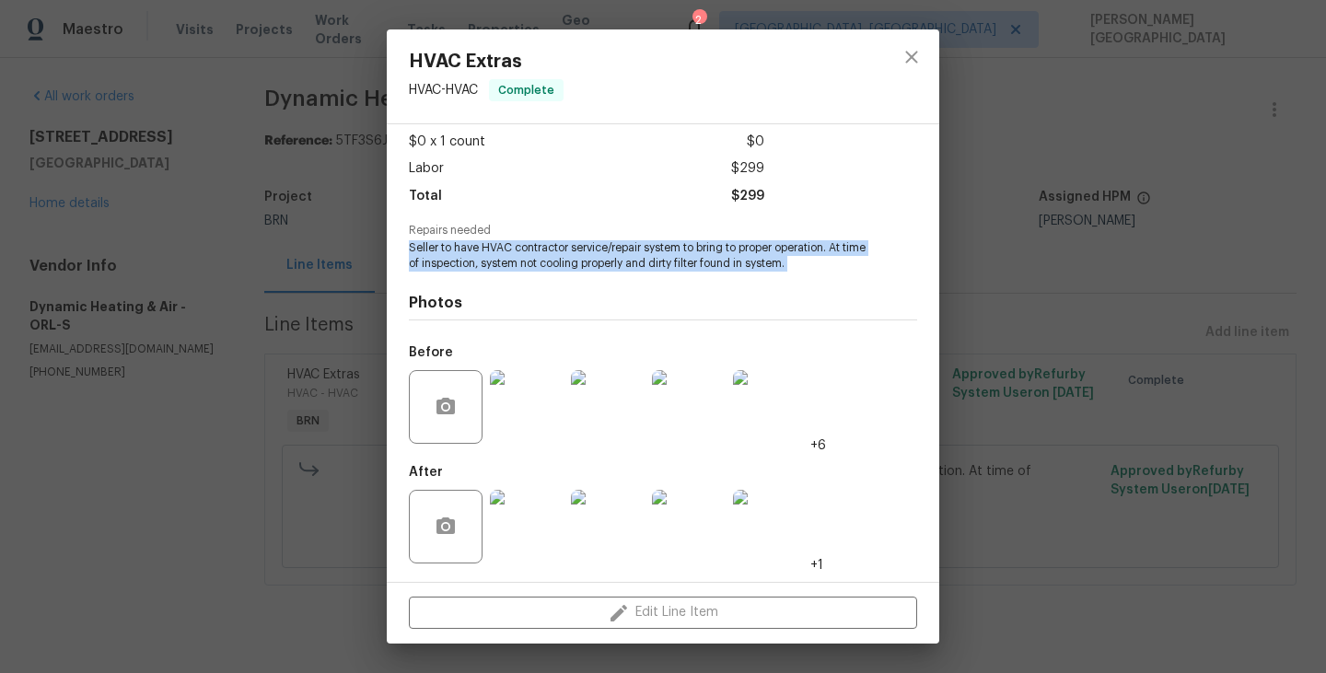
click at [608, 425] on img at bounding box center [608, 407] width 74 height 74
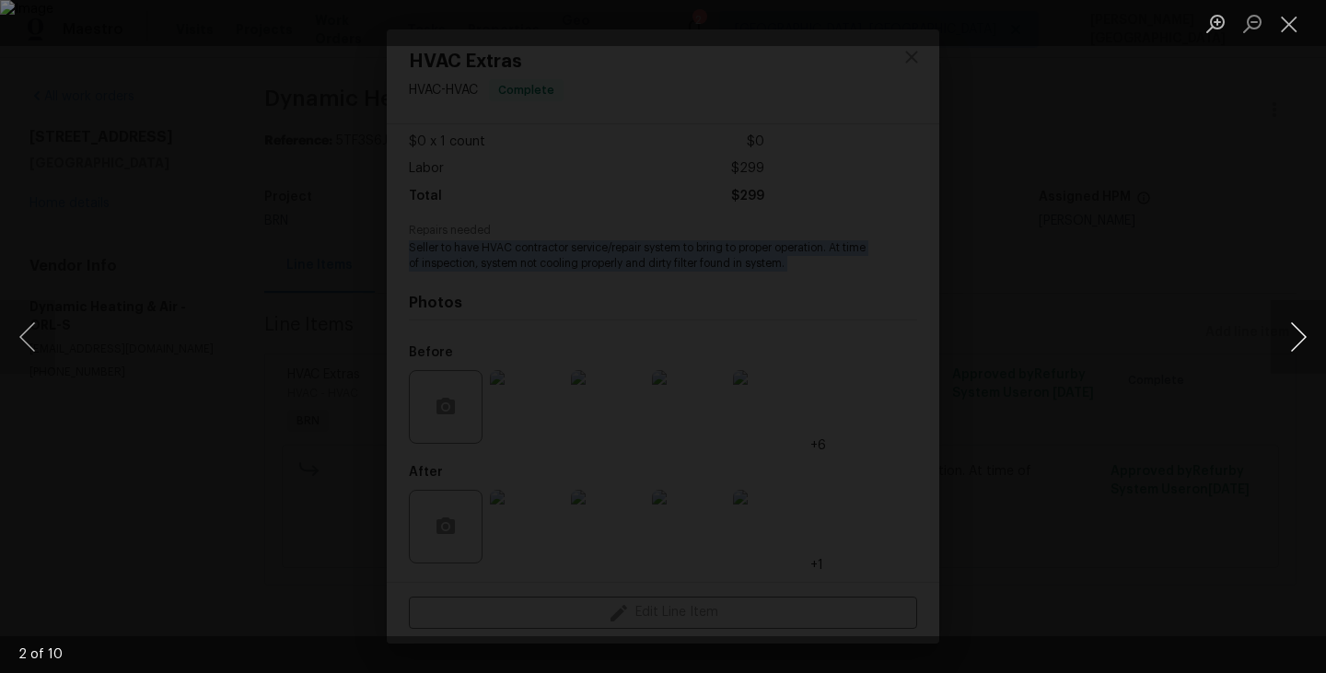
click at [1298, 342] on button "Next image" at bounding box center [1297, 337] width 55 height 74
click at [1294, 330] on button "Next image" at bounding box center [1297, 337] width 55 height 74
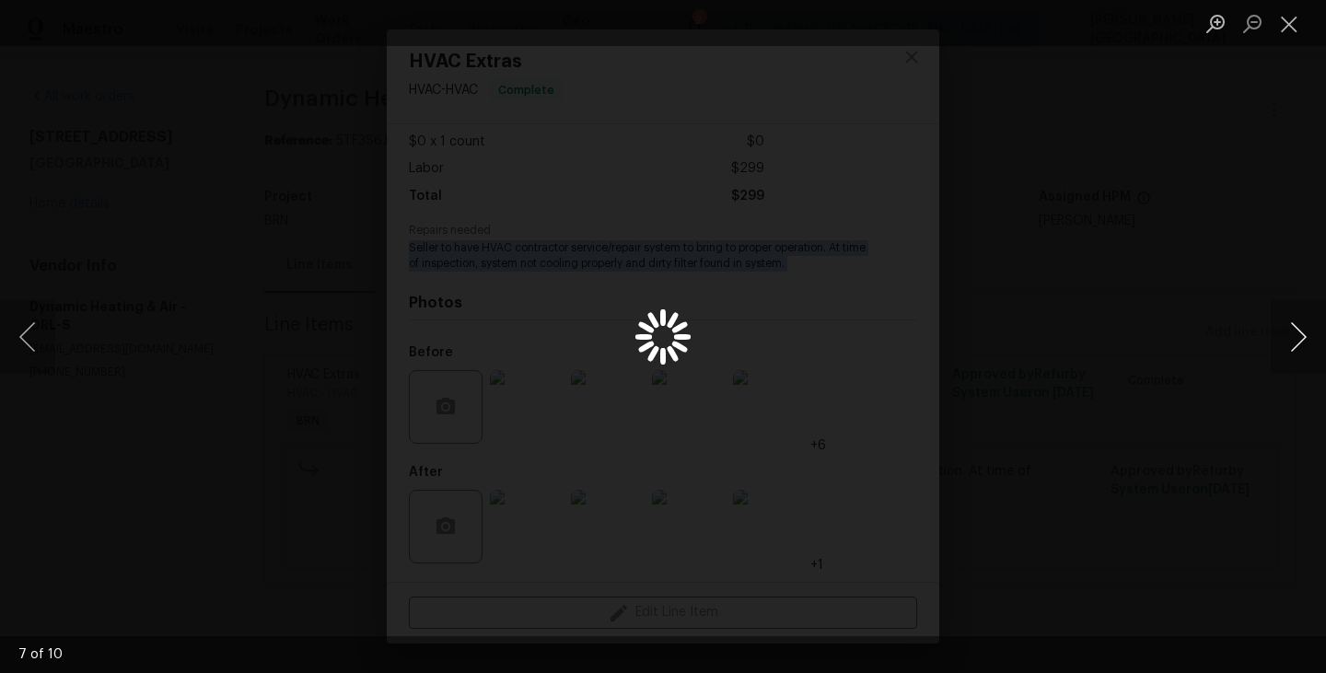
click at [1294, 334] on button "Next image" at bounding box center [1297, 337] width 55 height 74
click at [1304, 344] on button "Next image" at bounding box center [1297, 337] width 55 height 74
click at [1201, 178] on div "Lightbox" at bounding box center [663, 336] width 1326 height 673
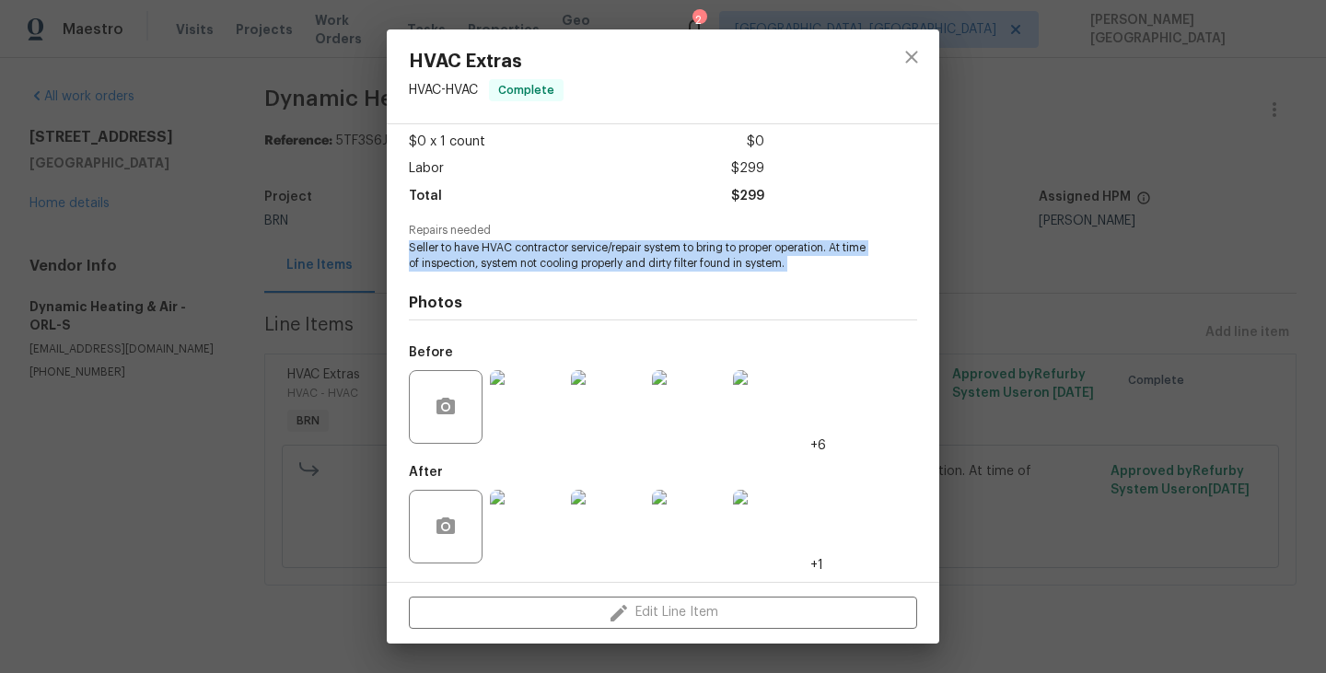
click at [597, 519] on img at bounding box center [608, 527] width 74 height 74
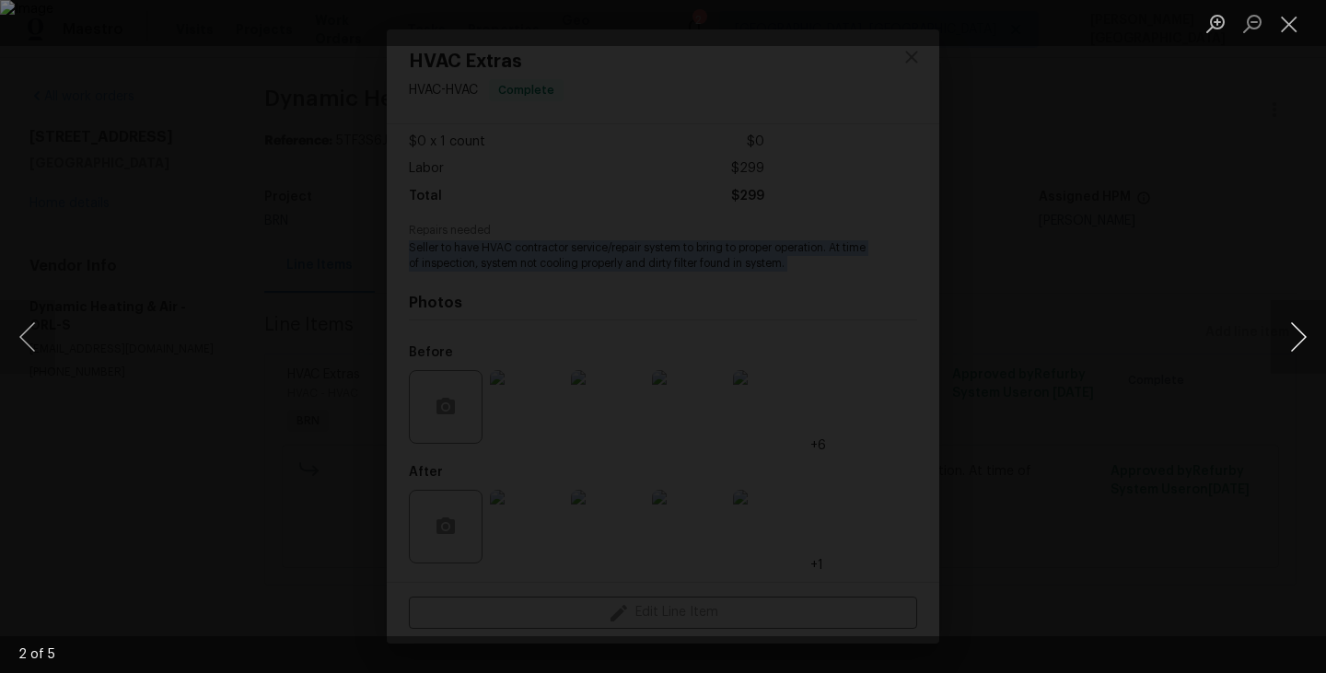
click at [1303, 334] on button "Next image" at bounding box center [1297, 337] width 55 height 74
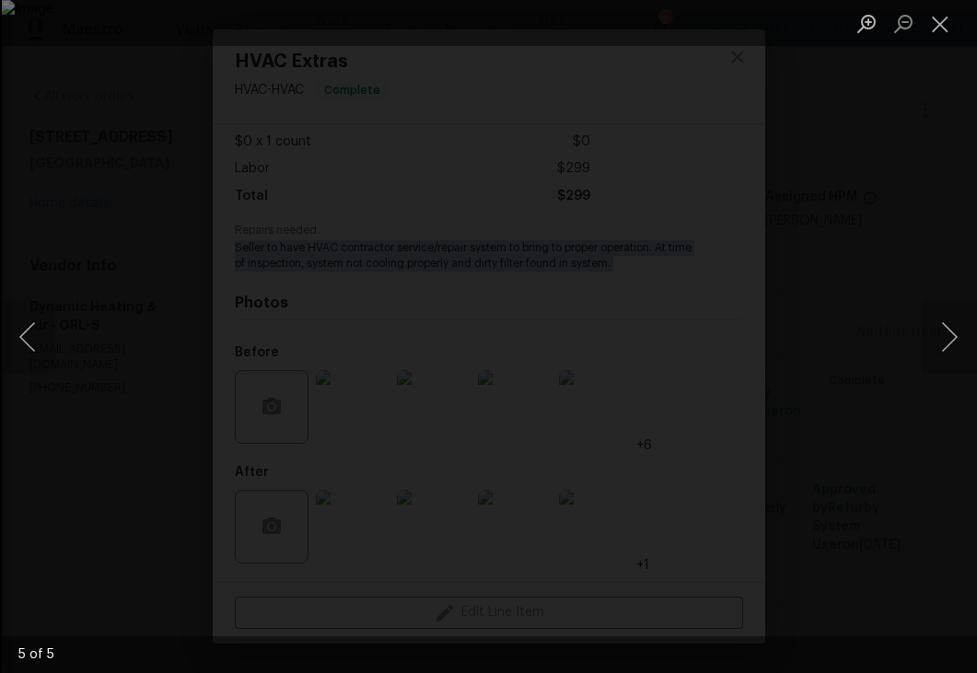
click at [935, 198] on div "Lightbox" at bounding box center [488, 336] width 977 height 673
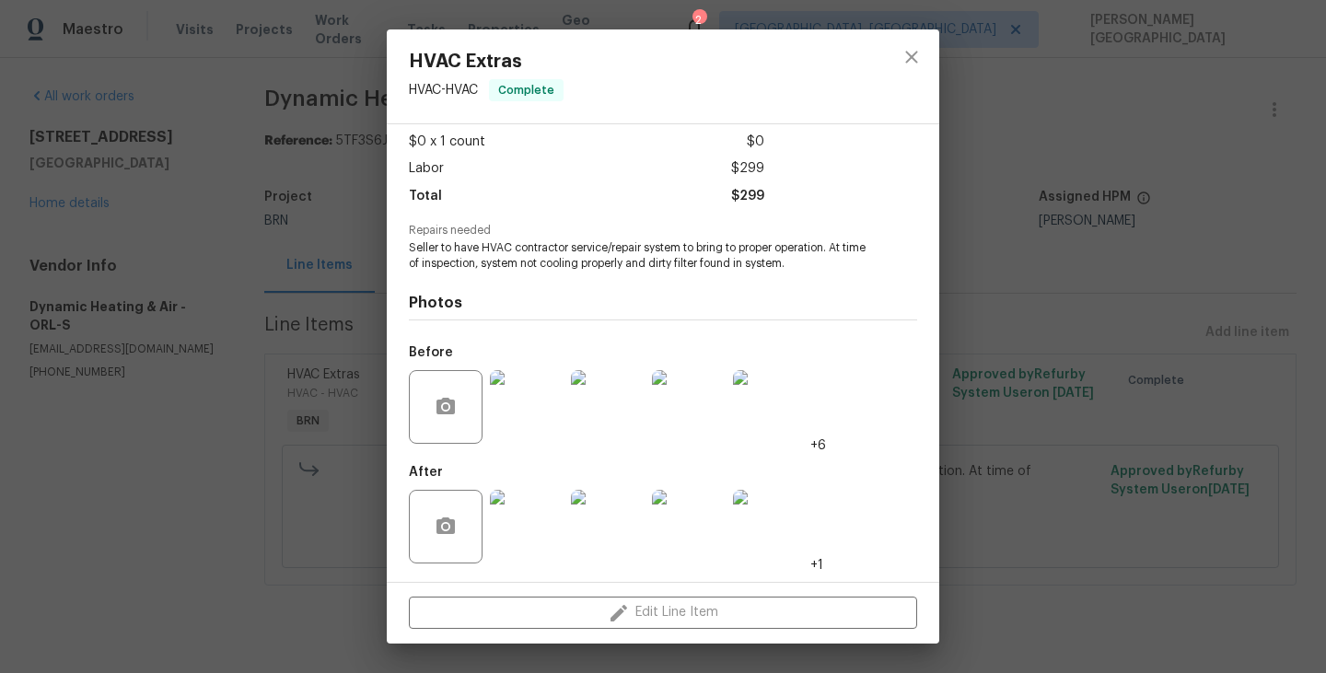
click at [1210, 292] on div "HVAC Extras HVAC - HVAC Complete Vendor Dynamic Heating & Air Account Category …" at bounding box center [663, 336] width 1326 height 673
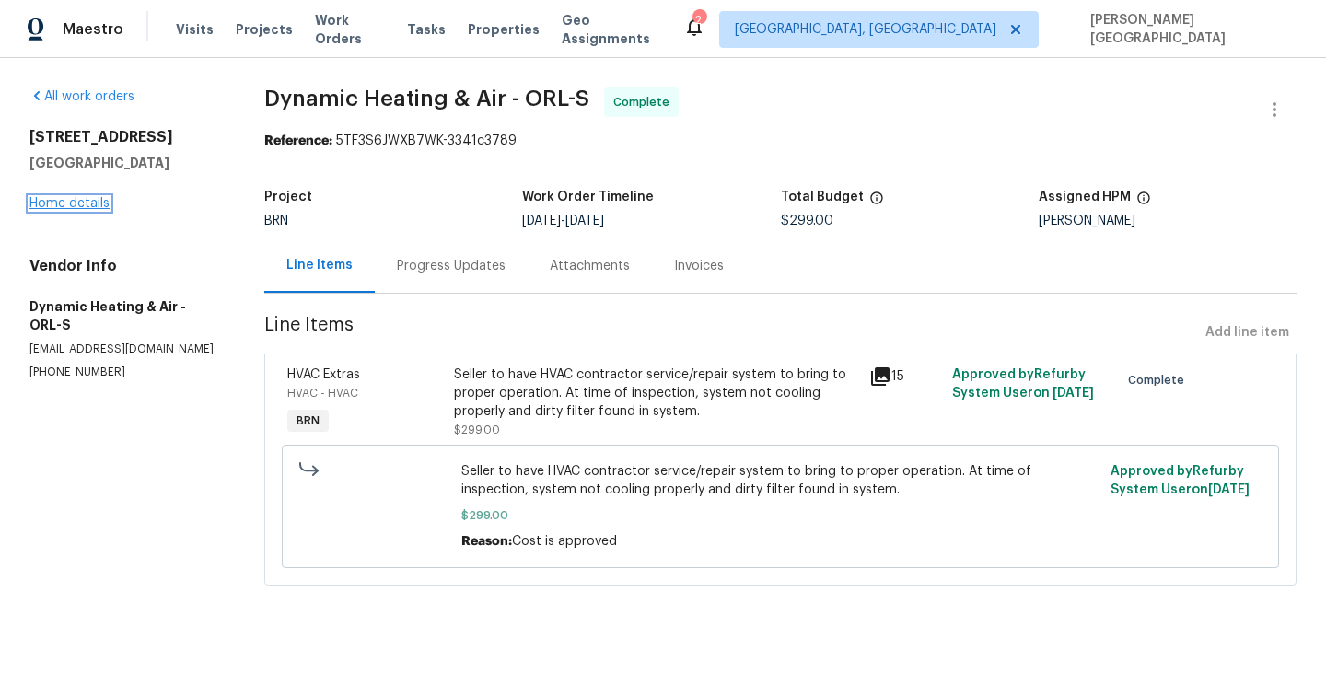
click at [75, 198] on link "Home details" at bounding box center [69, 203] width 80 height 13
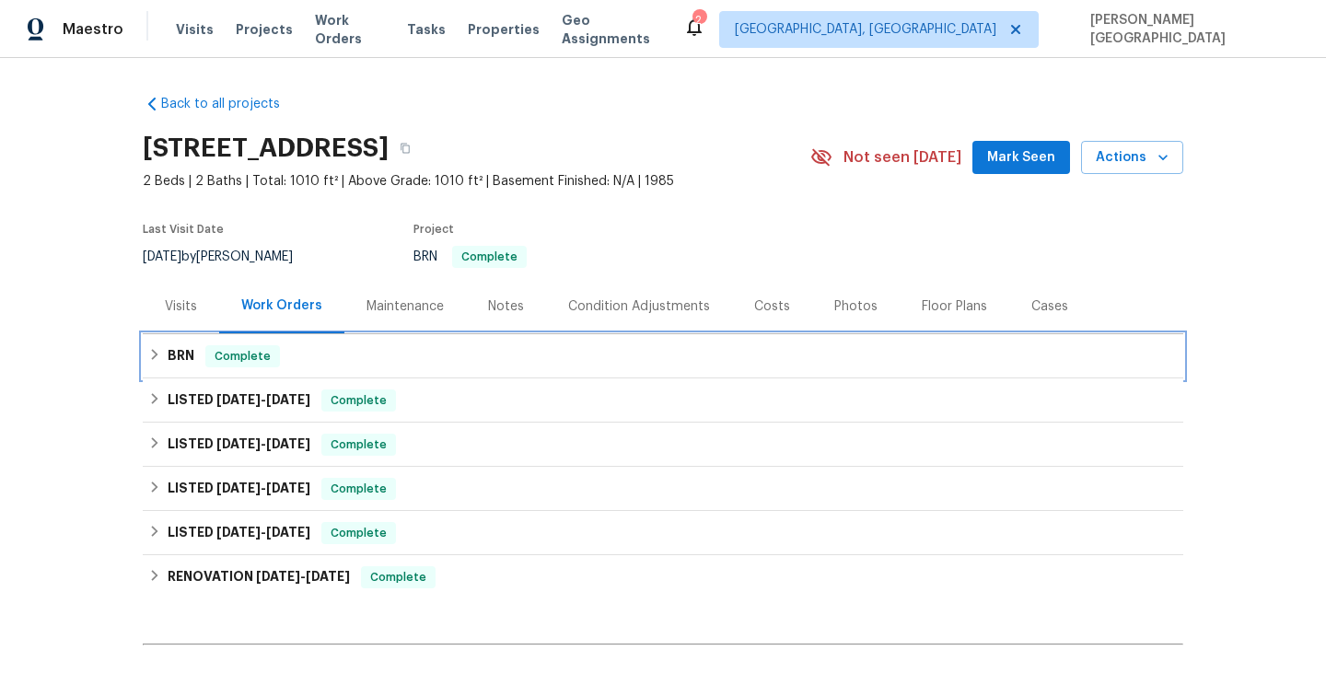
click at [175, 367] on h6 "BRN" at bounding box center [181, 356] width 27 height 22
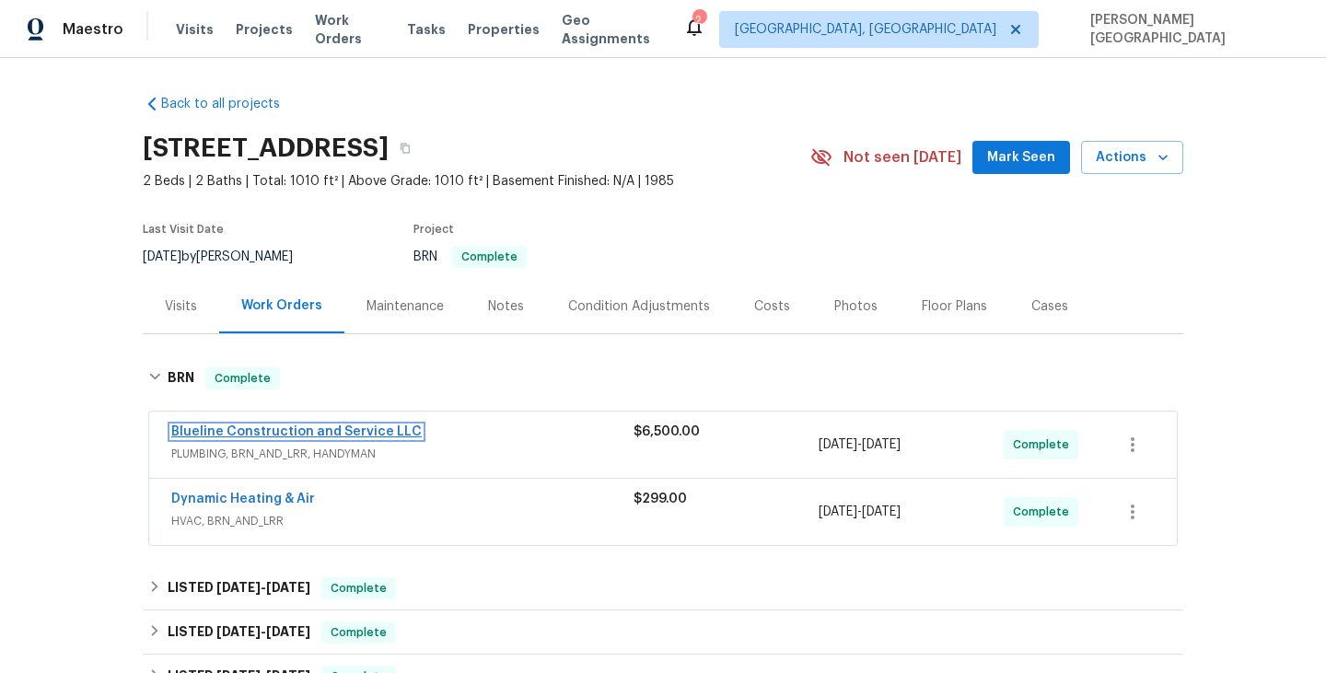
click at [265, 438] on link "Blueline Construction and Service LLC" at bounding box center [296, 431] width 250 height 13
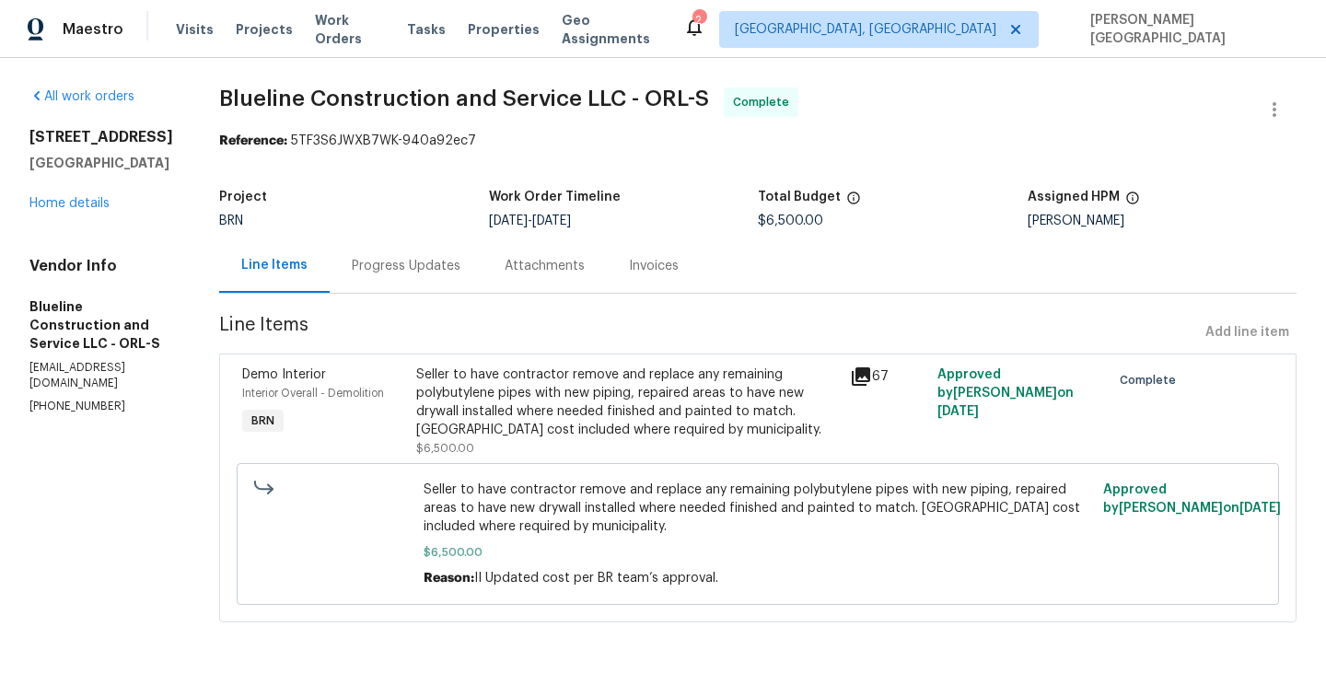
click at [277, 105] on span "Blueline Construction and Service LLC - ORL-S" at bounding box center [464, 98] width 490 height 22
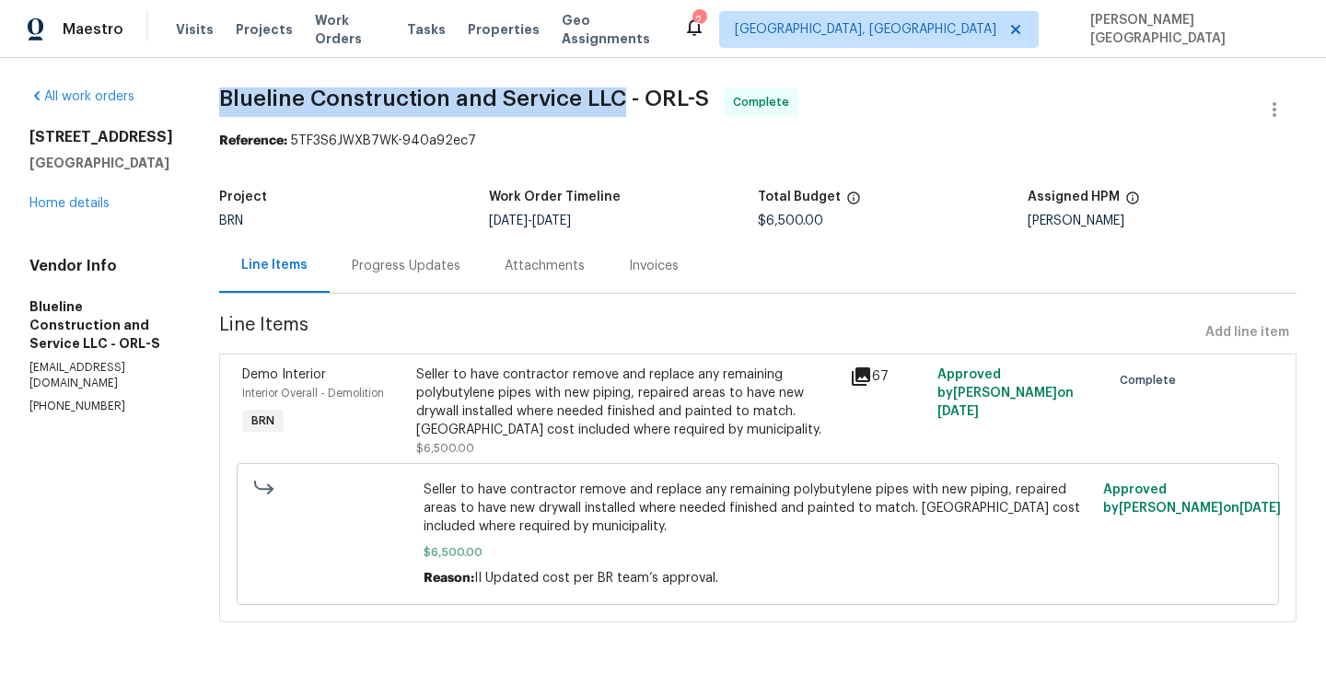
click at [632, 87] on span "Blueline Construction and Service LLC - ORL-S" at bounding box center [464, 98] width 490 height 22
copy span "Blueline Construction and Service LLC"
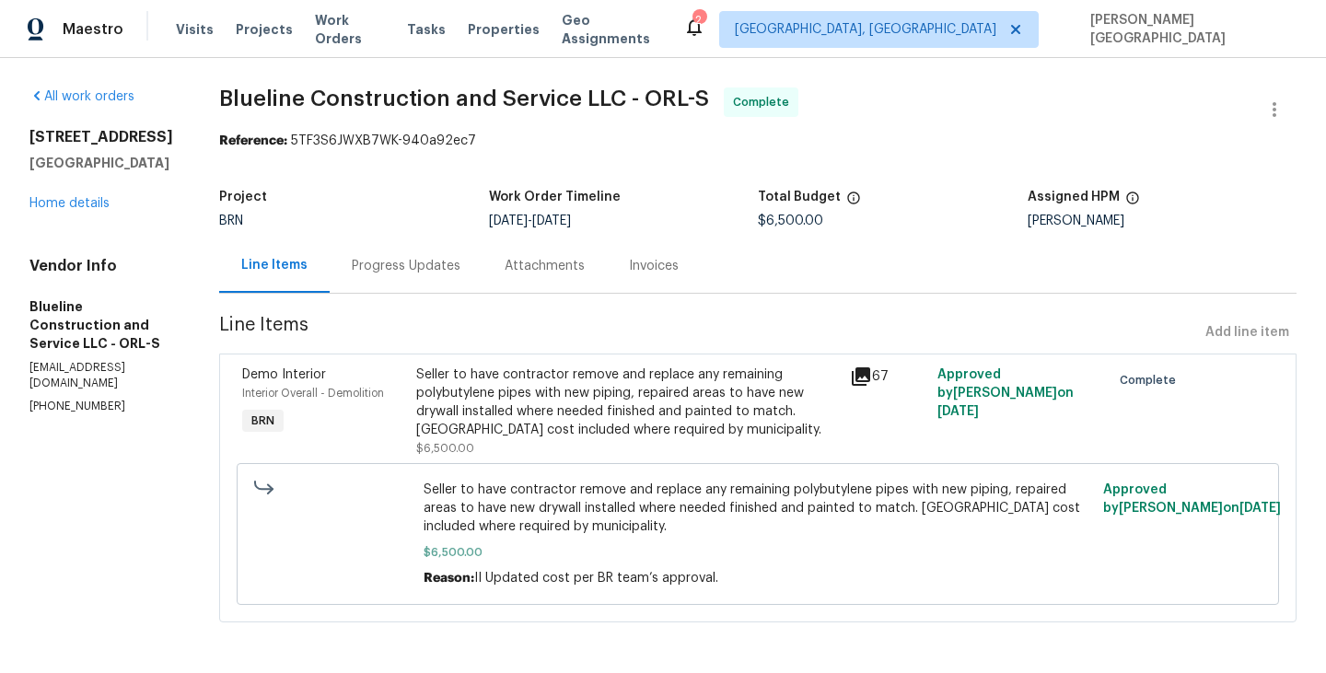
click at [515, 377] on div "Seller to have contractor remove and replace any remaining polybutylene pipes w…" at bounding box center [627, 402] width 423 height 74
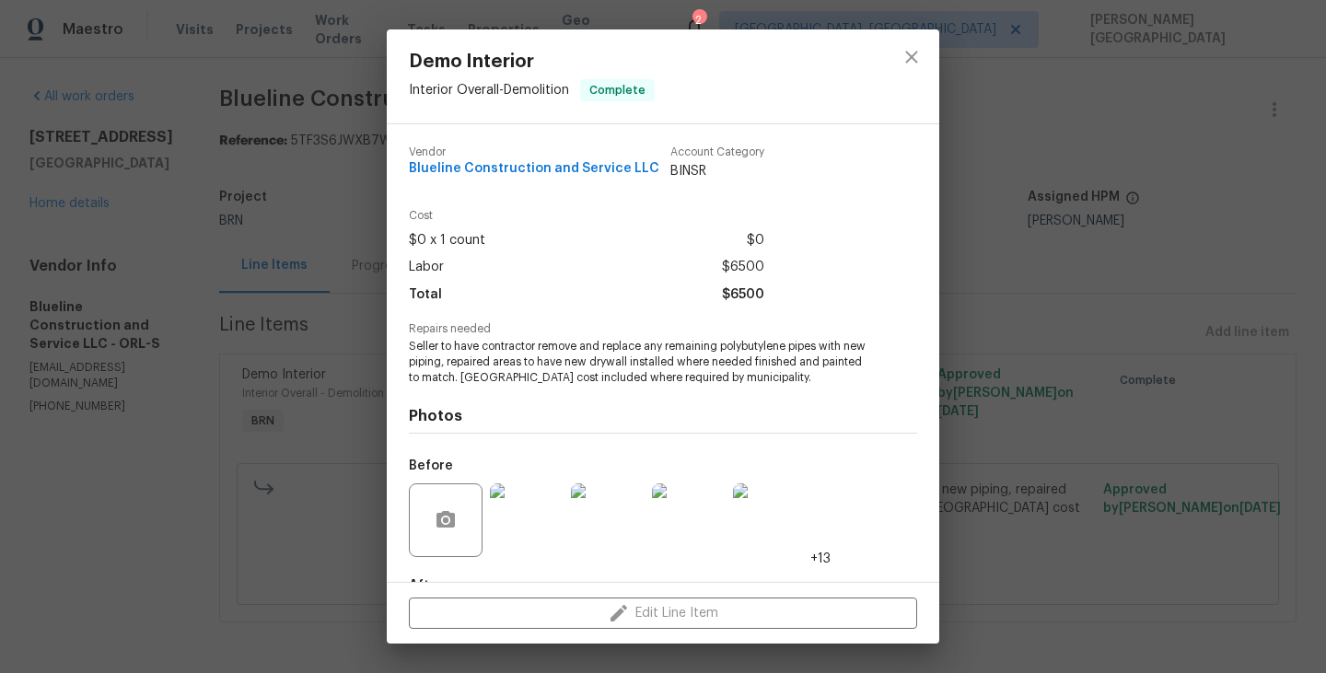
click at [454, 381] on span "Seller to have contractor remove and replace any remaining polybutylene pipes w…" at bounding box center [637, 362] width 457 height 46
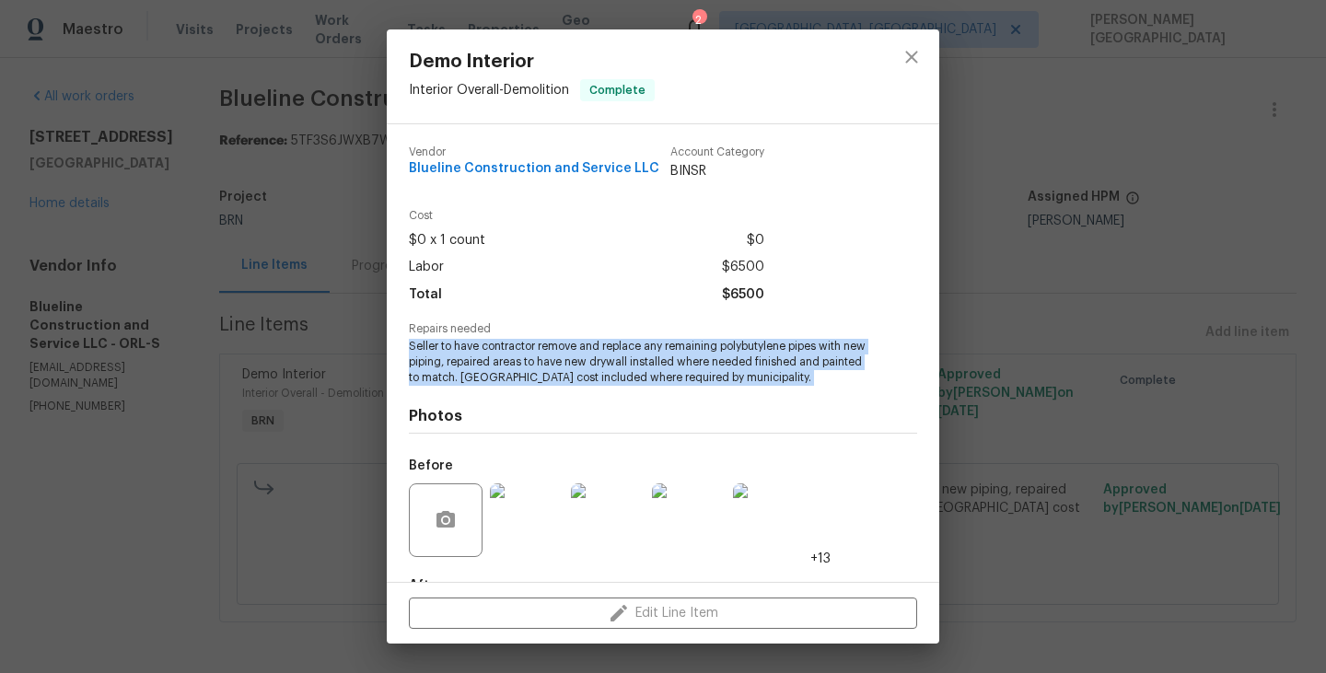
click at [454, 381] on span "Seller to have contractor remove and replace any remaining polybutylene pipes w…" at bounding box center [637, 362] width 457 height 46
copy span "Seller to have contractor remove and replace any remaining polybutylene pipes w…"
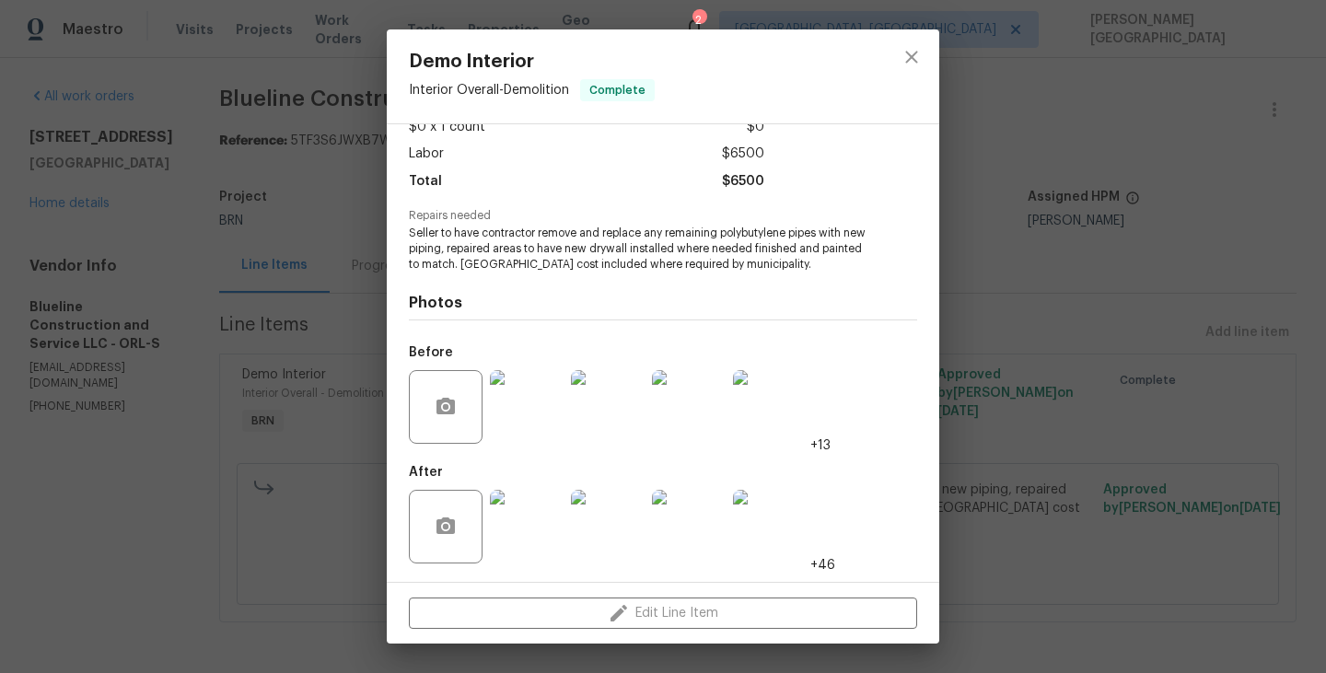
click at [1193, 233] on div "Demo Interior Interior Overall - Demolition Complete Vendor Blueline Constructi…" at bounding box center [663, 336] width 1326 height 673
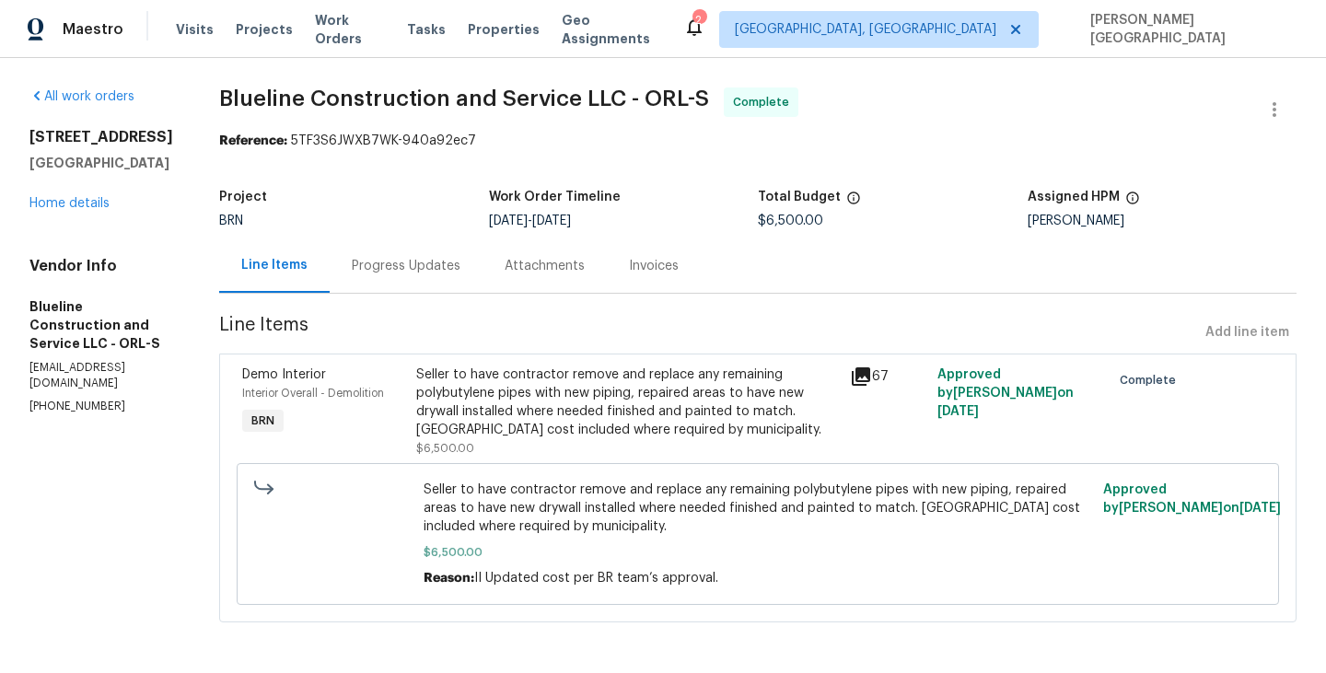
click at [50, 213] on div "232 Riverbend Dr Unit 201 Altamonte Springs, FL 32714 Home details" at bounding box center [101, 170] width 145 height 85
click at [51, 210] on link "Home details" at bounding box center [69, 203] width 80 height 13
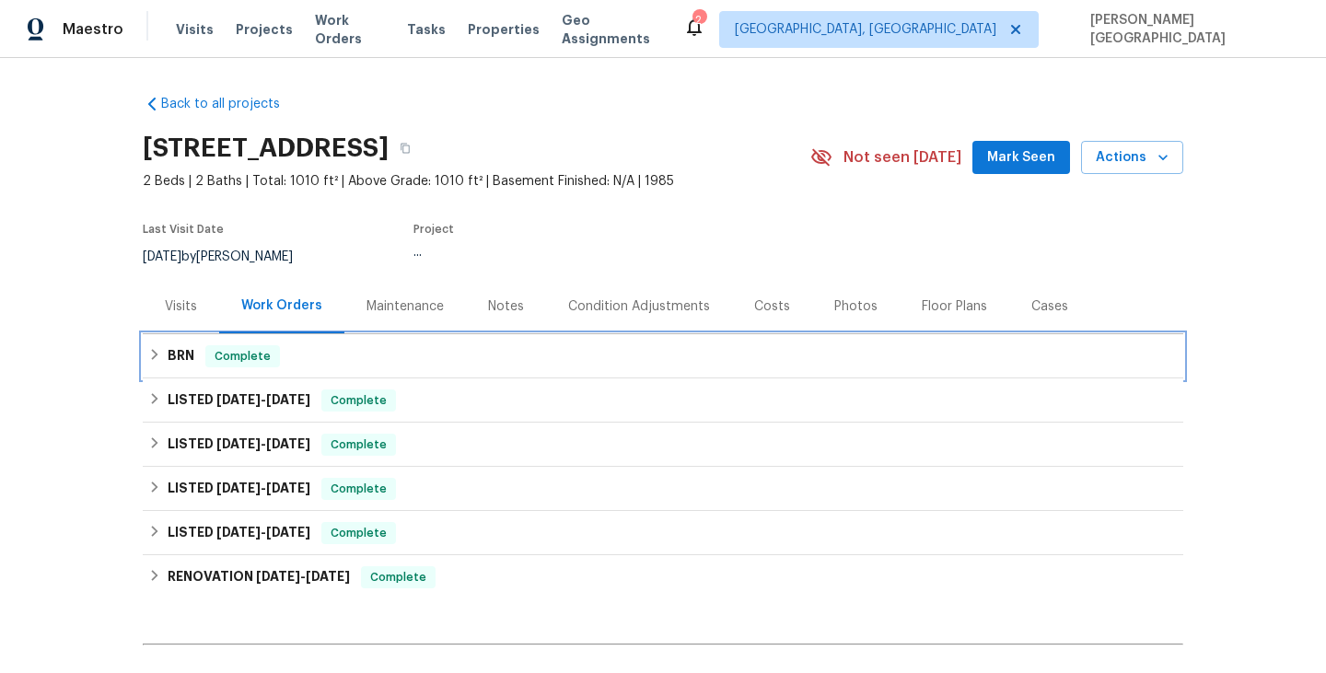
click at [179, 361] on div "BRN Complete" at bounding box center [663, 356] width 1040 height 44
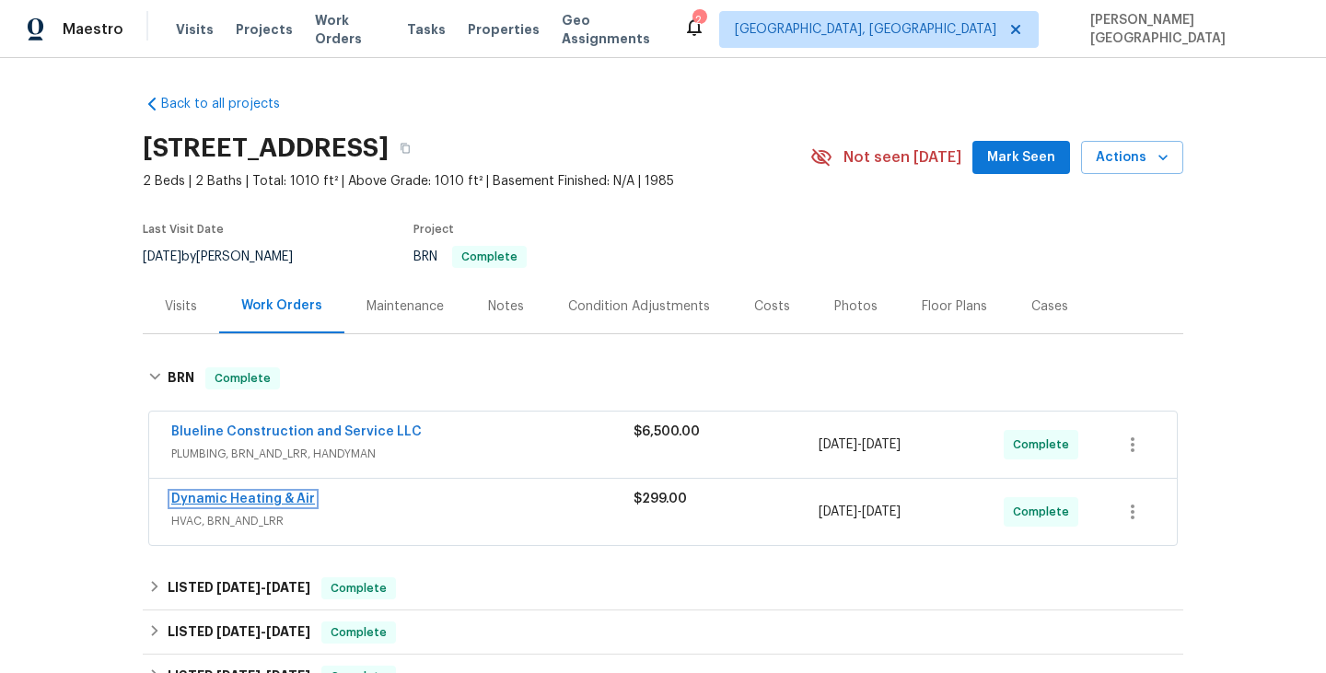
click at [237, 505] on link "Dynamic Heating & Air" at bounding box center [243, 498] width 144 height 13
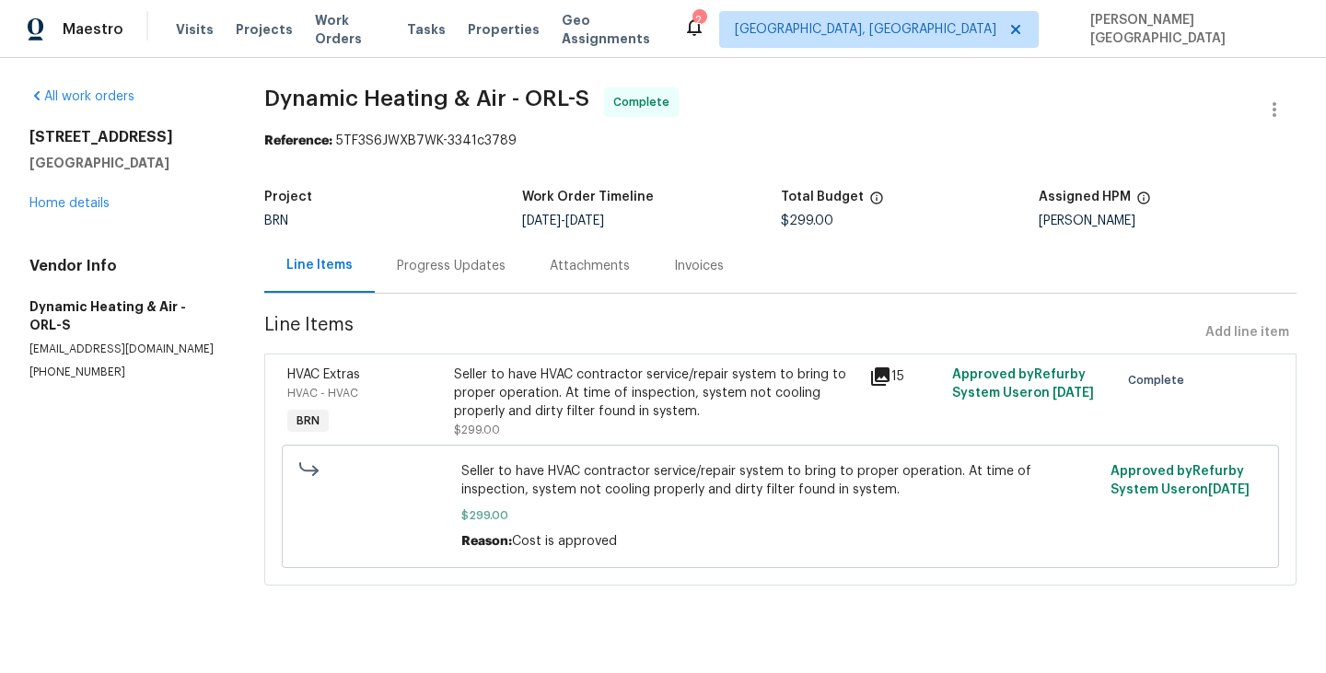
click at [680, 267] on div "Invoices" at bounding box center [699, 266] width 50 height 18
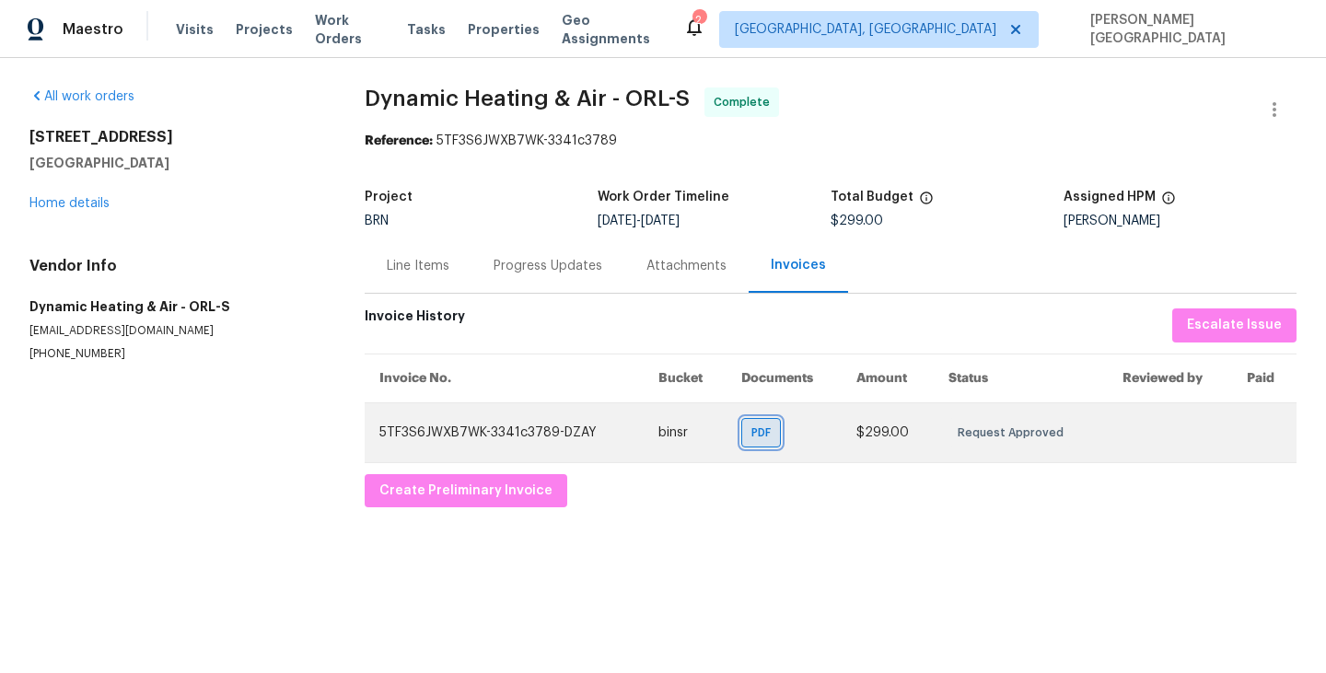
click at [773, 428] on span "PDF" at bounding box center [764, 432] width 27 height 18
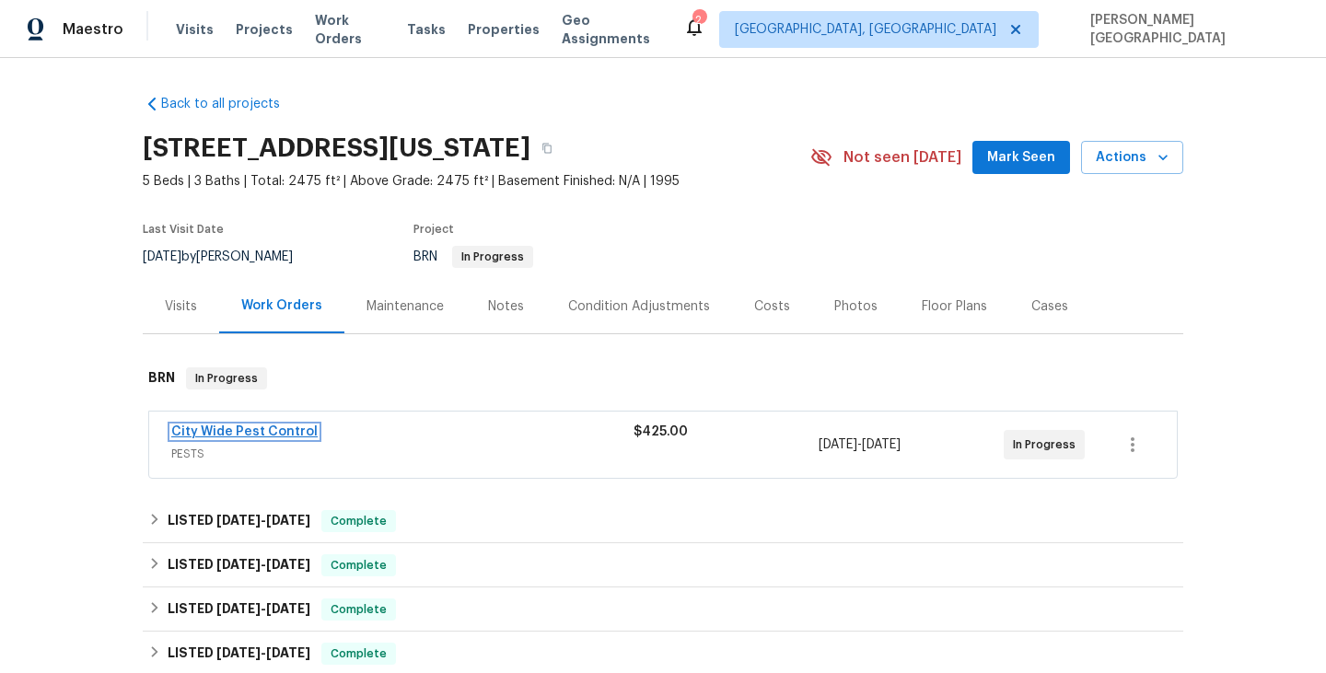
click at [289, 429] on link "City Wide Pest Control" at bounding box center [244, 431] width 146 height 13
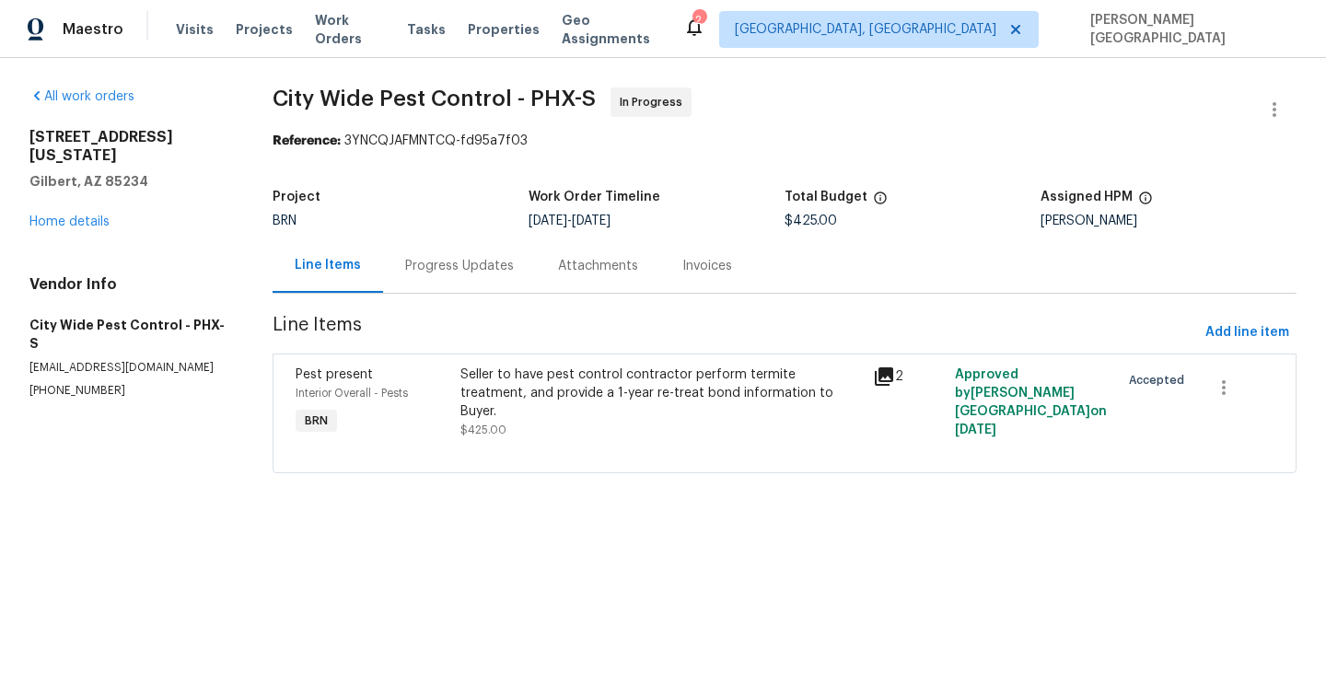
click at [449, 270] on div "Progress Updates" at bounding box center [459, 266] width 109 height 18
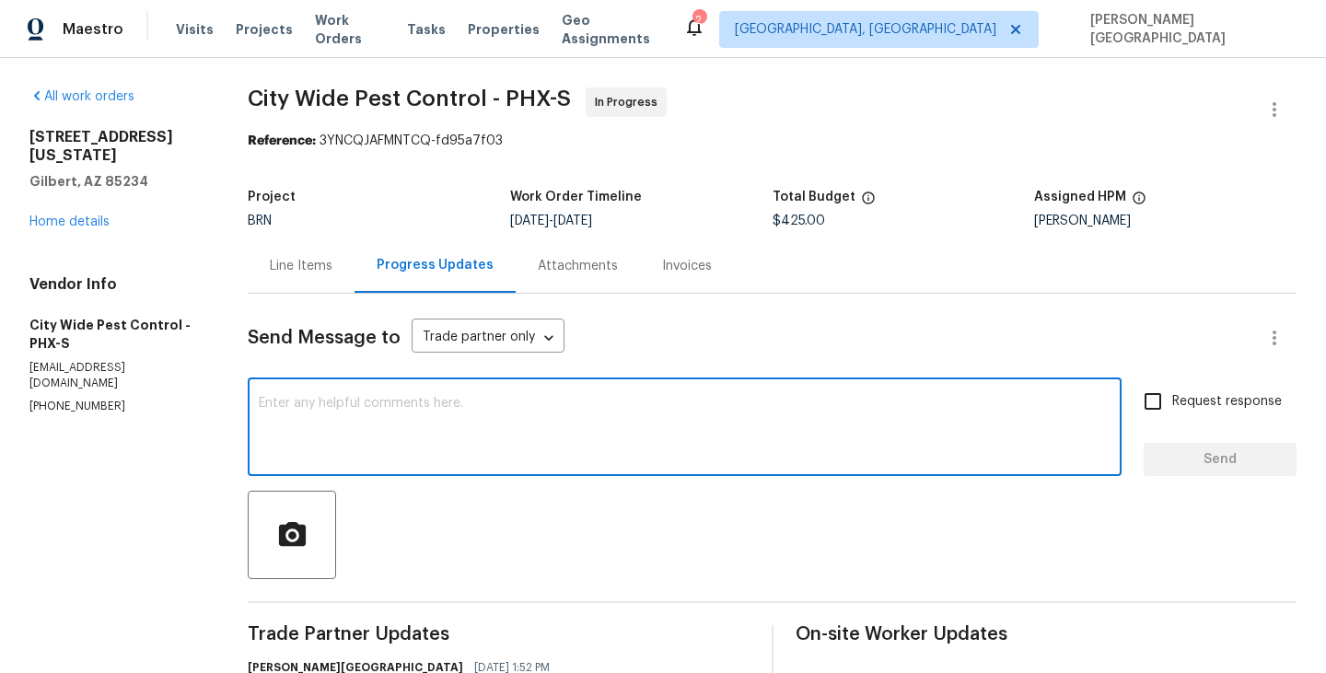
click at [434, 452] on textarea at bounding box center [684, 429] width 851 height 64
type textarea "Could you please update on this soon?"
click at [1231, 399] on span "Request response" at bounding box center [1227, 401] width 110 height 19
click at [1172, 399] on input "Request response" at bounding box center [1152, 401] width 39 height 39
checkbox input "true"
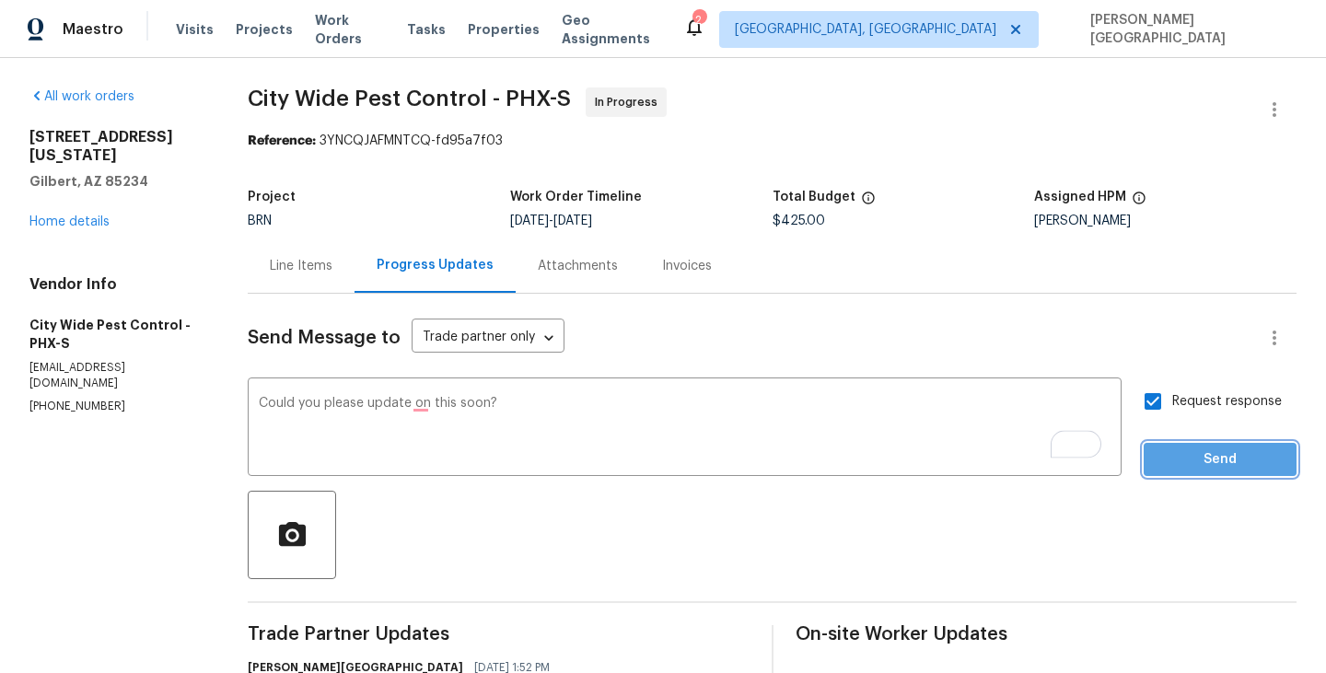
click at [1231, 461] on span "Send" at bounding box center [1219, 459] width 123 height 23
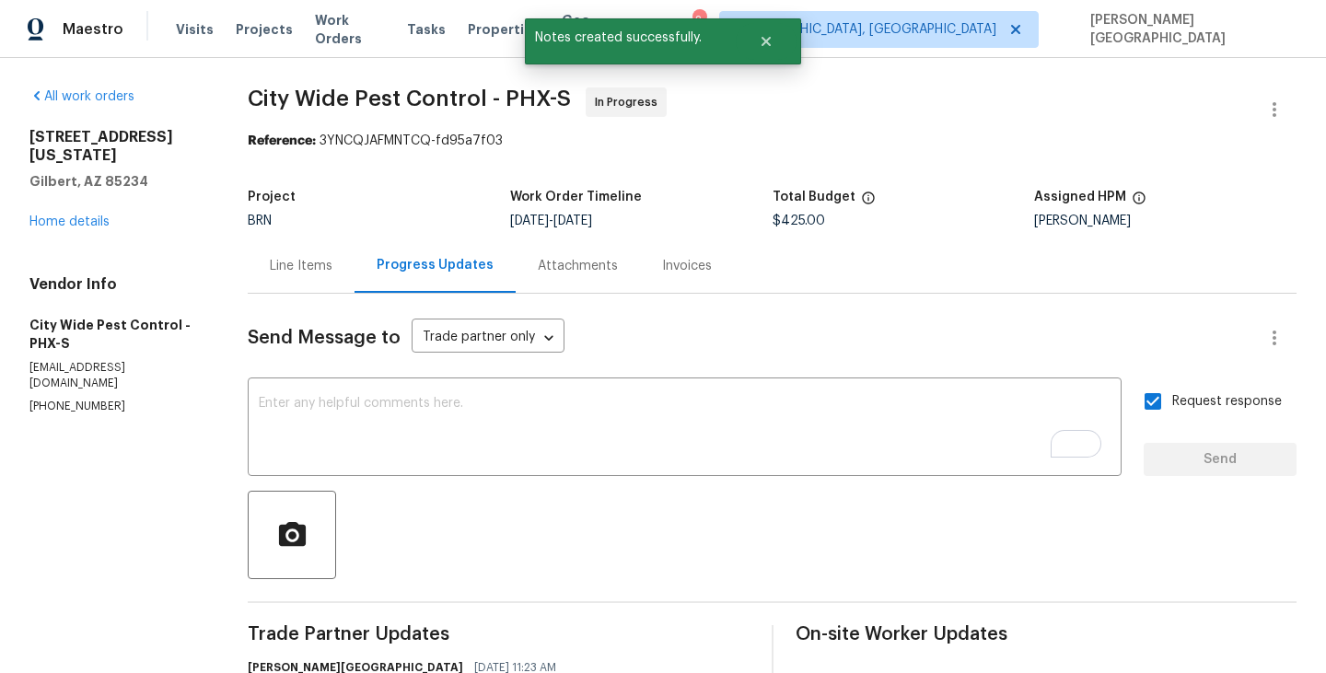
click at [71, 399] on p "[PHONE_NUMBER]" at bounding box center [116, 407] width 174 height 16
copy p "[PHONE_NUMBER]"
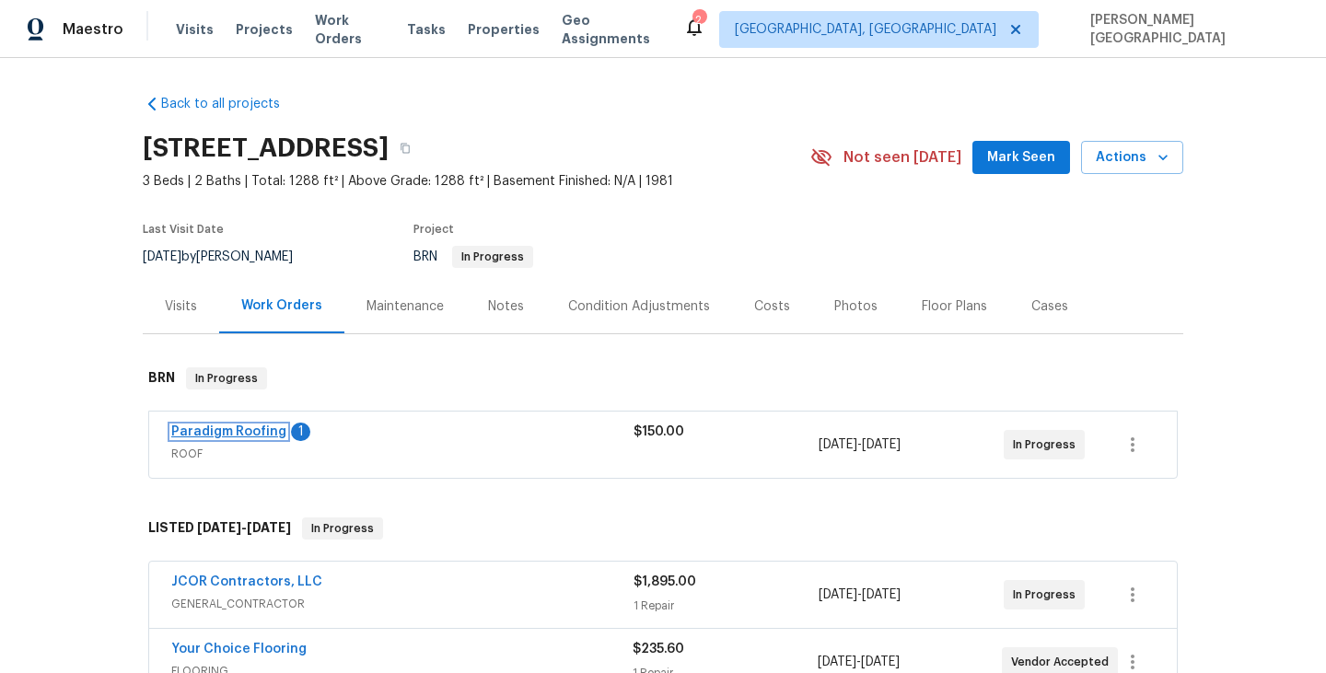
click at [258, 428] on link "Paradigm Roofing" at bounding box center [228, 431] width 115 height 13
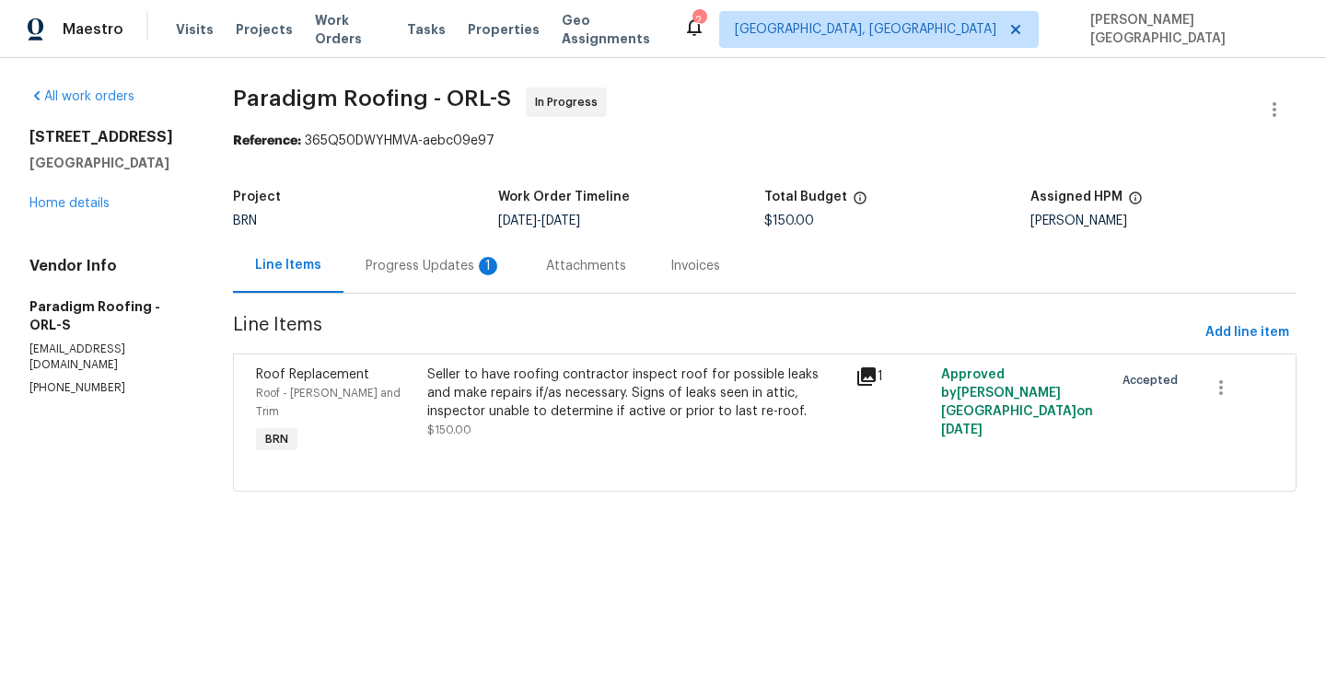
click at [448, 270] on div "Progress Updates 1" at bounding box center [433, 266] width 136 height 18
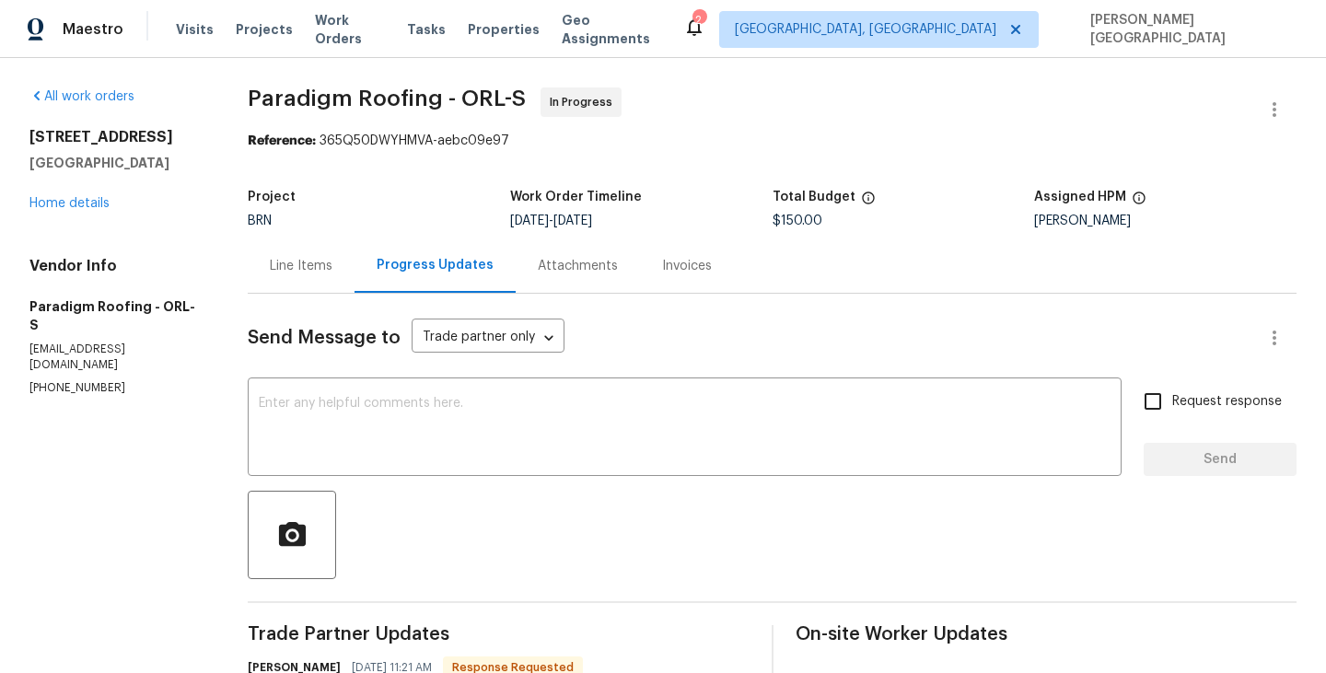
scroll to position [229, 0]
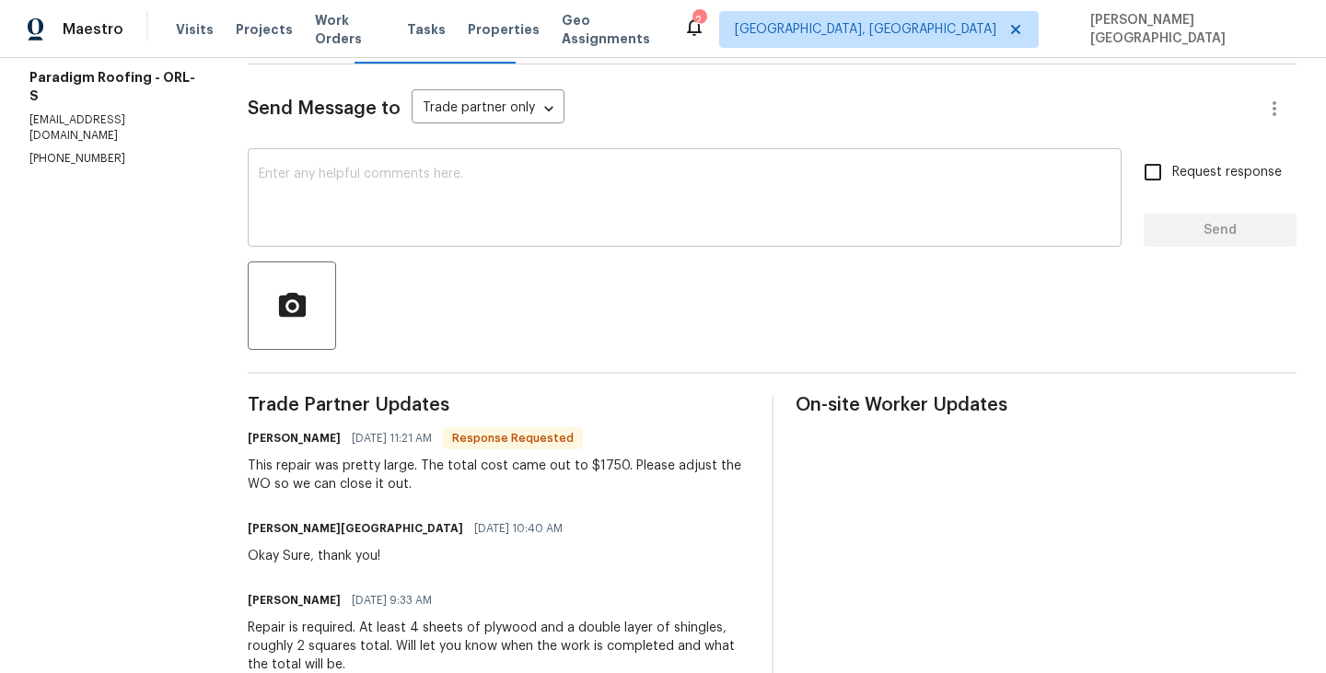
click at [417, 194] on textarea at bounding box center [684, 200] width 851 height 64
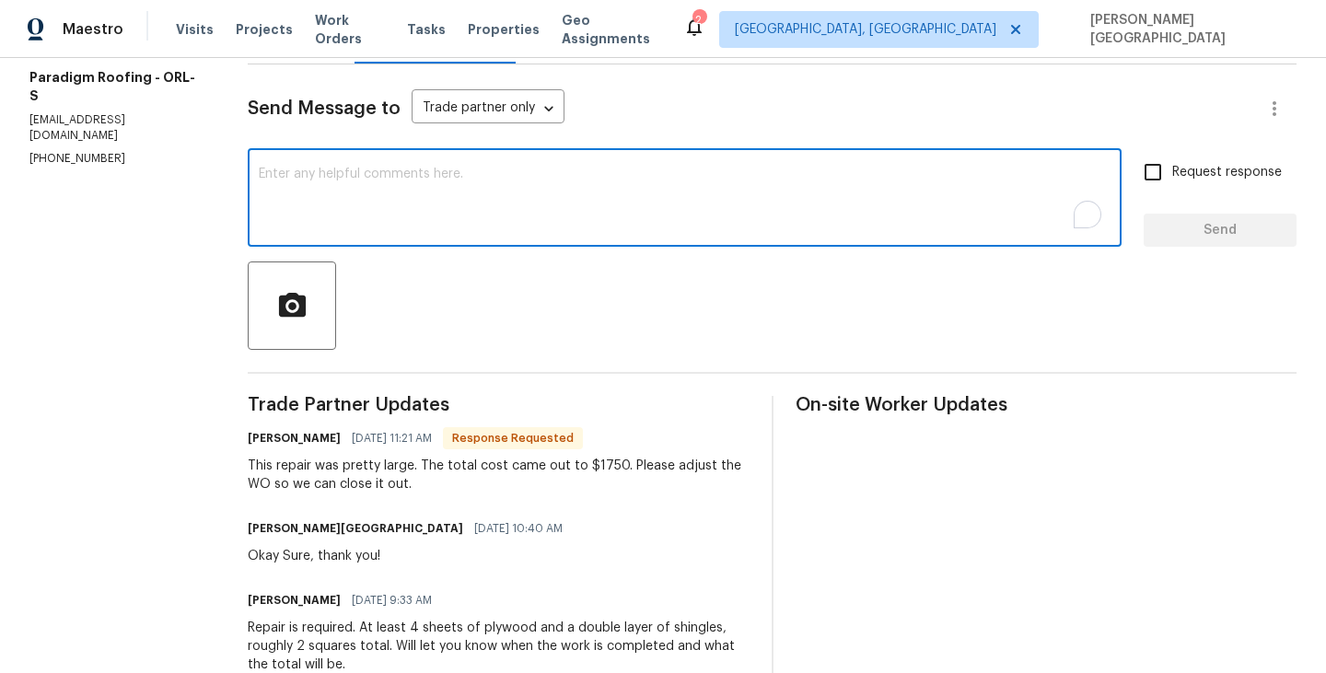
type textarea "k"
type textarea "Okay, thank you!"
click at [1231, 191] on label "Request response" at bounding box center [1207, 172] width 148 height 39
click at [1172, 191] on input "Request response" at bounding box center [1152, 172] width 39 height 39
checkbox input "true"
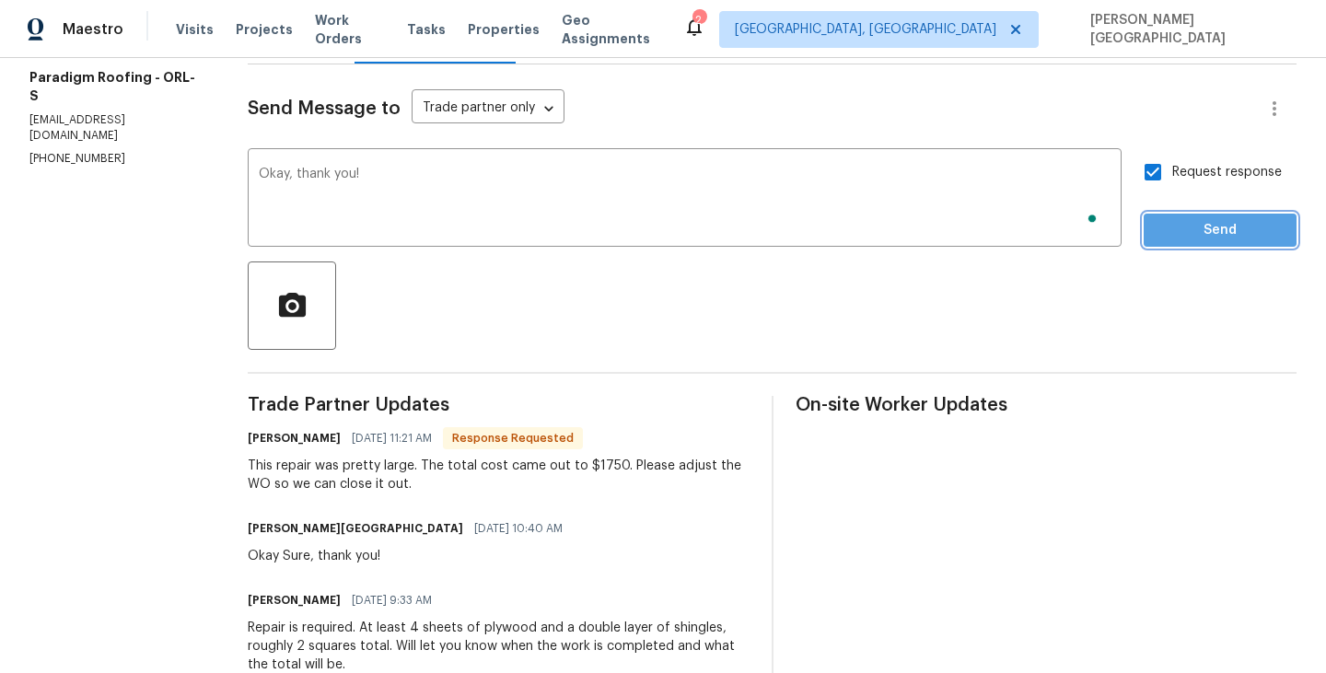
click at [1230, 235] on span "Send" at bounding box center [1219, 230] width 123 height 23
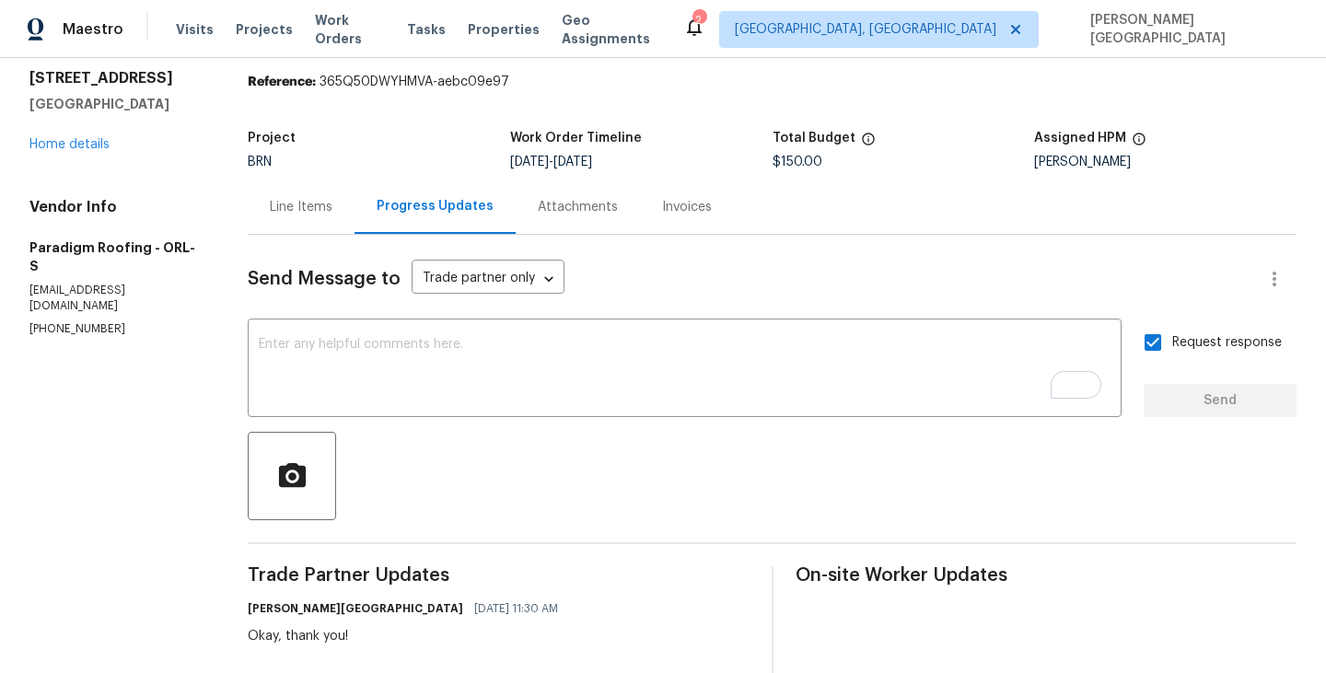
scroll to position [0, 0]
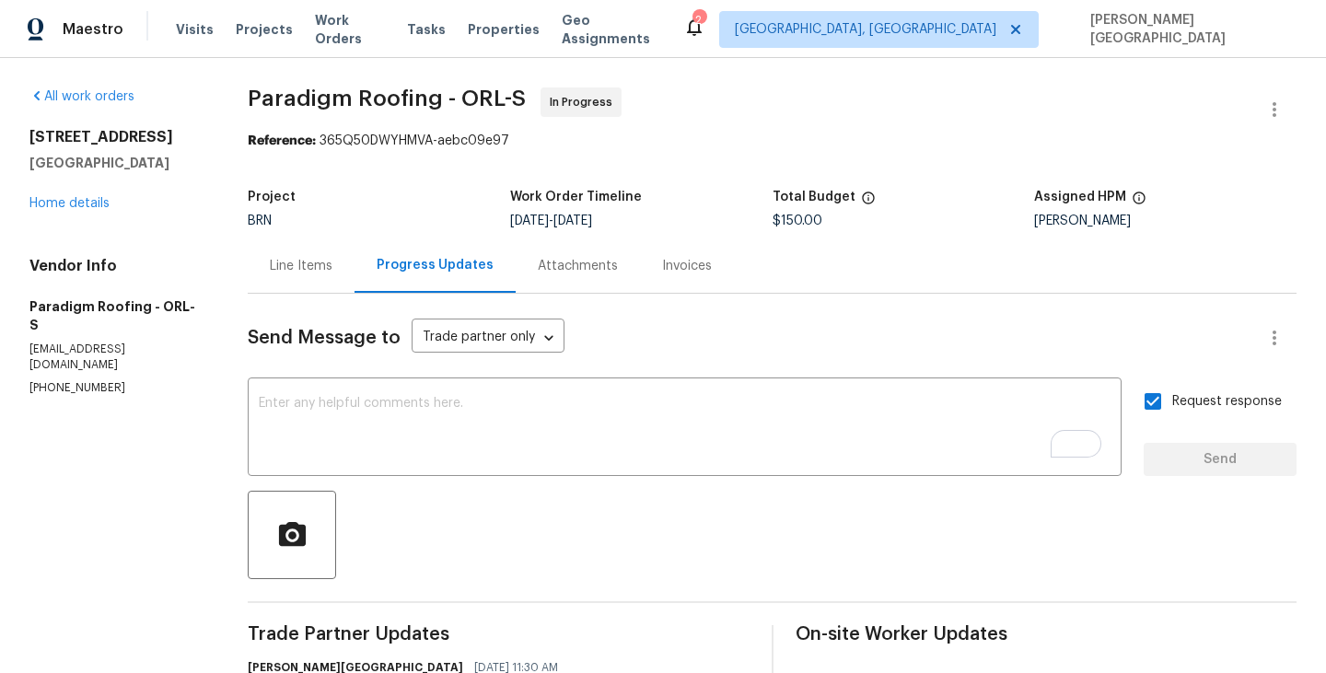
click at [684, 276] on div "Invoices" at bounding box center [687, 265] width 94 height 54
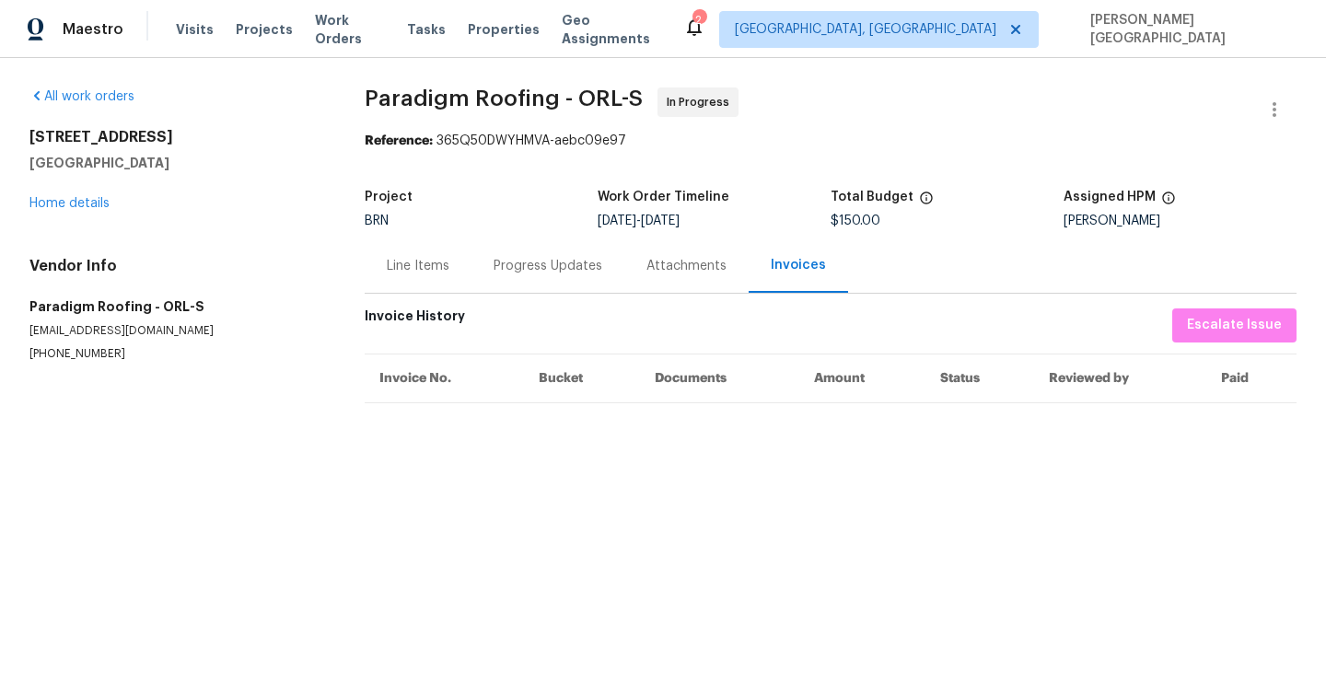
click at [513, 283] on div "Progress Updates" at bounding box center [547, 265] width 153 height 54
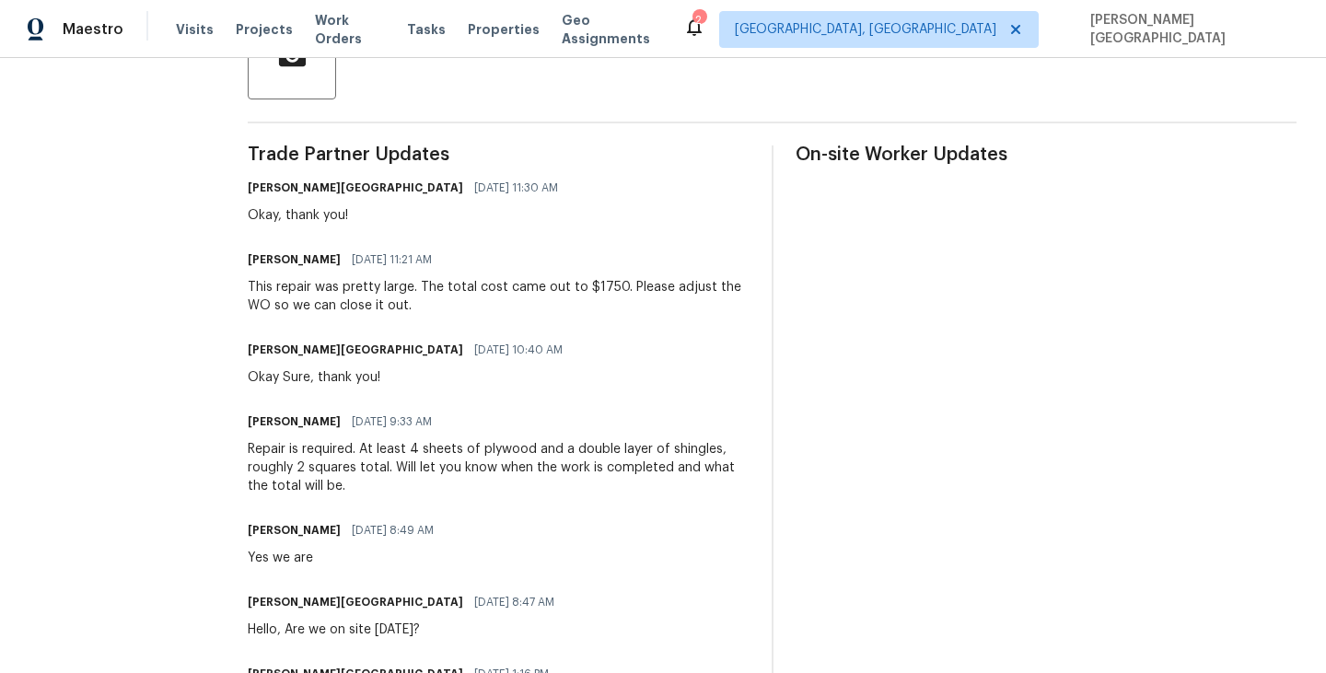
scroll to position [528, 0]
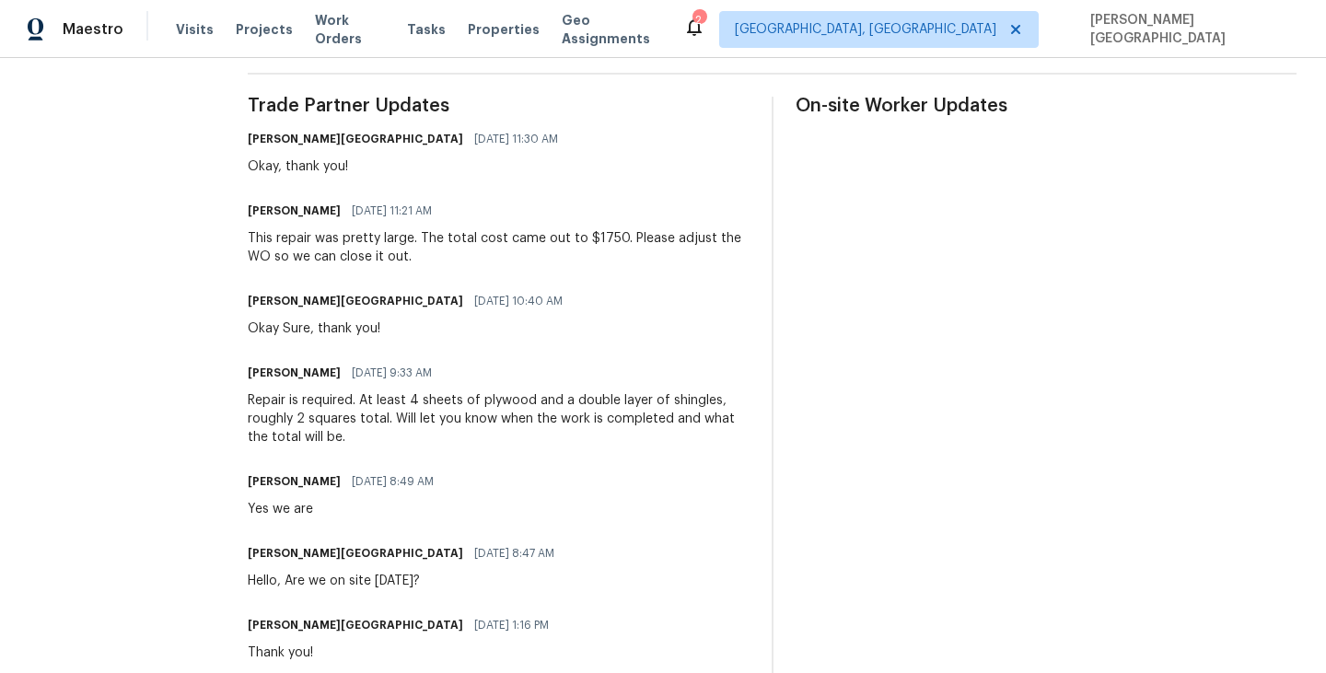
click at [356, 237] on div "This repair was pretty large. The total cost came out to $1750. Please adjust t…" at bounding box center [498, 247] width 501 height 37
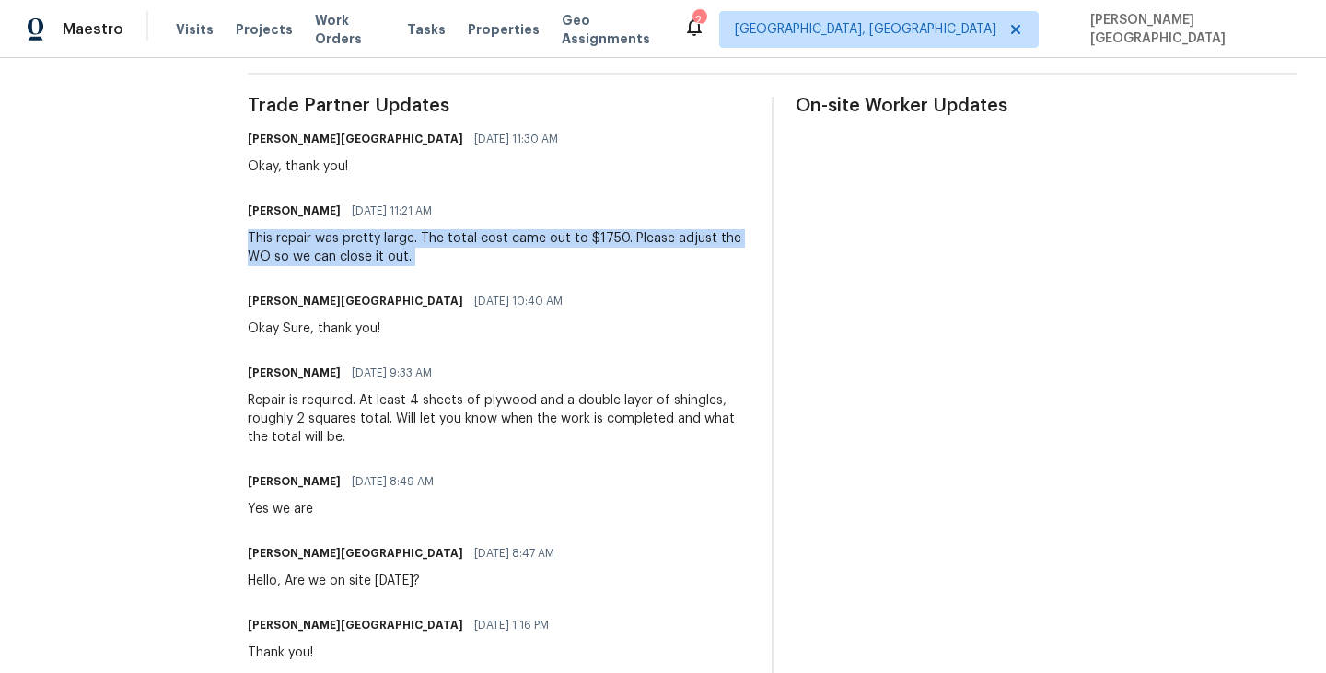
click at [356, 237] on div "This repair was pretty large. The total cost came out to $1750. Please adjust t…" at bounding box center [498, 247] width 501 height 37
copy div "This repair was pretty large. The total cost came out to $1750. Please adjust t…"
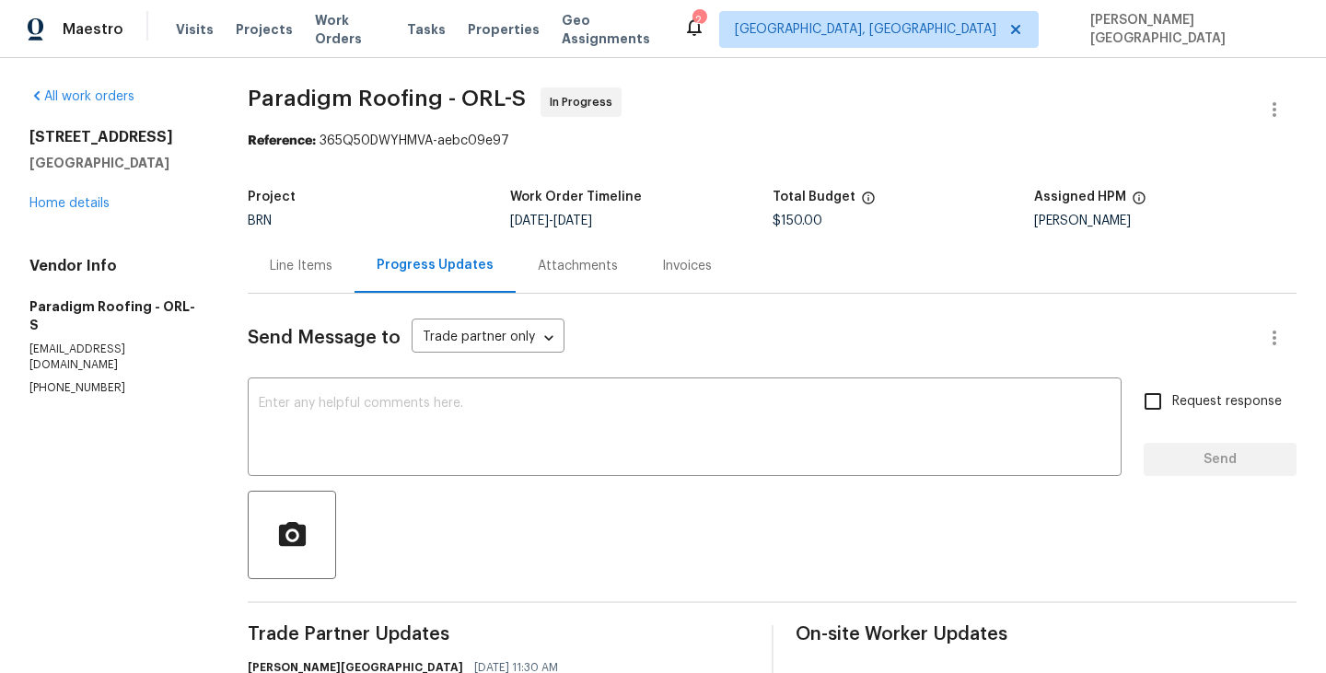
click at [797, 222] on span "$150.00" at bounding box center [797, 220] width 50 height 13
copy span "$150.00"
click at [87, 208] on link "Home details" at bounding box center [69, 203] width 80 height 13
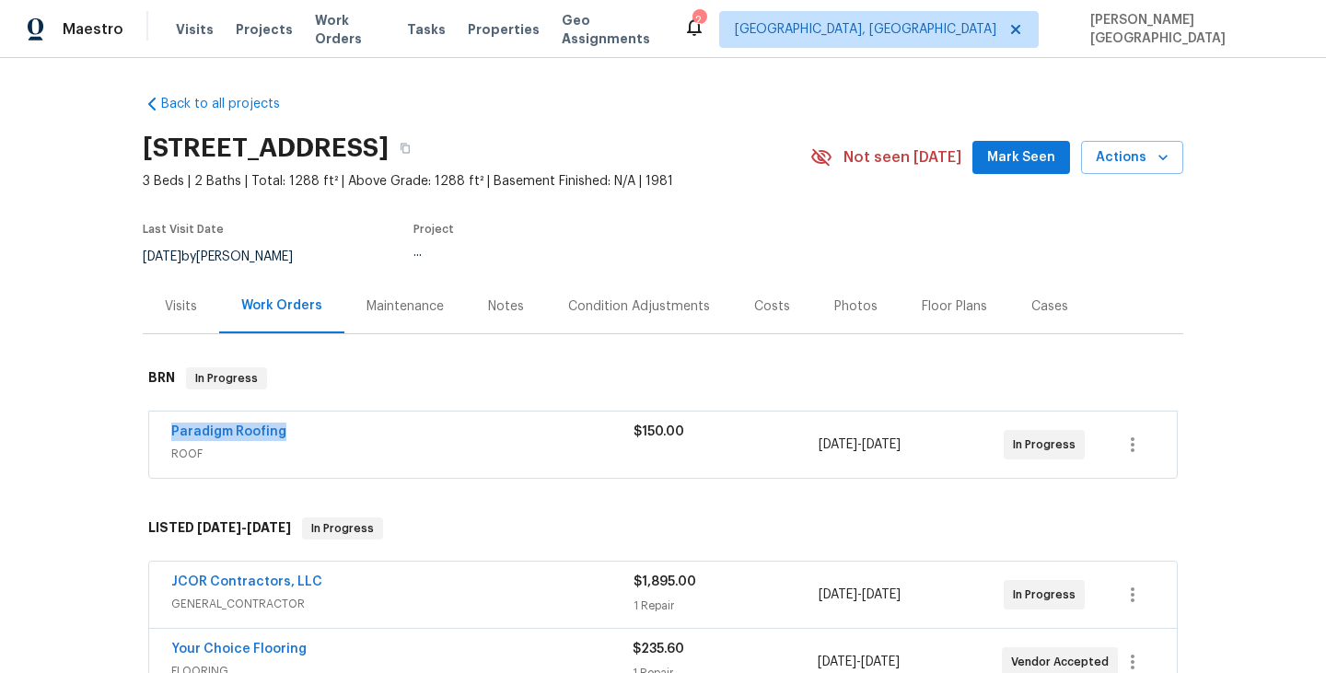
drag, startPoint x: 292, startPoint y: 432, endPoint x: 111, endPoint y: 426, distance: 180.5
click at [111, 426] on div "Back to all projects 8 Blakeport Ln, Palm Coast, FL 32137 3 Beds | 2 Baths | To…" at bounding box center [663, 365] width 1326 height 615
copy link "Paradigm Roofing"
click at [226, 433] on link "Paradigm Roofing" at bounding box center [228, 431] width 115 height 13
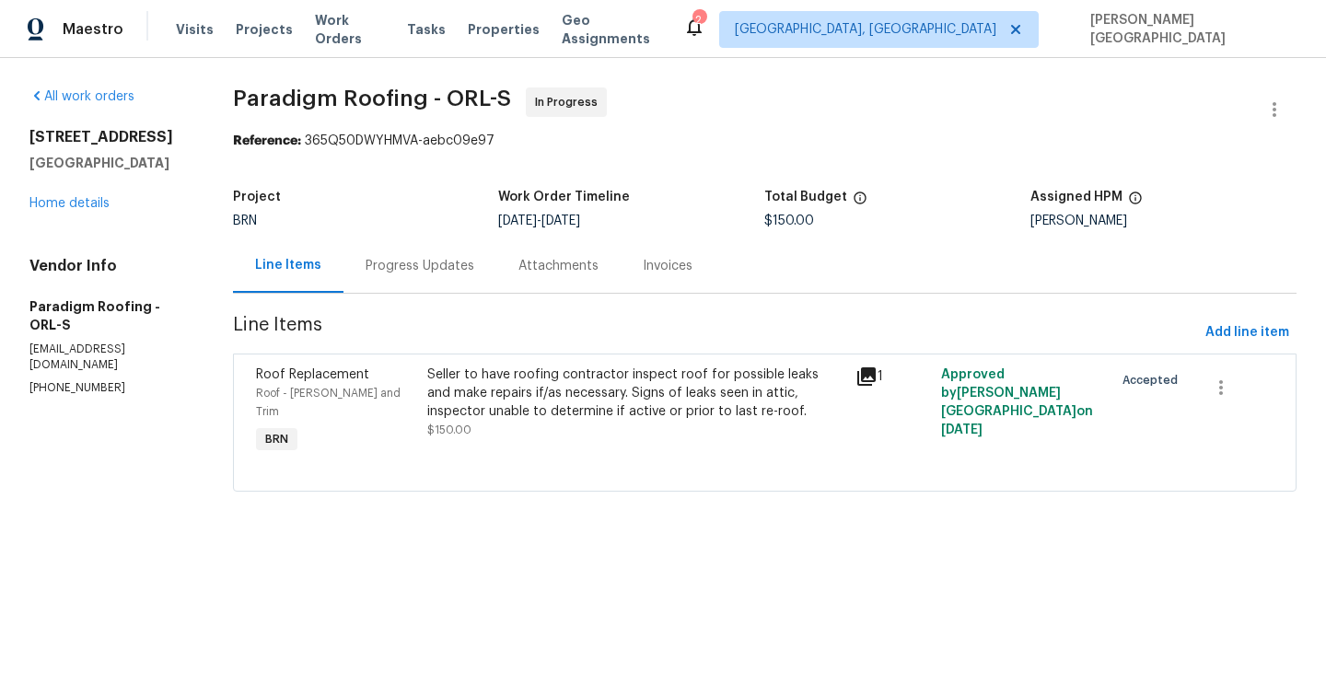
click at [492, 384] on div "Seller to have roofing contractor inspect roof for possible leaks and make repa…" at bounding box center [636, 392] width 418 height 55
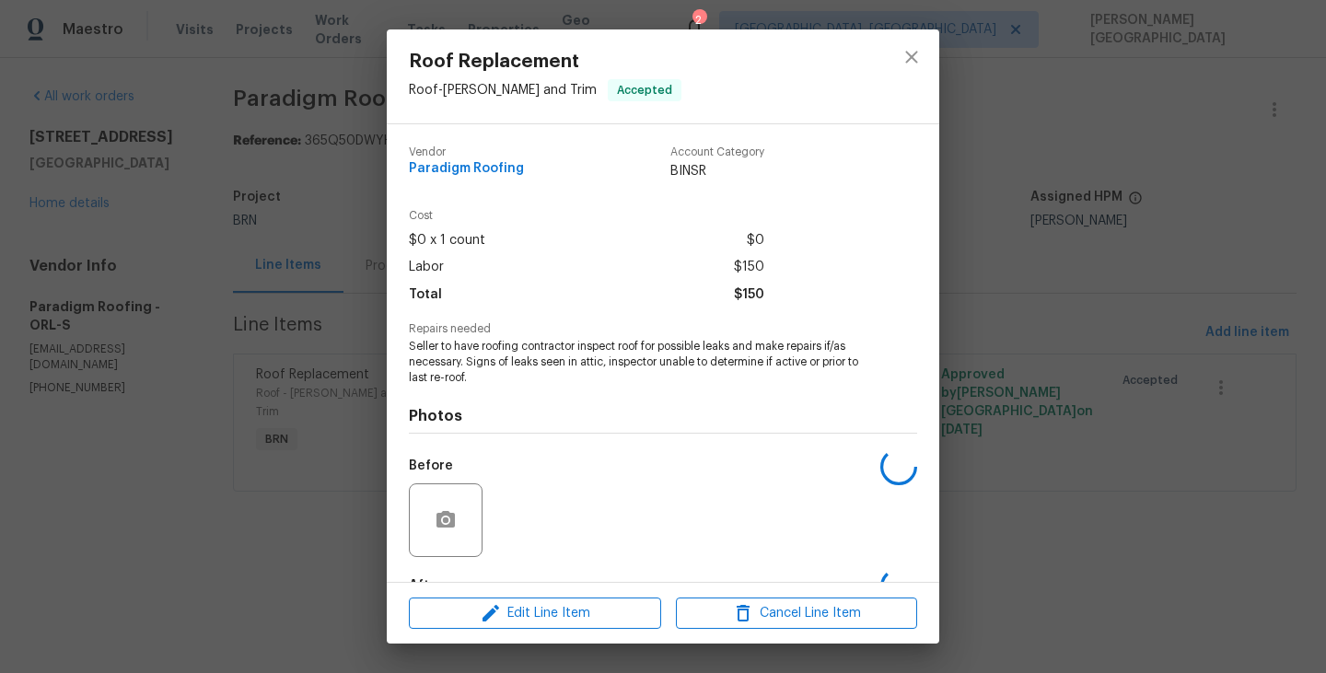
click at [510, 361] on span "Seller to have roofing contractor inspect roof for possible leaks and make repa…" at bounding box center [637, 362] width 457 height 46
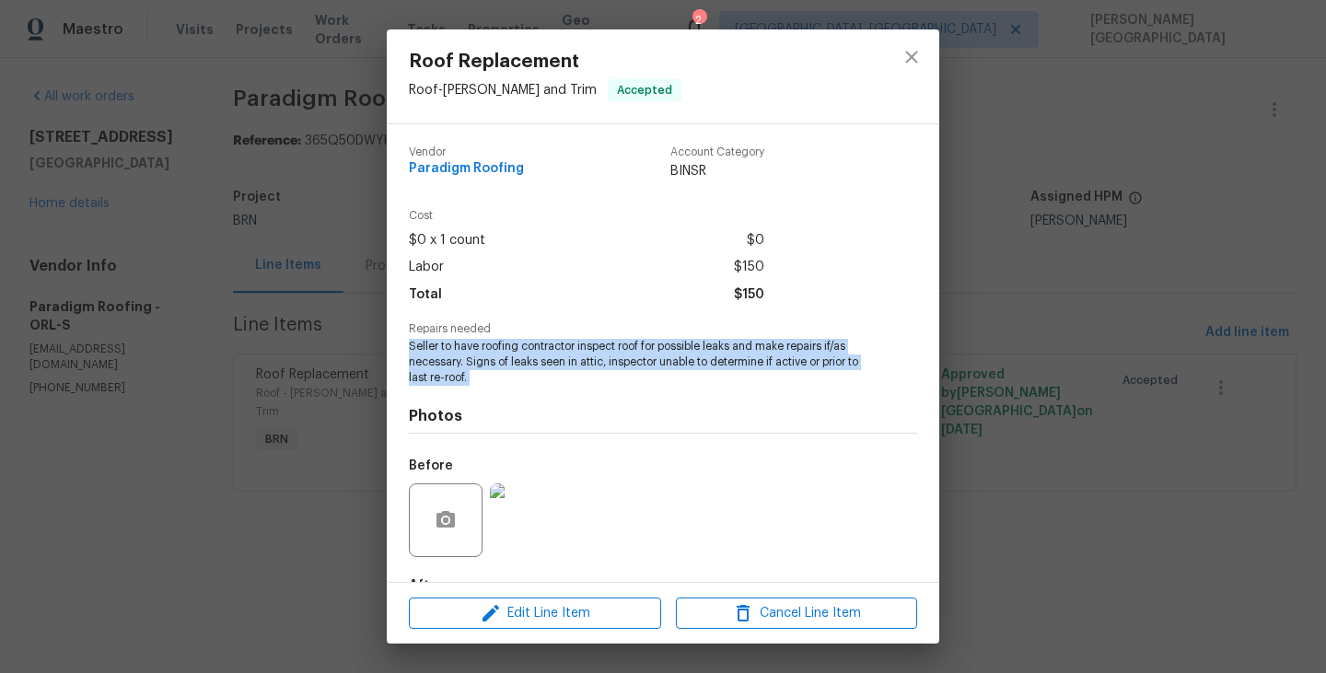
click at [510, 361] on span "Seller to have roofing contractor inspect roof for possible leaks and make repa…" at bounding box center [637, 362] width 457 height 46
copy span "Seller to have roofing contractor inspect roof for possible leaks and make repa…"
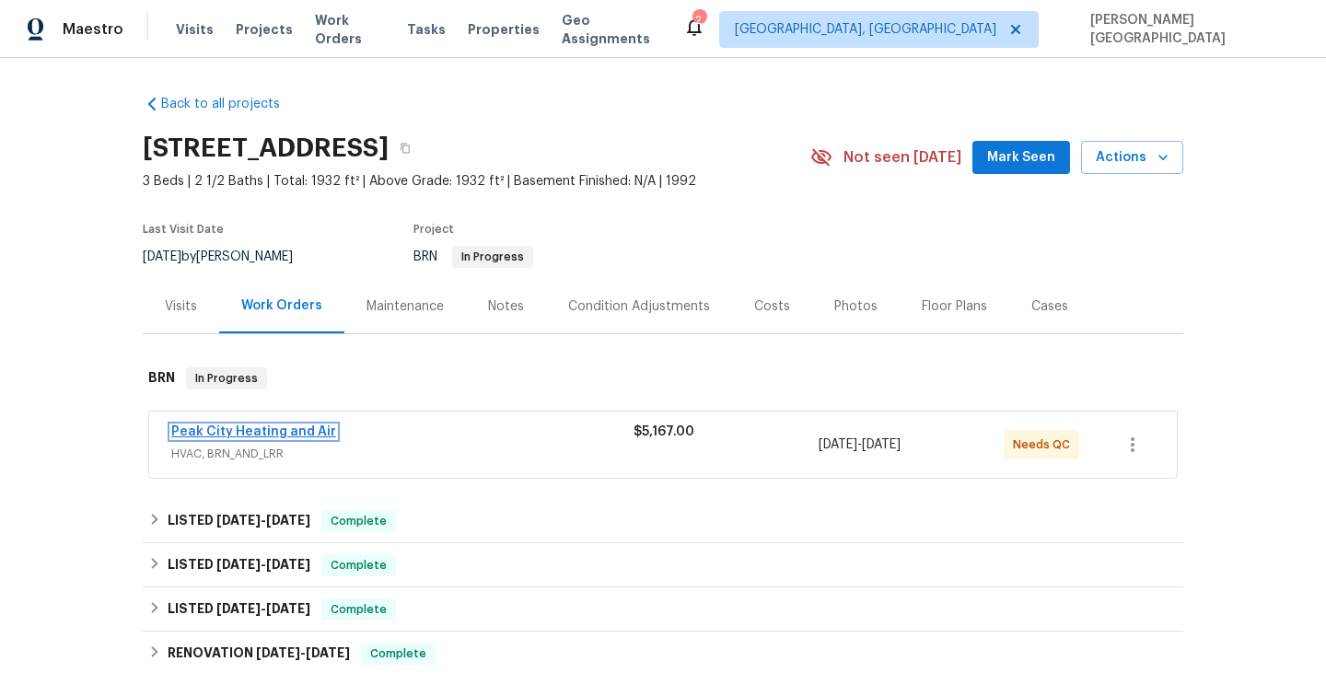
click at [288, 435] on link "Peak City Heating and Air" at bounding box center [253, 431] width 165 height 13
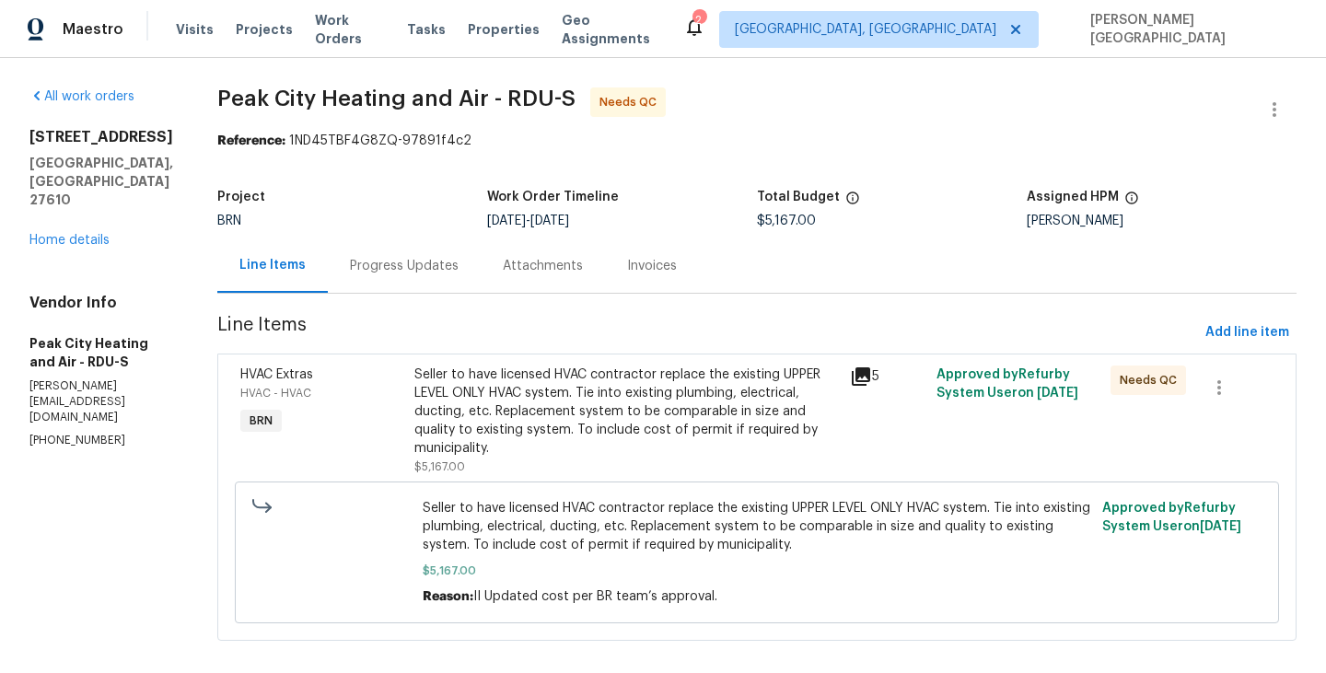
click at [640, 381] on div "Seller to have licensed HVAC contractor replace the existing UPPER LEVEL ONLY H…" at bounding box center [626, 411] width 424 height 92
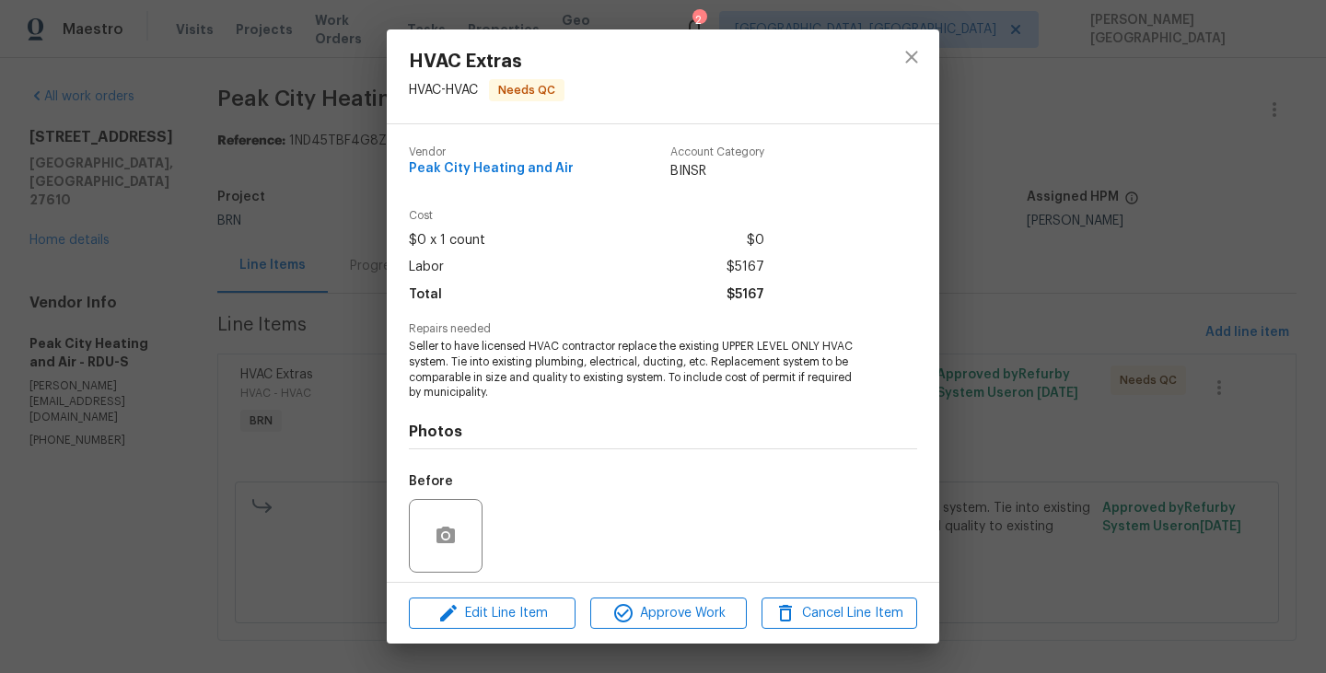
scroll to position [129, 0]
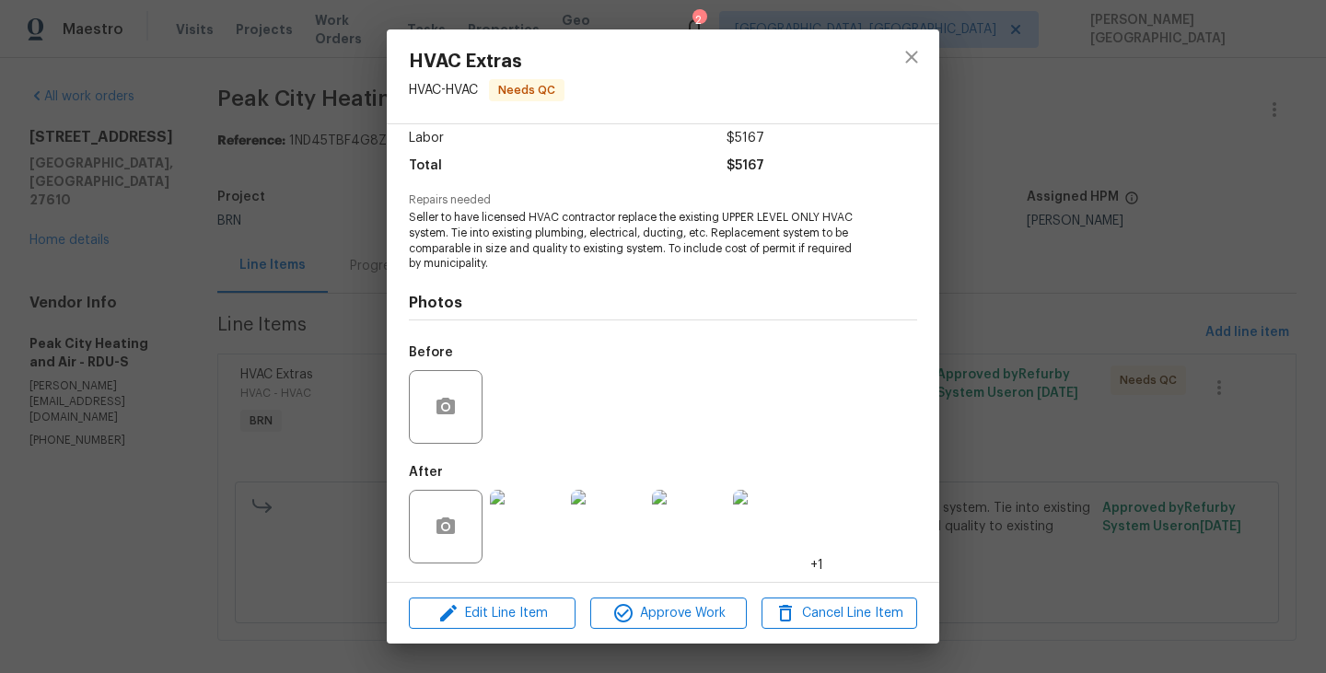
click at [531, 544] on img at bounding box center [527, 527] width 74 height 74
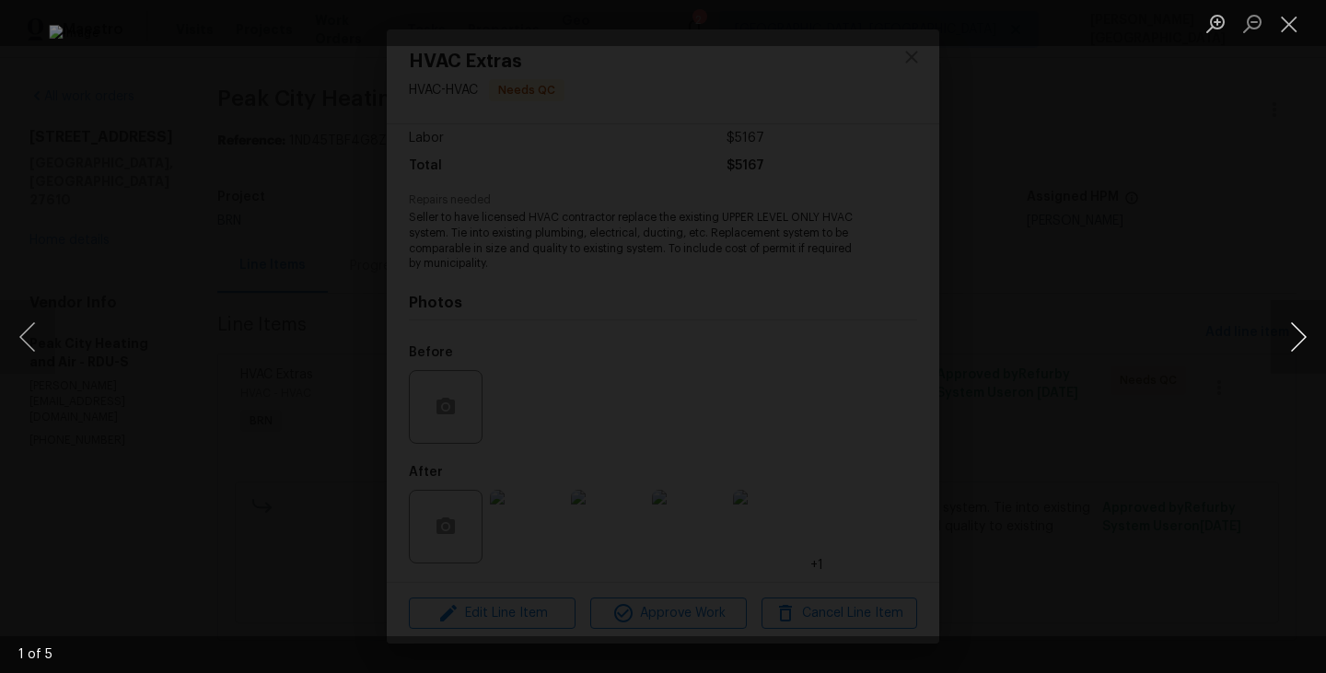
click at [1294, 340] on button "Next image" at bounding box center [1297, 337] width 55 height 74
click at [1291, 340] on button "Next image" at bounding box center [1297, 337] width 55 height 74
click at [1291, 322] on button "Next image" at bounding box center [1297, 337] width 55 height 74
click at [1266, 276] on div "Lightbox" at bounding box center [663, 336] width 1326 height 673
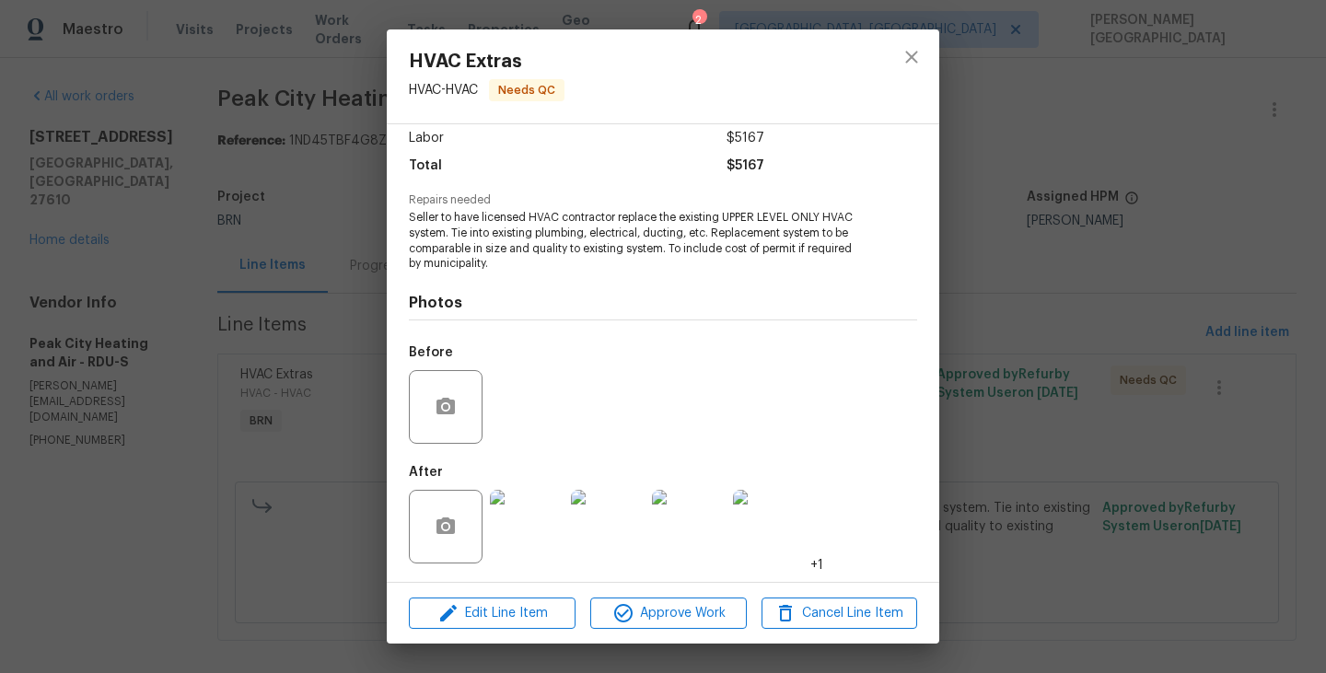
click at [1110, 254] on div "HVAC Extras HVAC - HVAC Needs QC Vendor Peak City Heating and Air Account Categ…" at bounding box center [663, 336] width 1326 height 673
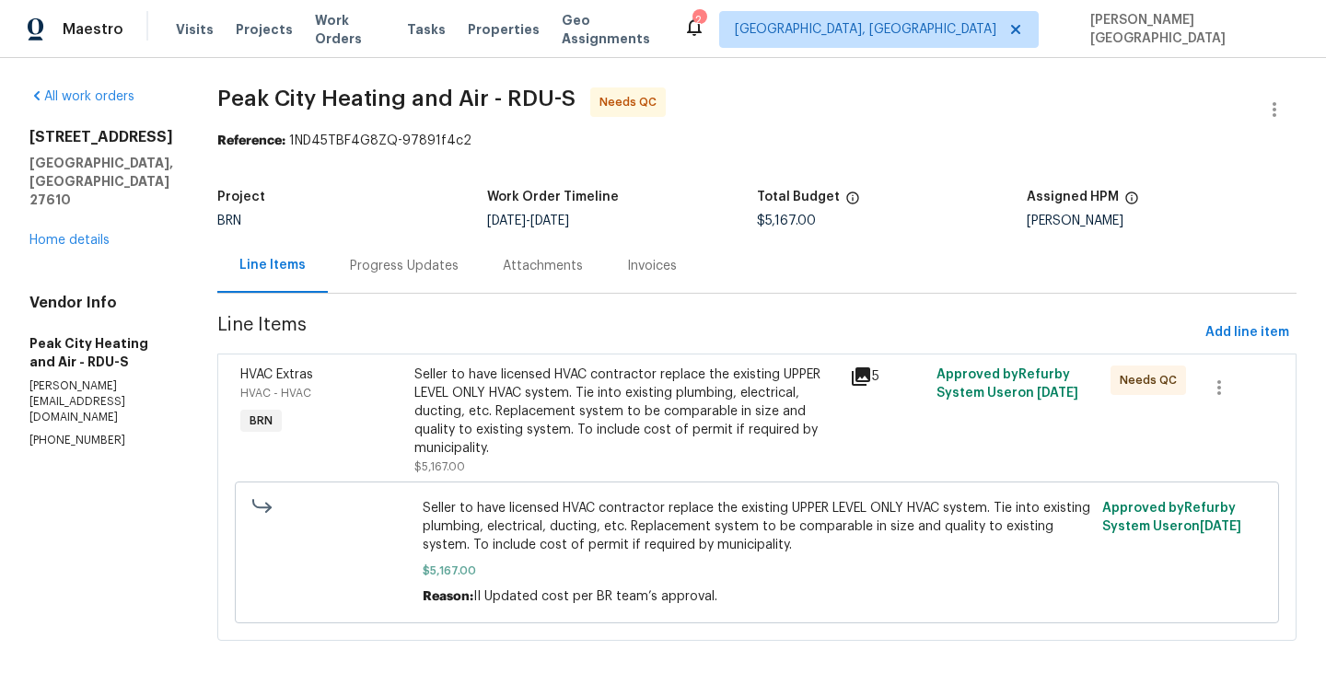
click at [403, 269] on div "Progress Updates" at bounding box center [404, 266] width 109 height 18
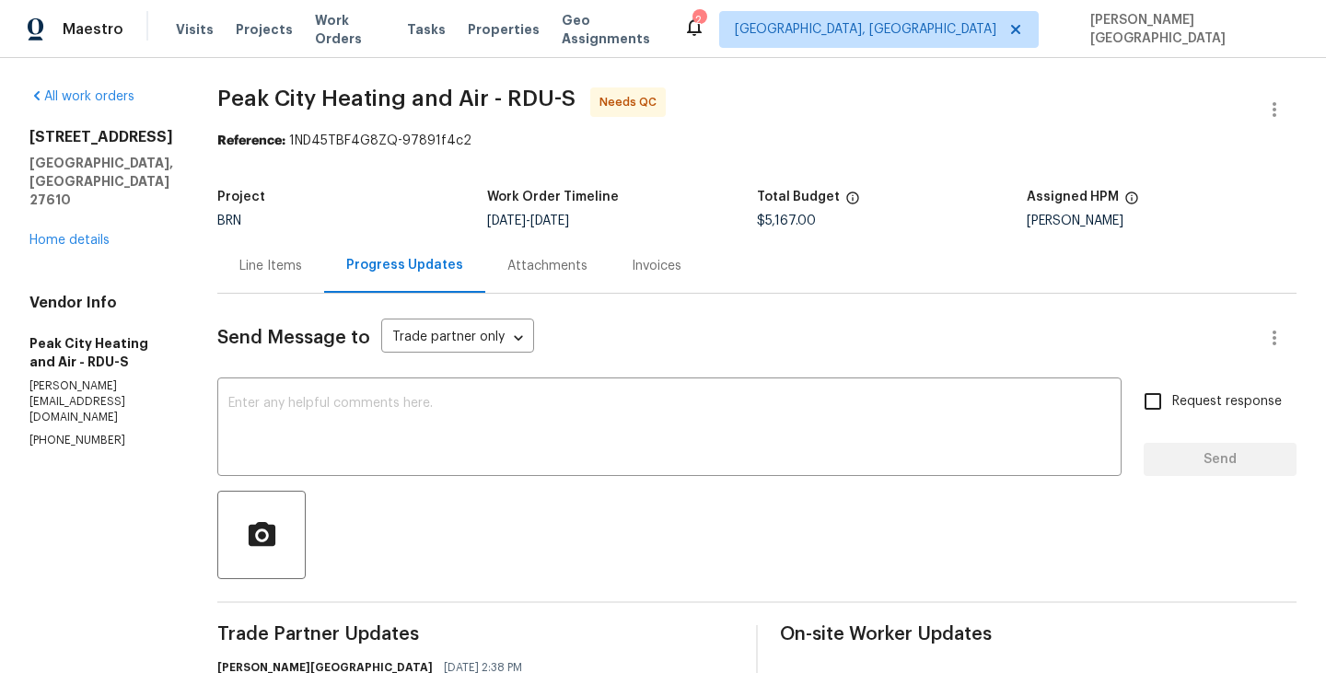
click at [391, 504] on div at bounding box center [756, 535] width 1079 height 88
click at [281, 253] on div "Line Items" at bounding box center [270, 265] width 107 height 54
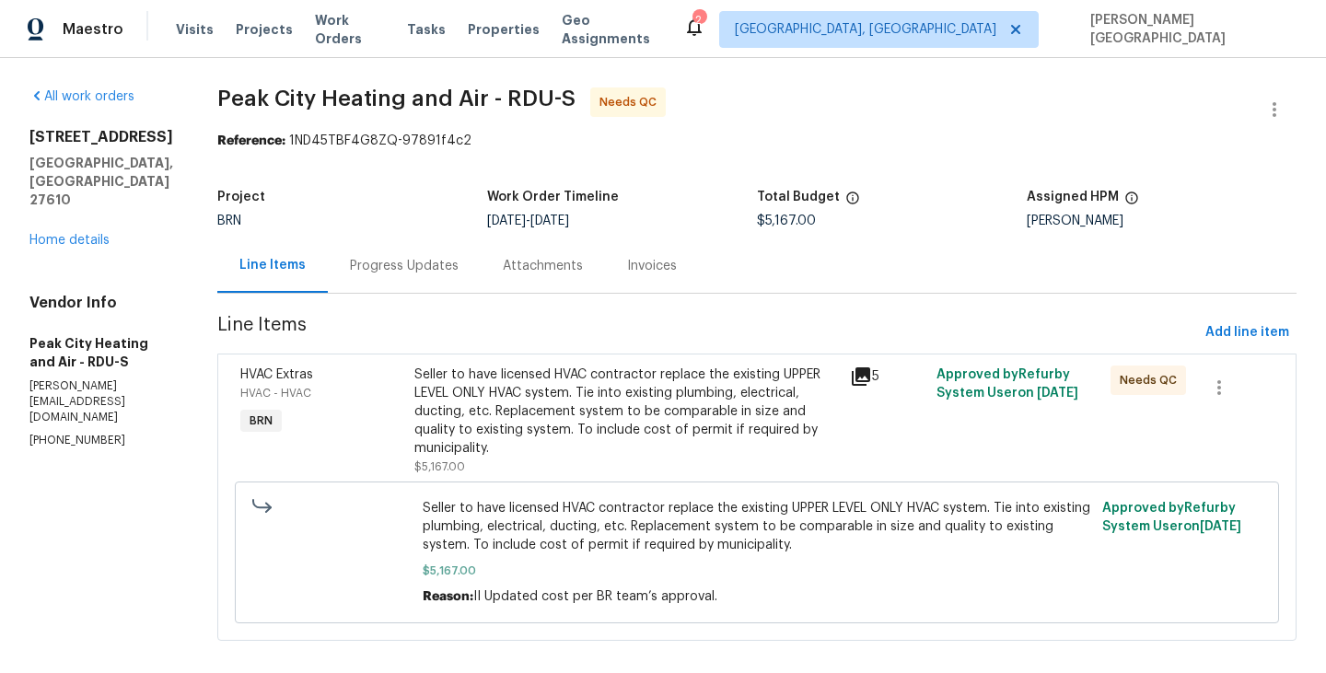
click at [394, 279] on div "Progress Updates" at bounding box center [404, 265] width 153 height 54
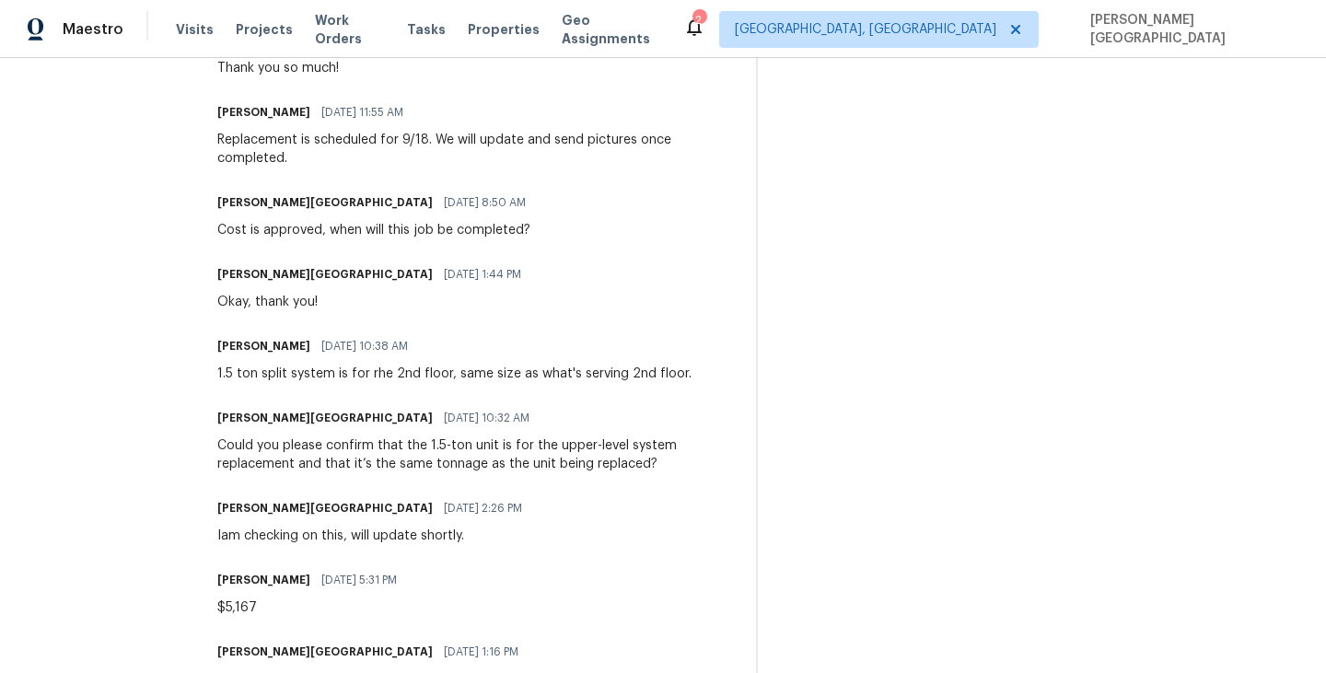
scroll to position [632, 0]
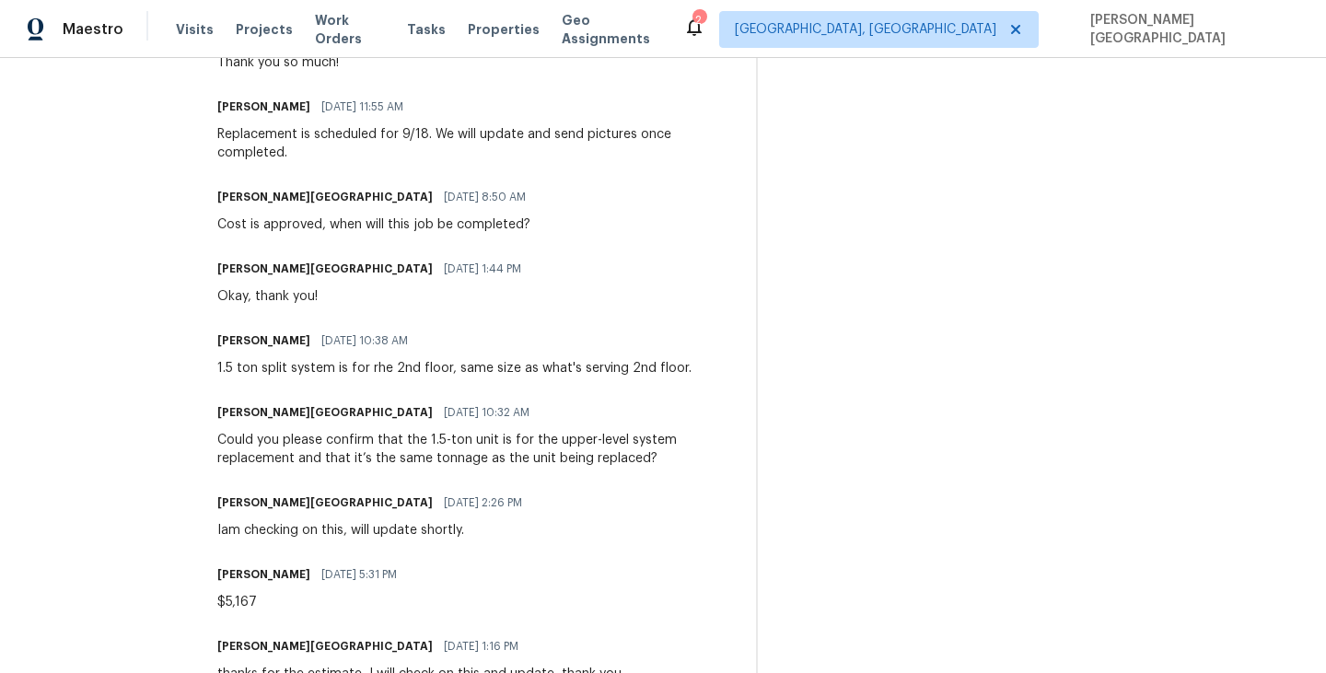
drag, startPoint x: 481, startPoint y: 371, endPoint x: 500, endPoint y: 371, distance: 19.3
click at [500, 371] on div "1.5 ton split system is for rhe 2nd floor, same size as what's serving 2nd floo…" at bounding box center [454, 368] width 474 height 18
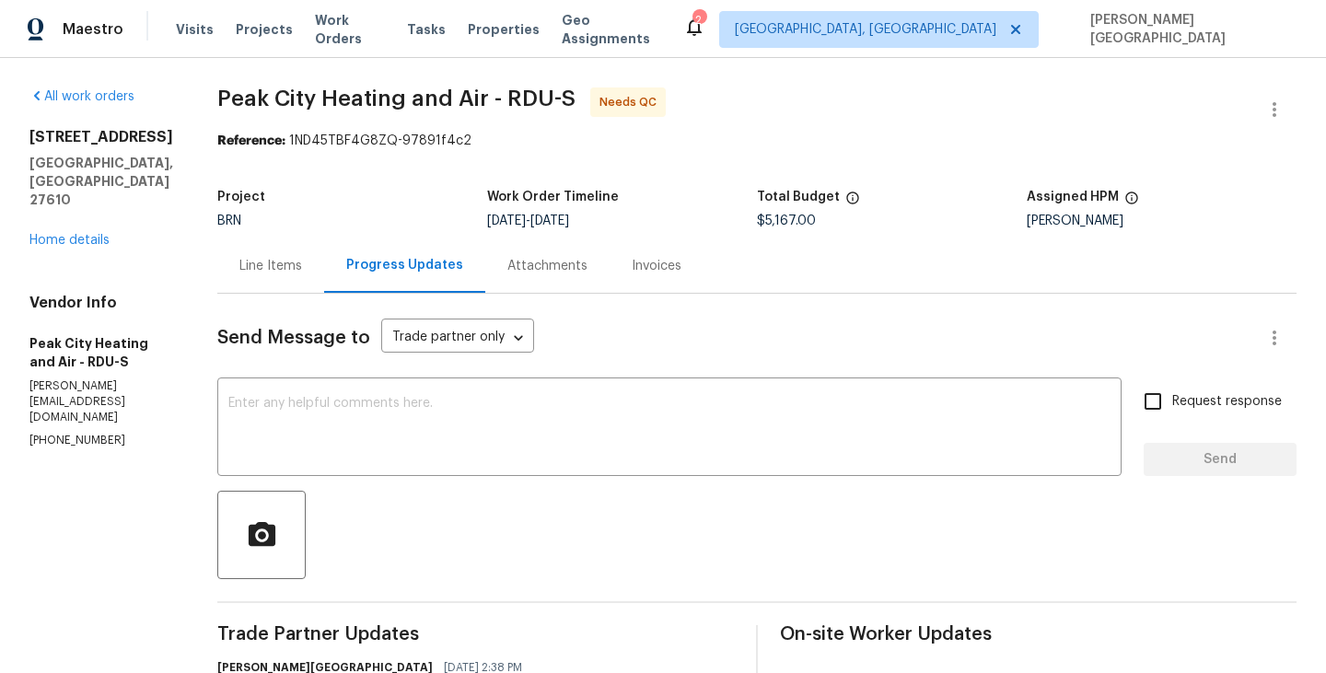
click at [282, 257] on div "Line Items" at bounding box center [270, 266] width 63 height 18
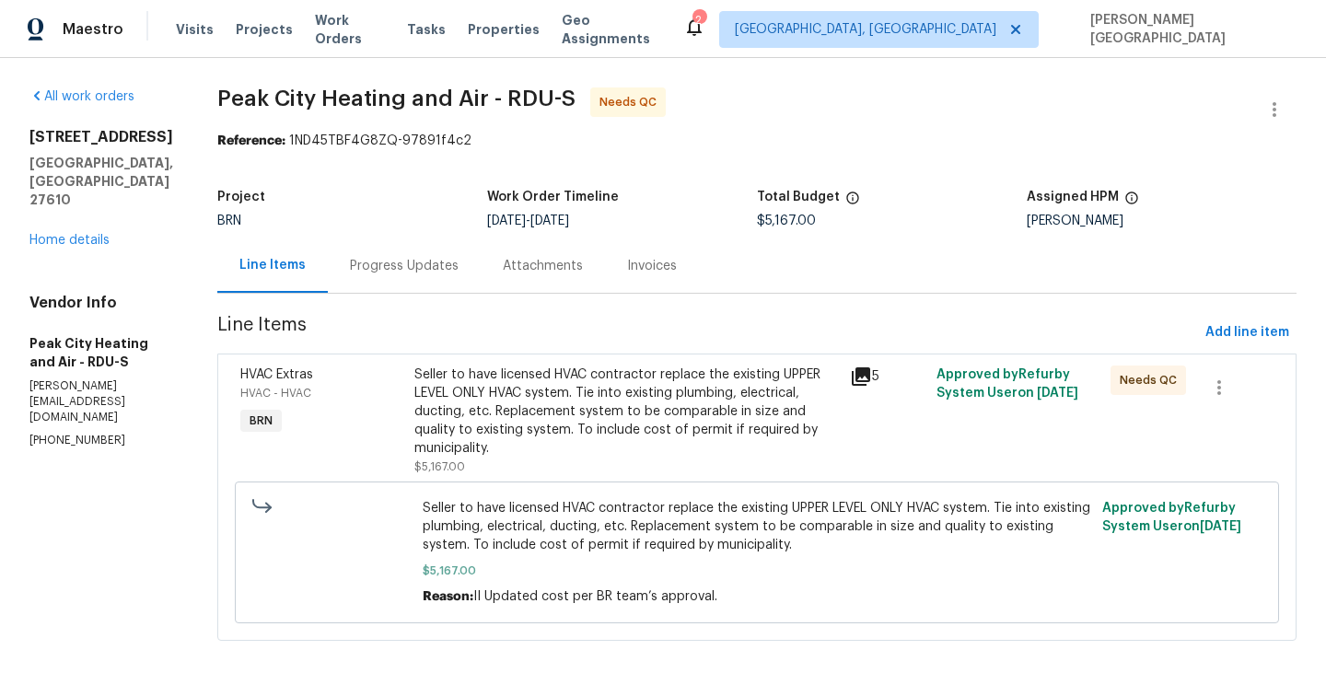
click at [601, 390] on div "Seller to have licensed HVAC contractor replace the existing UPPER LEVEL ONLY H…" at bounding box center [626, 411] width 424 height 92
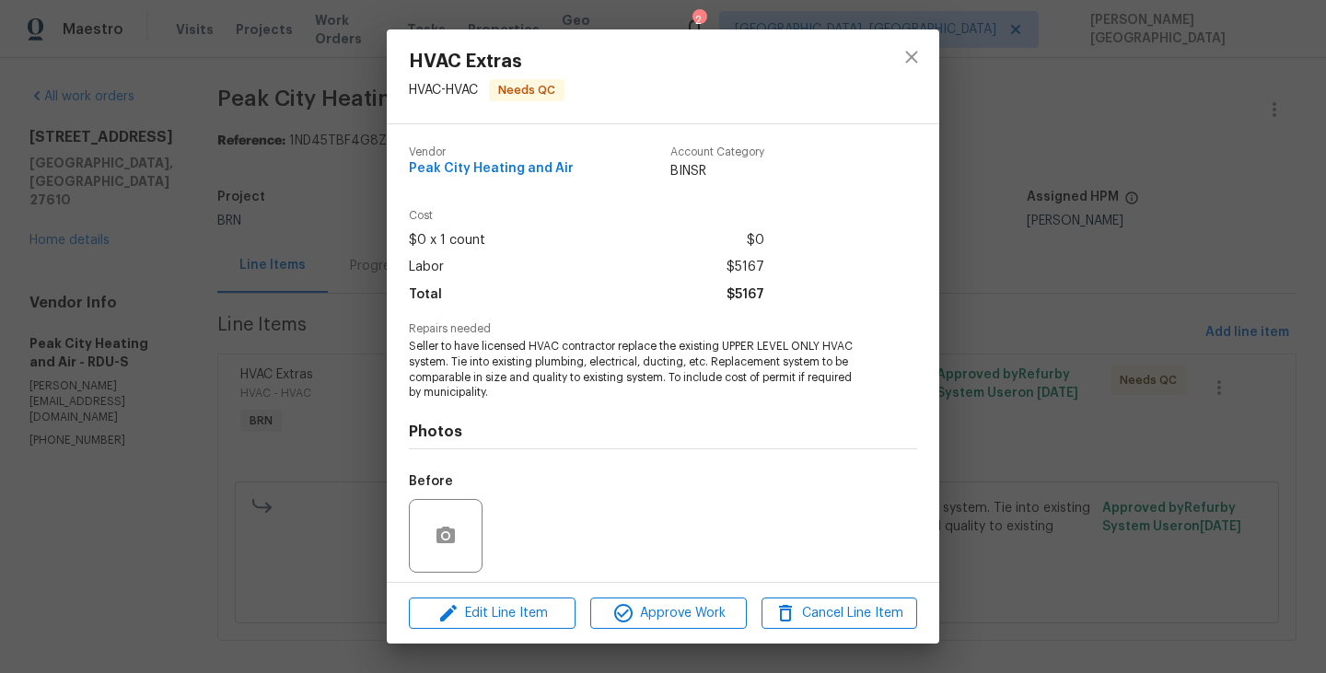
scroll to position [129, 0]
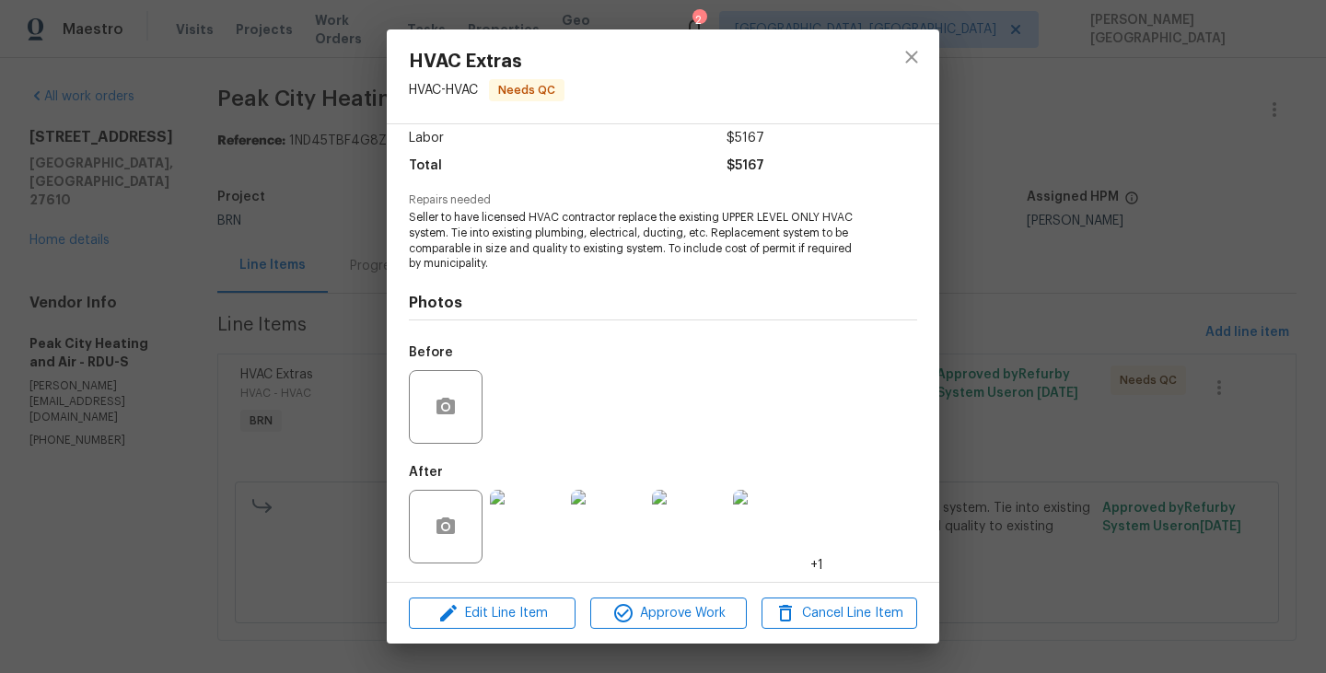
click at [529, 486] on div at bounding box center [526, 527] width 81 height 96
click at [538, 511] on img at bounding box center [527, 527] width 74 height 74
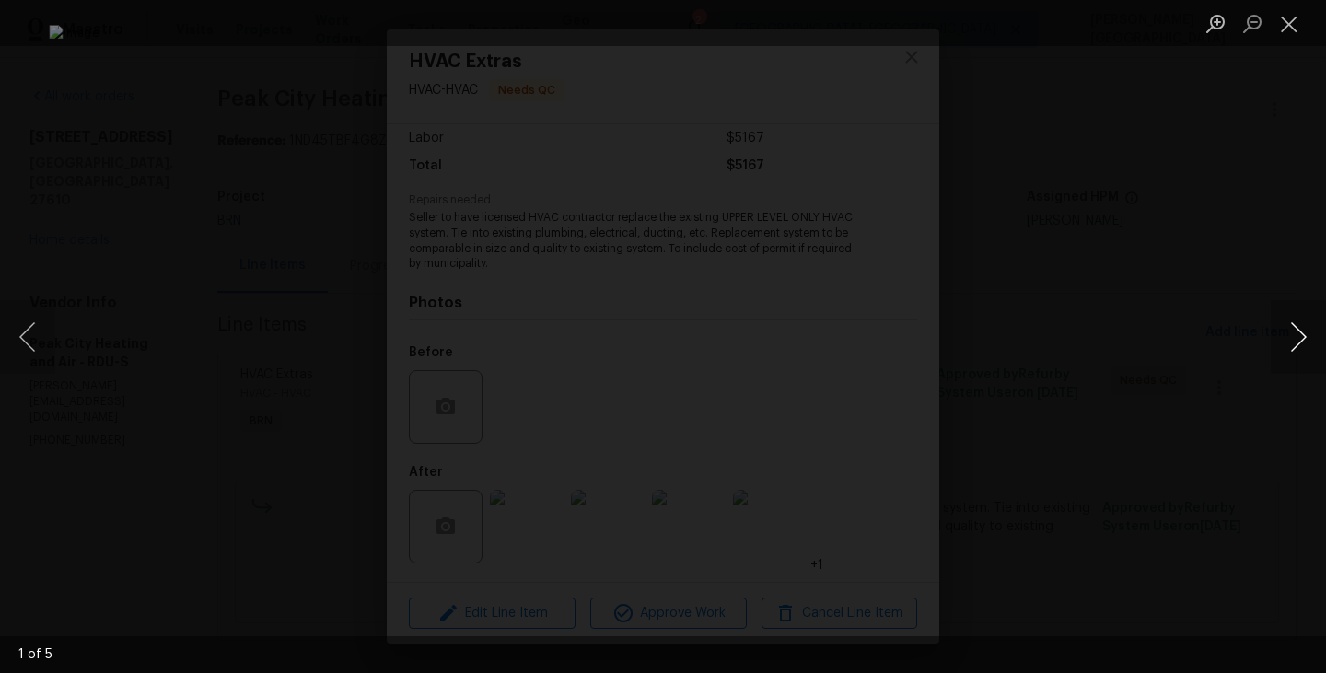
click at [1306, 342] on button "Next image" at bounding box center [1297, 337] width 55 height 74
click at [1169, 345] on div "Lightbox" at bounding box center [663, 336] width 1326 height 673
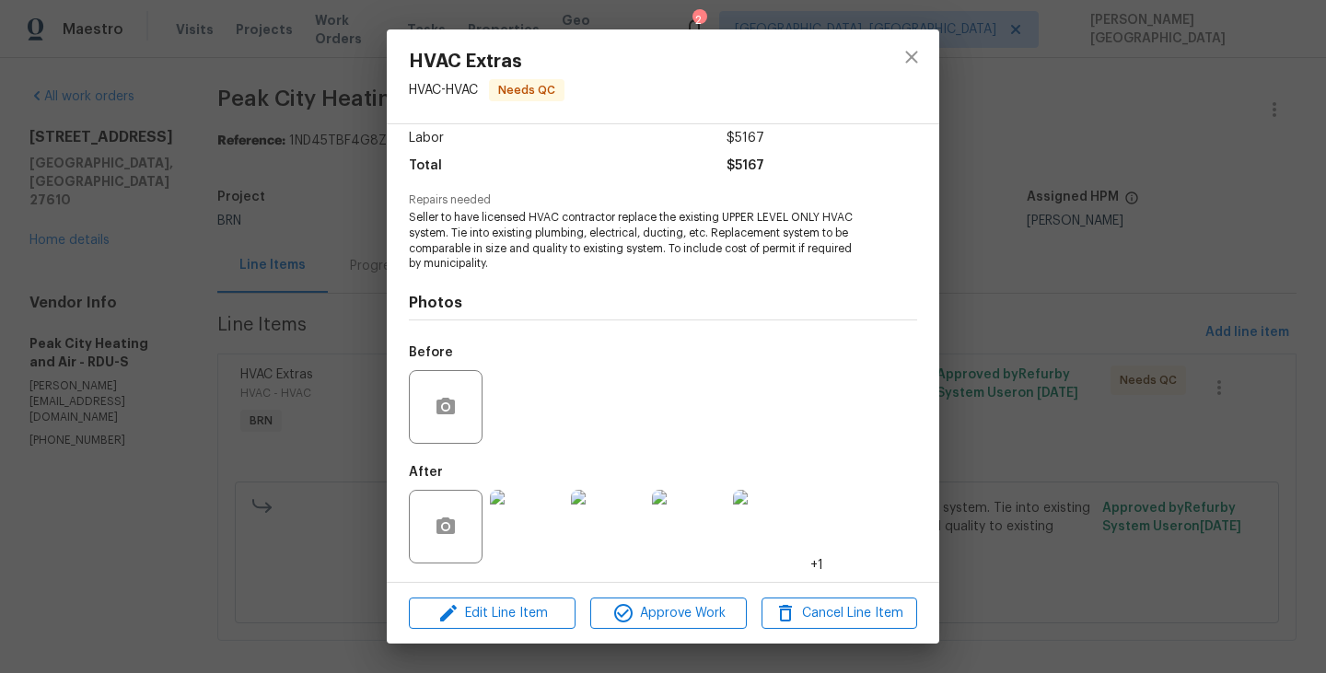
click at [222, 289] on div "HVAC Extras HVAC - HVAC Needs QC Vendor Peak City Heating and Air Account Categ…" at bounding box center [663, 336] width 1326 height 673
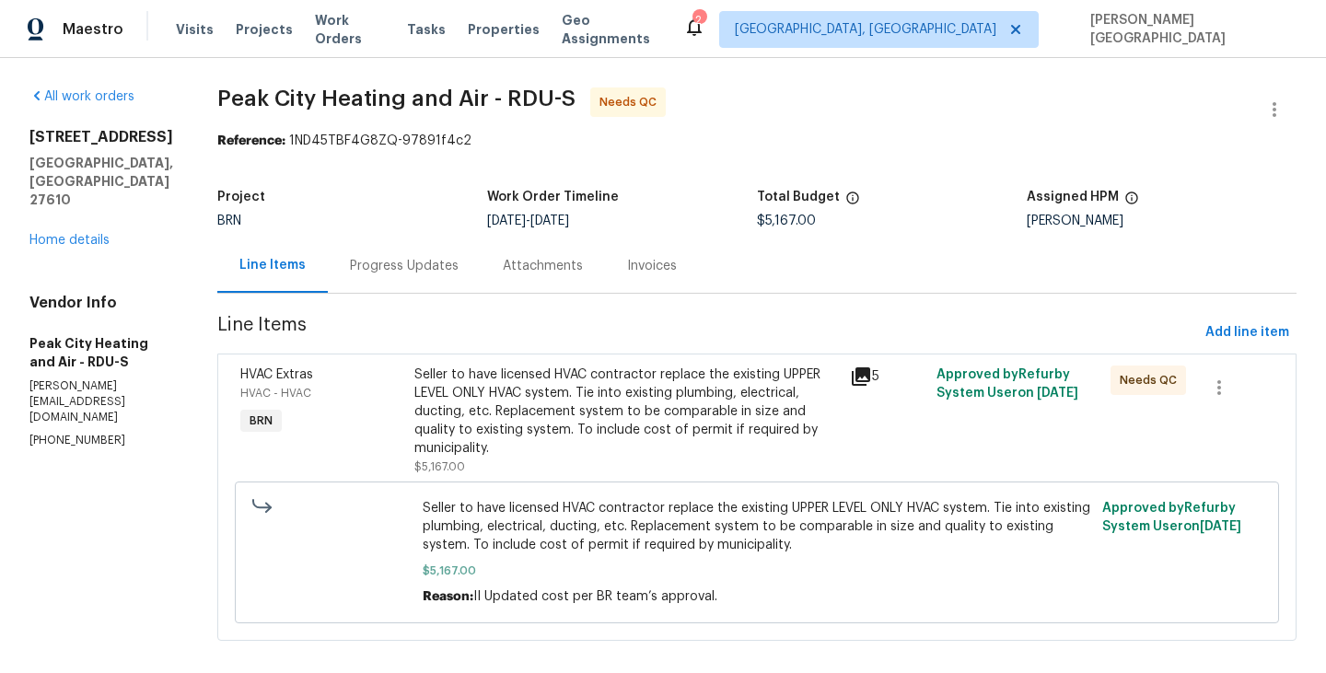
click at [392, 270] on div "Progress Updates" at bounding box center [404, 266] width 109 height 18
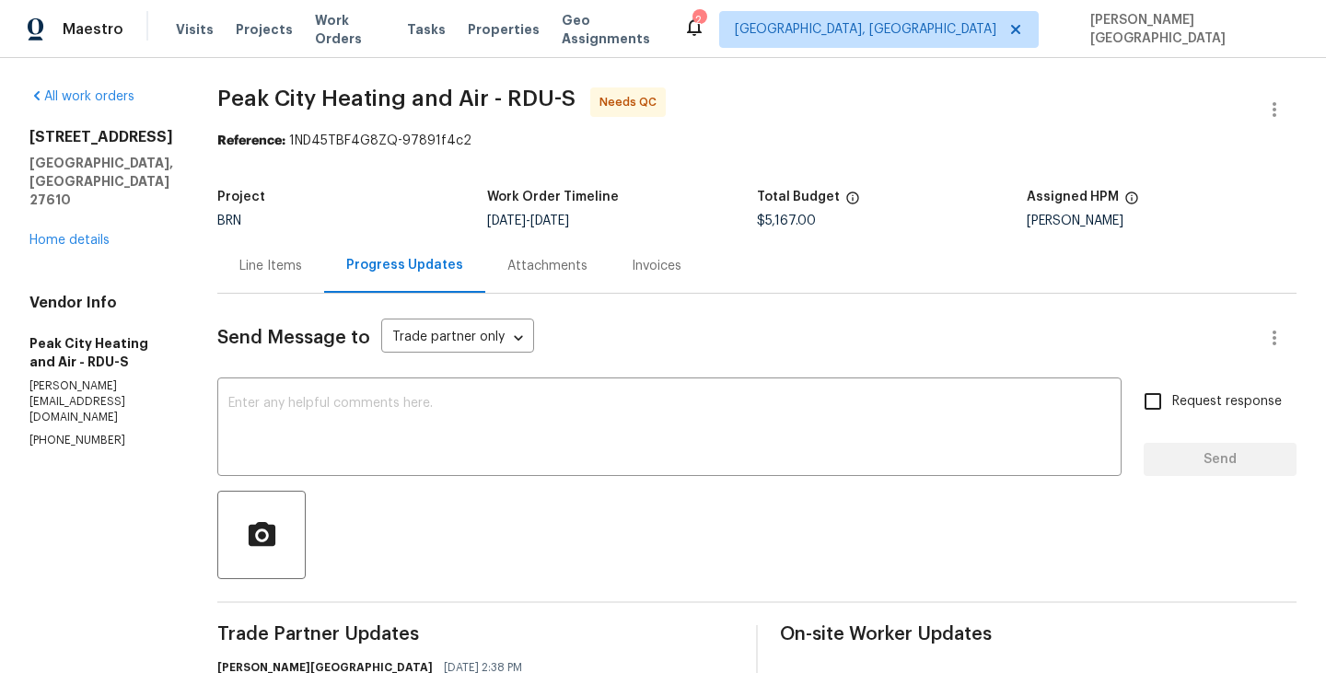
click at [284, 263] on div "Line Items" at bounding box center [270, 266] width 63 height 18
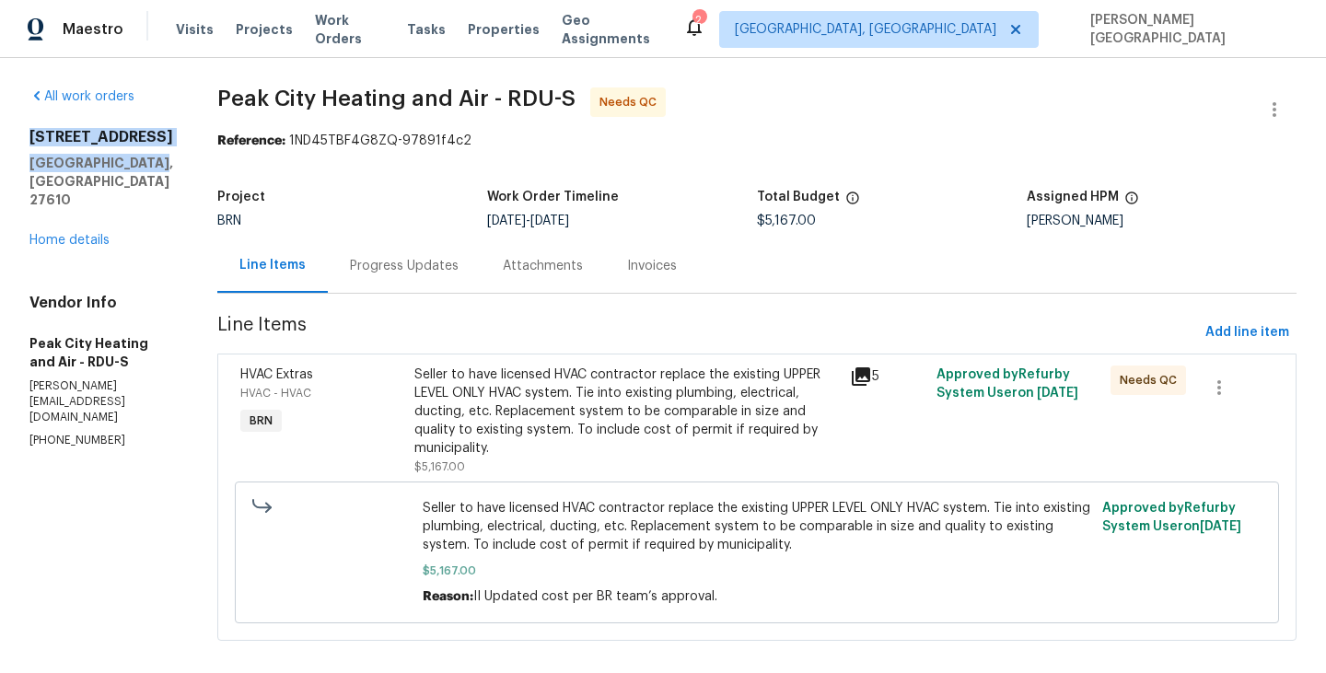
drag, startPoint x: 28, startPoint y: 139, endPoint x: 162, endPoint y: 156, distance: 135.5
click at [162, 156] on div "All work orders 5317 Tifton Dr Raleigh, NC 27610 Home details Vendor Info Peak …" at bounding box center [663, 375] width 1326 height 634
copy div "5317 Tifton Dr Raleigh, NC 27610"
click at [1287, 96] on button "button" at bounding box center [1274, 109] width 44 height 44
click at [1163, 120] on li "Edit" at bounding box center [1214, 110] width 199 height 30
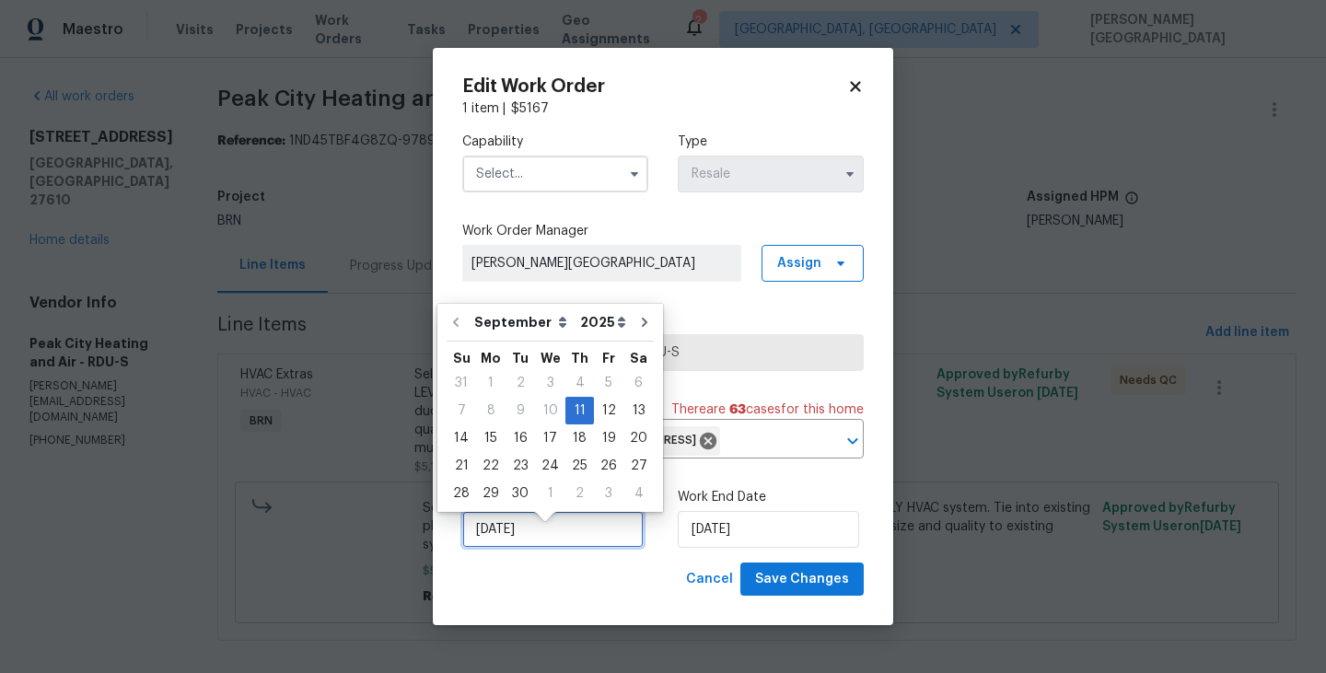
click at [506, 548] on input "9/11/2025" at bounding box center [552, 529] width 181 height 37
click at [581, 442] on div "18" at bounding box center [579, 438] width 29 height 26
type input "9/18/2025"
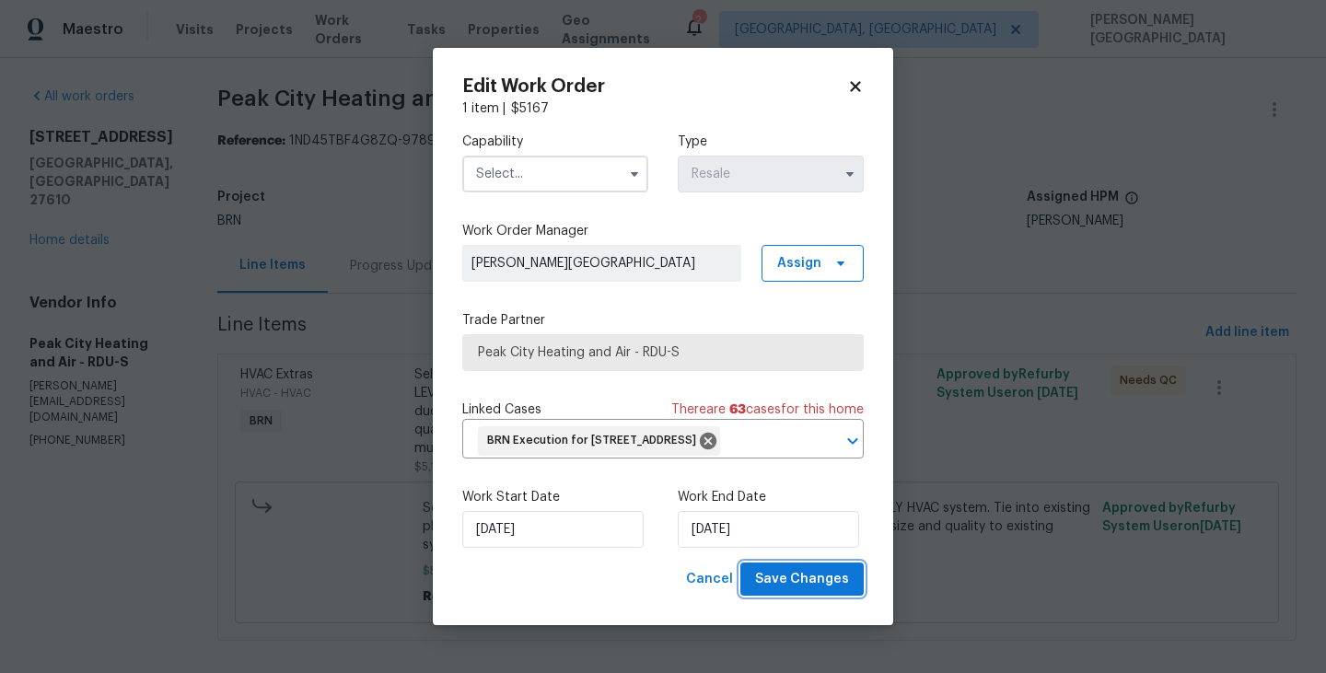
click at [804, 591] on span "Save Changes" at bounding box center [802, 579] width 94 height 23
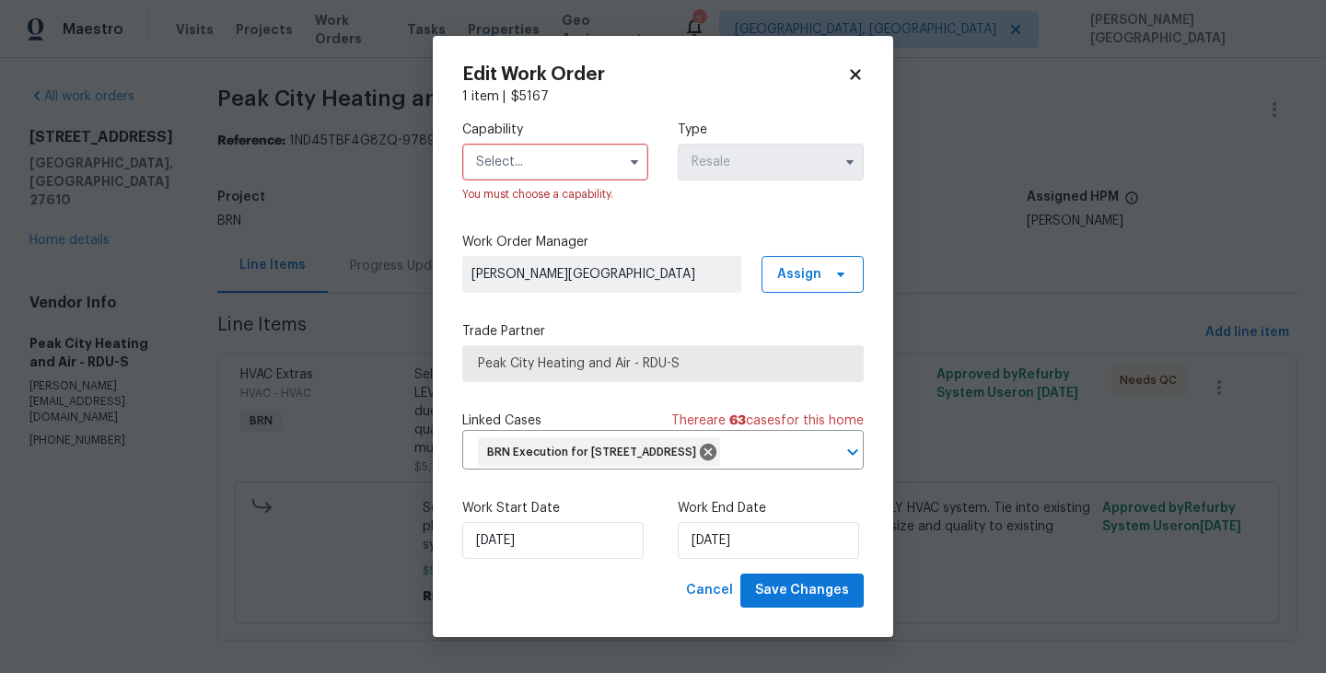
click at [526, 165] on input "text" at bounding box center [555, 162] width 186 height 37
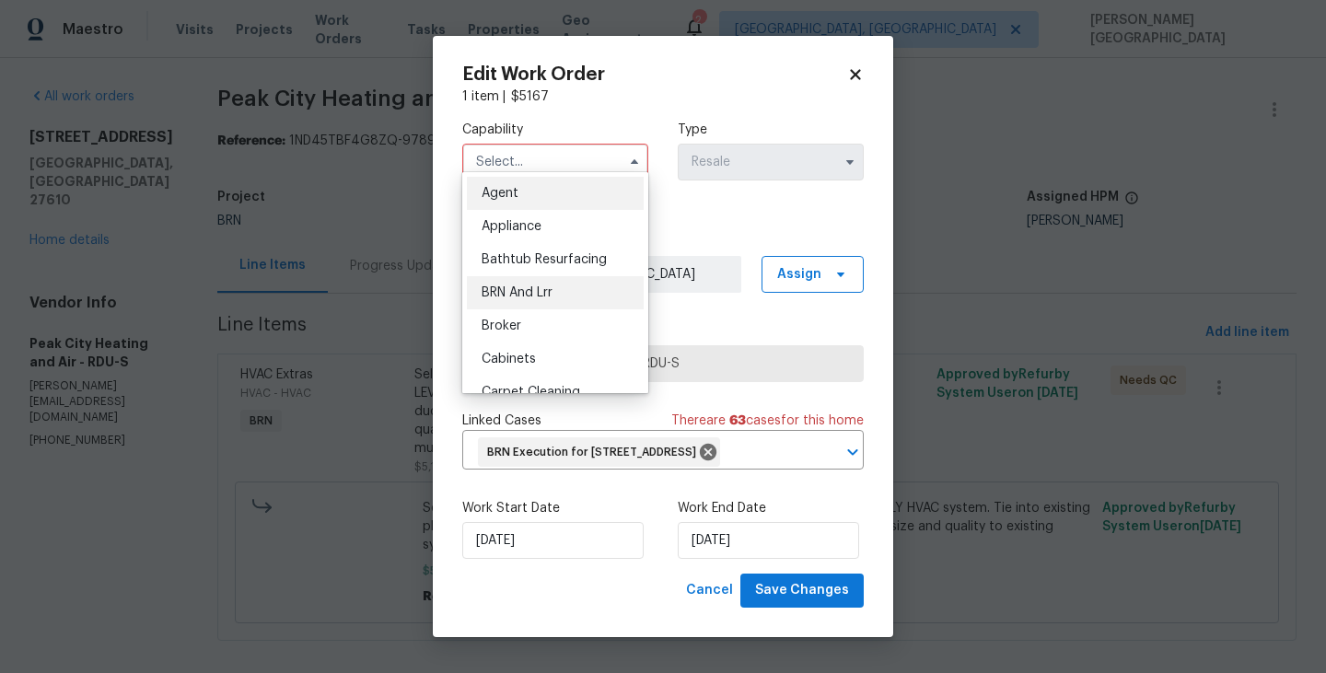
click at [534, 287] on span "BRN And Lrr" at bounding box center [516, 292] width 71 height 13
type input "BRN And Lrr"
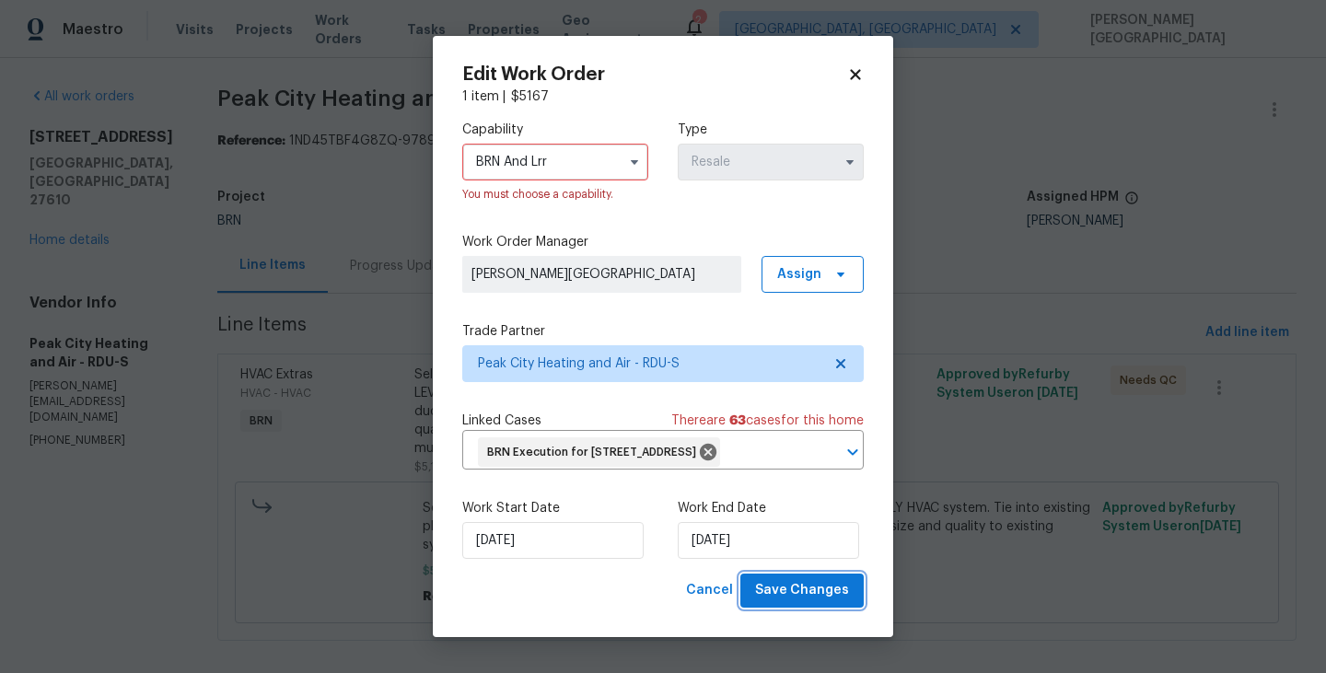
click at [767, 602] on span "Save Changes" at bounding box center [802, 590] width 94 height 23
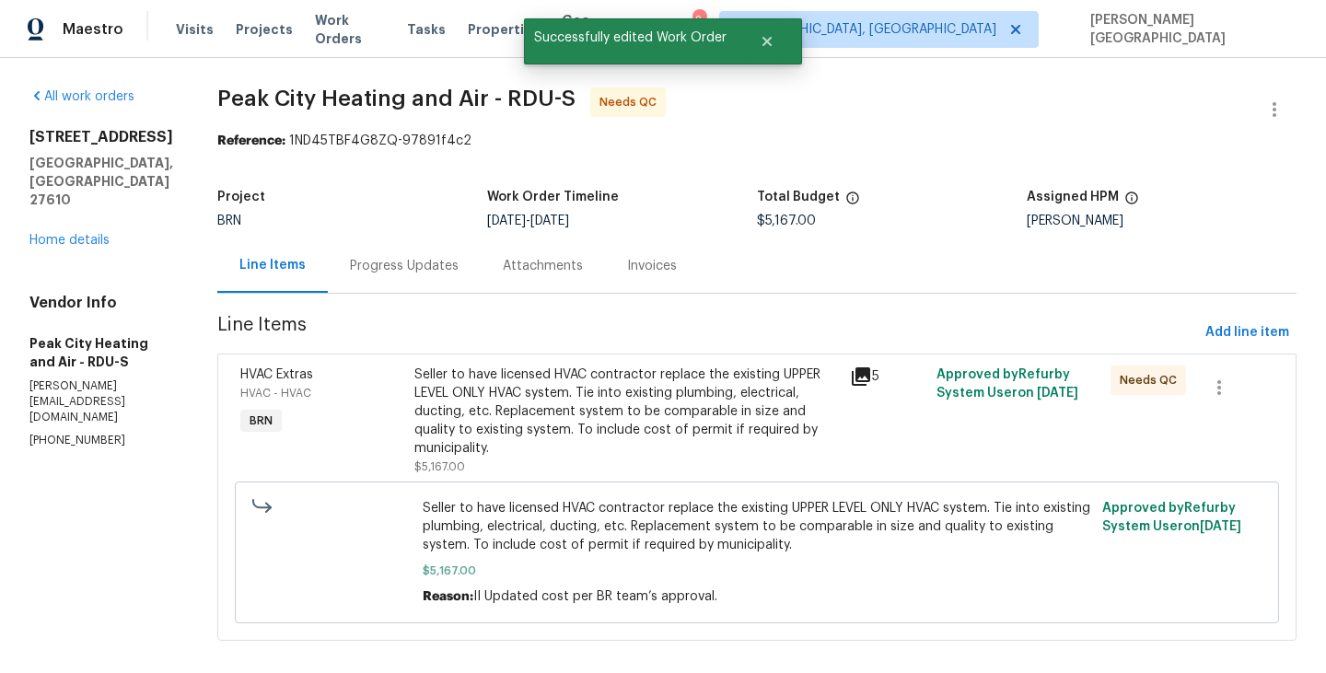
click at [667, 402] on div "Seller to have licensed HVAC contractor replace the existing UPPER LEVEL ONLY H…" at bounding box center [626, 411] width 424 height 92
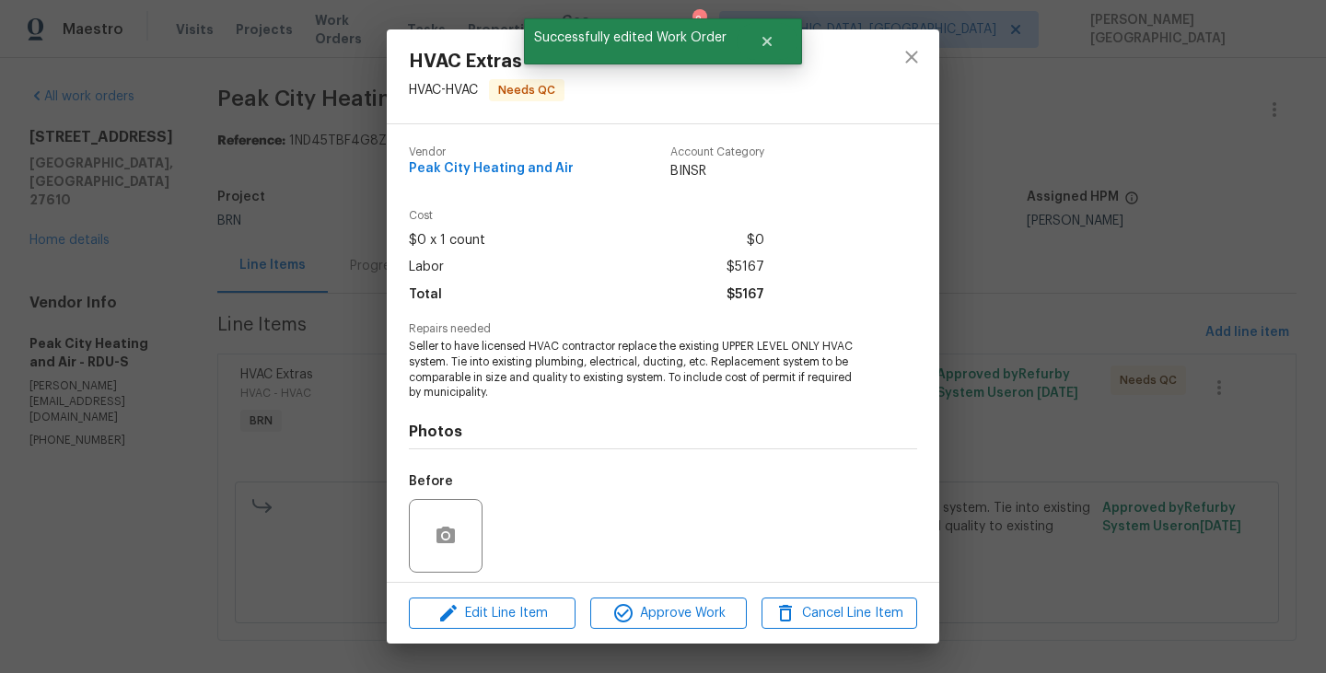
scroll to position [129, 0]
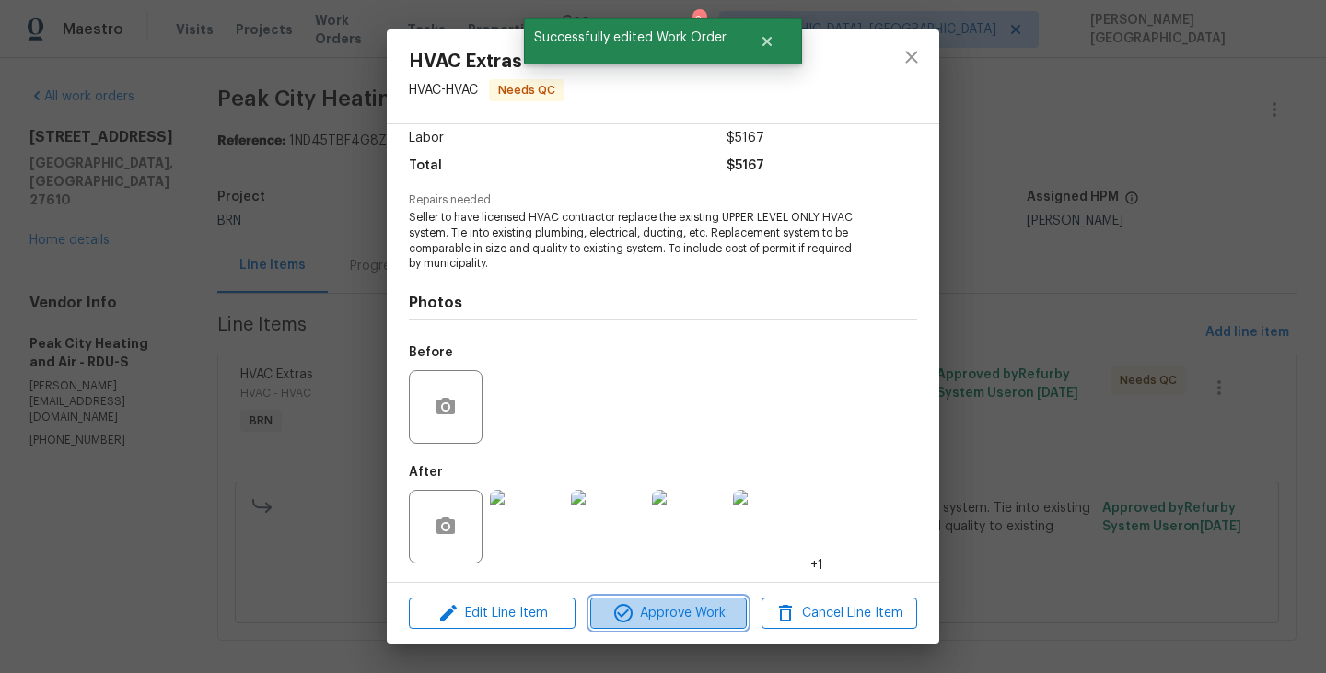
click at [652, 617] on span "Approve Work" at bounding box center [668, 613] width 145 height 23
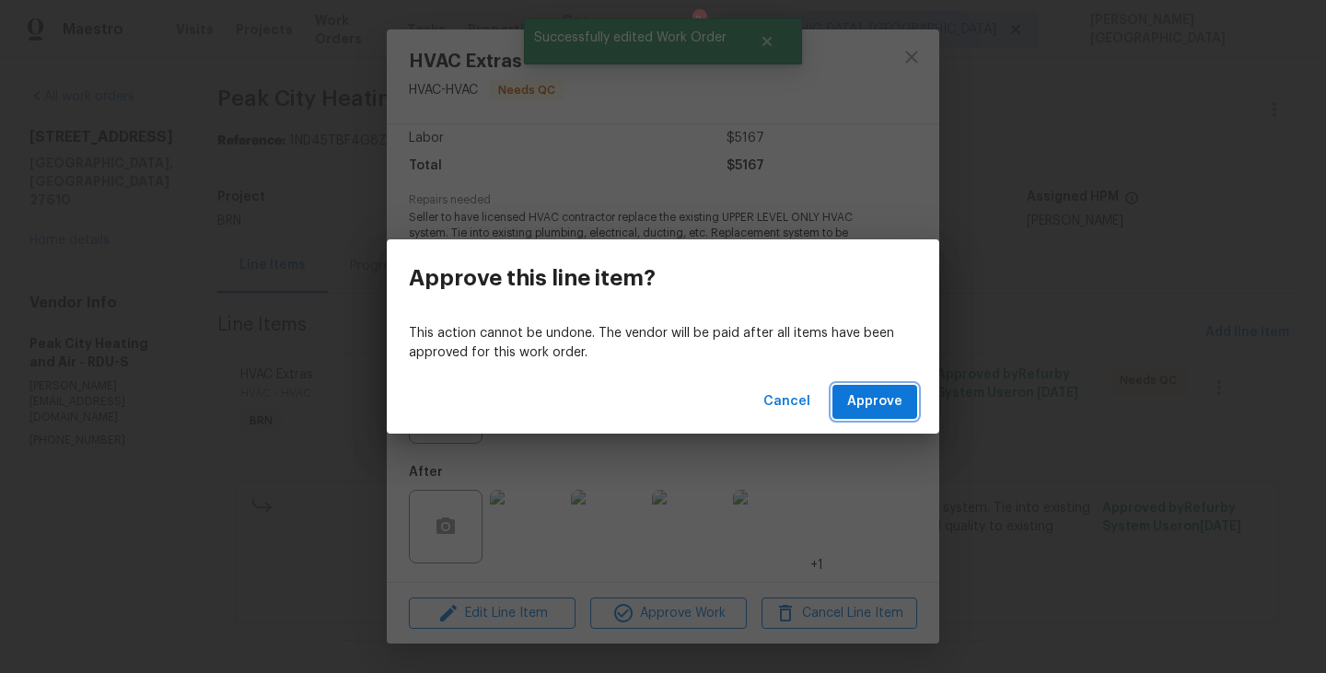
click at [861, 412] on span "Approve" at bounding box center [874, 401] width 55 height 23
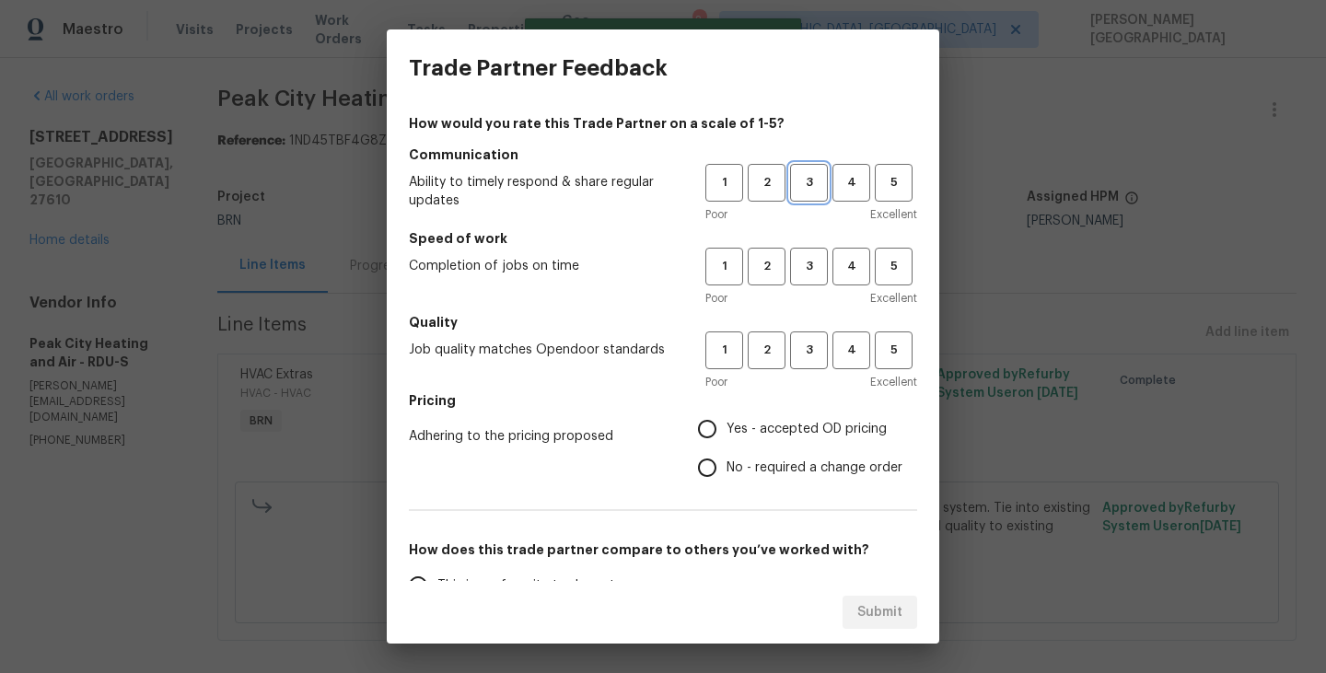
click at [806, 184] on span "3" at bounding box center [809, 182] width 34 height 21
click at [806, 285] on div "1 2 3 4 5 Poor Excellent" at bounding box center [811, 278] width 212 height 60
click at [805, 272] on span "3" at bounding box center [809, 266] width 34 height 21
click at [805, 342] on span "3" at bounding box center [809, 350] width 34 height 21
click at [755, 455] on label "No - required a change order" at bounding box center [795, 467] width 214 height 39
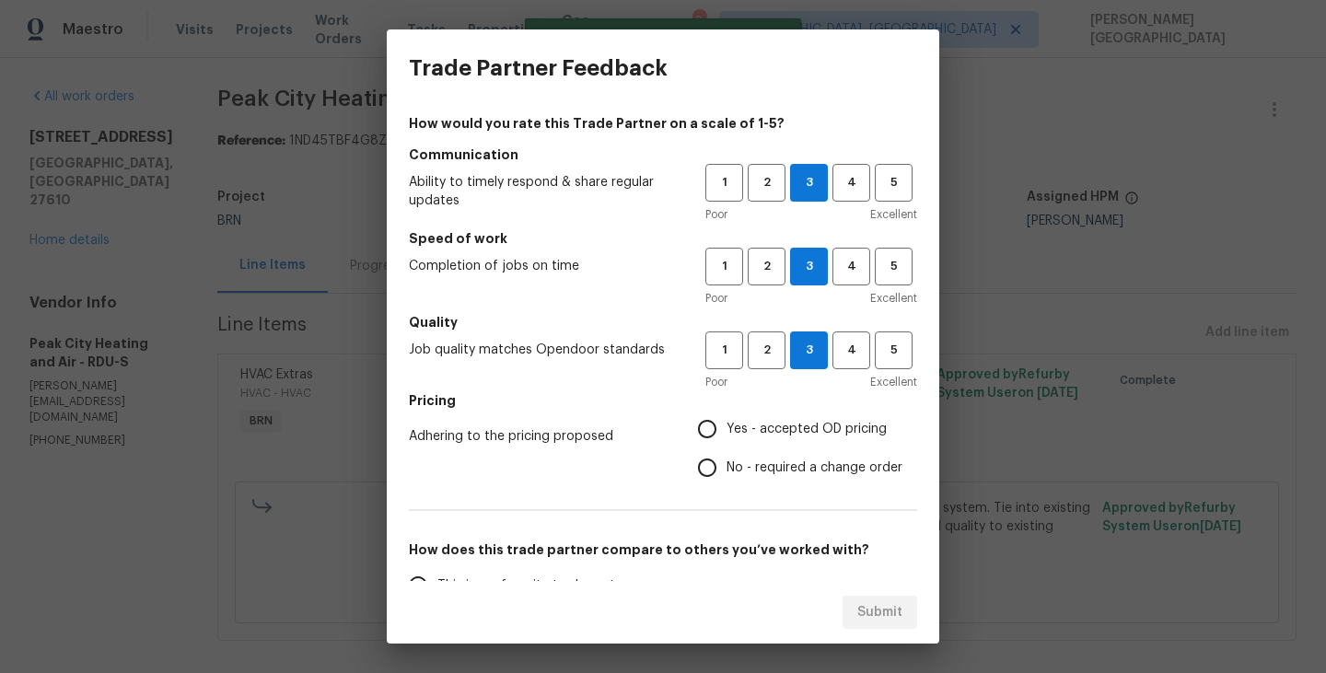
click at [726, 455] on input "No - required a change order" at bounding box center [707, 467] width 39 height 39
radio input "true"
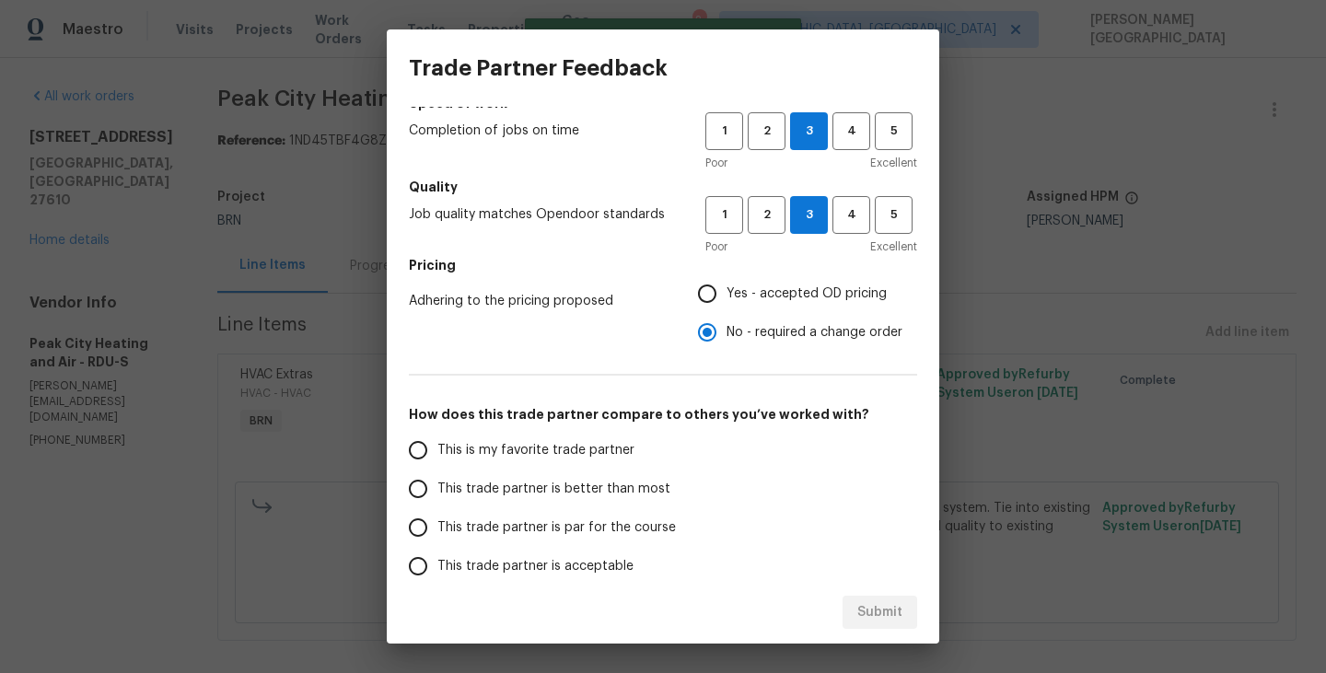
scroll to position [157, 0]
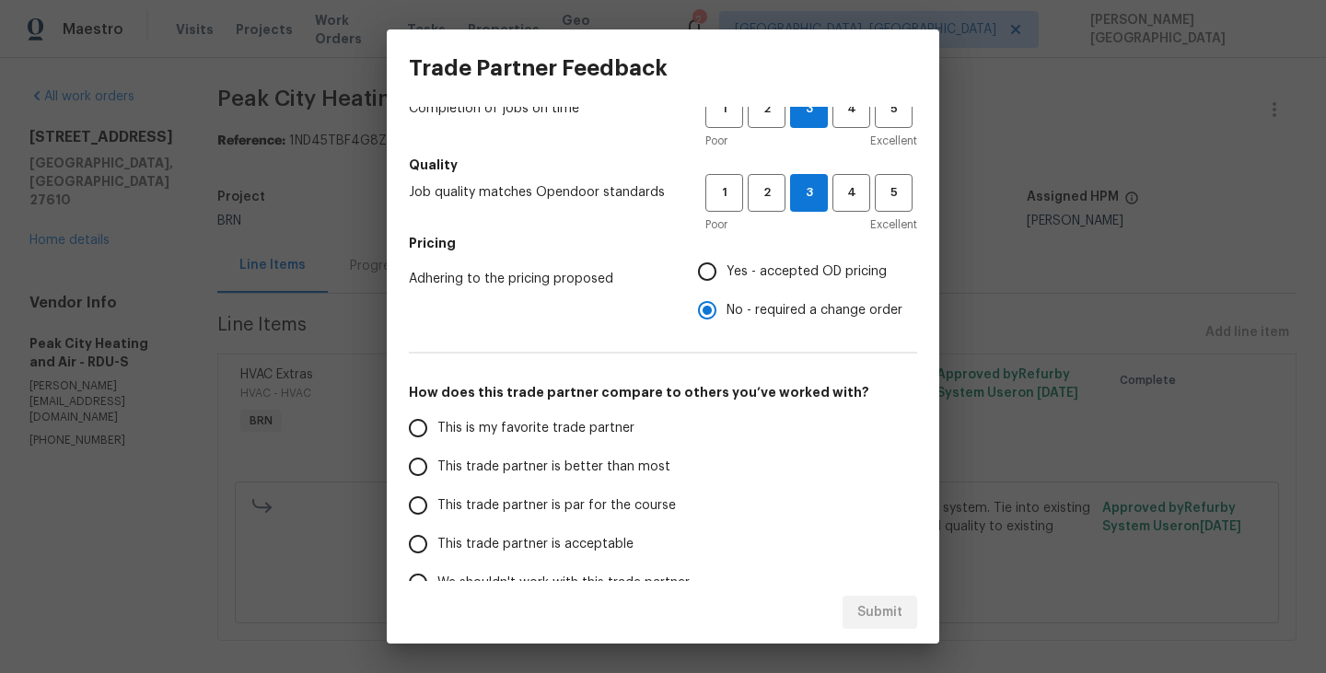
click at [686, 450] on div "This is my favorite trade partner This trade partner is better than most This t…" at bounding box center [556, 505] width 295 height 193
click at [538, 453] on label "This trade partner is better than most" at bounding box center [544, 466] width 291 height 39
click at [437, 453] on input "This trade partner is better than most" at bounding box center [418, 466] width 39 height 39
click at [890, 602] on span "Submit" at bounding box center [879, 612] width 45 height 23
radio input "true"
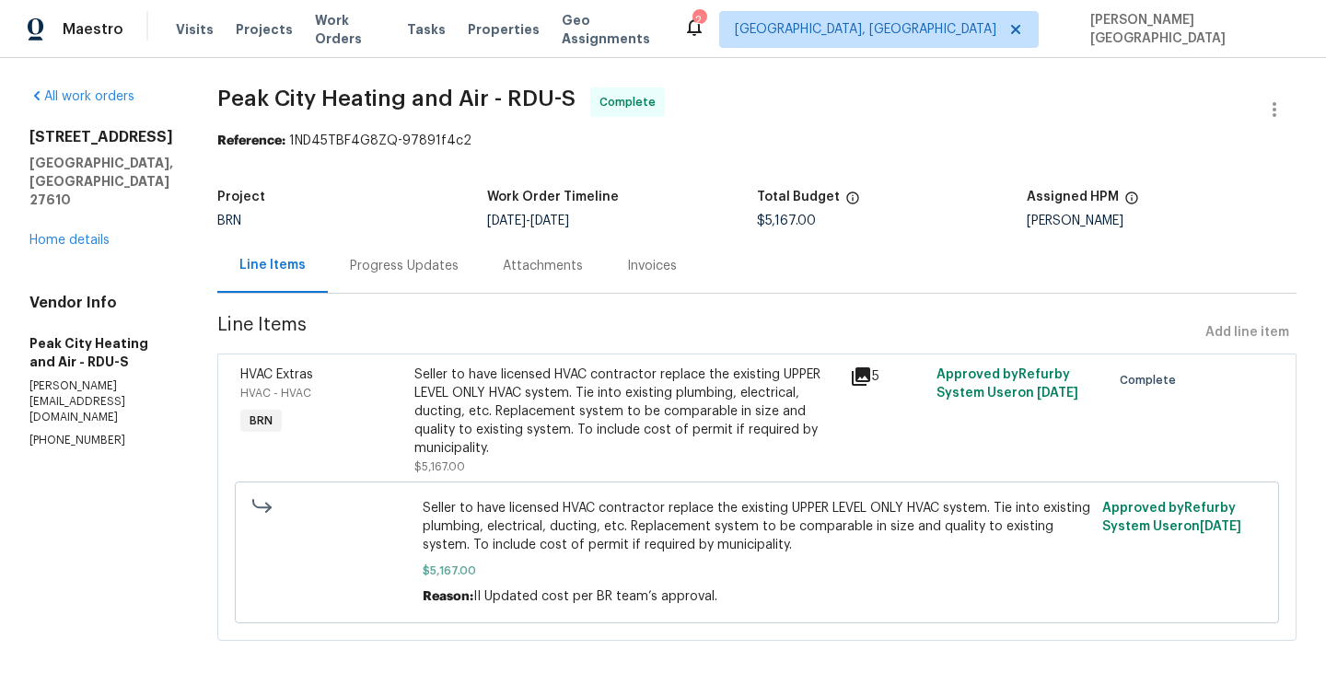
click at [384, 271] on div "Progress Updates" at bounding box center [404, 266] width 109 height 18
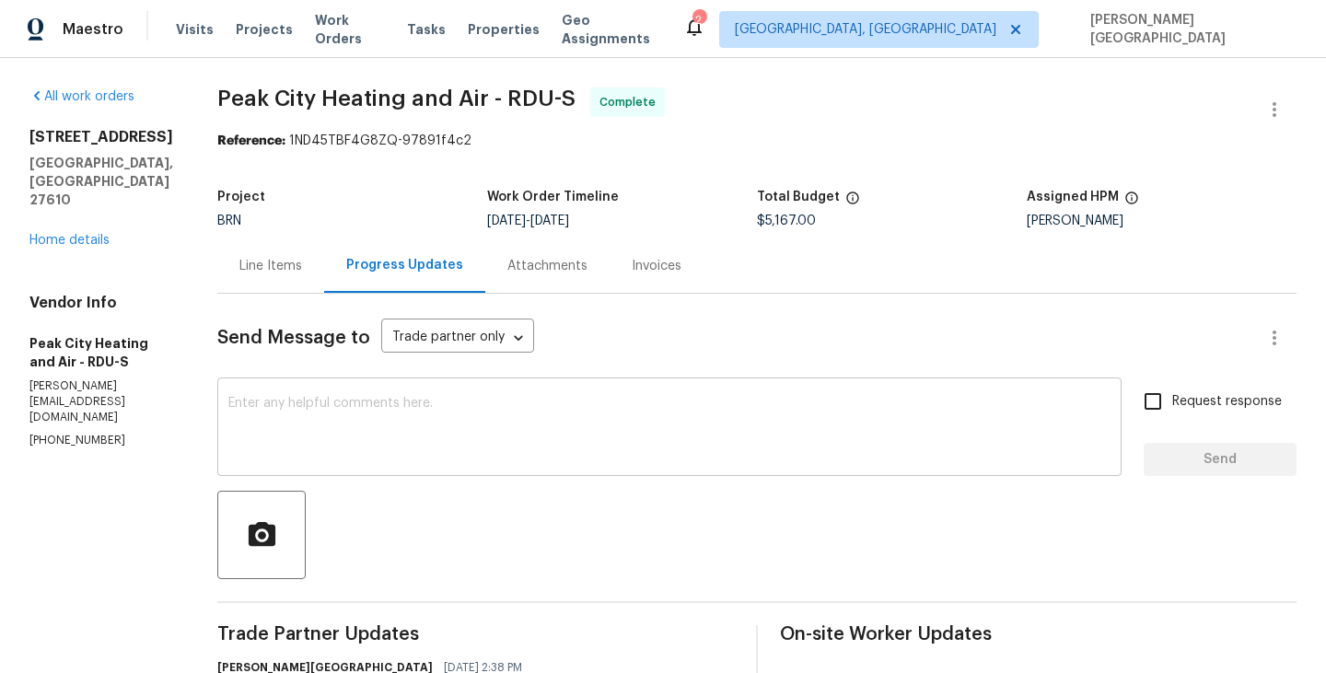
click at [434, 467] on div "x ​" at bounding box center [669, 429] width 904 height 94
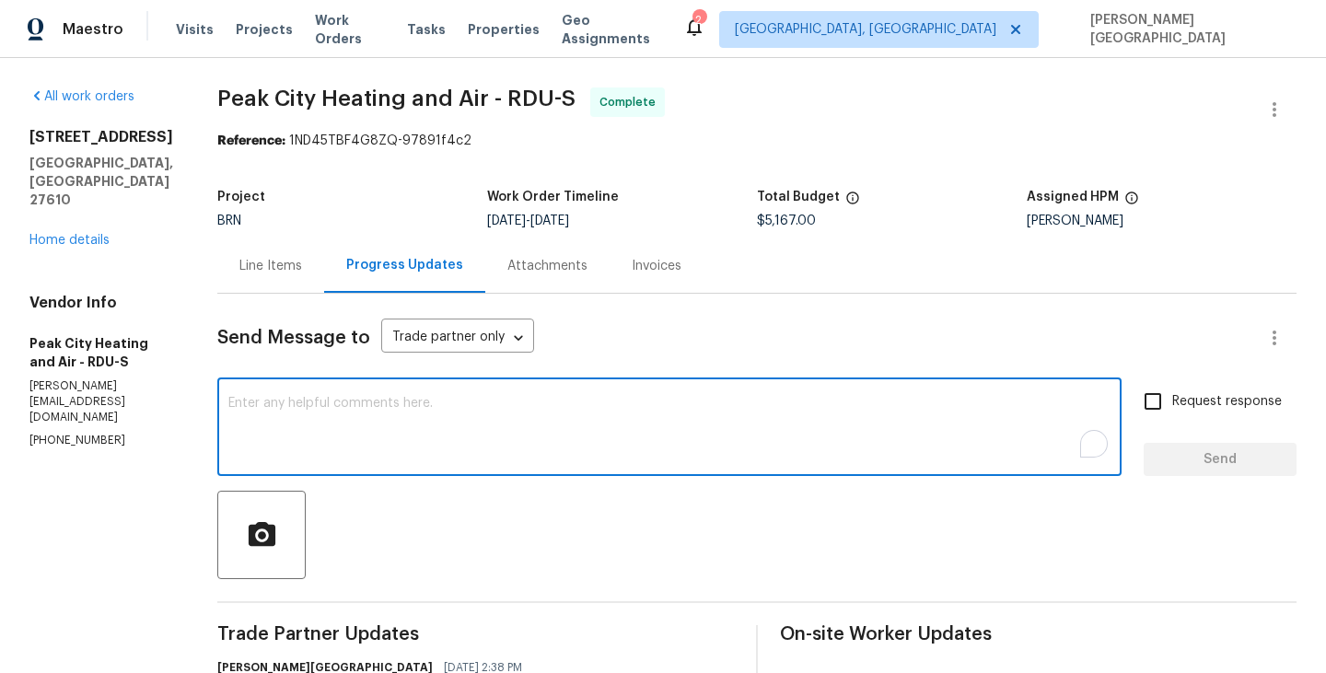
paste textarea "WO is approved, Please upload the detailed paid invoice under invoice section. …"
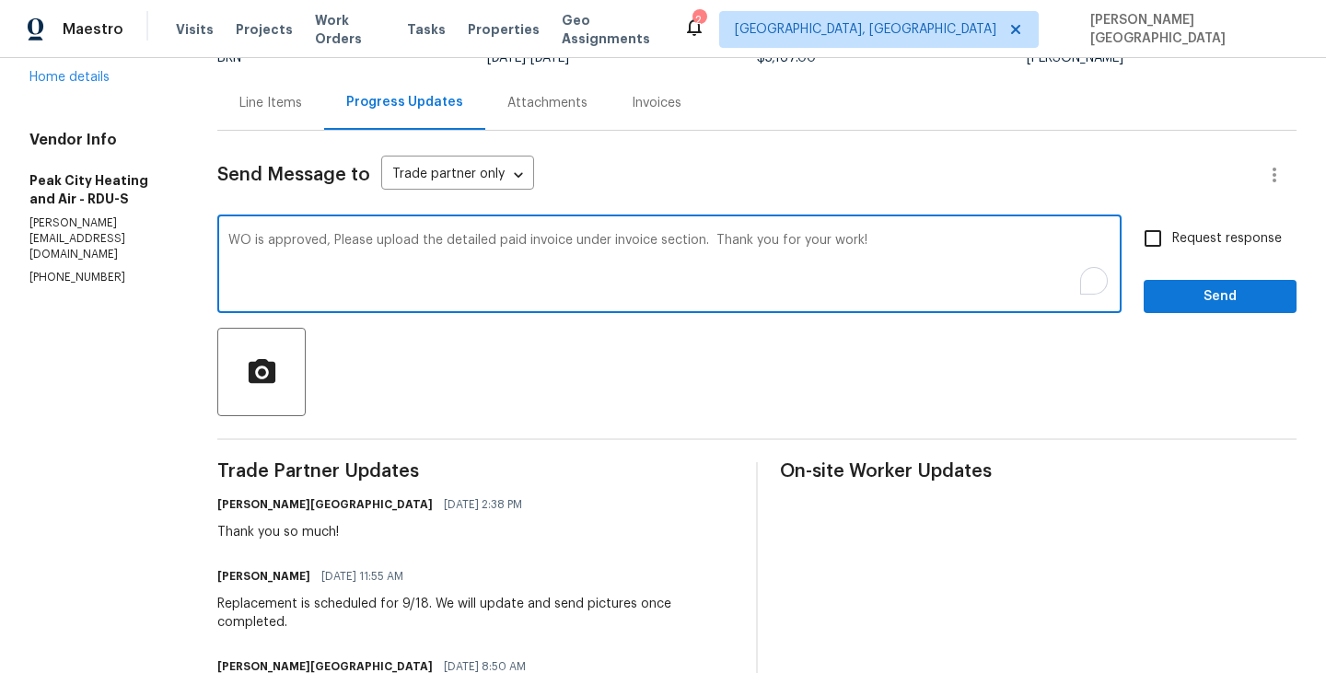
scroll to position [94, 0]
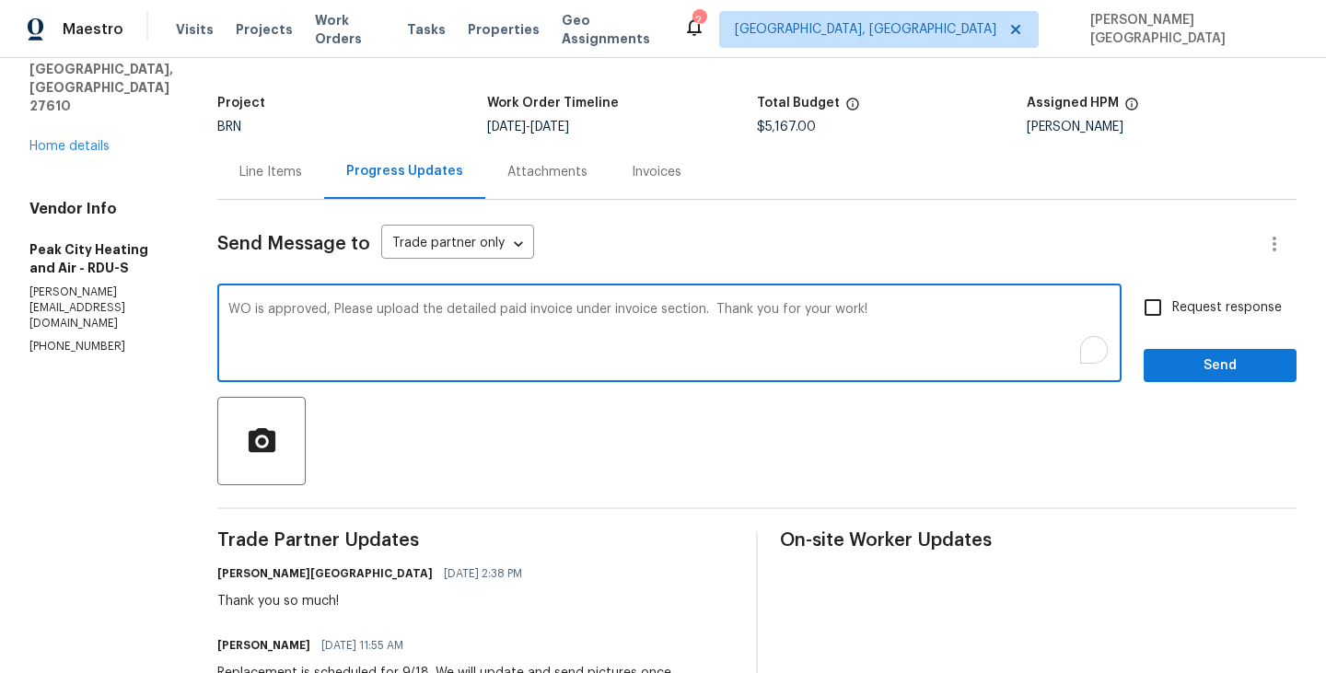
type textarea "WO is approved, Please upload the detailed paid invoice under invoice section. …"
click at [1187, 302] on span "Request response" at bounding box center [1227, 307] width 110 height 19
click at [1172, 302] on input "Request response" at bounding box center [1152, 307] width 39 height 39
checkbox input "true"
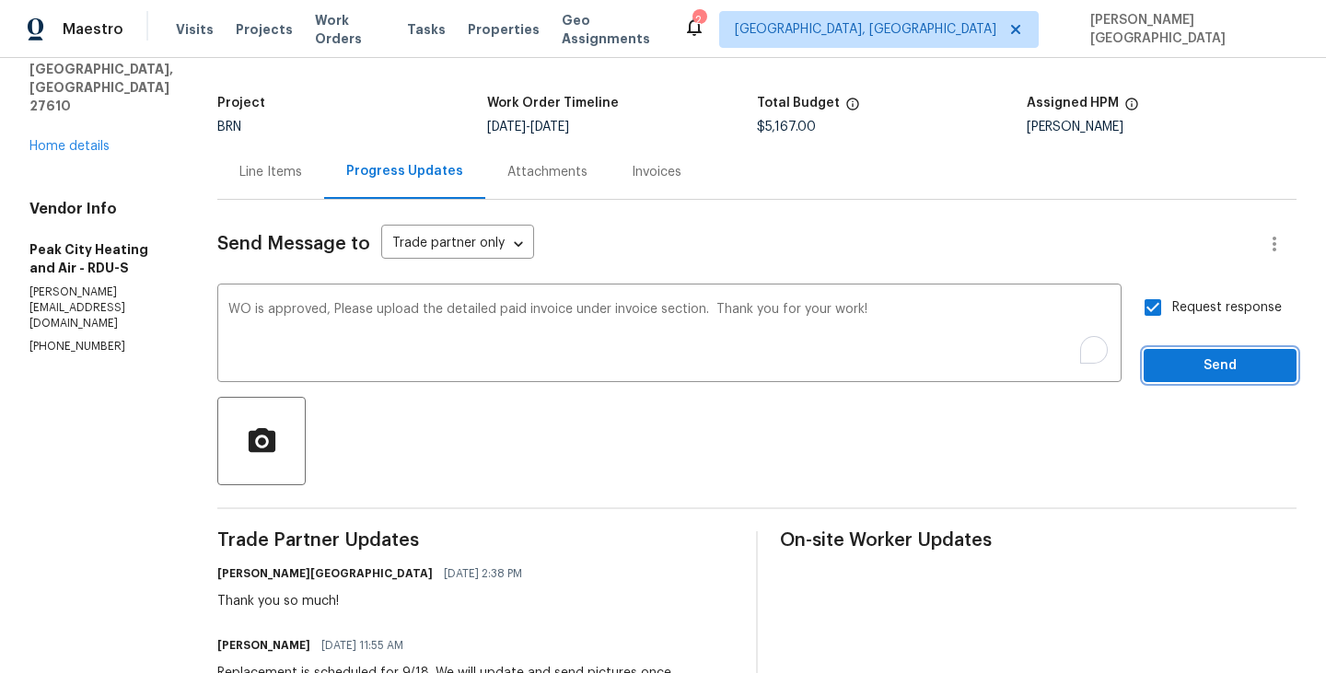
click at [1187, 352] on button "Send" at bounding box center [1219, 366] width 153 height 34
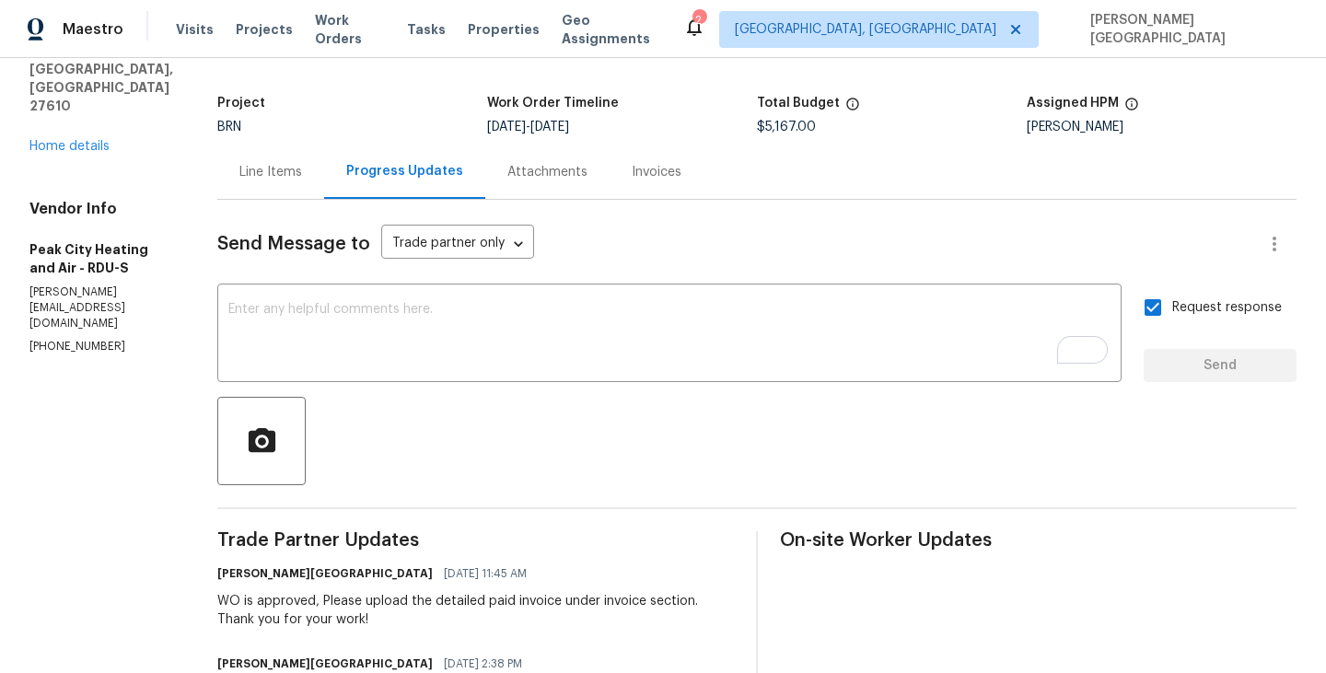
click at [642, 174] on div "Invoices" at bounding box center [656, 172] width 50 height 18
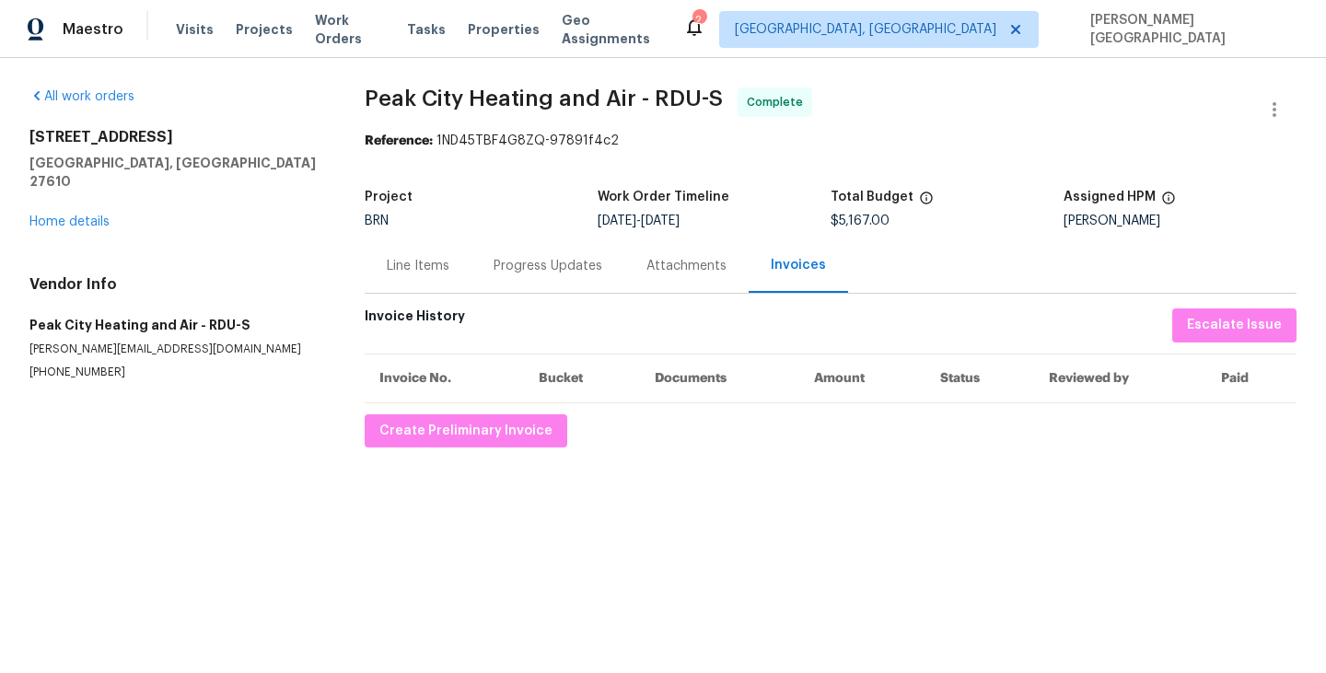
click at [469, 400] on th "Invoice No." at bounding box center [444, 377] width 159 height 49
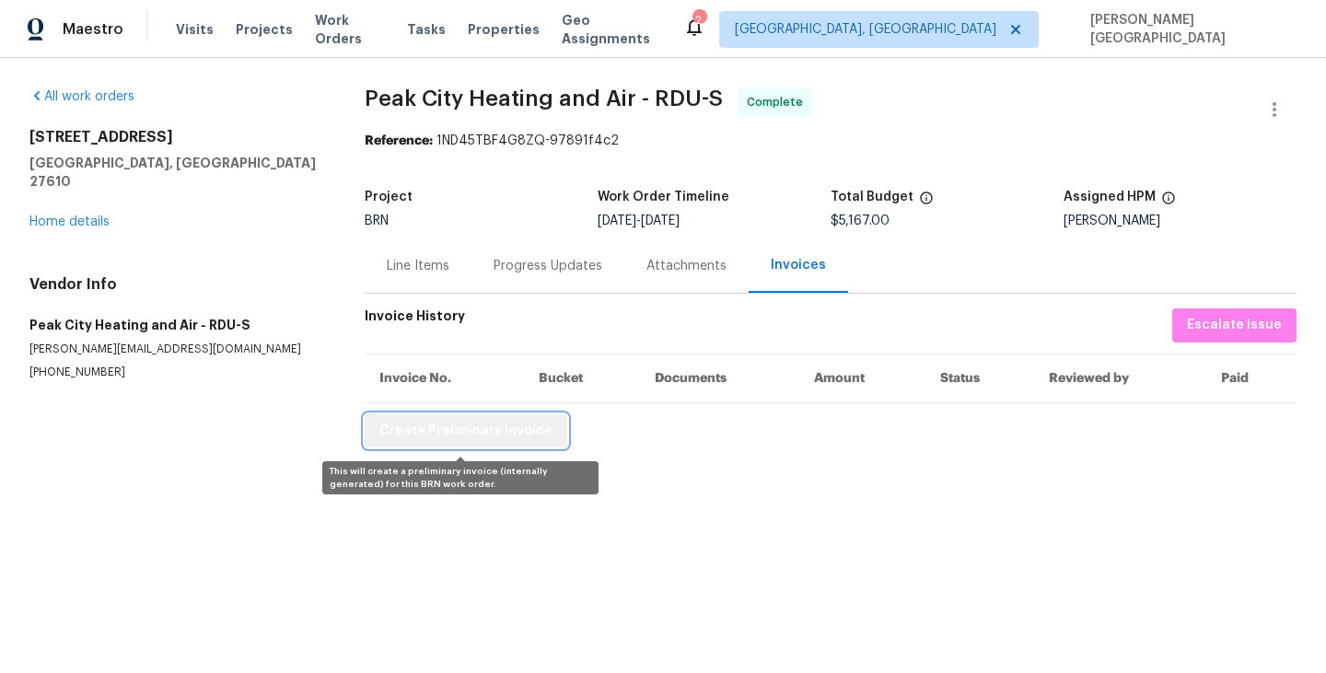
click at [479, 434] on span "Create Preliminary Invoice" at bounding box center [465, 431] width 173 height 23
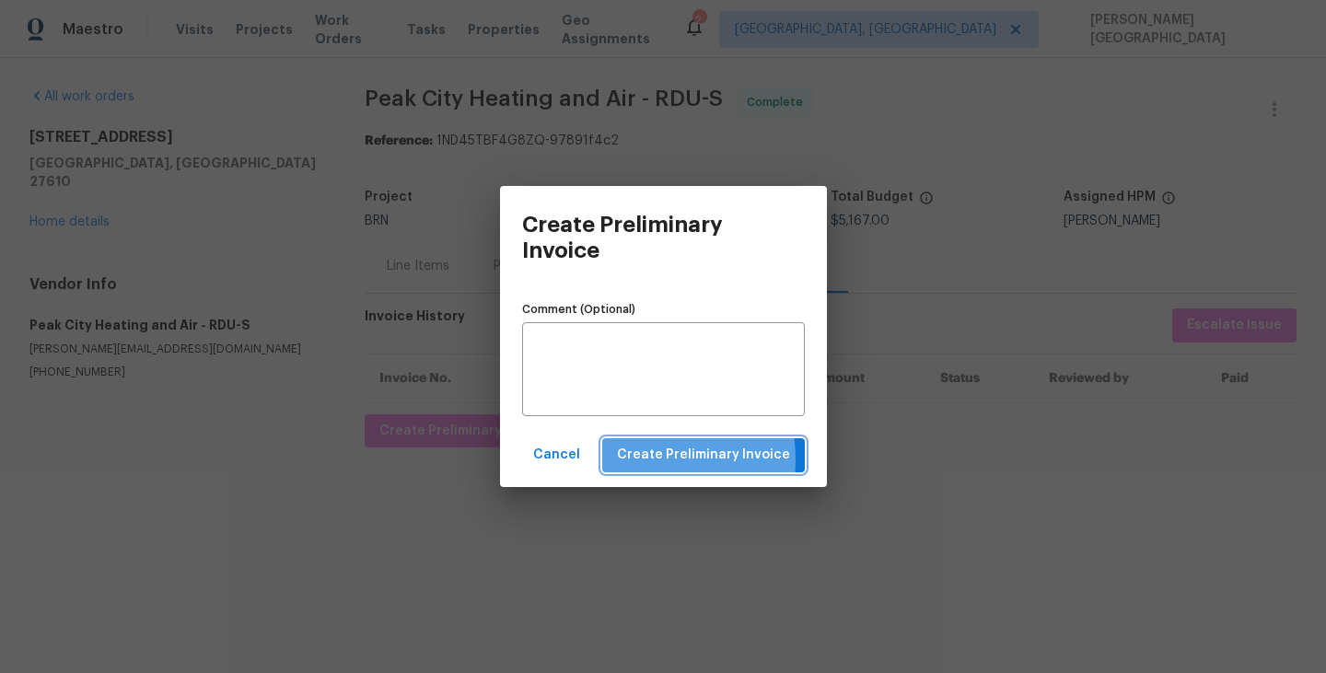
click at [638, 459] on span "Create Preliminary Invoice" at bounding box center [703, 455] width 173 height 23
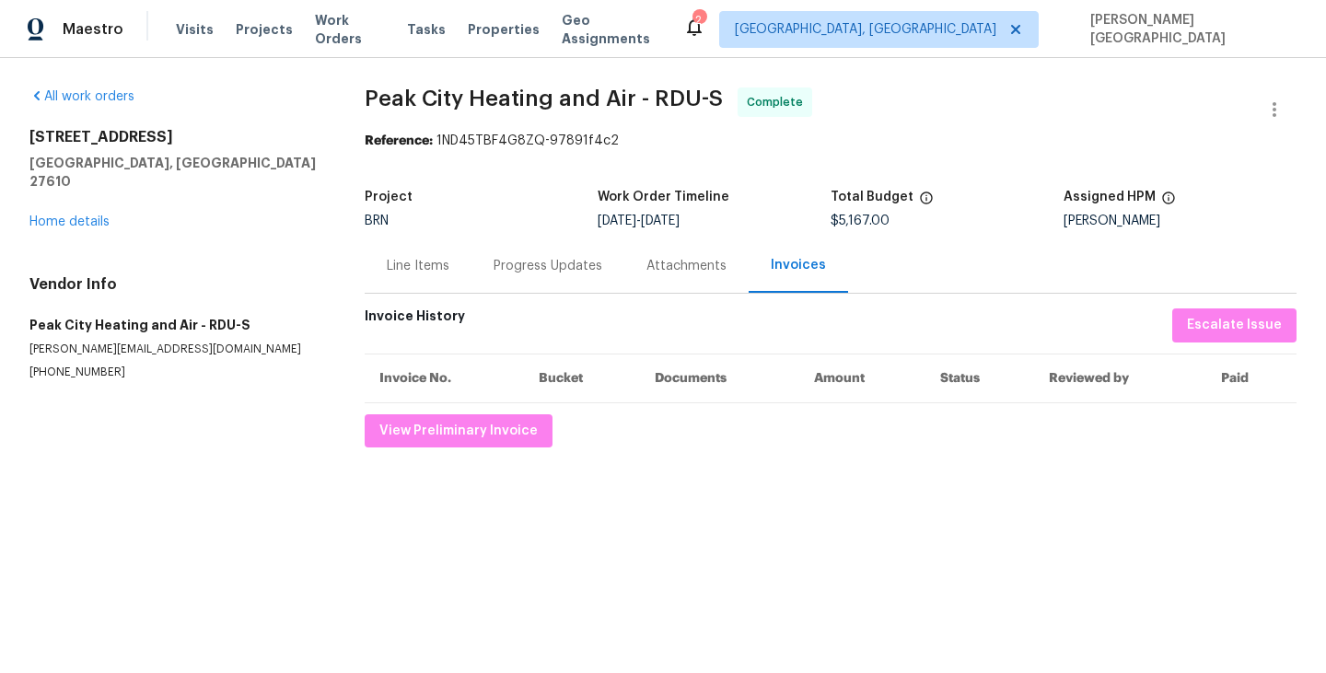
click at [385, 103] on span "Peak City Heating and Air - RDU-S" at bounding box center [544, 98] width 358 height 22
click at [606, 108] on span "Peak City Heating and Air - RDU-S" at bounding box center [544, 98] width 358 height 22
copy span "Peak City Heating and Air"
click at [385, 269] on div "Line Items" at bounding box center [418, 265] width 107 height 54
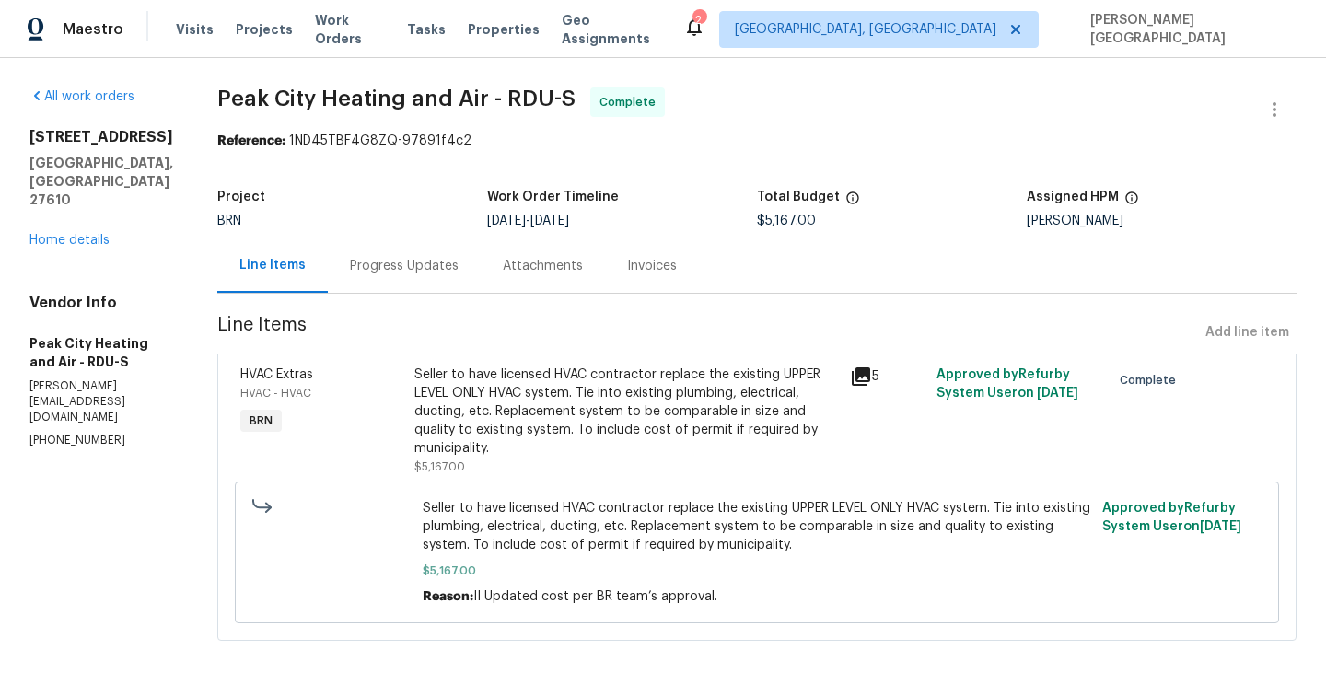
click at [525, 429] on div "Seller to have licensed HVAC contractor replace the existing UPPER LEVEL ONLY H…" at bounding box center [626, 411] width 424 height 92
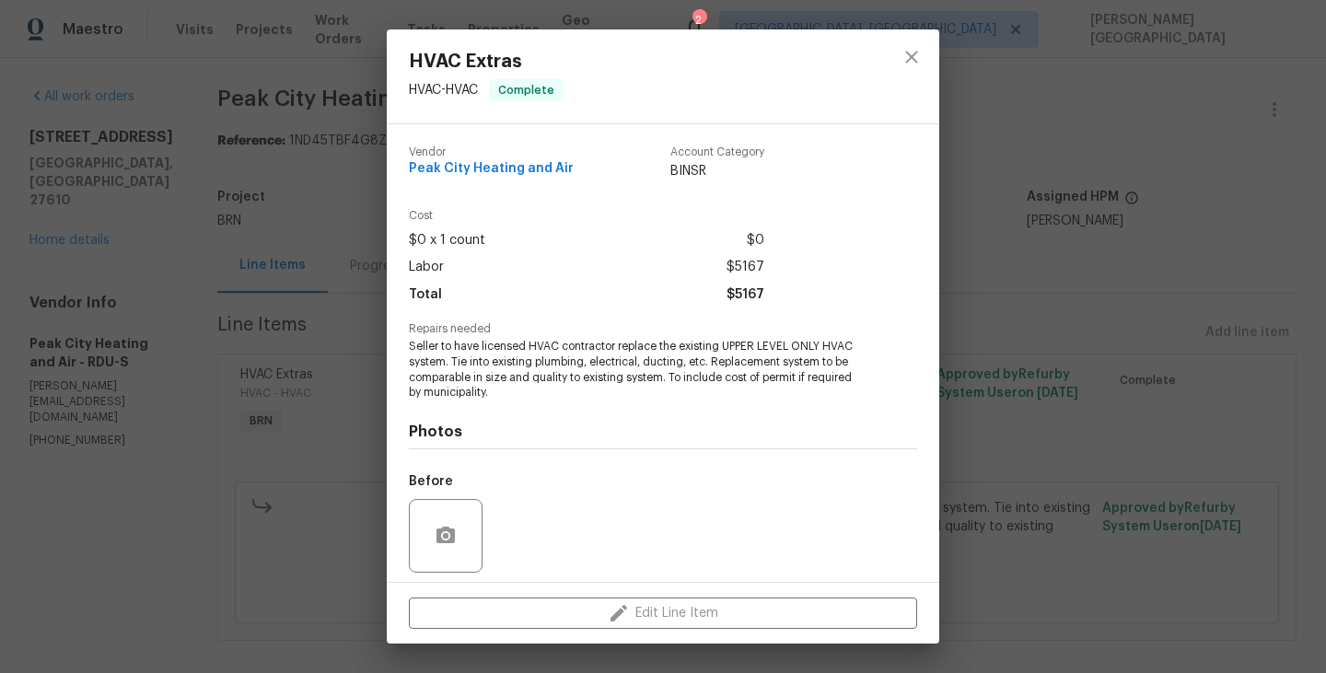
click at [501, 374] on span "Seller to have licensed HVAC contractor replace the existing UPPER LEVEL ONLY H…" at bounding box center [637, 370] width 457 height 62
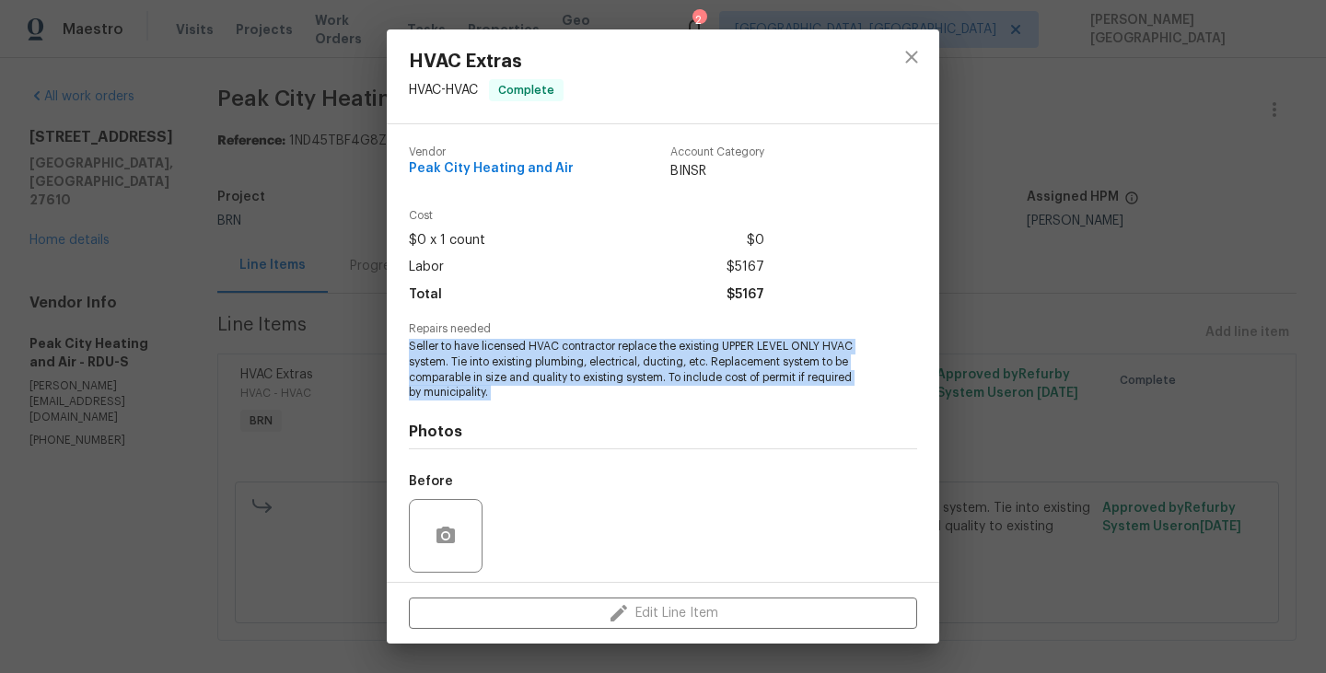
click at [501, 374] on span "Seller to have licensed HVAC contractor replace the existing UPPER LEVEL ONLY H…" at bounding box center [637, 370] width 457 height 62
copy span "Seller to have licensed HVAC contractor replace the existing UPPER LEVEL ONLY H…"
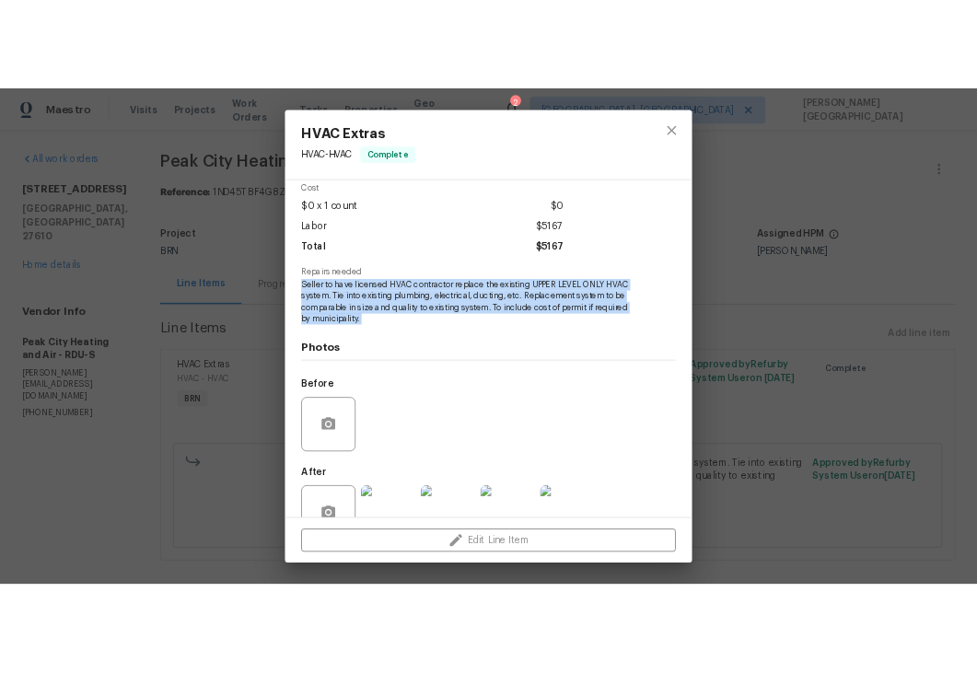
scroll to position [129, 0]
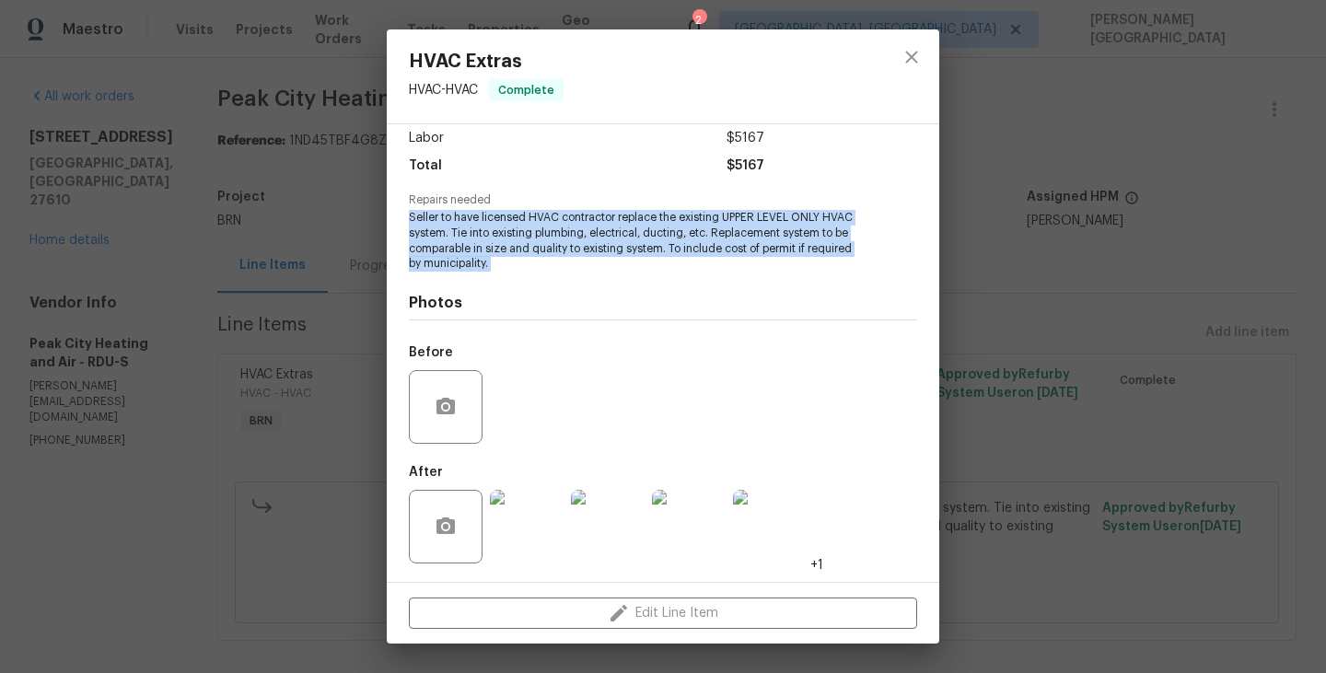
click at [608, 527] on img at bounding box center [608, 527] width 74 height 74
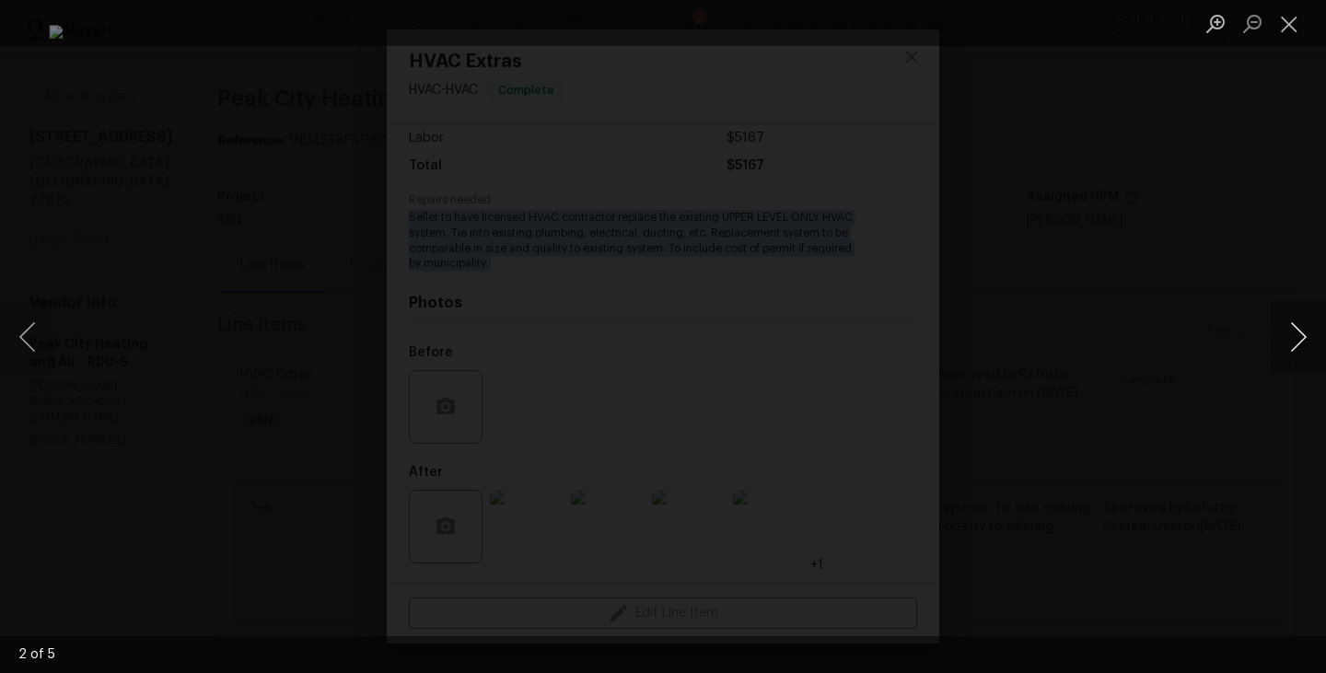
click at [1301, 335] on button "Next image" at bounding box center [1297, 337] width 55 height 74
click at [1301, 333] on button "Next image" at bounding box center [1297, 337] width 55 height 74
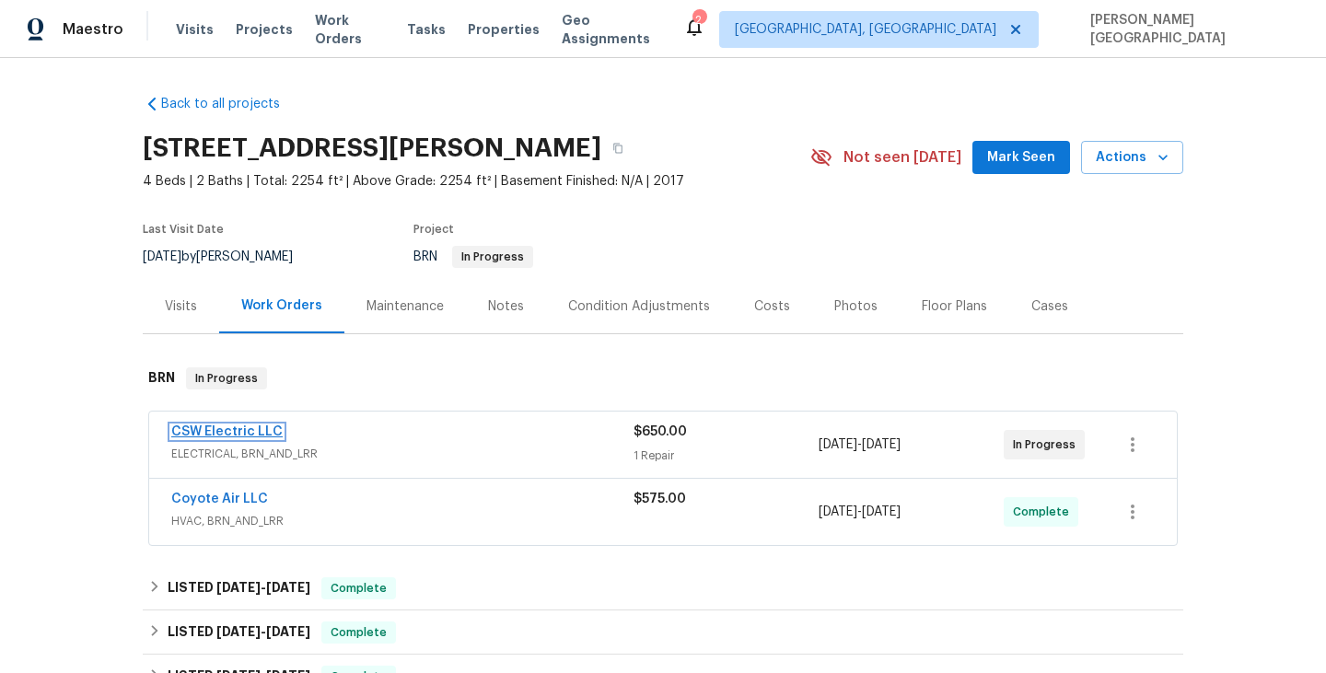
click at [215, 437] on link "CSW Electric LLC" at bounding box center [226, 431] width 111 height 13
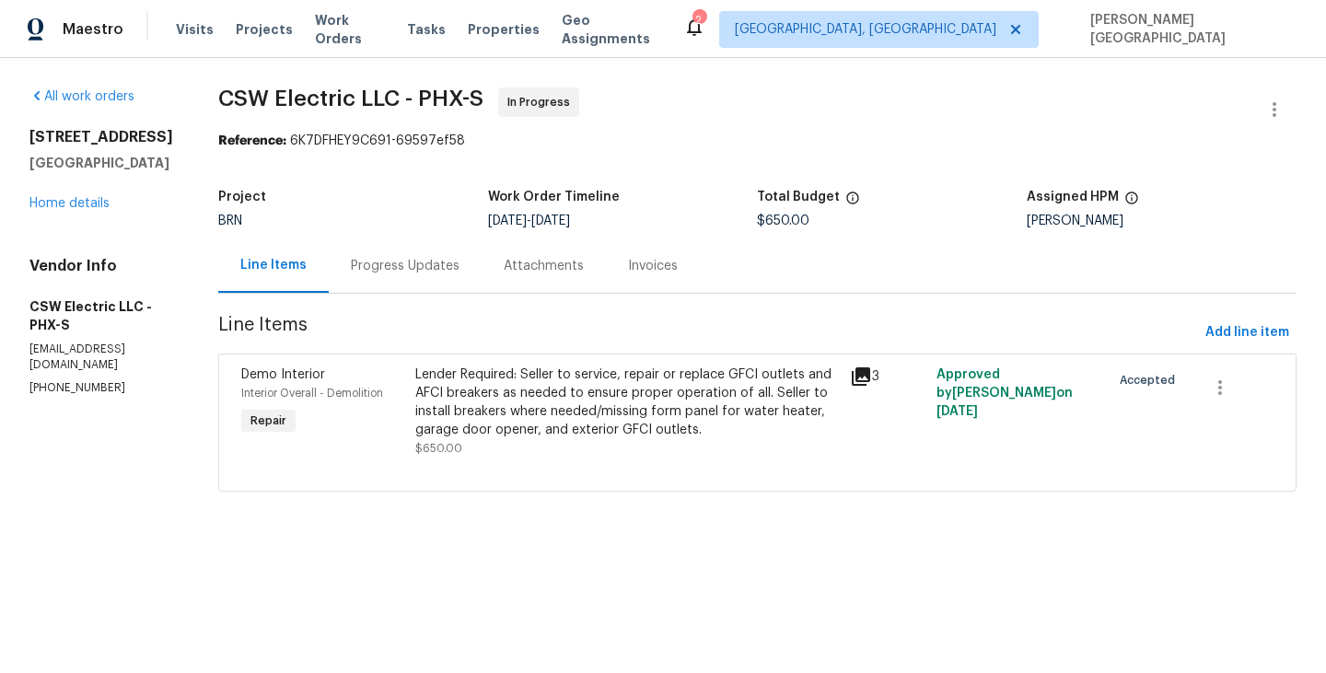
click at [412, 280] on div "Progress Updates" at bounding box center [405, 265] width 153 height 54
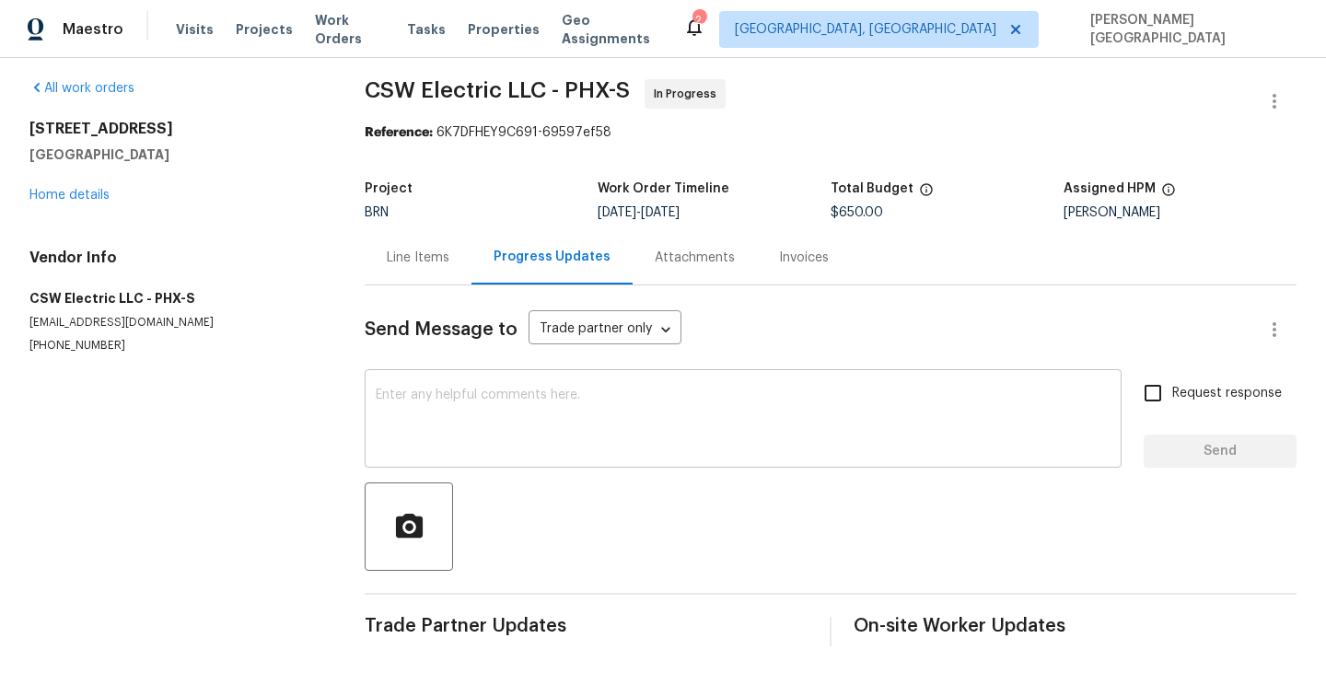
scroll to position [11, 0]
